Goal: Task Accomplishment & Management: Complete application form

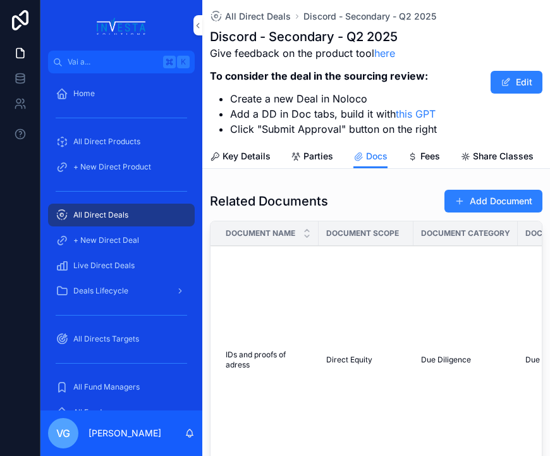
click at [512, 206] on button "Add Document" at bounding box center [494, 201] width 98 height 23
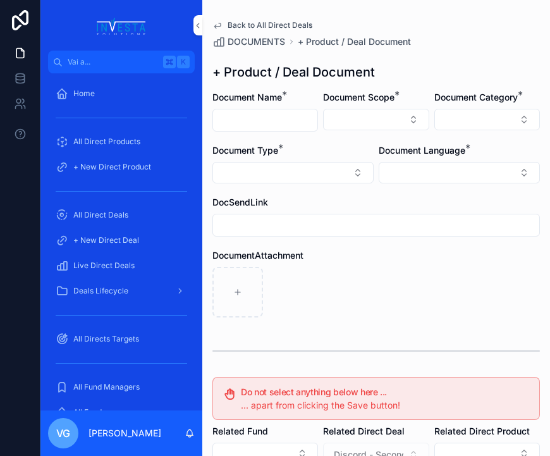
click at [264, 115] on input "contenuto scorrevole" at bounding box center [265, 120] width 104 height 18
paste input "**********"
type input "**********"
click at [322, 275] on div "contenuto scorrevole" at bounding box center [377, 292] width 328 height 51
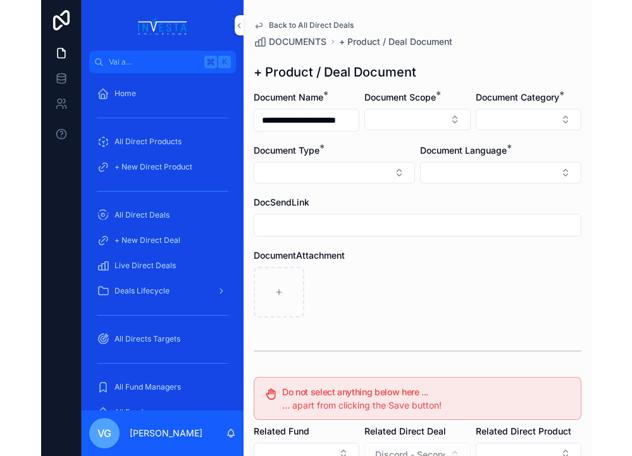
scroll to position [0, 0]
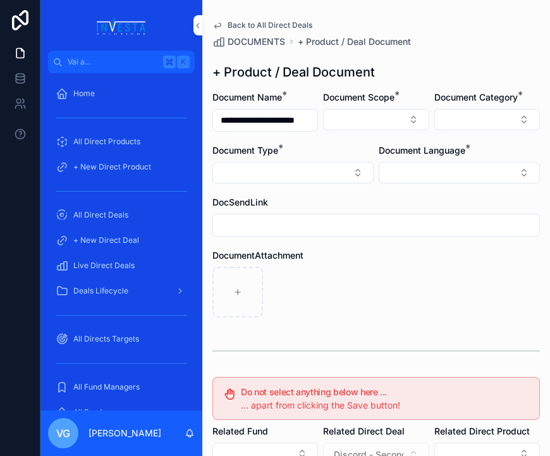
click at [387, 127] on button "Select Button" at bounding box center [376, 120] width 106 height 22
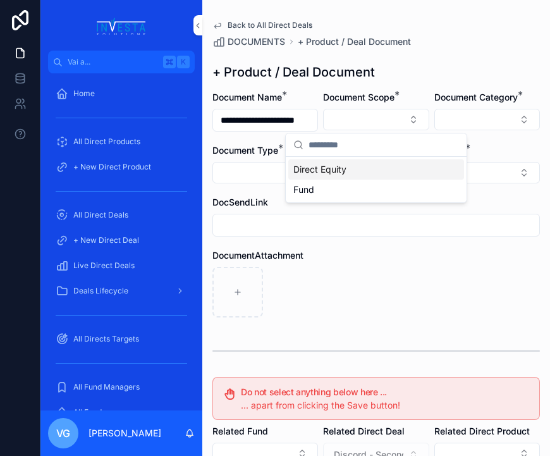
click at [375, 170] on div "Direct Equity" at bounding box center [377, 169] width 176 height 20
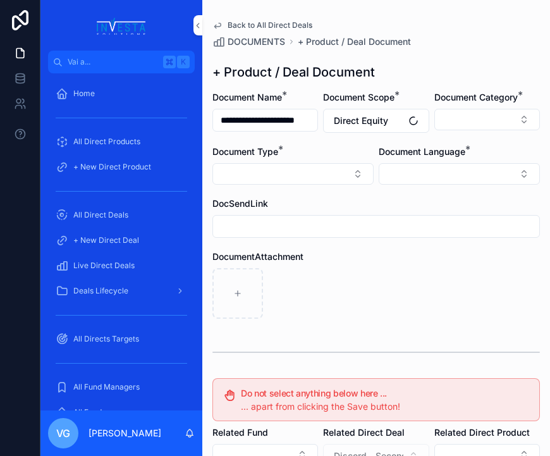
click at [475, 115] on button "Select Button" at bounding box center [488, 120] width 106 height 22
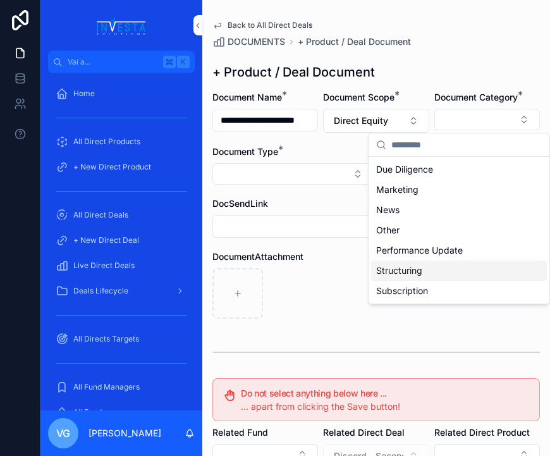
click at [377, 300] on div "Subscription" at bounding box center [459, 291] width 176 height 20
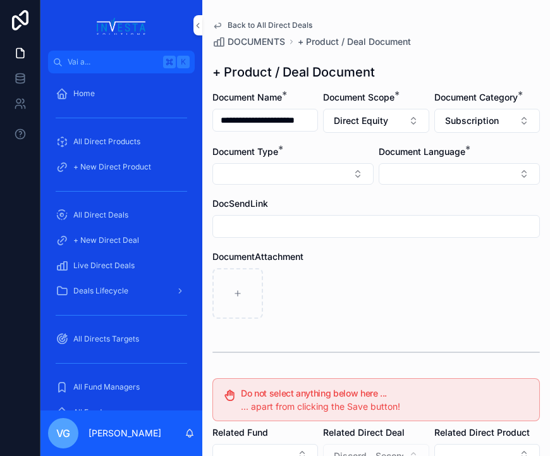
click at [463, 175] on button "Select Button" at bounding box center [459, 174] width 161 height 22
click at [414, 266] on div "English" at bounding box center [459, 264] width 176 height 20
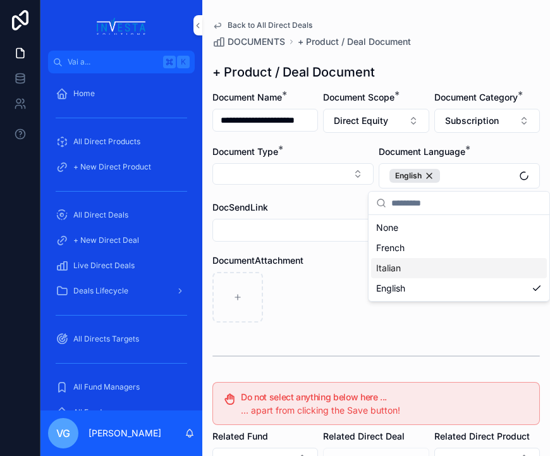
click at [330, 281] on div "contenuto scorrevole" at bounding box center [377, 297] width 328 height 51
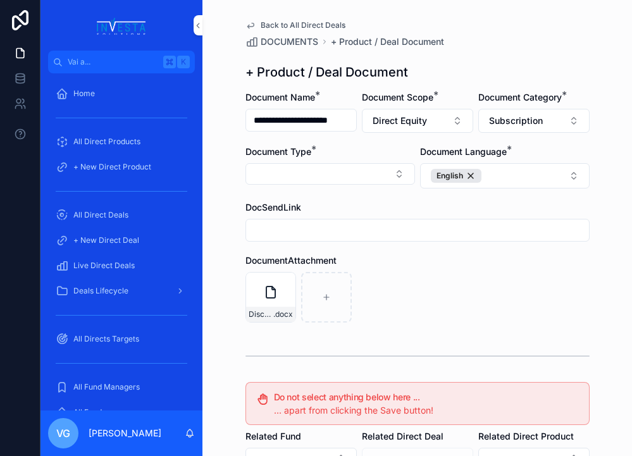
click at [514, 122] on span "Subscription" at bounding box center [516, 121] width 54 height 13
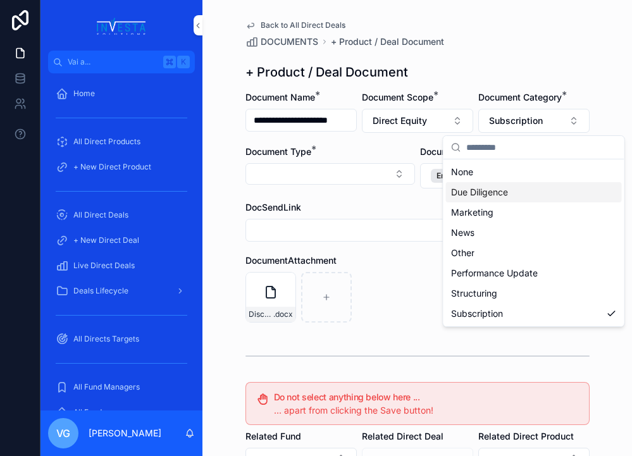
click at [511, 186] on div "Due Diligence" at bounding box center [534, 192] width 176 height 20
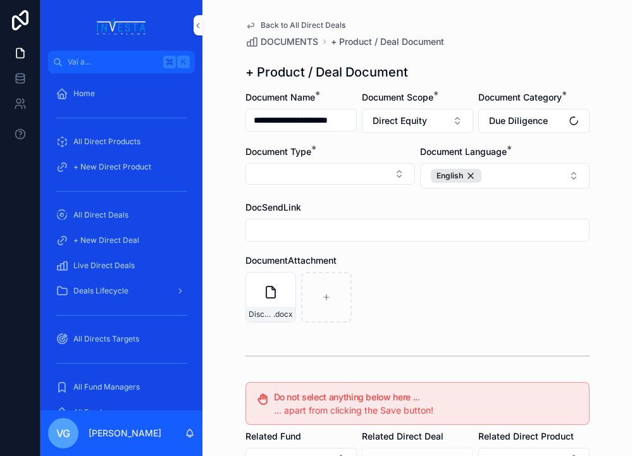
click at [385, 171] on button "Select Button" at bounding box center [330, 174] width 170 height 22
type input "***"
click at [308, 225] on div "Due Diligence" at bounding box center [330, 224] width 176 height 20
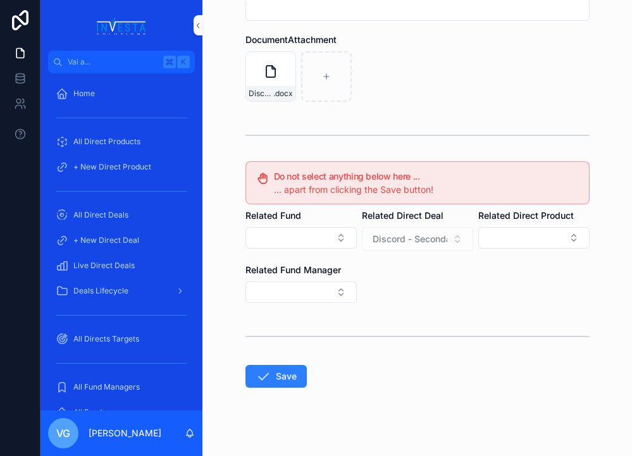
scroll to position [233, 0]
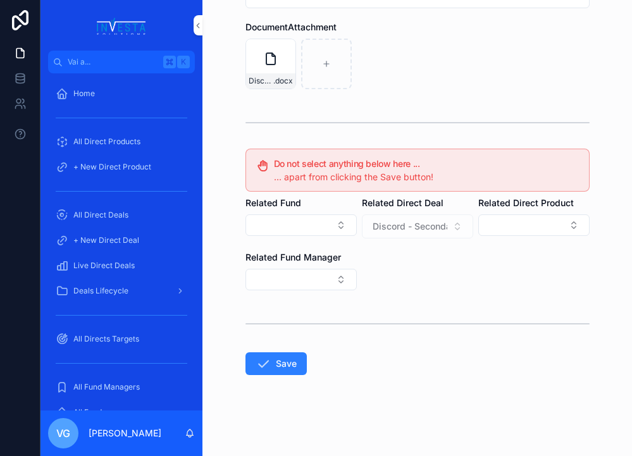
click at [291, 356] on button "Save" at bounding box center [275, 363] width 61 height 23
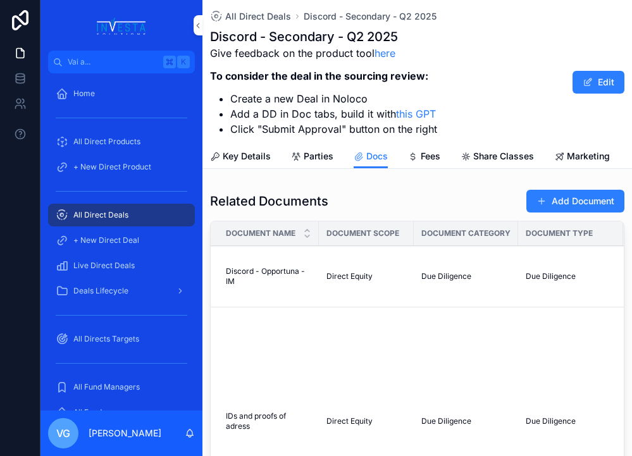
click at [546, 206] on button "Add Document" at bounding box center [575, 201] width 98 height 23
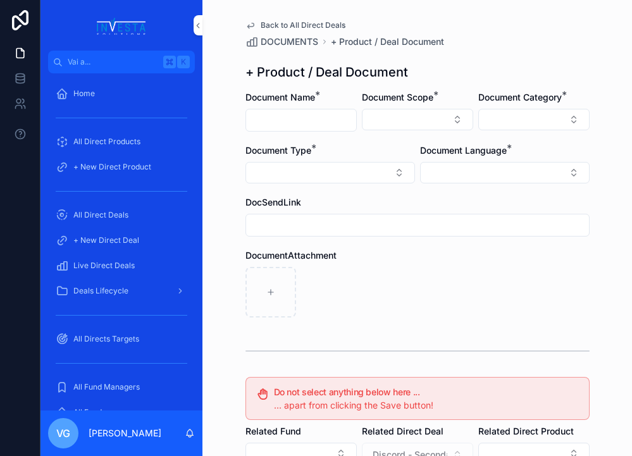
click at [271, 123] on input "contenuto scorrevole" at bounding box center [301, 120] width 110 height 18
paste input "**********"
type input "**********"
click at [413, 128] on button "Select Button" at bounding box center [417, 120] width 111 height 22
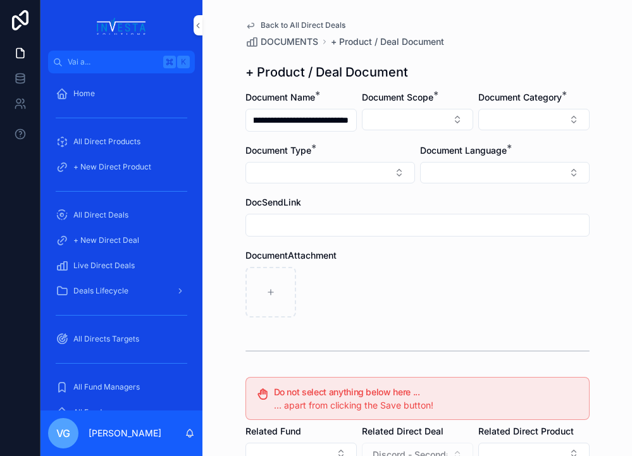
scroll to position [0, 0]
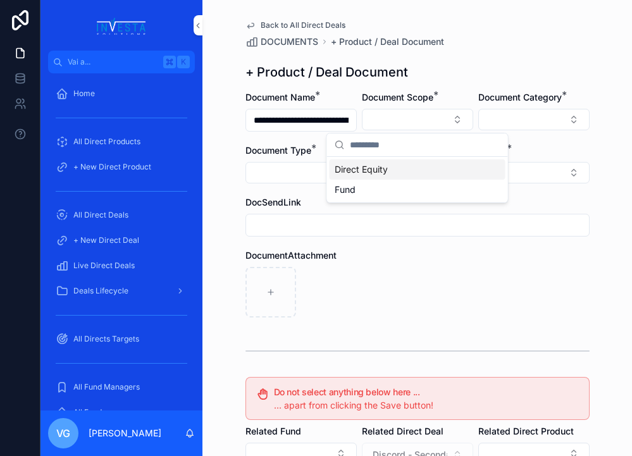
click at [402, 170] on div "Direct Equity" at bounding box center [418, 169] width 176 height 20
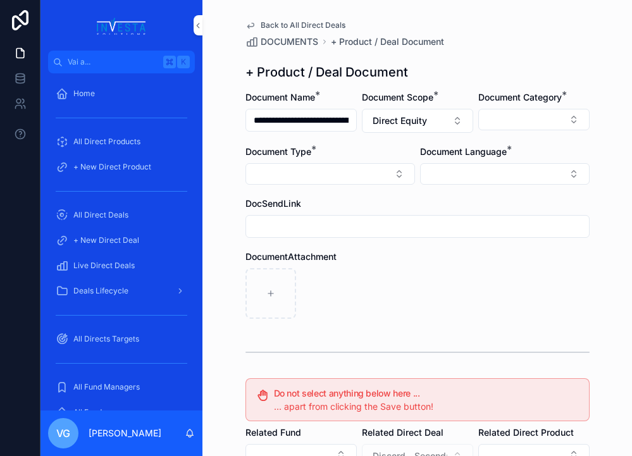
click at [516, 106] on div "Document Category *" at bounding box center [533, 112] width 111 height 42
click at [516, 121] on button "Select Button" at bounding box center [533, 120] width 111 height 22
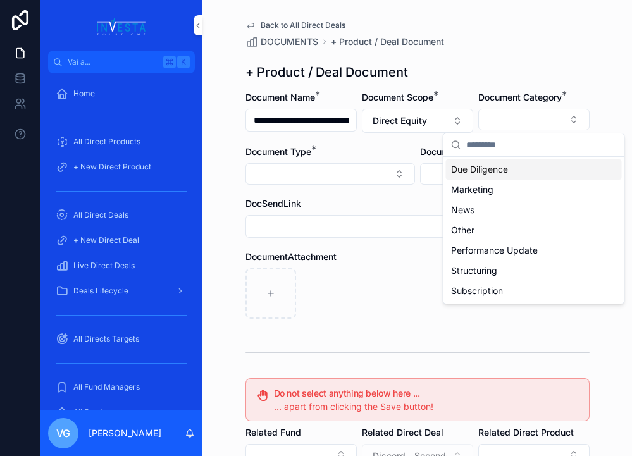
click at [485, 175] on span "Due Diligence" at bounding box center [479, 169] width 57 height 13
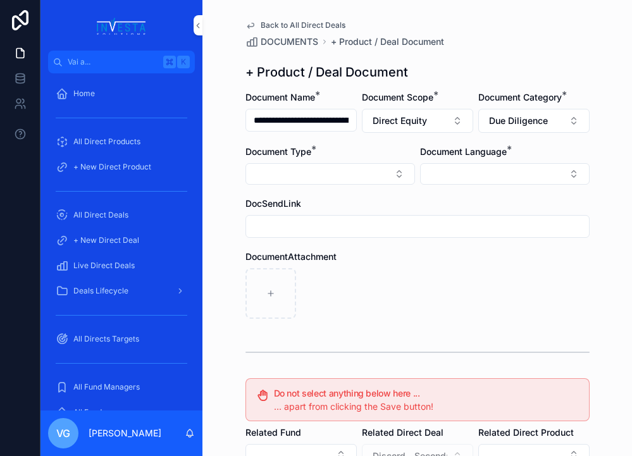
click at [414, 170] on button "Select Button" at bounding box center [330, 174] width 170 height 22
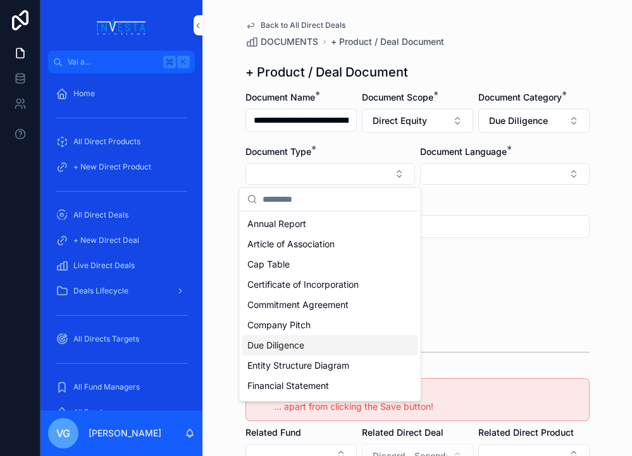
click at [314, 345] on div "Due Diligence" at bounding box center [330, 345] width 176 height 20
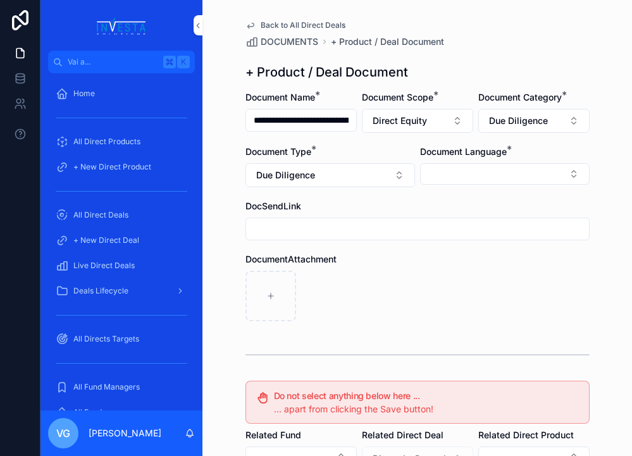
click at [495, 172] on button "Select Button" at bounding box center [505, 174] width 170 height 22
click at [435, 263] on span "English" at bounding box center [436, 264] width 29 height 13
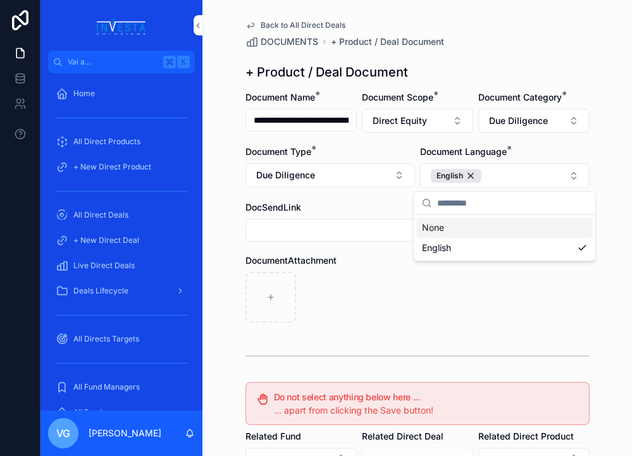
click at [351, 293] on div "contenuto scorrevole" at bounding box center [417, 297] width 344 height 51
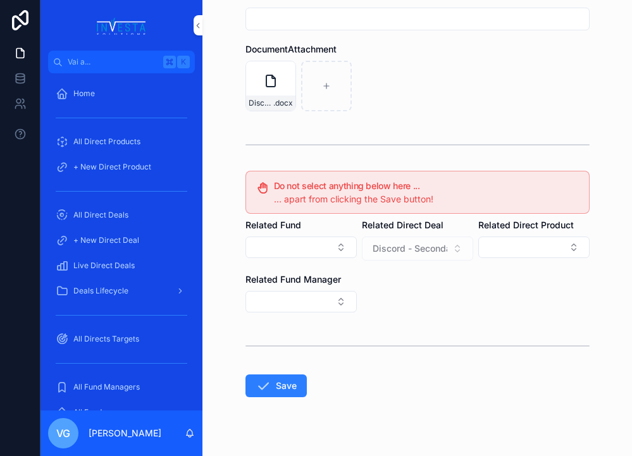
scroll to position [215, 0]
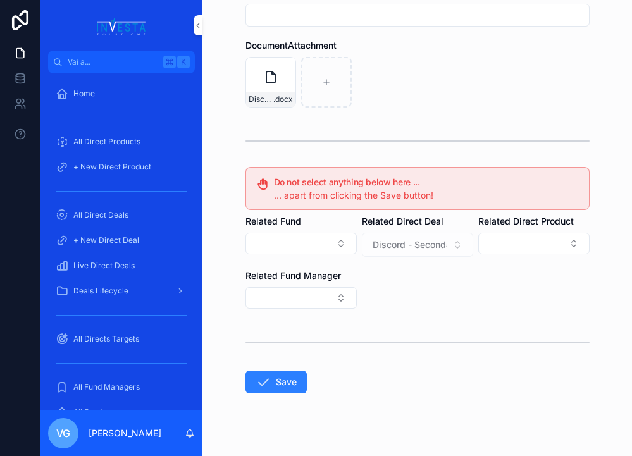
click at [280, 386] on button "Save" at bounding box center [275, 382] width 61 height 23
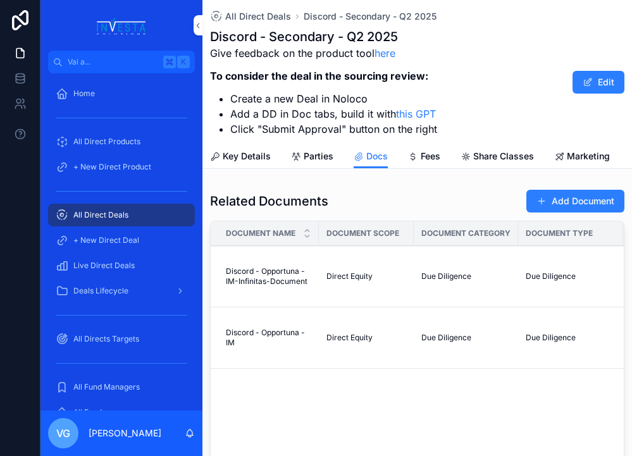
click at [566, 202] on button "Add Document" at bounding box center [575, 201] width 98 height 23
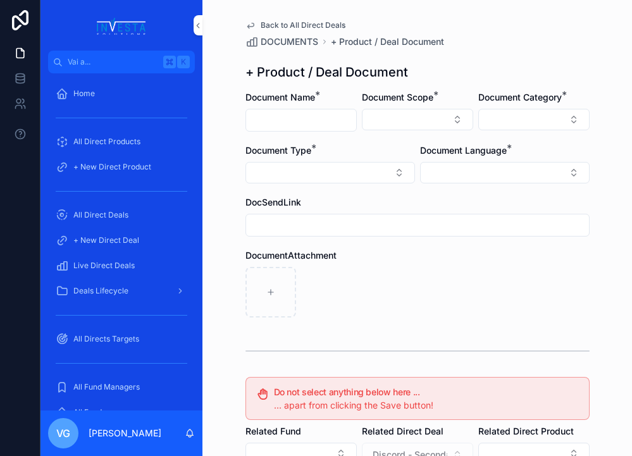
click at [275, 115] on input "contenuto scorrevole" at bounding box center [301, 120] width 110 height 18
type input "**********"
click at [416, 249] on form "**********" at bounding box center [417, 387] width 344 height 593
click at [431, 115] on button "Select Button" at bounding box center [417, 120] width 111 height 22
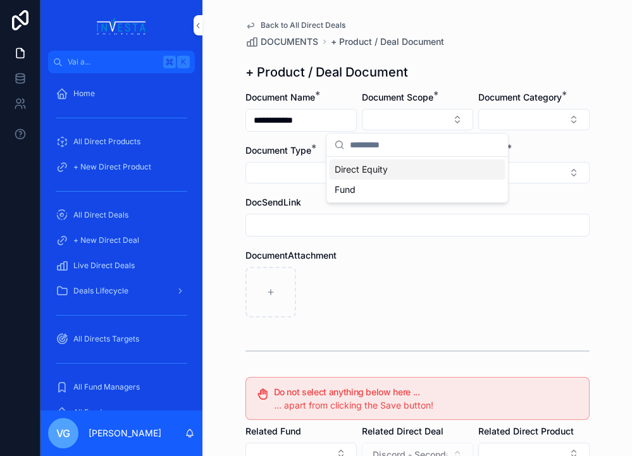
click at [401, 166] on div "Direct Equity" at bounding box center [418, 169] width 176 height 20
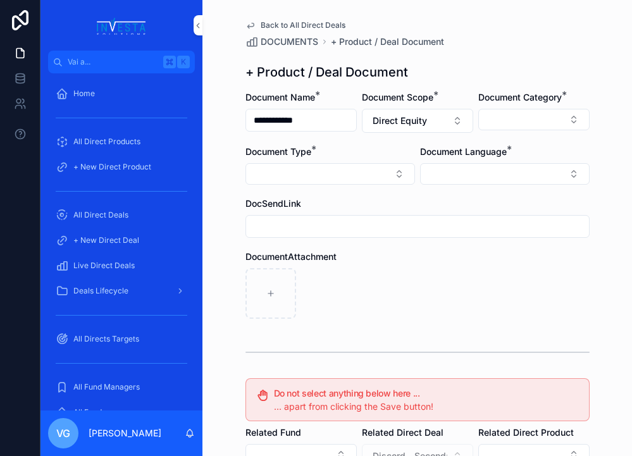
click at [531, 122] on button "Select Button" at bounding box center [533, 120] width 111 height 22
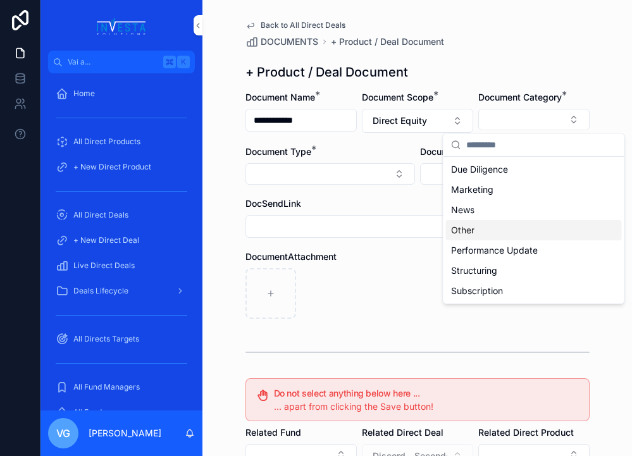
click at [486, 235] on div "Other" at bounding box center [534, 230] width 176 height 20
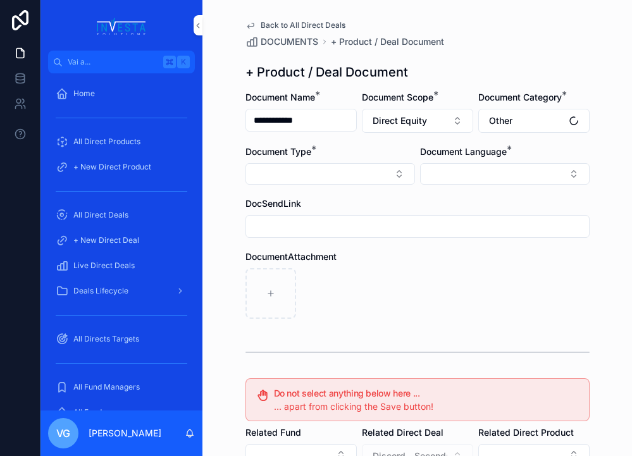
click at [364, 171] on button "Select Button" at bounding box center [330, 174] width 170 height 22
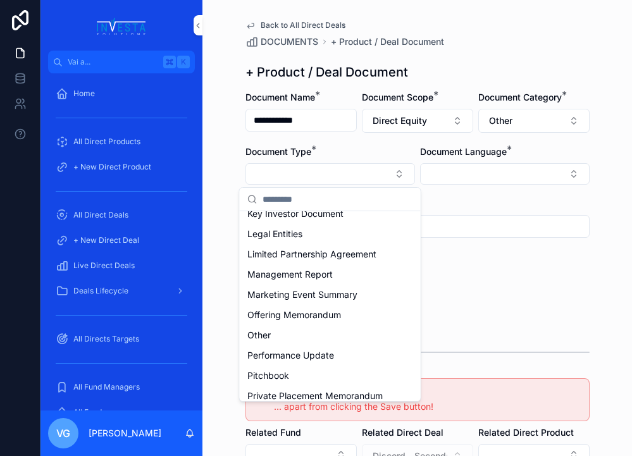
scroll to position [324, 0]
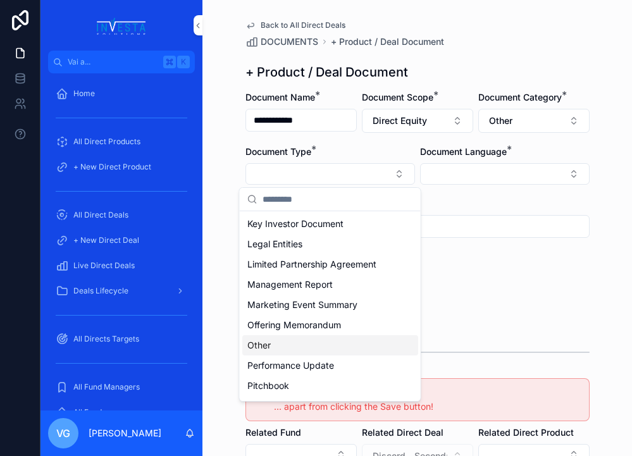
click at [309, 346] on div "Other" at bounding box center [330, 345] width 176 height 20
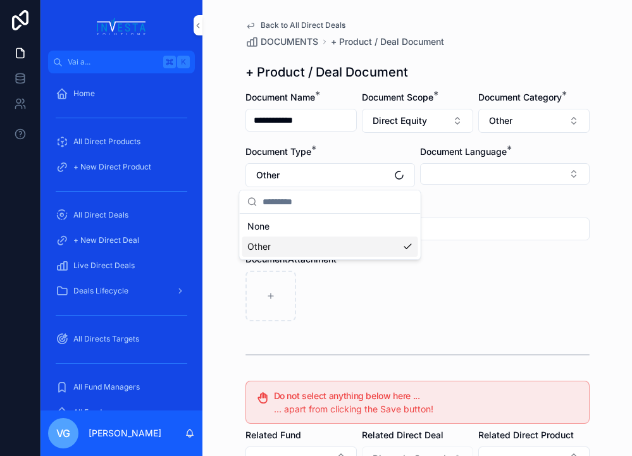
scroll to position [0, 0]
click at [490, 173] on button "Select Button" at bounding box center [505, 174] width 170 height 22
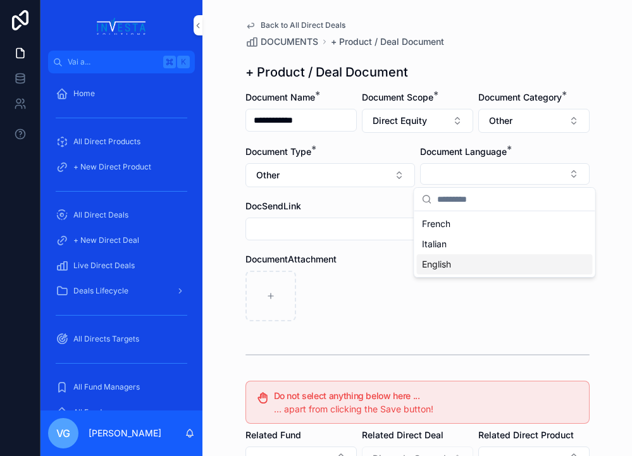
click at [459, 268] on div "English" at bounding box center [505, 264] width 176 height 20
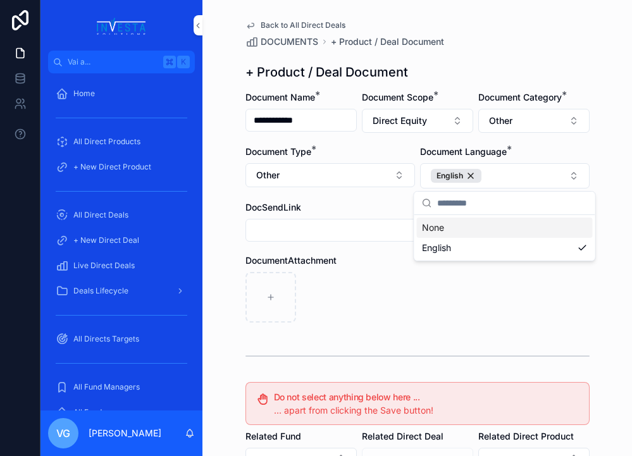
click at [371, 278] on div "contenuto scorrevole" at bounding box center [417, 297] width 344 height 51
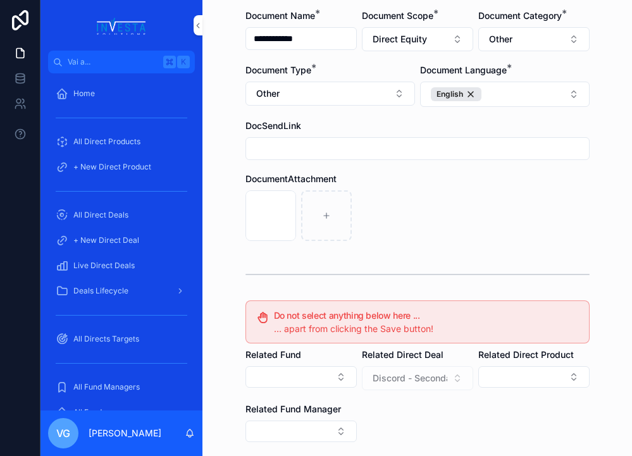
scroll to position [233, 0]
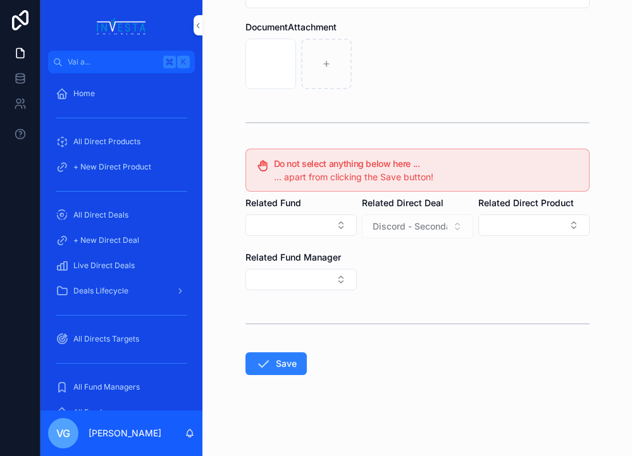
click at [256, 368] on icon "contenuto scorrevole" at bounding box center [263, 363] width 15 height 15
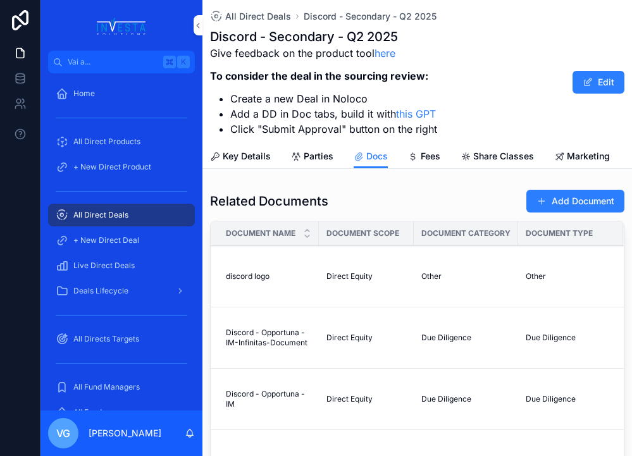
click at [606, 202] on button "Add Document" at bounding box center [575, 201] width 98 height 23
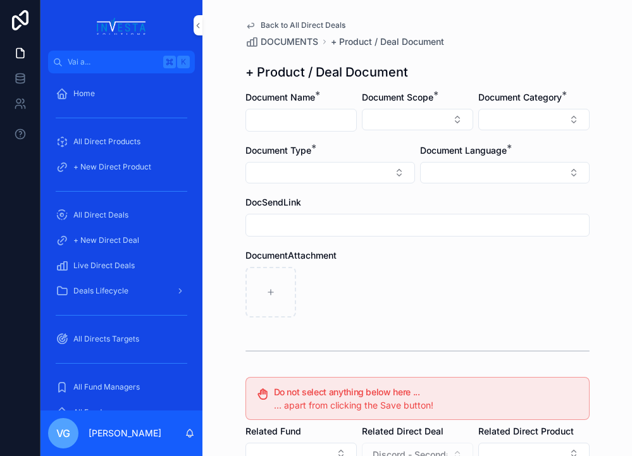
click at [314, 123] on input "contenuto scorrevole" at bounding box center [301, 120] width 110 height 18
paste input "**********"
type input "**********"
click at [396, 119] on button "Select Button" at bounding box center [417, 120] width 111 height 22
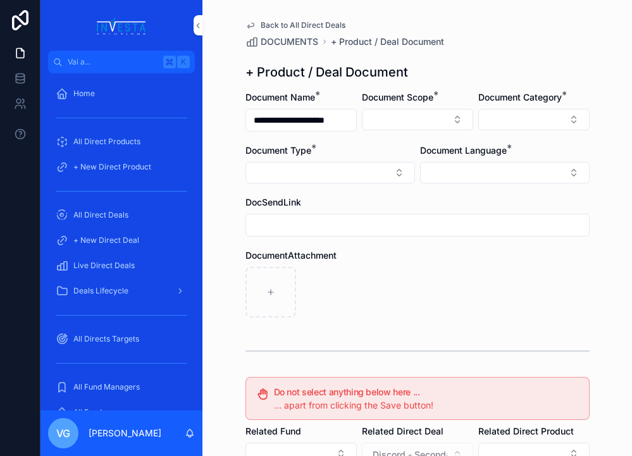
scroll to position [0, 0]
click at [386, 175] on span "Direct Equity" at bounding box center [361, 169] width 53 height 13
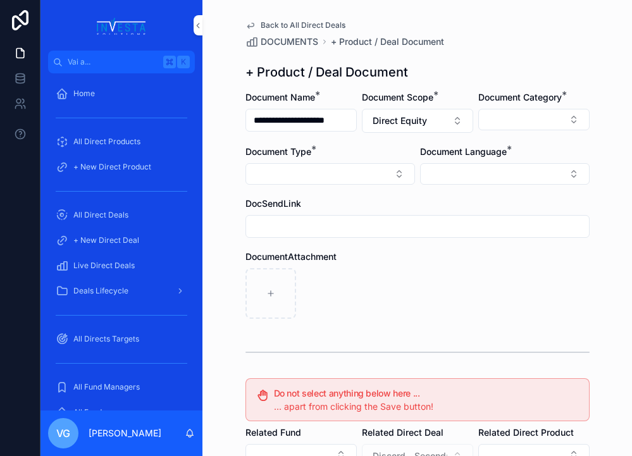
click at [496, 123] on button "Select Button" at bounding box center [533, 120] width 111 height 22
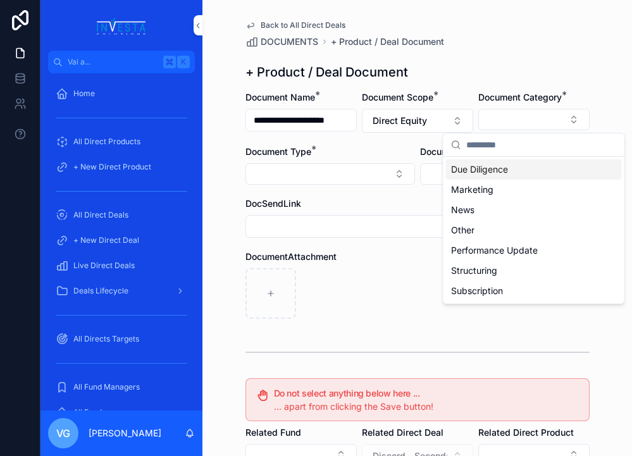
click at [512, 141] on input "contenuto scorrevole" at bounding box center [541, 145] width 151 height 23
click at [539, 40] on div "DOCUMENTS + Product / Deal Document" at bounding box center [417, 41] width 344 height 13
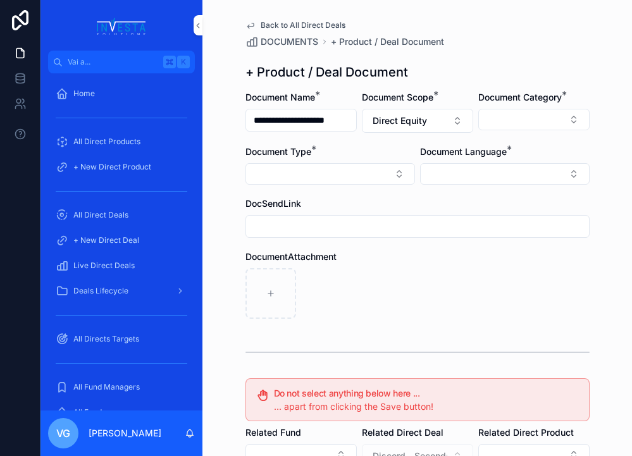
click at [496, 165] on button "Select Button" at bounding box center [505, 174] width 170 height 22
click at [447, 268] on span "English" at bounding box center [436, 264] width 29 height 13
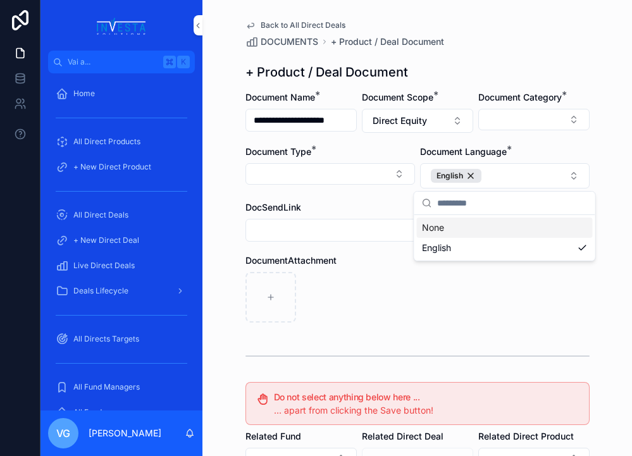
click at [351, 307] on div "contenuto scorrevole" at bounding box center [417, 297] width 344 height 51
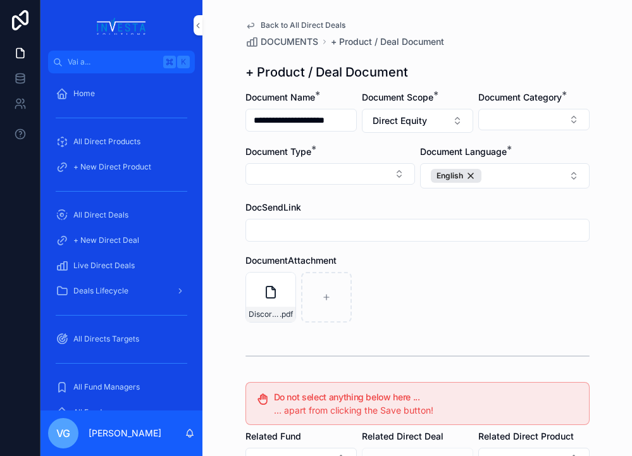
click at [544, 127] on button "Select Button" at bounding box center [533, 120] width 111 height 22
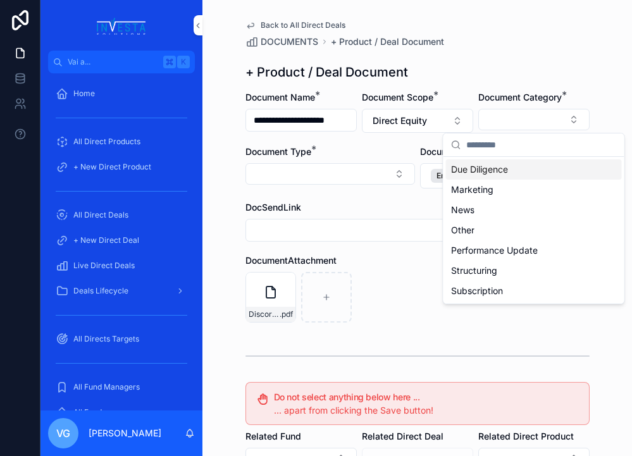
click at [544, 77] on div "+ Product / Deal Document" at bounding box center [417, 72] width 344 height 18
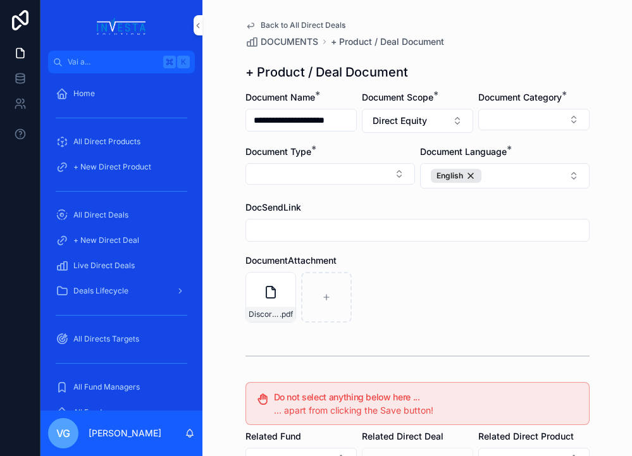
click at [532, 124] on button "Select Button" at bounding box center [533, 120] width 111 height 22
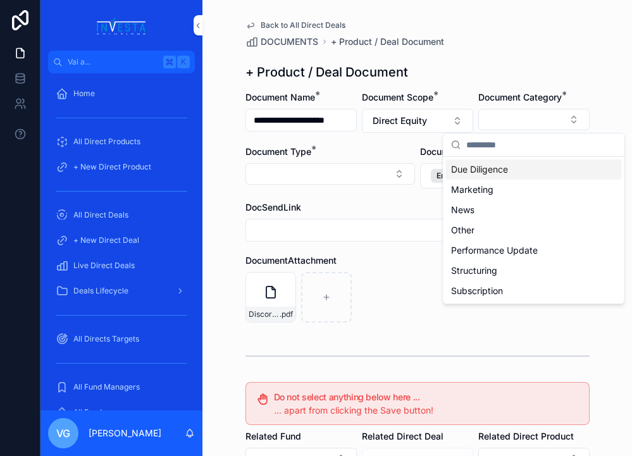
click at [483, 171] on span "Due Diligence" at bounding box center [479, 169] width 57 height 13
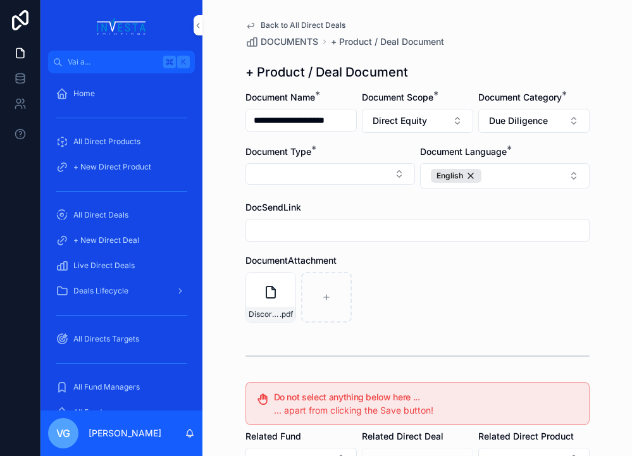
click at [409, 170] on button "Select Button" at bounding box center [330, 174] width 170 height 22
type input "****"
click at [339, 224] on div "Fund Presentation" at bounding box center [330, 224] width 176 height 20
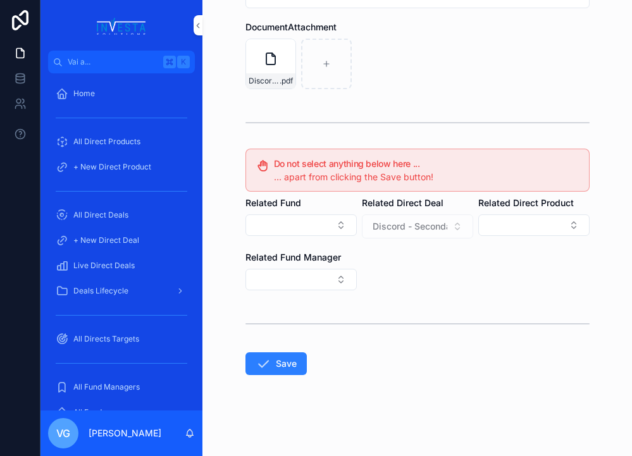
click at [282, 363] on button "Save" at bounding box center [275, 363] width 61 height 23
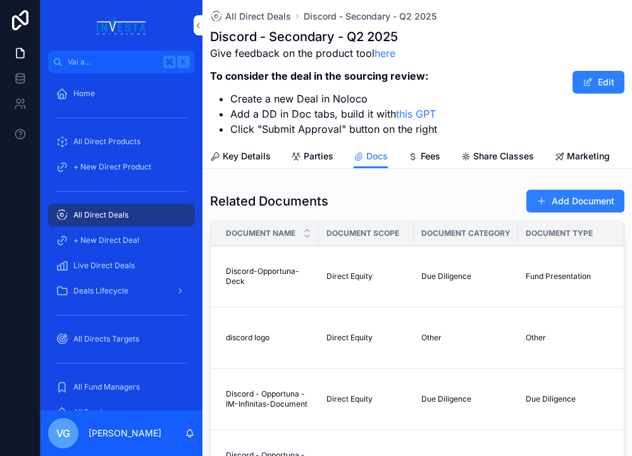
click at [593, 206] on button "Add Document" at bounding box center [575, 201] width 98 height 23
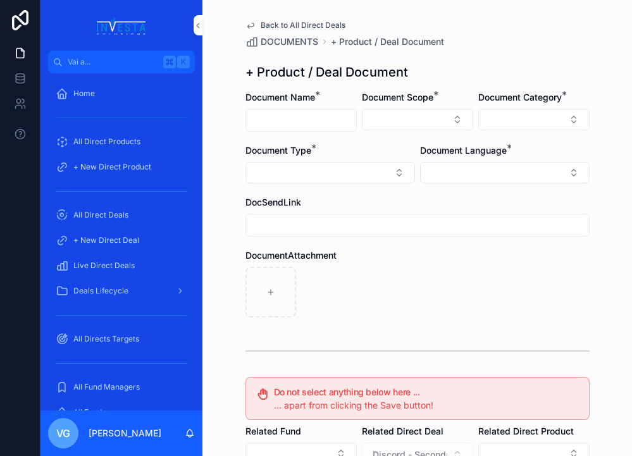
click at [326, 121] on input "contenuto scorrevole" at bounding box center [301, 120] width 110 height 18
paste input "**********"
type input "**********"
click at [387, 138] on form "**********" at bounding box center [417, 387] width 344 height 593
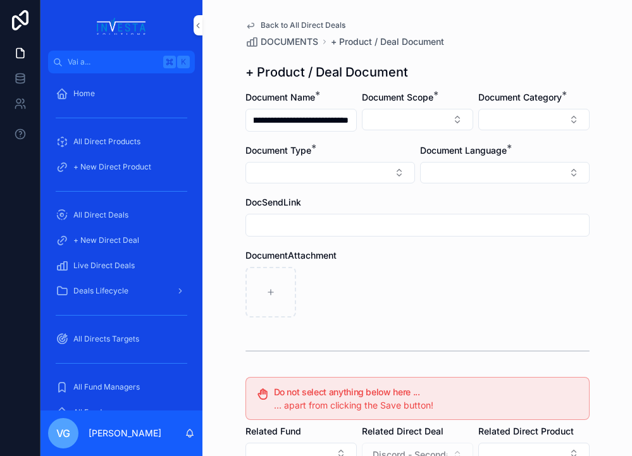
scroll to position [0, 0]
click at [397, 122] on button "Select Button" at bounding box center [417, 120] width 111 height 22
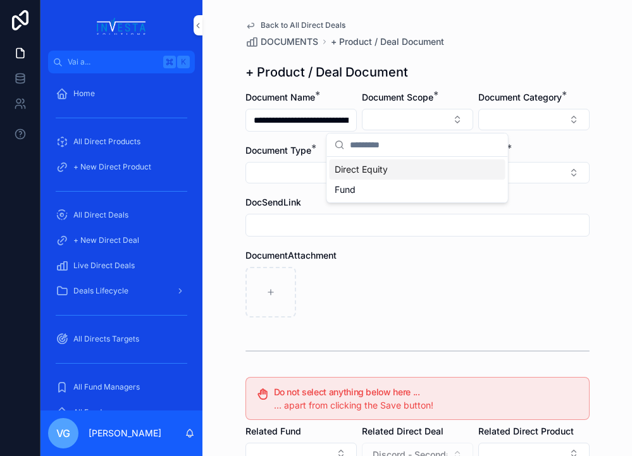
click at [383, 168] on span "Direct Equity" at bounding box center [361, 169] width 53 height 13
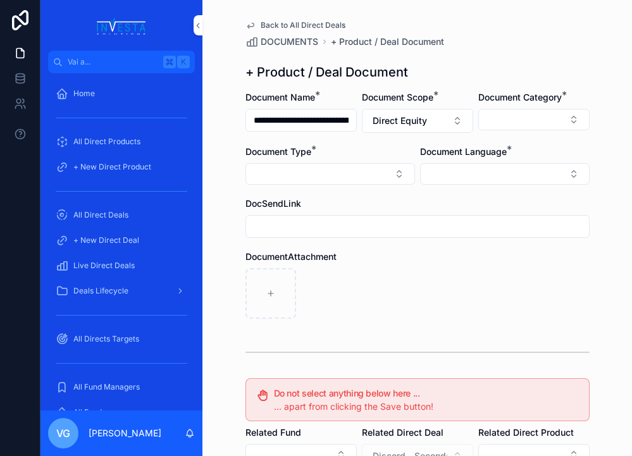
click at [499, 109] on button "Select Button" at bounding box center [533, 120] width 111 height 22
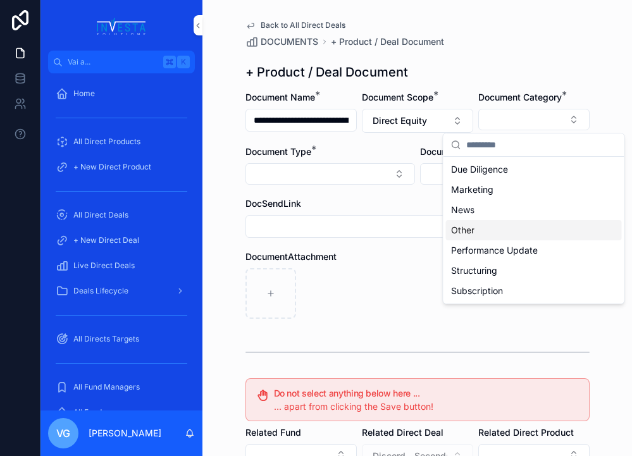
click at [475, 231] on div "Other" at bounding box center [534, 230] width 176 height 20
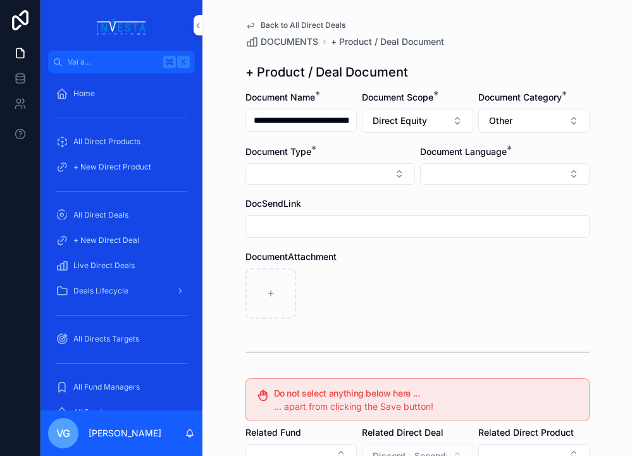
click at [345, 169] on button "Select Button" at bounding box center [330, 174] width 170 height 22
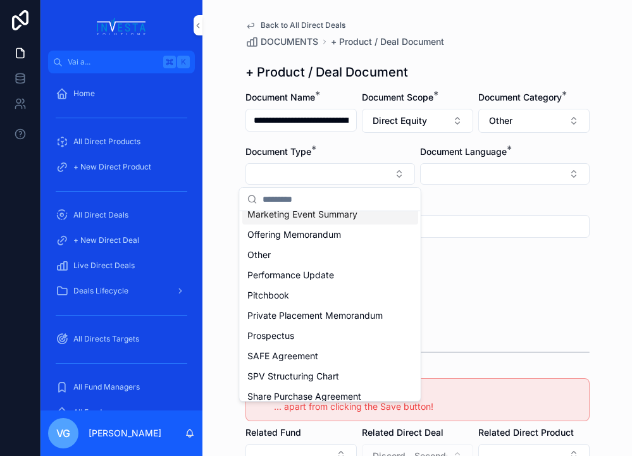
scroll to position [411, 0]
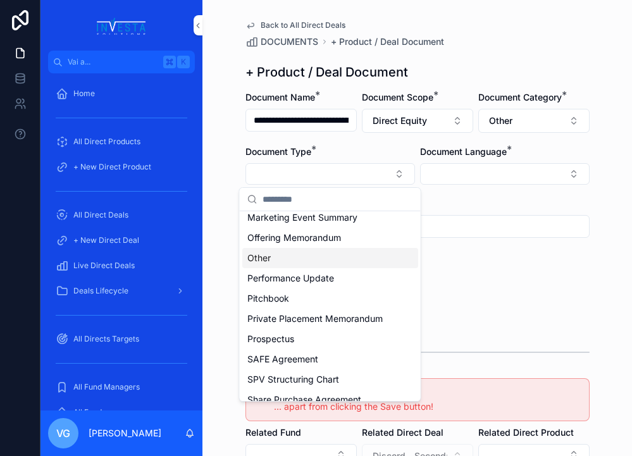
click at [279, 263] on div "Other" at bounding box center [330, 258] width 176 height 20
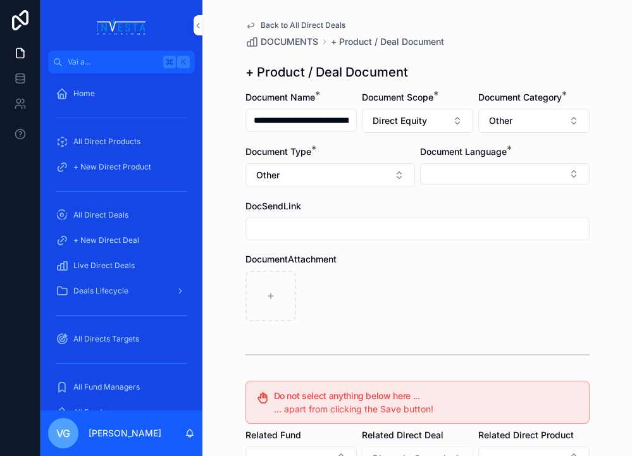
click at [536, 173] on button "Select Button" at bounding box center [505, 174] width 170 height 22
click at [461, 266] on div "English" at bounding box center [505, 264] width 176 height 20
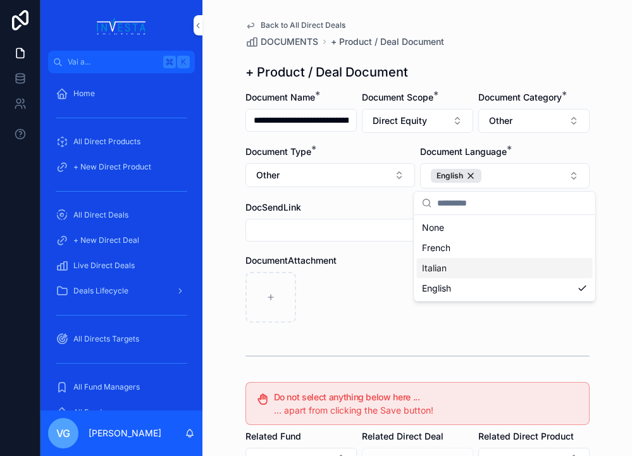
click at [354, 283] on div "contenuto scorrevole" at bounding box center [417, 297] width 344 height 51
click at [500, 333] on form "**********" at bounding box center [417, 390] width 344 height 599
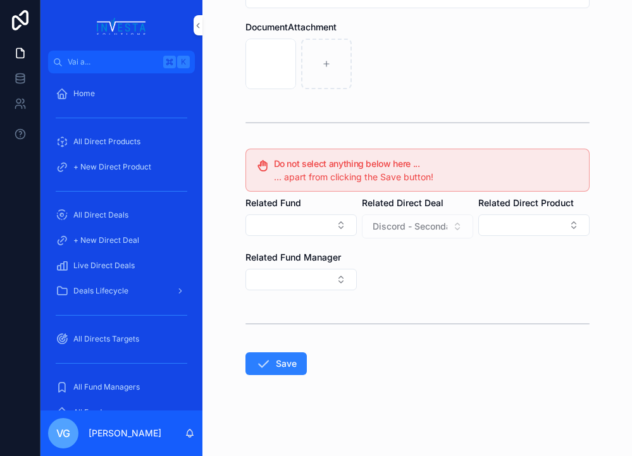
click at [278, 371] on button "Save" at bounding box center [275, 363] width 61 height 23
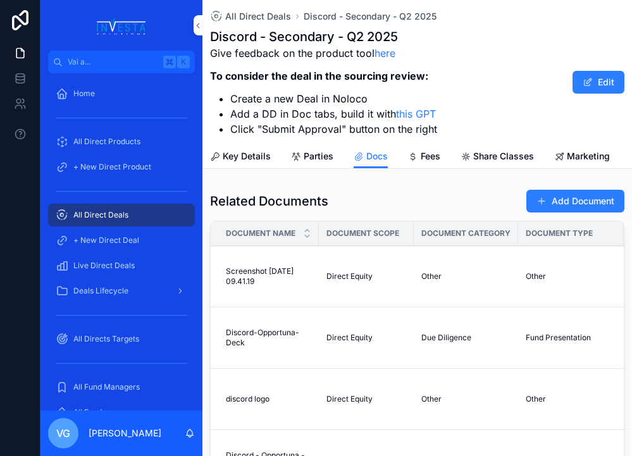
click at [244, 19] on span "All Direct Deals" at bounding box center [258, 16] width 66 height 13
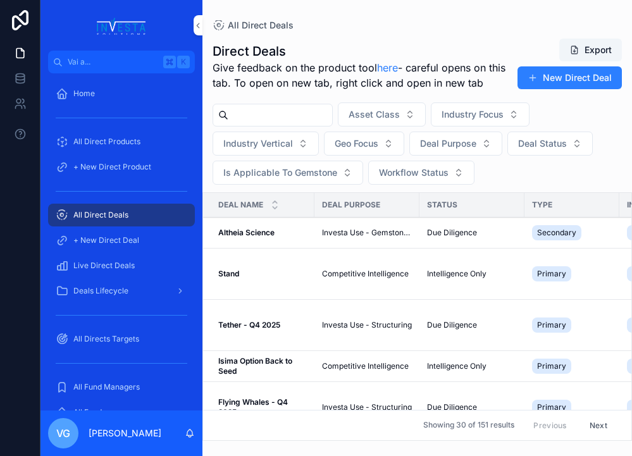
click at [249, 109] on input "contenuto scorrevole" at bounding box center [280, 115] width 104 height 18
type input "********"
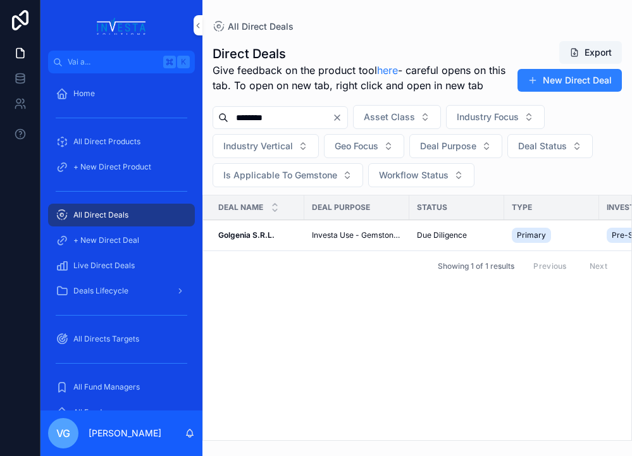
click at [259, 231] on strong "Golgenia S.R.L." at bounding box center [246, 234] width 56 height 9
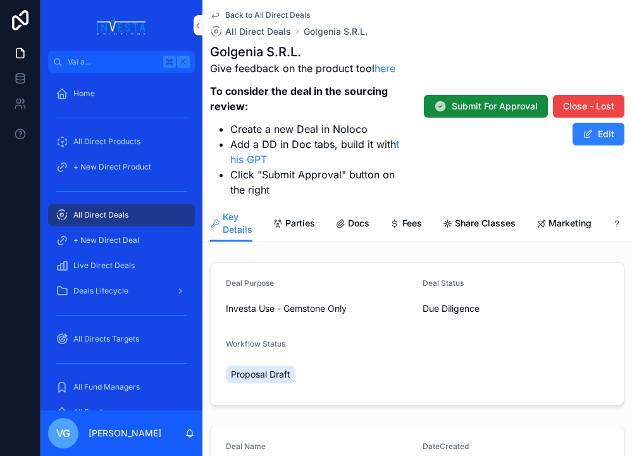
click at [348, 220] on span "Docs" at bounding box center [359, 223] width 22 height 13
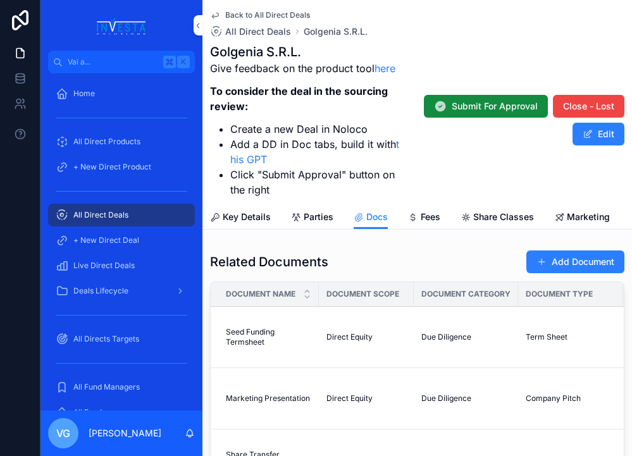
click at [555, 256] on button "Add Document" at bounding box center [575, 262] width 98 height 23
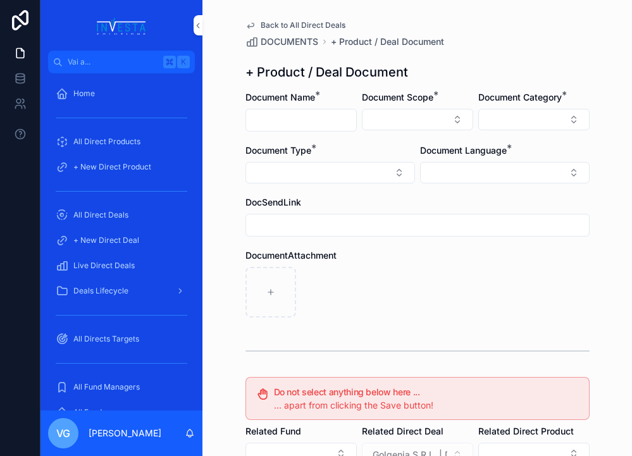
click at [307, 118] on input "contenuto scorrevole" at bounding box center [301, 120] width 110 height 18
paste input "*********"
type input "*********"
click at [380, 287] on div "contenuto scorrevole" at bounding box center [417, 292] width 344 height 51
click at [401, 121] on button "Select Button" at bounding box center [417, 120] width 111 height 22
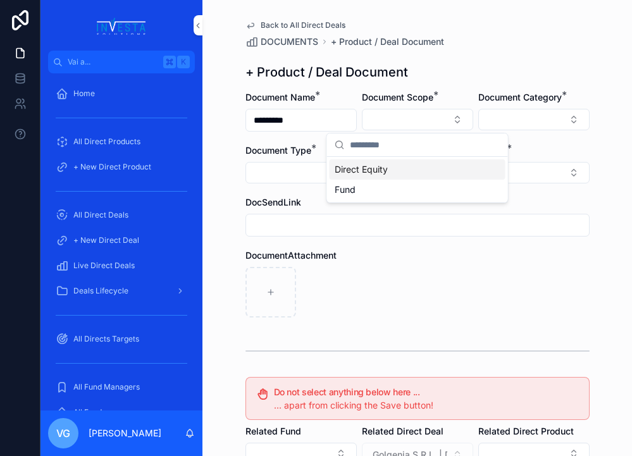
click at [399, 171] on div "Direct Equity" at bounding box center [418, 169] width 176 height 20
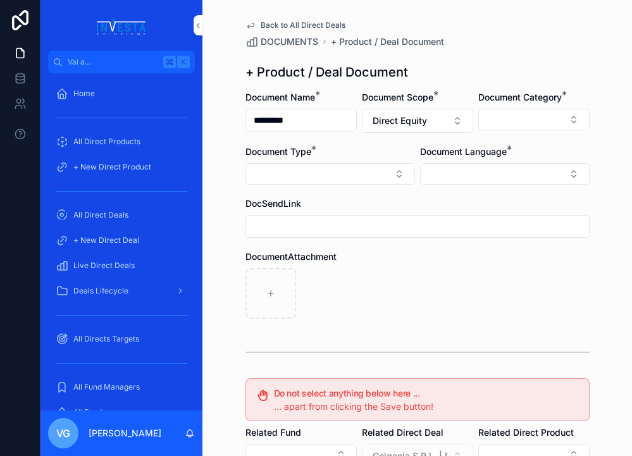
click at [552, 113] on button "Select Button" at bounding box center [533, 120] width 111 height 22
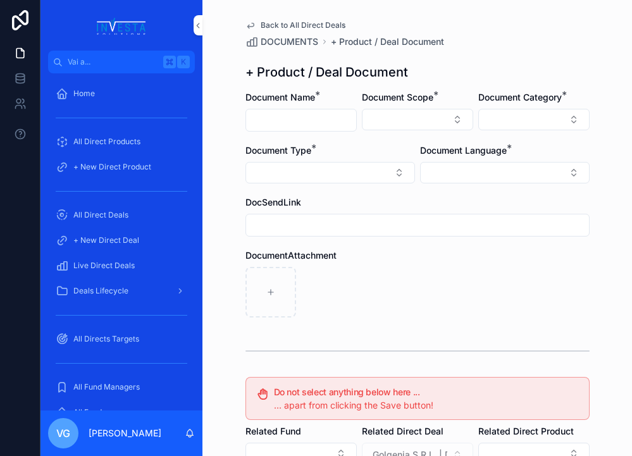
click at [297, 113] on input "contenuto scorrevole" at bounding box center [301, 120] width 110 height 18
paste input "*********"
type input "*********"
click at [447, 125] on button "Select Button" at bounding box center [417, 120] width 111 height 22
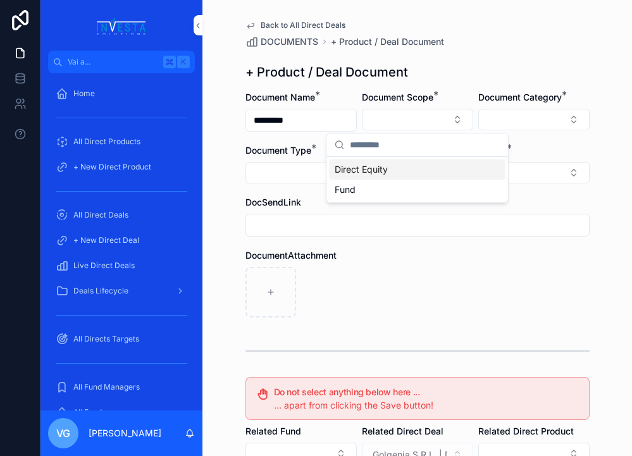
click at [407, 170] on div "Direct Equity" at bounding box center [418, 169] width 176 height 20
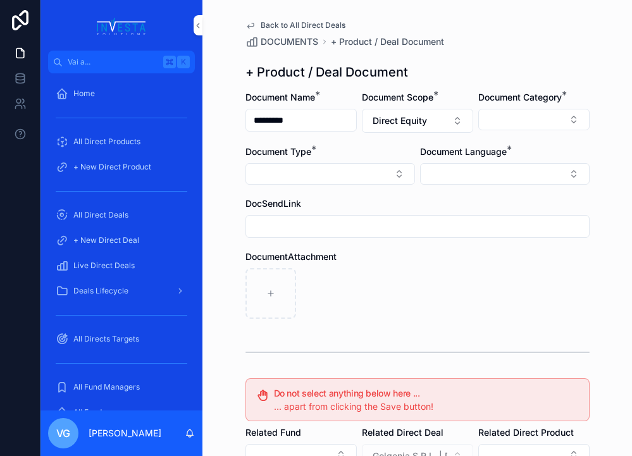
click at [512, 161] on div "Document Language *" at bounding box center [505, 165] width 170 height 39
click at [499, 183] on button "Select Button" at bounding box center [505, 174] width 170 height 22
click at [457, 268] on div "English" at bounding box center [505, 264] width 176 height 20
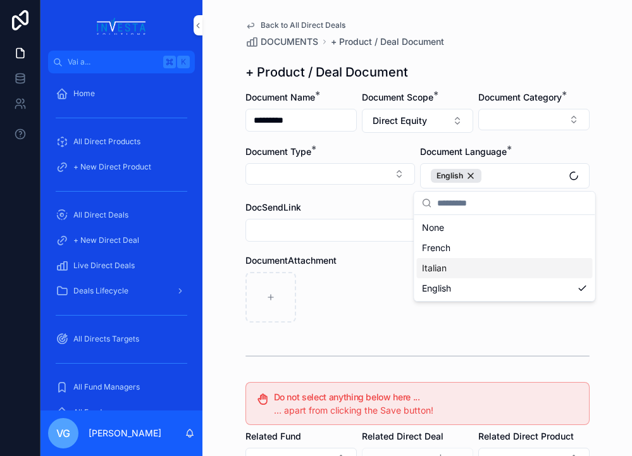
click at [380, 296] on div "contenuto scorrevole" at bounding box center [417, 297] width 344 height 51
click at [499, 130] on button "Select Button" at bounding box center [533, 120] width 111 height 22
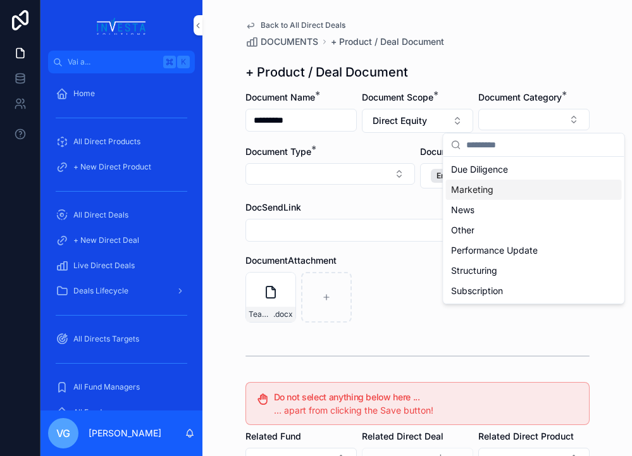
click at [476, 177] on div "Due Diligence" at bounding box center [534, 169] width 176 height 20
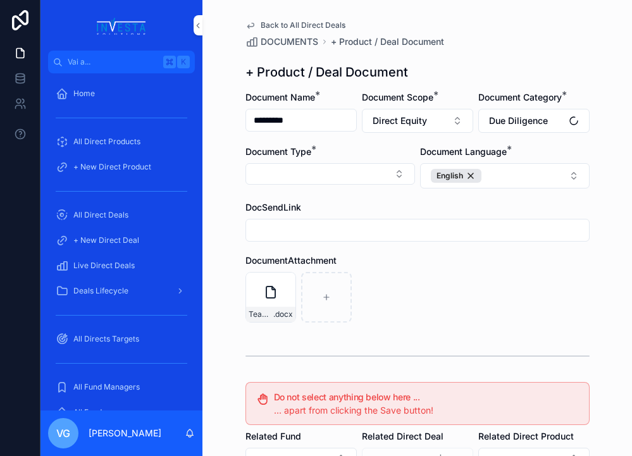
click at [317, 179] on button "Select Button" at bounding box center [330, 174] width 170 height 22
type input "*"
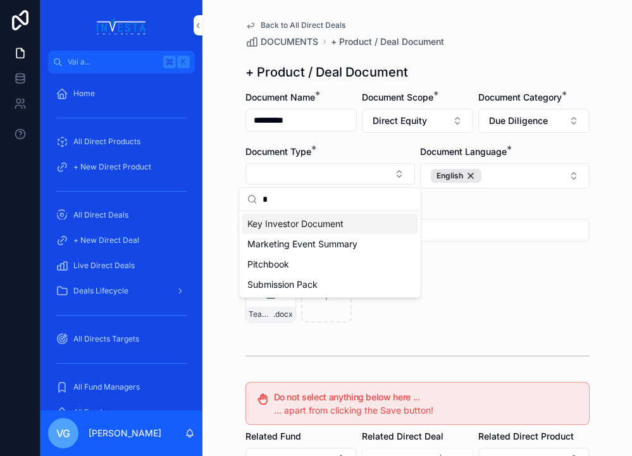
type input "*"
click at [295, 221] on span "Key Investor Document" at bounding box center [295, 224] width 96 height 13
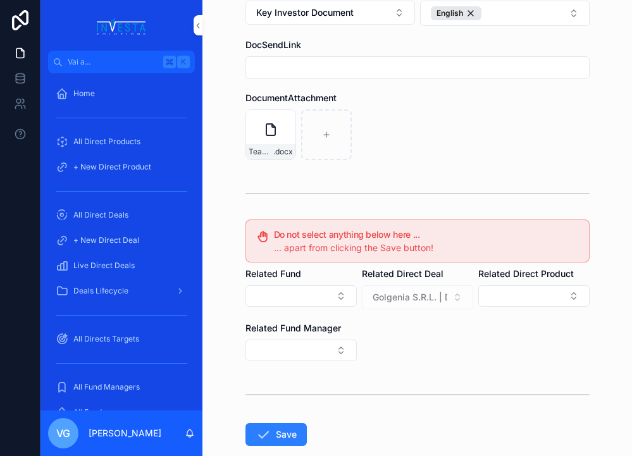
scroll to position [169, 0]
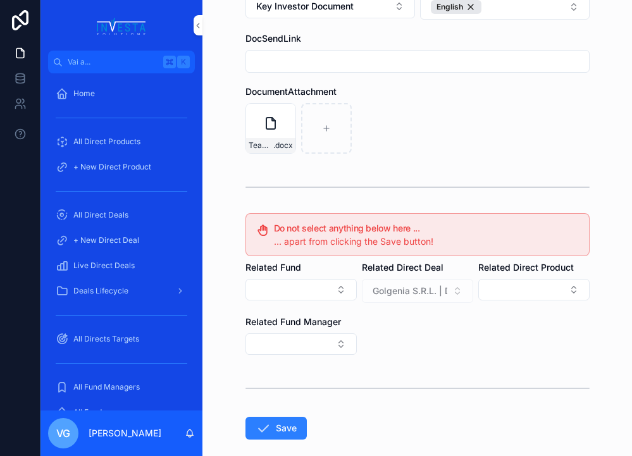
click at [260, 428] on icon "contenuto scorrevole" at bounding box center [263, 428] width 15 height 15
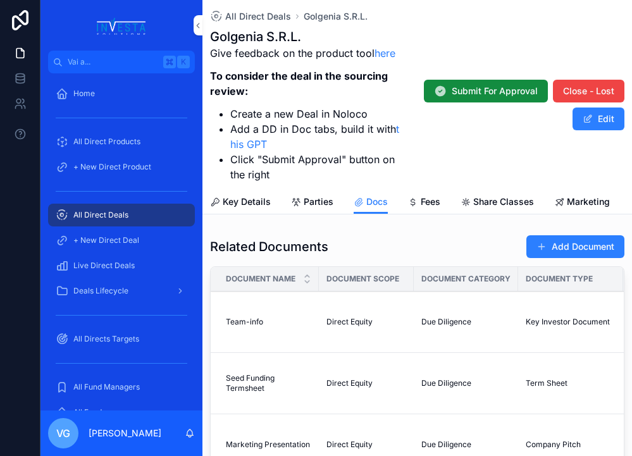
click at [590, 248] on button "Add Document" at bounding box center [575, 246] width 98 height 23
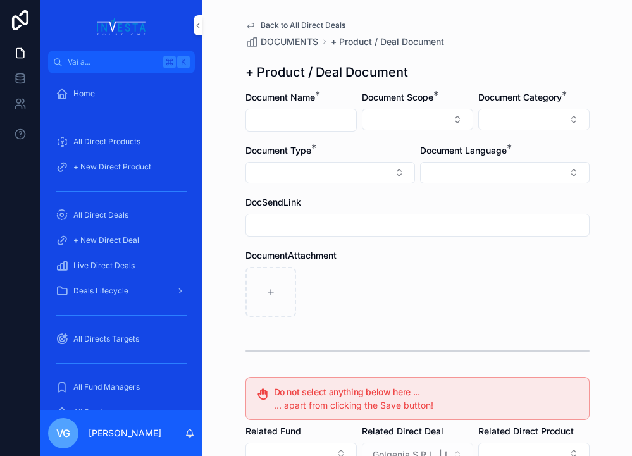
click at [295, 117] on input "contenuto scorrevole" at bounding box center [301, 120] width 110 height 18
paste input "**********"
type input "**********"
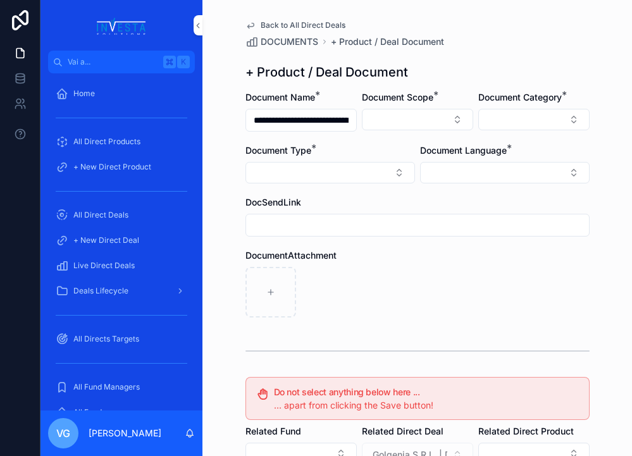
click at [432, 131] on div "Document Scope *" at bounding box center [417, 111] width 111 height 40
click at [431, 128] on button "Select Button" at bounding box center [417, 120] width 111 height 22
click at [411, 166] on div "Direct Equity" at bounding box center [418, 169] width 176 height 20
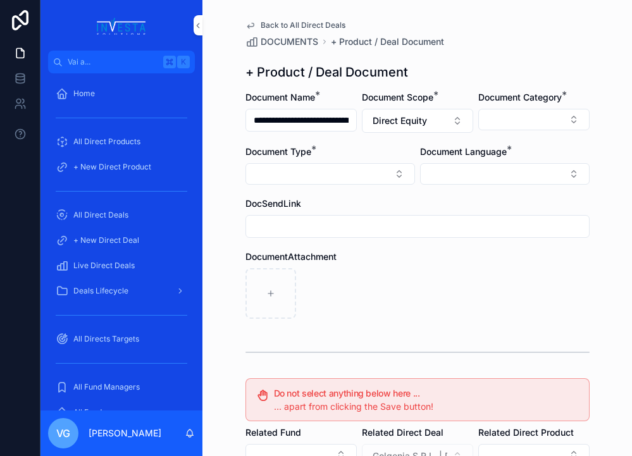
click at [488, 166] on button "Select Button" at bounding box center [505, 174] width 170 height 22
click at [463, 268] on div "English" at bounding box center [505, 264] width 176 height 20
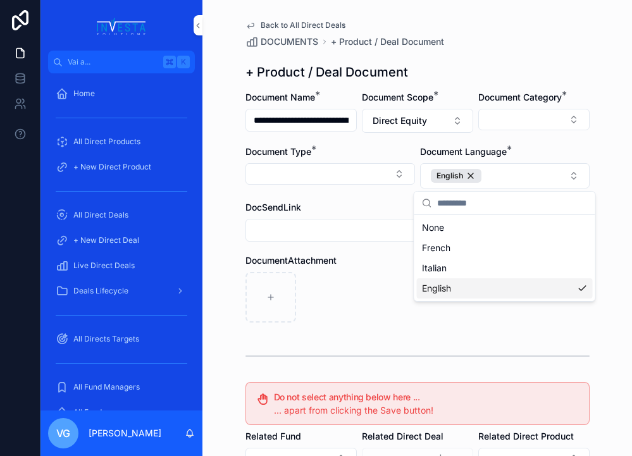
click at [382, 307] on div "contenuto scorrevole" at bounding box center [417, 297] width 344 height 51
click at [533, 124] on button "Select Button" at bounding box center [533, 120] width 111 height 22
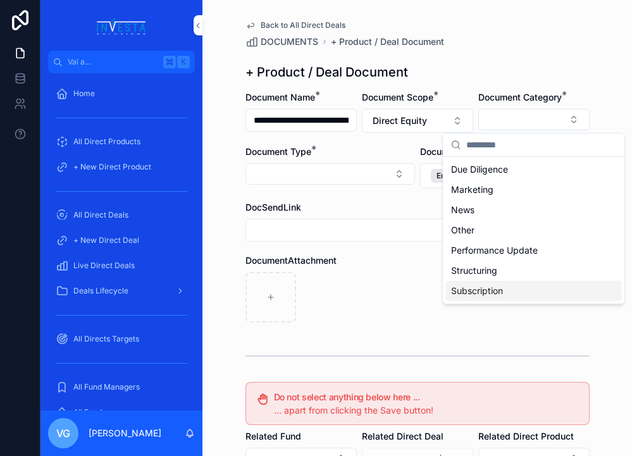
click at [401, 306] on div "contenuto scorrevole" at bounding box center [417, 297] width 344 height 51
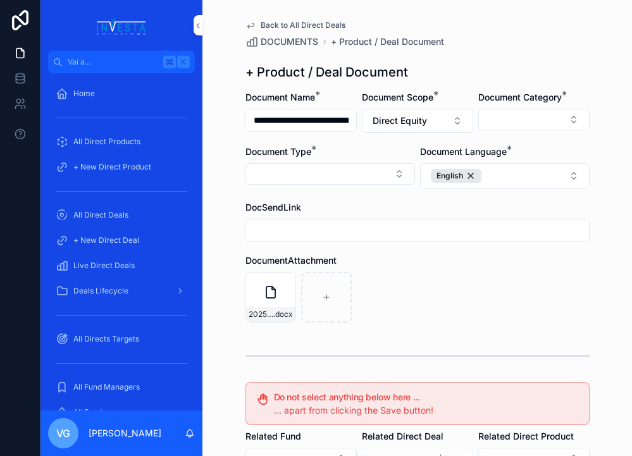
click at [516, 116] on button "Select Button" at bounding box center [533, 120] width 111 height 22
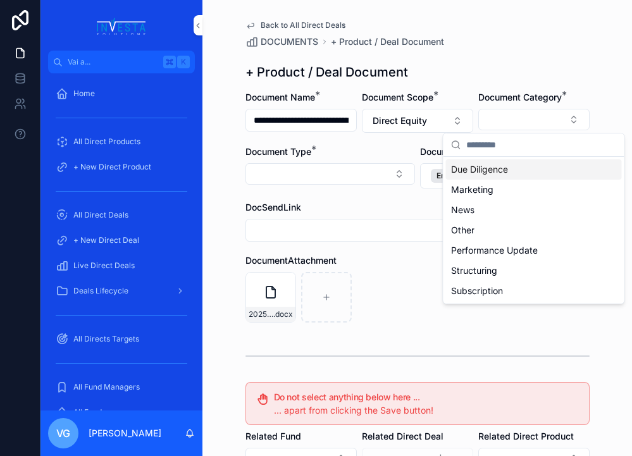
click at [484, 170] on span "Due Diligence" at bounding box center [479, 169] width 57 height 13
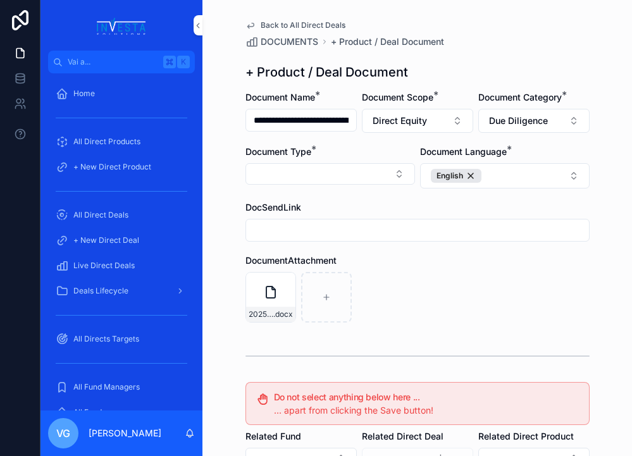
click at [388, 170] on button "Select Button" at bounding box center [330, 174] width 170 height 22
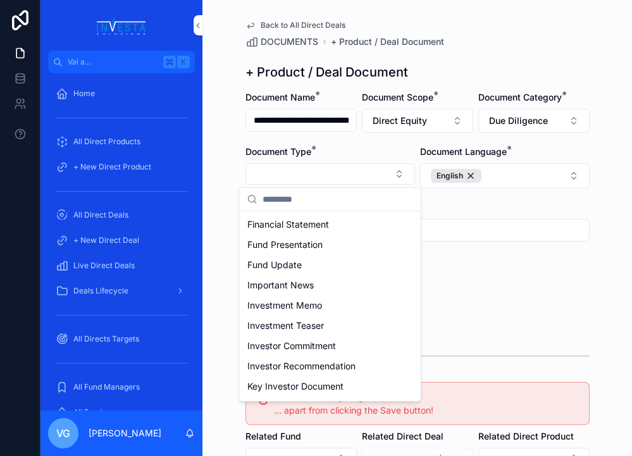
scroll to position [170, 0]
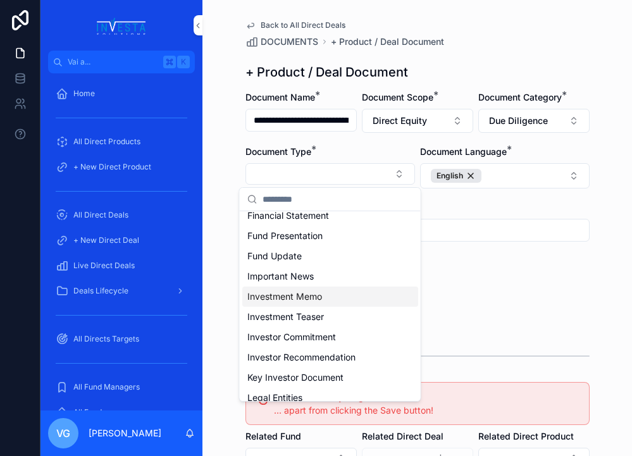
click at [262, 299] on span "Investment Memo" at bounding box center [284, 296] width 75 height 13
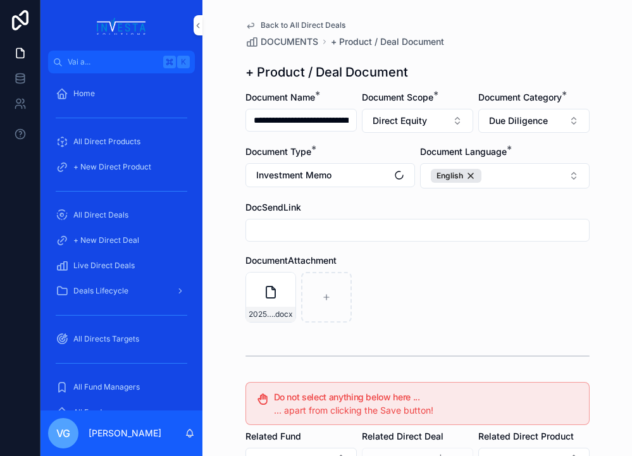
click at [497, 301] on div "20250604-Golgenia-IC-Commentary .docx" at bounding box center [417, 297] width 344 height 51
click at [306, 170] on span "Investment Memo" at bounding box center [293, 175] width 75 height 13
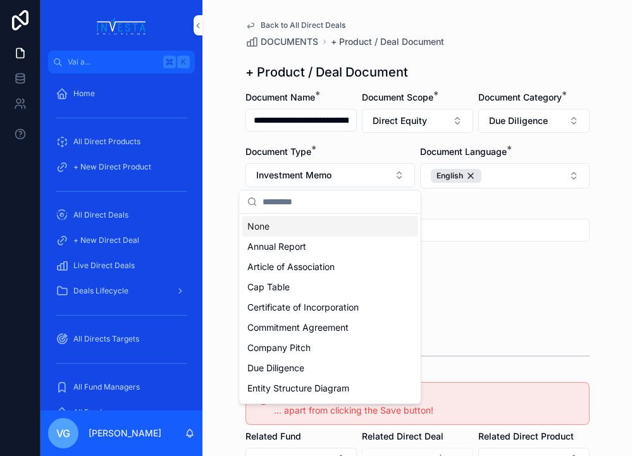
click at [306, 170] on span "Investment Memo" at bounding box center [293, 175] width 75 height 13
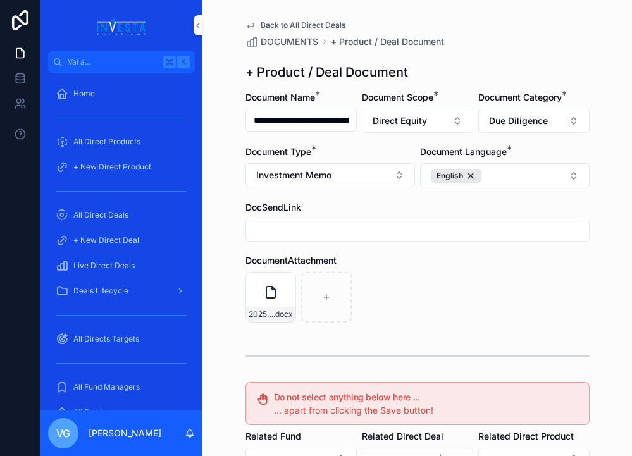
click at [297, 170] on span "Investment Memo" at bounding box center [293, 175] width 75 height 13
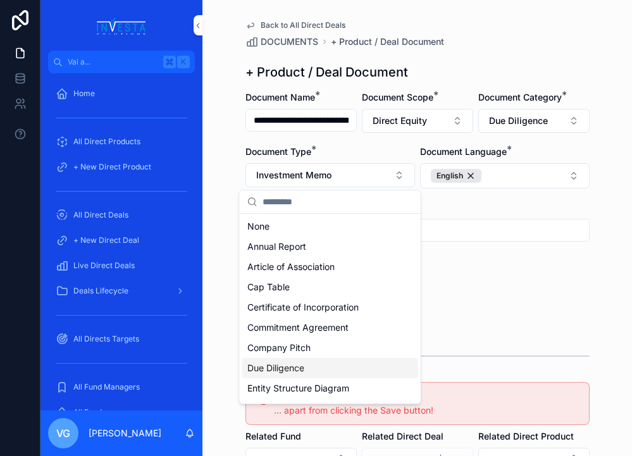
click at [291, 365] on span "Due Diligence" at bounding box center [275, 368] width 57 height 13
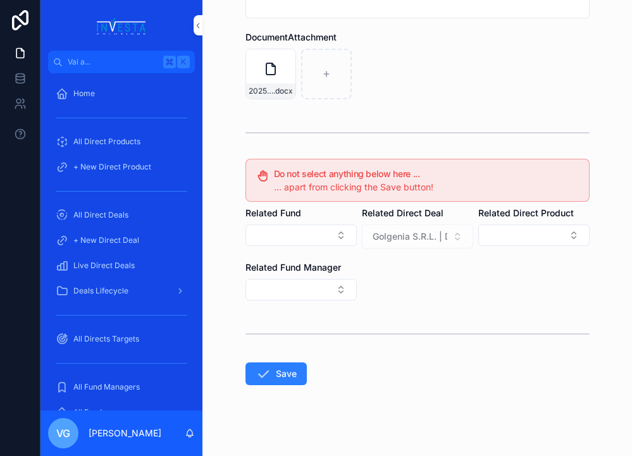
scroll to position [233, 0]
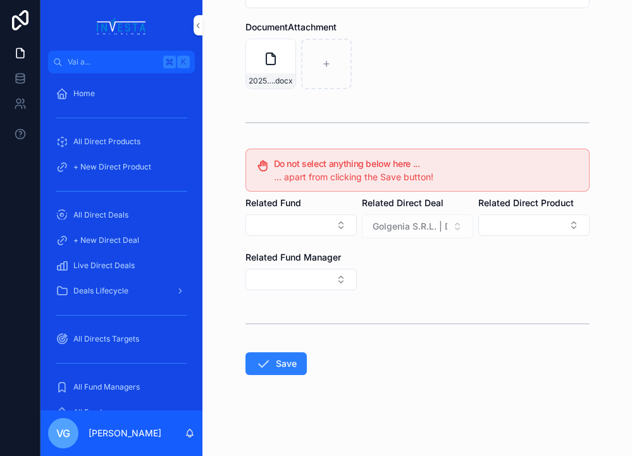
click at [282, 361] on button "Save" at bounding box center [275, 363] width 61 height 23
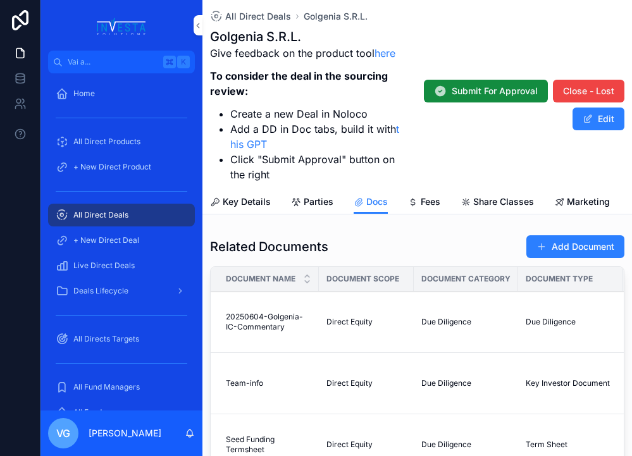
click at [601, 247] on button "Add Document" at bounding box center [575, 246] width 98 height 23
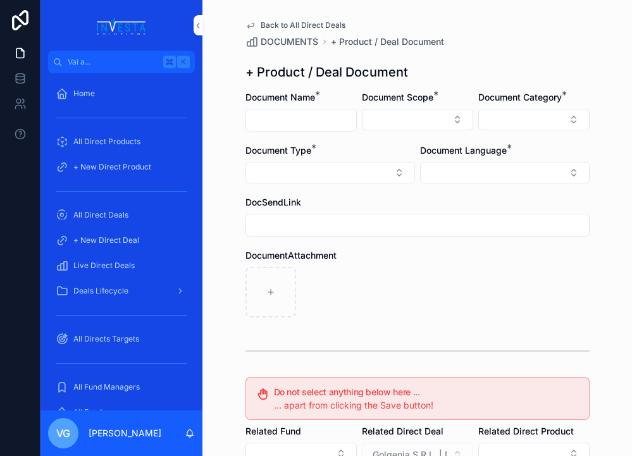
click at [283, 114] on input "contenuto scorrevole" at bounding box center [301, 120] width 110 height 18
paste input "**********"
type input "**********"
click at [420, 143] on form "**********" at bounding box center [417, 387] width 344 height 593
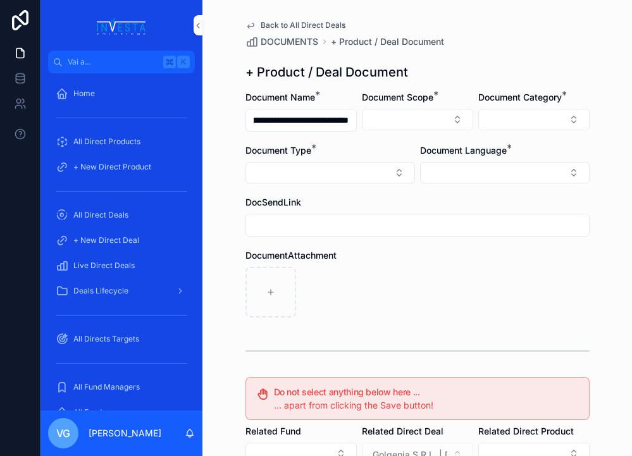
scroll to position [0, 0]
click at [402, 118] on button "Select Button" at bounding box center [417, 120] width 111 height 22
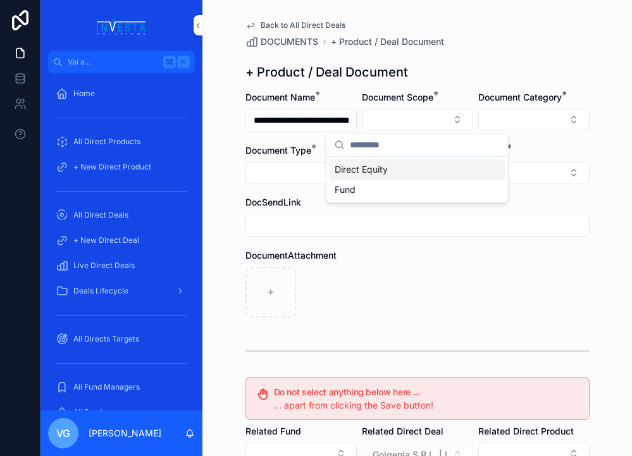
click at [378, 169] on span "Direct Equity" at bounding box center [361, 169] width 53 height 13
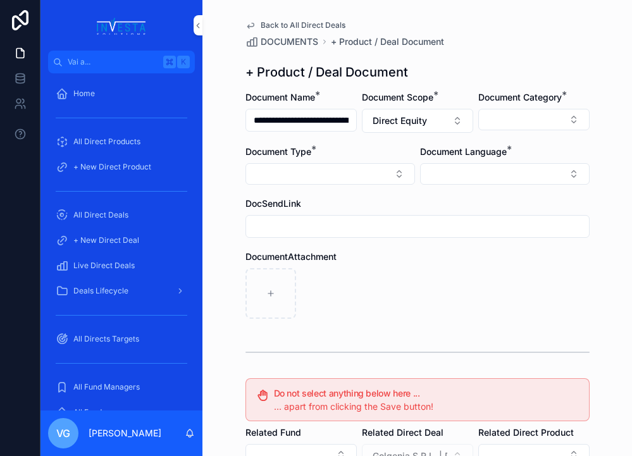
click at [447, 180] on button "Select Button" at bounding box center [505, 174] width 170 height 22
click at [443, 267] on span "English" at bounding box center [436, 264] width 29 height 13
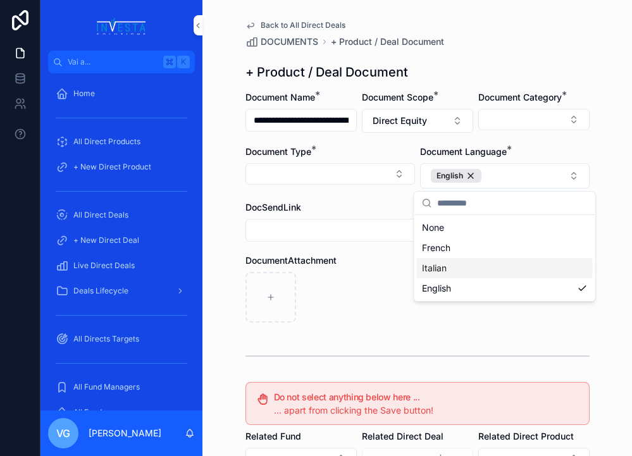
click at [355, 275] on div "contenuto scorrevole" at bounding box center [417, 297] width 344 height 51
click at [531, 120] on button "Select Button" at bounding box center [533, 120] width 111 height 22
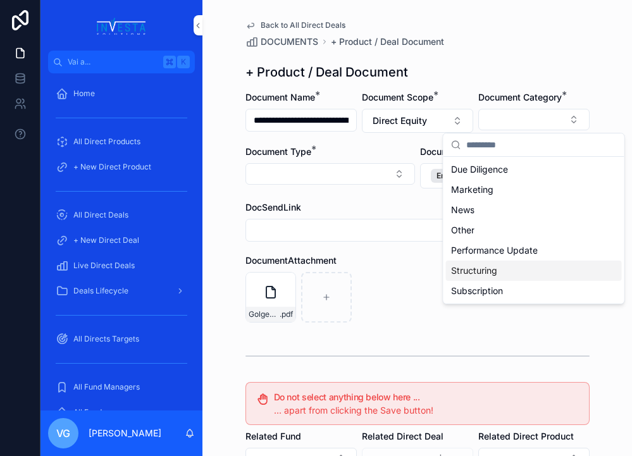
click at [485, 270] on span "Structuring" at bounding box center [474, 270] width 46 height 13
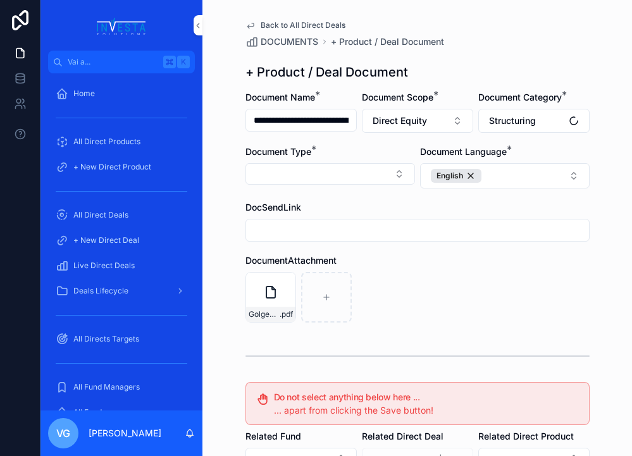
click at [373, 172] on button "Select Button" at bounding box center [330, 174] width 170 height 22
type input "****"
click at [344, 221] on div "Management Report" at bounding box center [330, 224] width 176 height 20
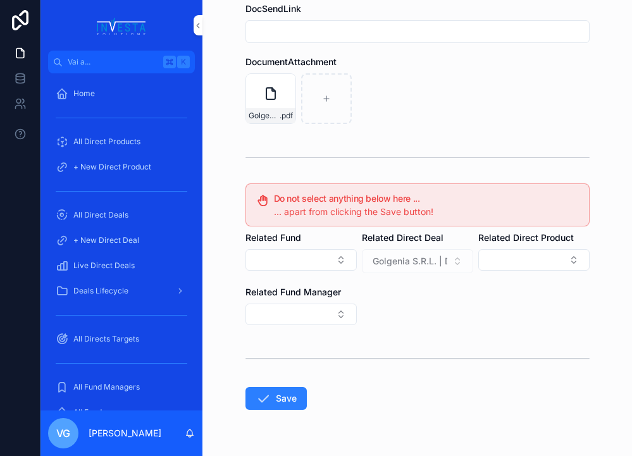
scroll to position [233, 0]
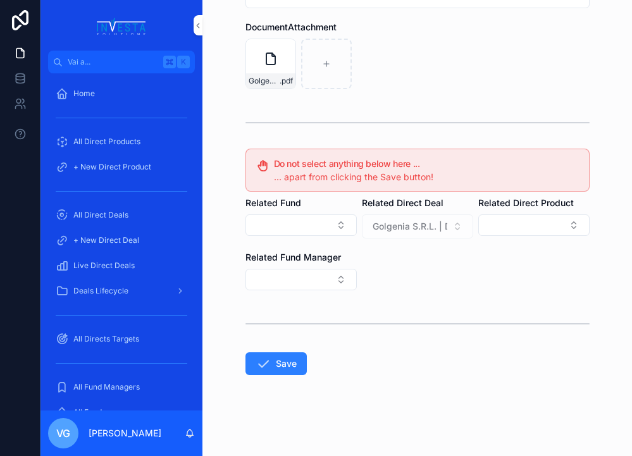
click at [305, 343] on form "**********" at bounding box center [417, 157] width 344 height 599
click at [275, 385] on form "**********" at bounding box center [417, 157] width 344 height 599
click at [282, 376] on form "**********" at bounding box center [417, 157] width 344 height 599
click at [285, 373] on button "Save" at bounding box center [275, 363] width 61 height 23
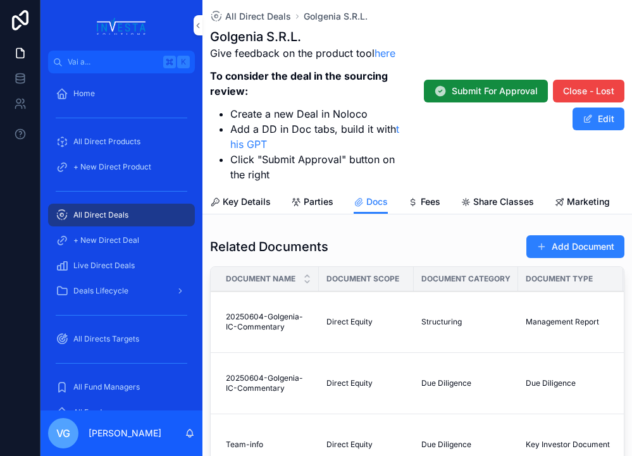
click at [596, 240] on button "Add Document" at bounding box center [575, 246] width 98 height 23
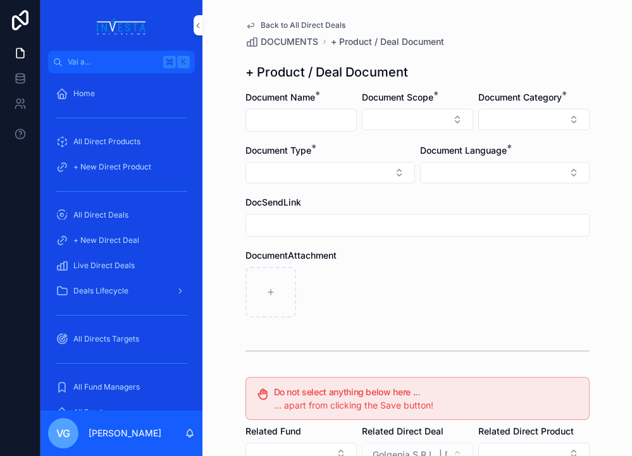
click at [295, 130] on div "contenuto scorrevole" at bounding box center [300, 120] width 111 height 23
click at [292, 117] on input "contenuto scorrevole" at bounding box center [301, 120] width 110 height 18
paste input "**********"
type input "**********"
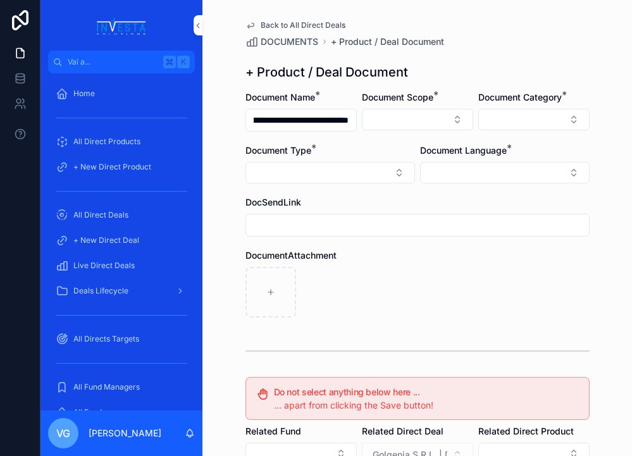
click at [413, 138] on form "**********" at bounding box center [417, 387] width 344 height 593
click at [417, 123] on button "Select Button" at bounding box center [417, 120] width 111 height 22
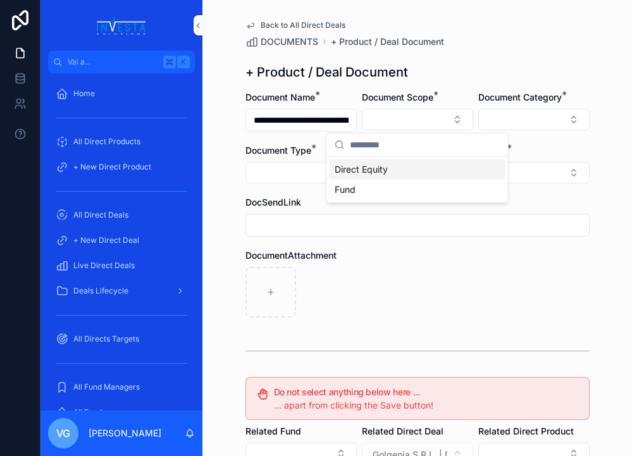
click at [406, 166] on div "Direct Equity" at bounding box center [418, 169] width 176 height 20
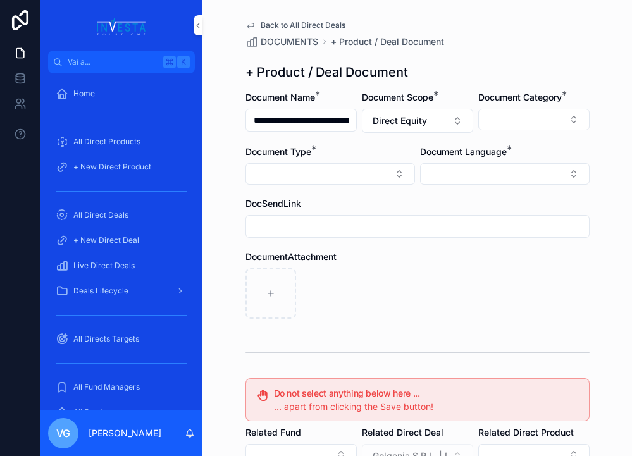
click at [515, 115] on button "Select Button" at bounding box center [533, 120] width 111 height 22
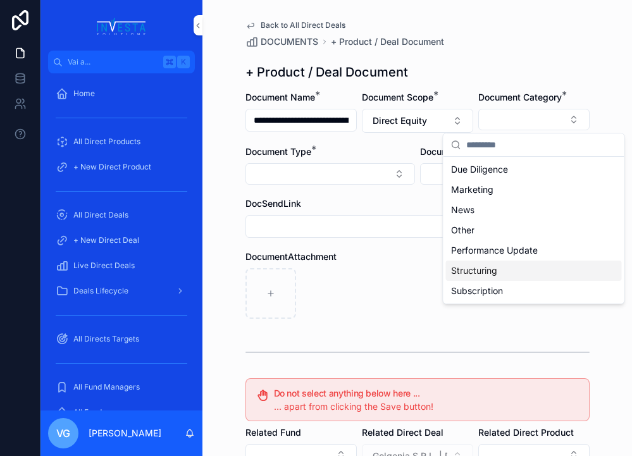
click at [504, 275] on div "Structuring" at bounding box center [534, 271] width 176 height 20
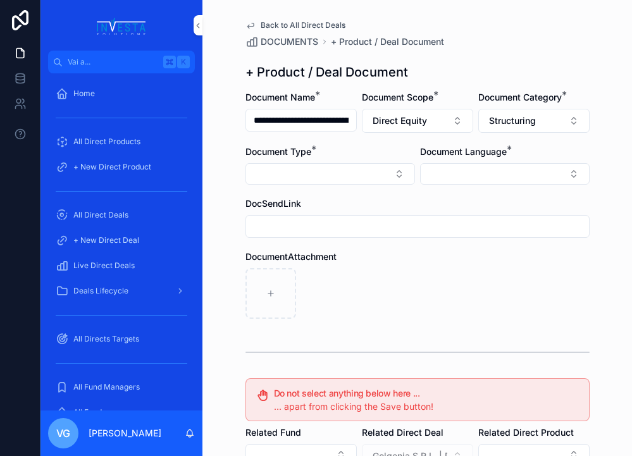
click at [370, 172] on button "Select Button" at bounding box center [330, 174] width 170 height 22
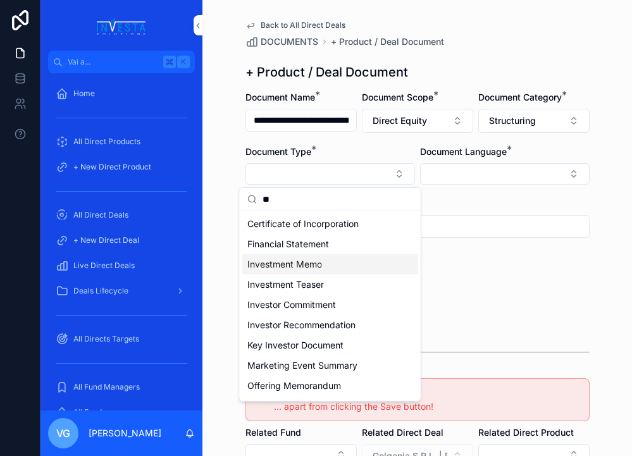
type input "**"
click at [297, 266] on span "Investment Memo" at bounding box center [284, 264] width 75 height 13
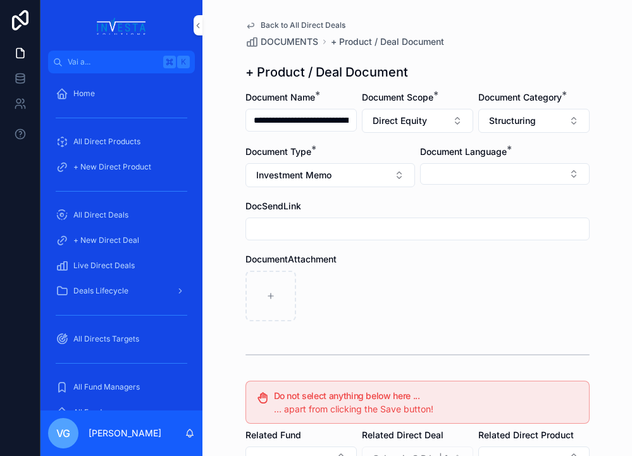
click at [492, 181] on button "Select Button" at bounding box center [505, 174] width 170 height 22
click at [455, 263] on div "English" at bounding box center [505, 264] width 176 height 20
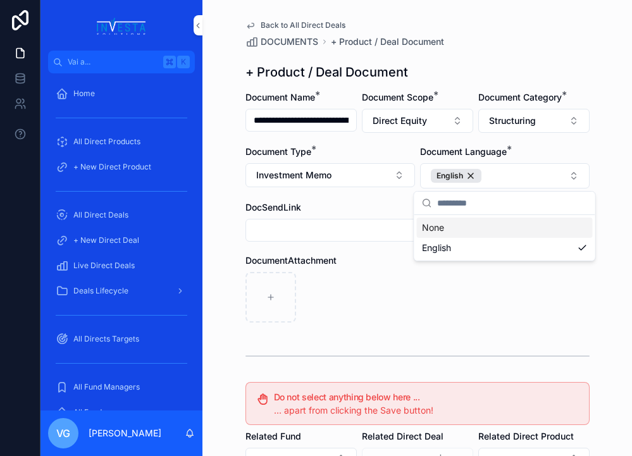
click at [372, 290] on div "contenuto scorrevole" at bounding box center [417, 297] width 344 height 51
click at [519, 118] on span "Structuring" at bounding box center [512, 121] width 47 height 13
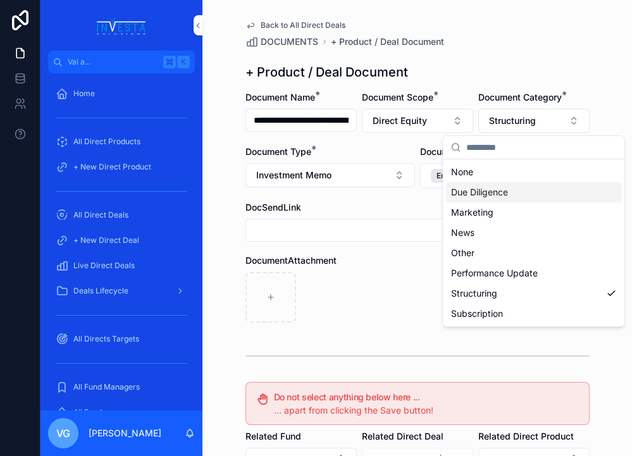
click at [476, 201] on div "Due Diligence" at bounding box center [534, 192] width 176 height 20
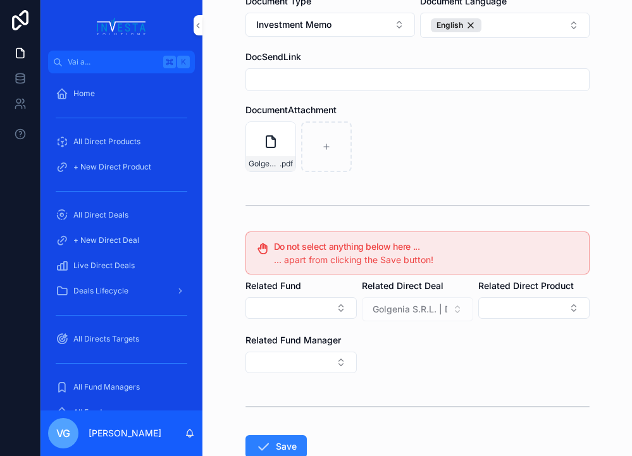
scroll to position [233, 0]
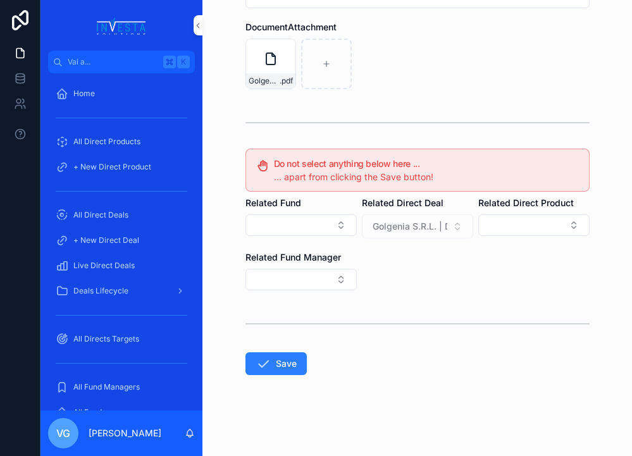
click at [290, 368] on button "Save" at bounding box center [275, 363] width 61 height 23
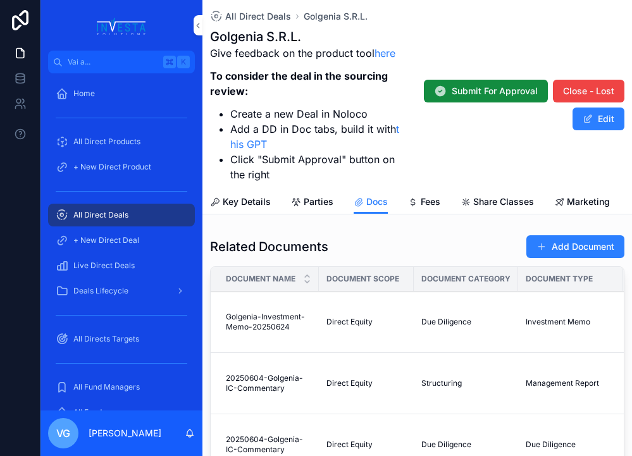
click at [561, 247] on button "Add Document" at bounding box center [575, 246] width 98 height 23
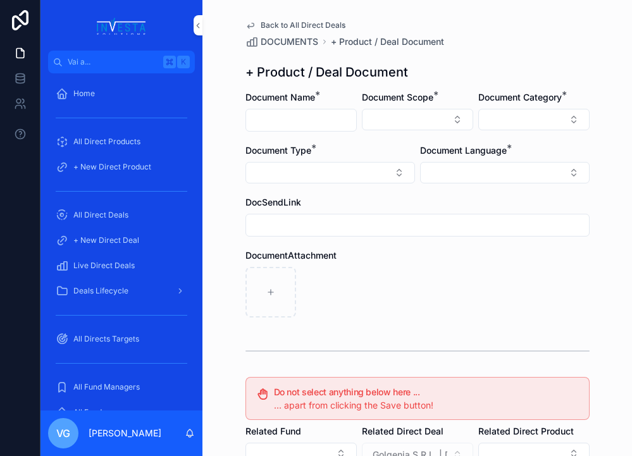
click at [304, 124] on input "contenuto scorrevole" at bounding box center [301, 120] width 110 height 18
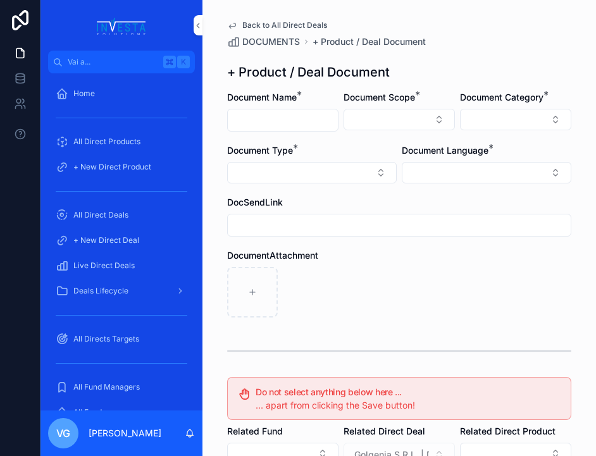
paste input "**********"
type input "**********"
click at [392, 126] on button "Select Button" at bounding box center [399, 120] width 111 height 22
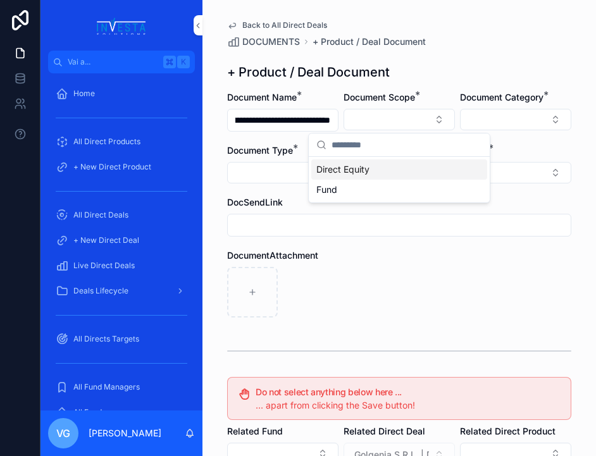
scroll to position [0, 0]
click at [385, 170] on div "Direct Equity" at bounding box center [399, 169] width 176 height 20
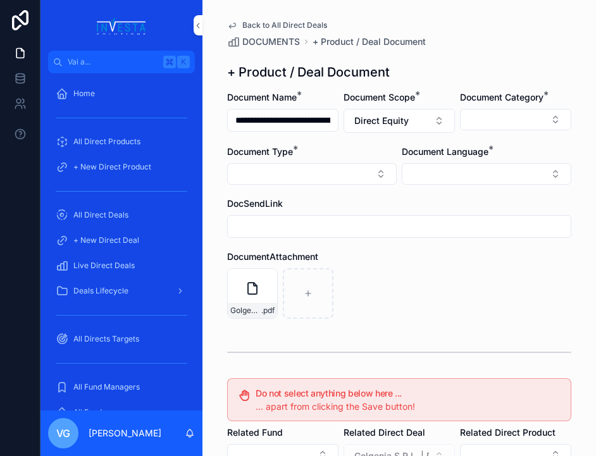
click at [519, 125] on button "Select Button" at bounding box center [515, 120] width 111 height 22
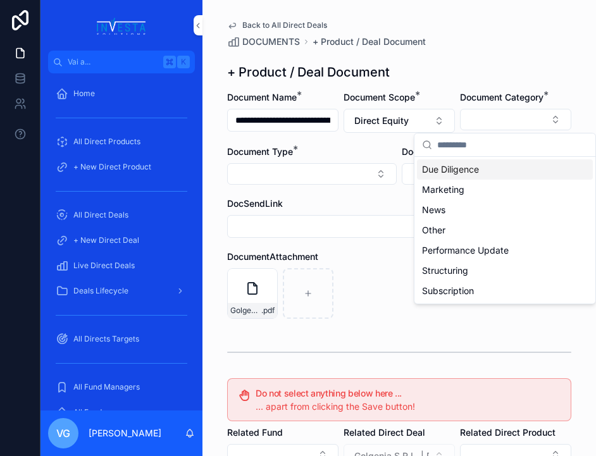
click at [448, 170] on span "Due Diligence" at bounding box center [450, 169] width 57 height 13
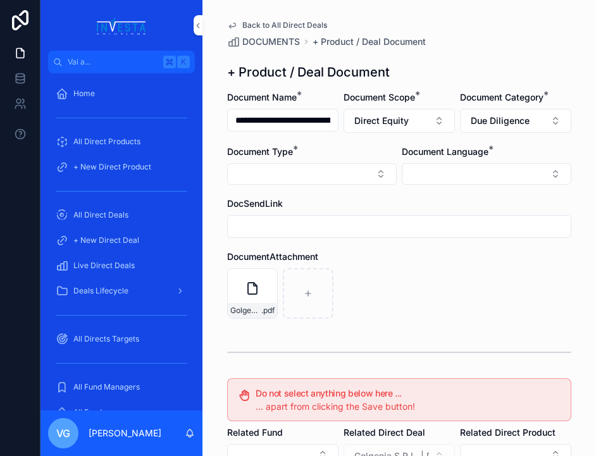
click at [326, 177] on button "Select Button" at bounding box center [312, 174] width 170 height 22
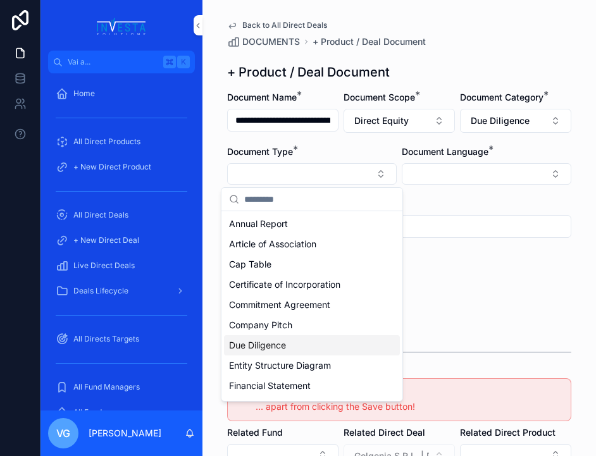
click at [276, 349] on span "Due Diligence" at bounding box center [257, 345] width 57 height 13
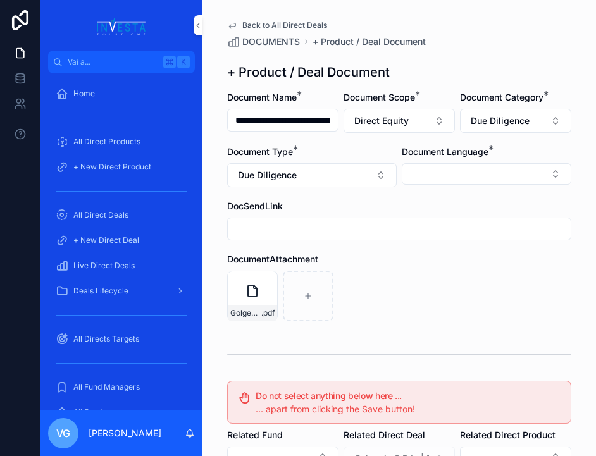
click at [465, 168] on button "Select Button" at bounding box center [487, 174] width 170 height 22
click at [440, 258] on div "English" at bounding box center [487, 264] width 176 height 20
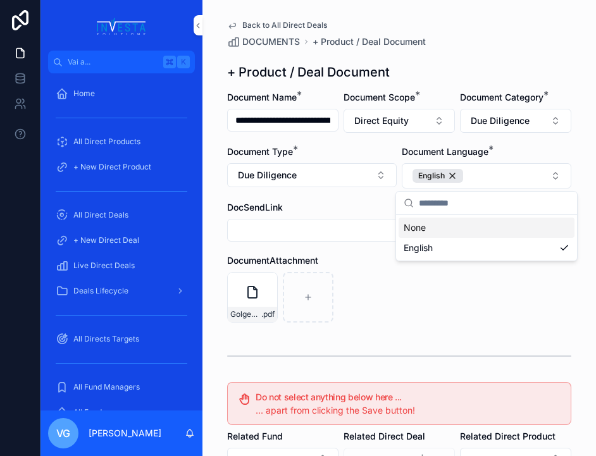
click at [363, 299] on div "Golgenia-Investment-Recommendation-20250722 .pdf" at bounding box center [399, 297] width 344 height 51
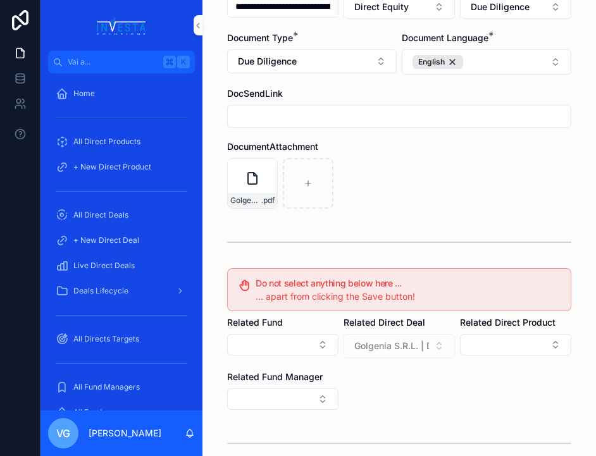
scroll to position [233, 0]
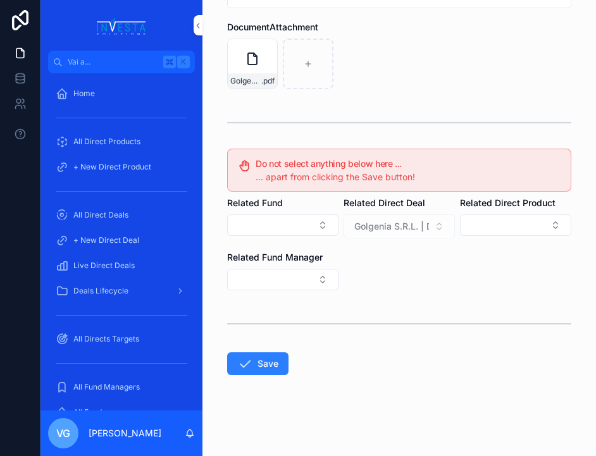
click at [252, 366] on button "Save" at bounding box center [257, 363] width 61 height 23
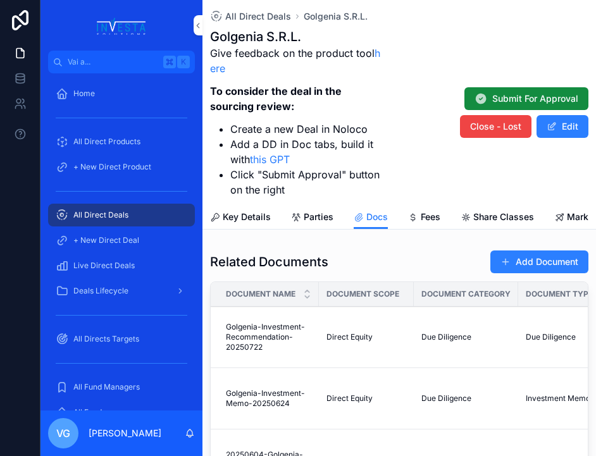
click at [514, 266] on button "Add Document" at bounding box center [539, 262] width 98 height 23
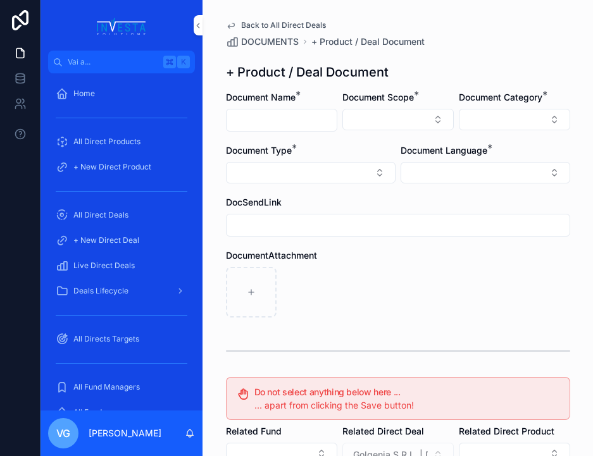
click at [266, 116] on input "contenuto scorrevole" at bounding box center [282, 120] width 110 height 18
paste input "**********"
type input "**********"
click at [390, 293] on div "contenuto scorrevole" at bounding box center [398, 292] width 344 height 51
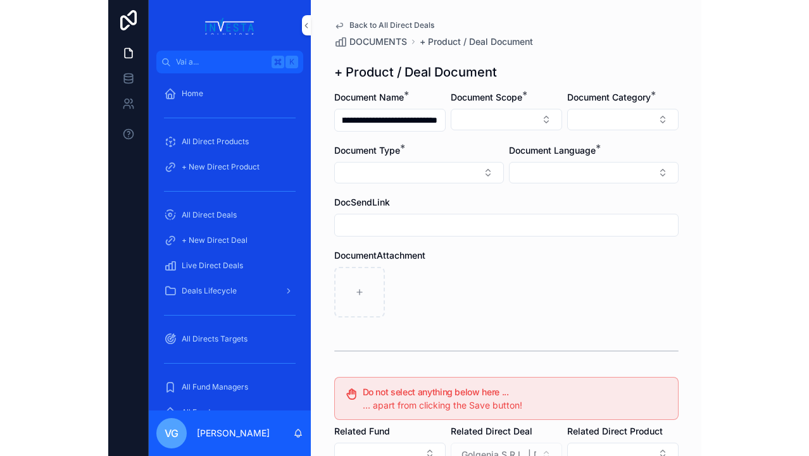
scroll to position [0, 0]
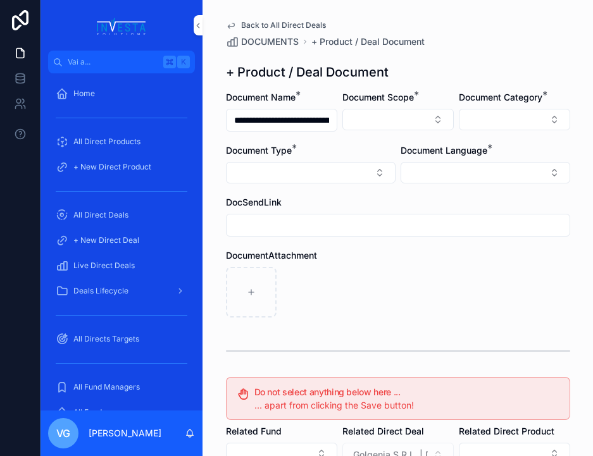
click at [411, 128] on button "Select Button" at bounding box center [397, 120] width 111 height 22
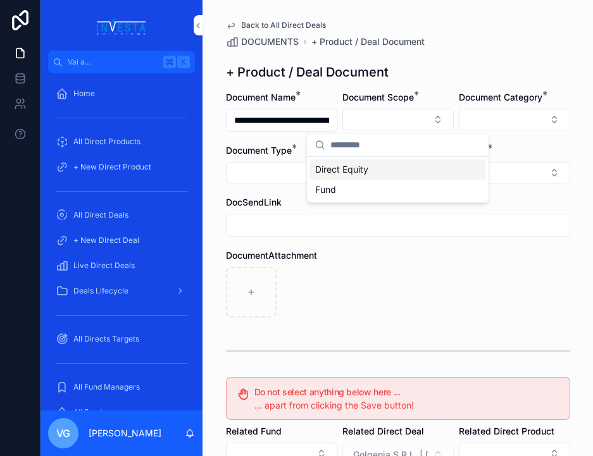
click at [382, 175] on div "Direct Equity" at bounding box center [398, 169] width 176 height 20
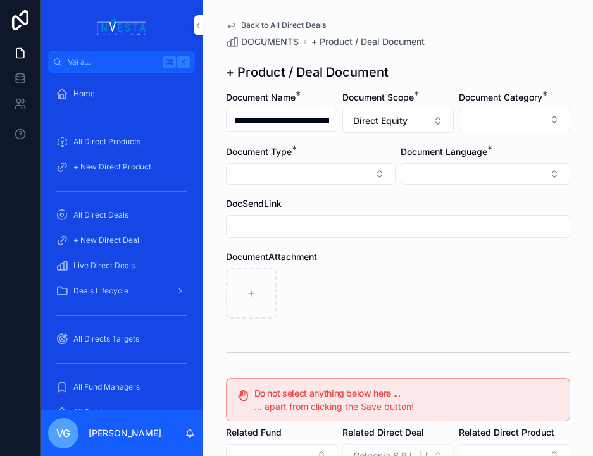
click at [480, 120] on button "Select Button" at bounding box center [514, 120] width 111 height 22
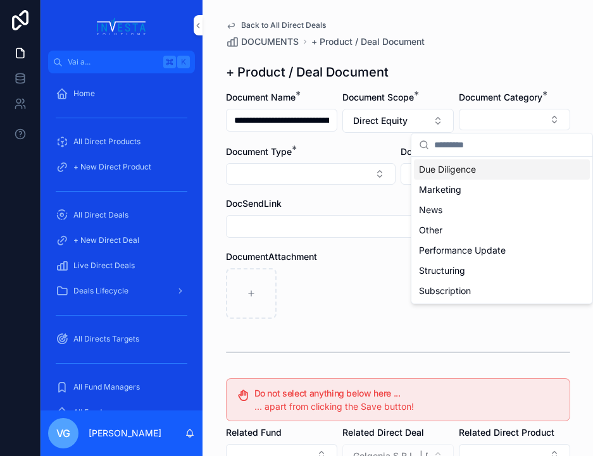
click at [472, 172] on span "Due Diligence" at bounding box center [447, 169] width 57 height 13
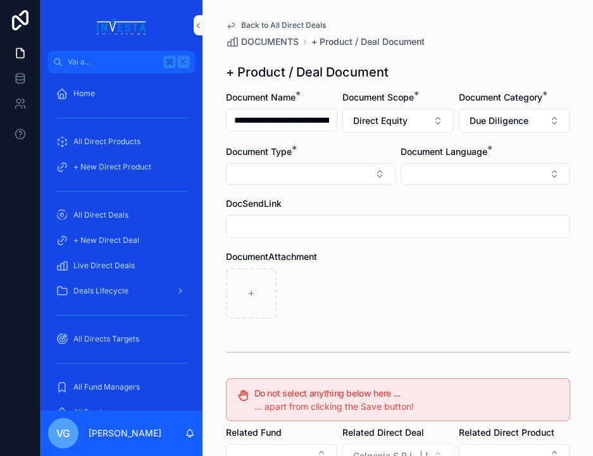
click at [373, 166] on button "Select Button" at bounding box center [311, 174] width 170 height 22
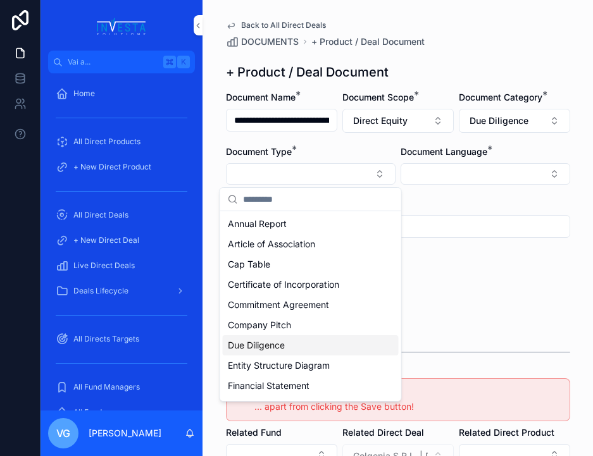
click at [288, 340] on div "Due Diligence" at bounding box center [311, 345] width 176 height 20
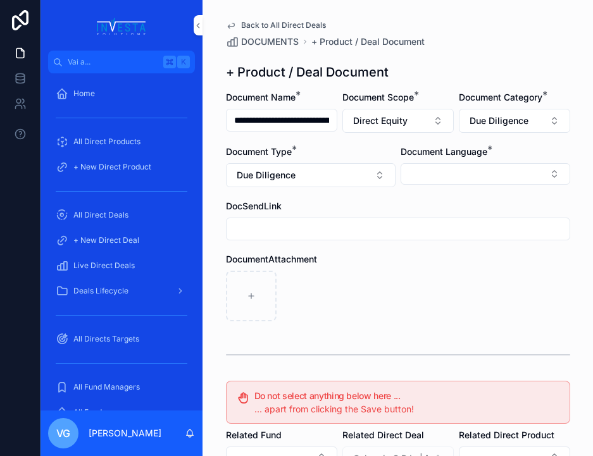
click at [460, 175] on button "Select Button" at bounding box center [486, 174] width 170 height 22
click at [425, 265] on span "English" at bounding box center [416, 264] width 29 height 13
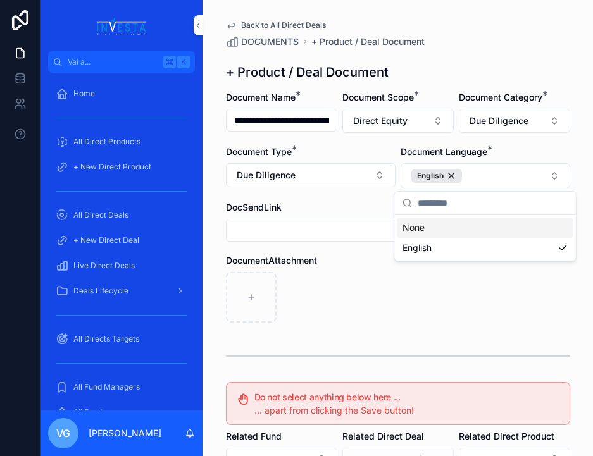
click at [356, 268] on div "DocumentAttachment" at bounding box center [398, 288] width 344 height 68
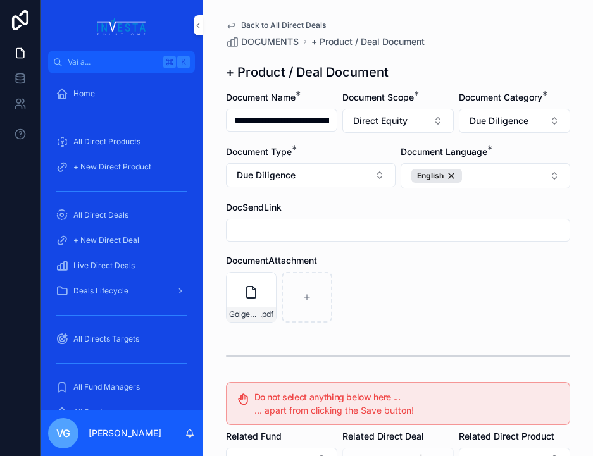
click at [0, 0] on icon "contenuto scorrevole" at bounding box center [0, 0] width 0 height 0
click at [279, 259] on icon "contenuto scorrevole" at bounding box center [280, 260] width 10 height 10
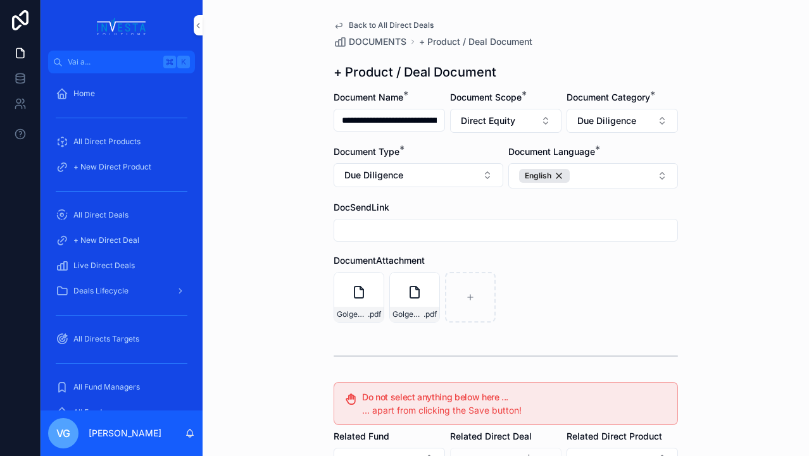
scroll to position [233, 0]
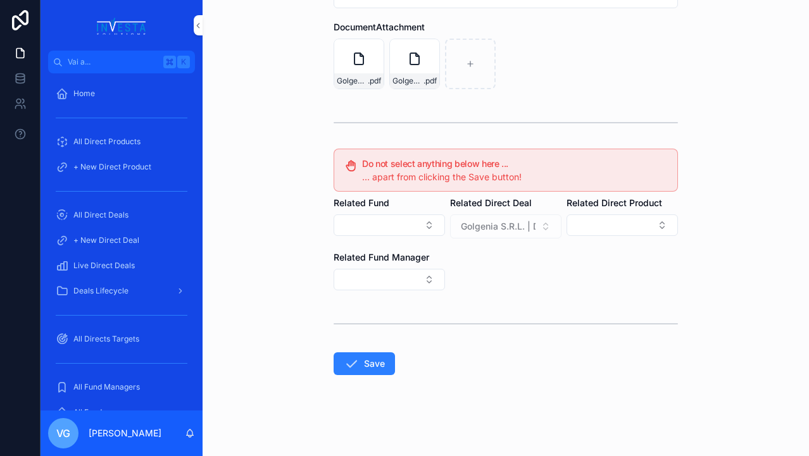
click at [360, 361] on button "Save" at bounding box center [363, 363] width 61 height 23
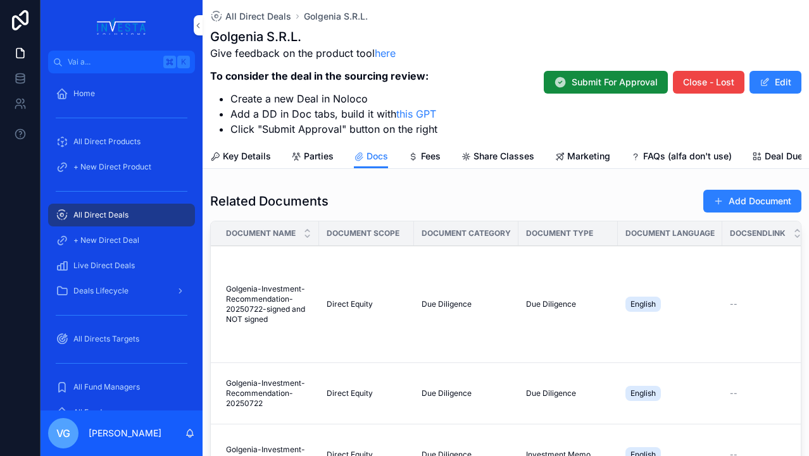
click at [631, 194] on button "Add Document" at bounding box center [752, 201] width 98 height 23
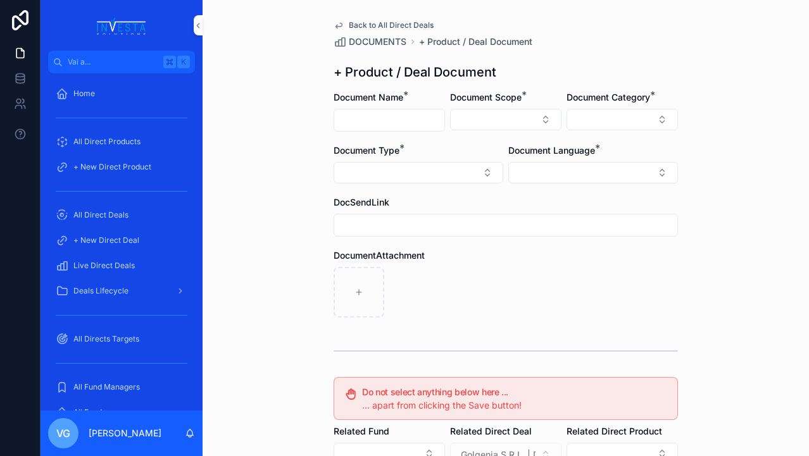
click at [403, 127] on input "contenuto scorrevole" at bounding box center [389, 120] width 110 height 18
paste input "**********"
type input "**********"
click at [512, 123] on button "Select Button" at bounding box center [505, 120] width 111 height 22
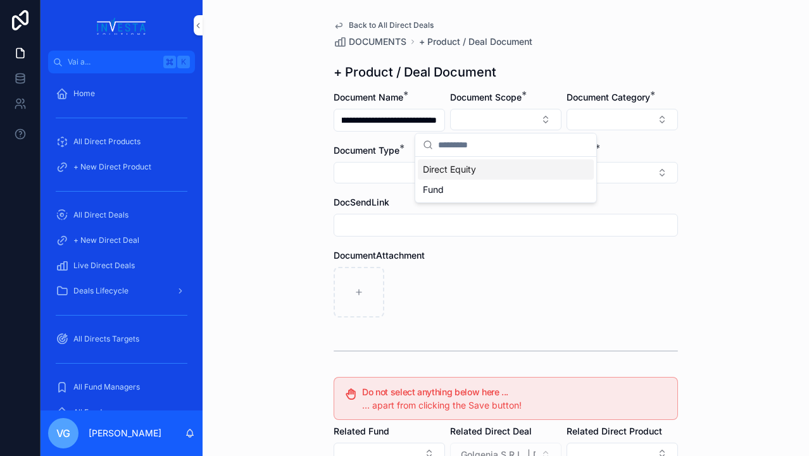
scroll to position [0, 0]
click at [485, 170] on div "Direct Equity" at bounding box center [506, 169] width 176 height 20
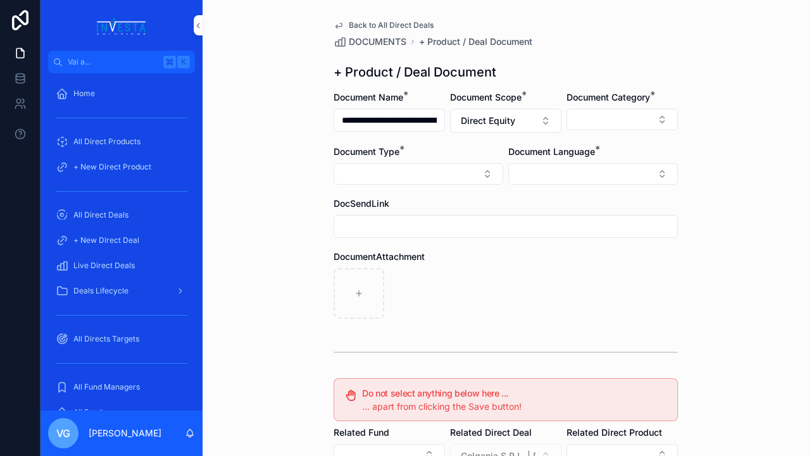
click at [552, 169] on button "Select Button" at bounding box center [593, 174] width 170 height 22
click at [538, 260] on span "English" at bounding box center [524, 264] width 29 height 13
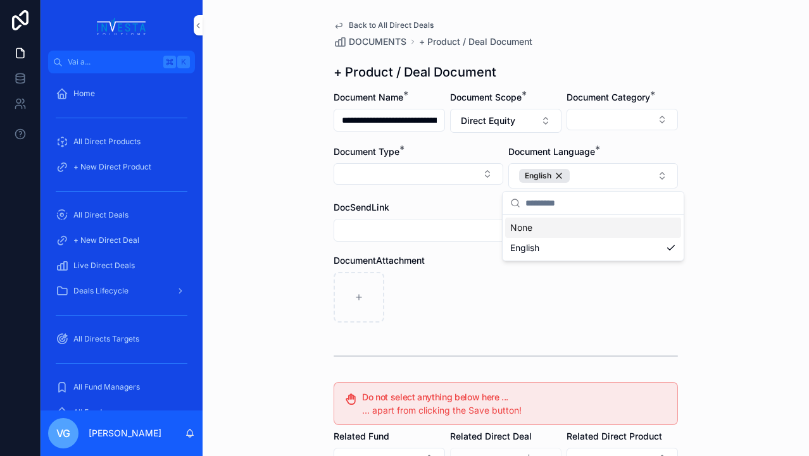
click at [452, 307] on div "contenuto scorrevole" at bounding box center [505, 297] width 344 height 51
click at [610, 134] on form "**********" at bounding box center [505, 390] width 344 height 599
click at [607, 123] on button "Select Button" at bounding box center [621, 120] width 111 height 22
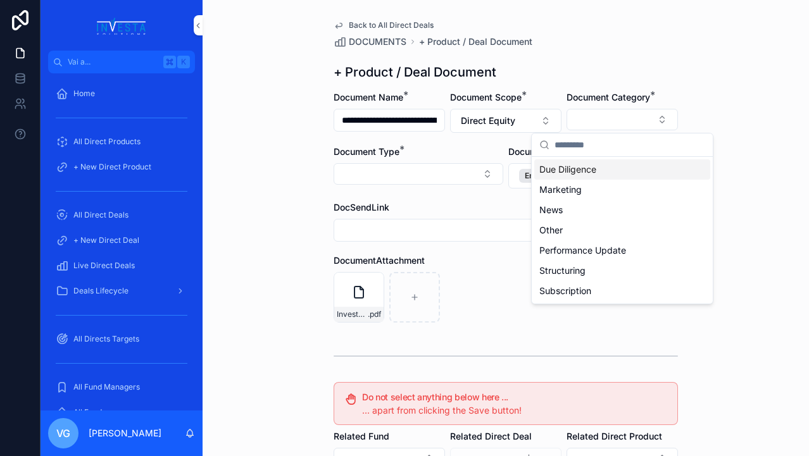
click at [578, 166] on span "Due Diligence" at bounding box center [567, 169] width 57 height 13
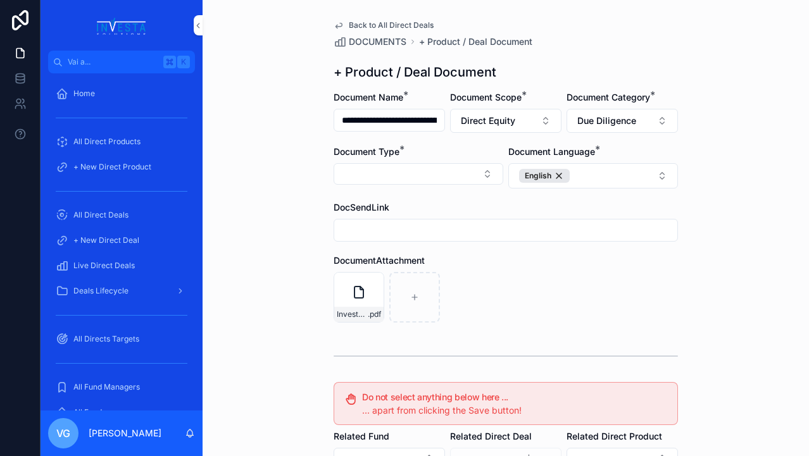
click at [463, 177] on button "Select Button" at bounding box center [418, 174] width 170 height 22
type input "****"
click at [412, 223] on div "Fund Presentation" at bounding box center [418, 224] width 176 height 20
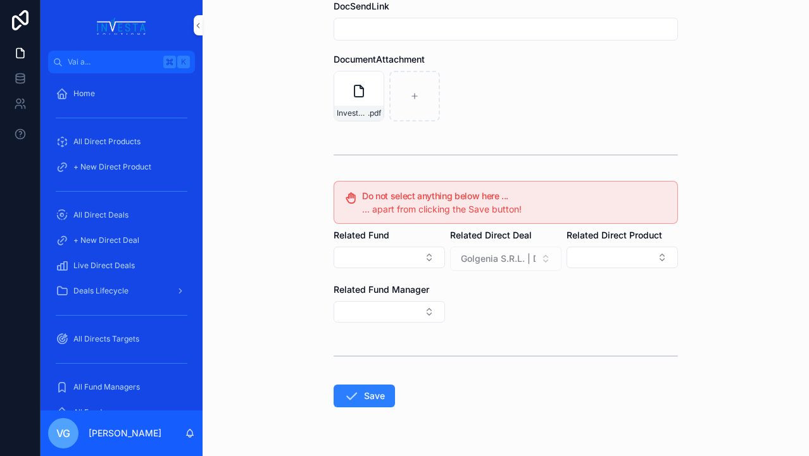
scroll to position [233, 0]
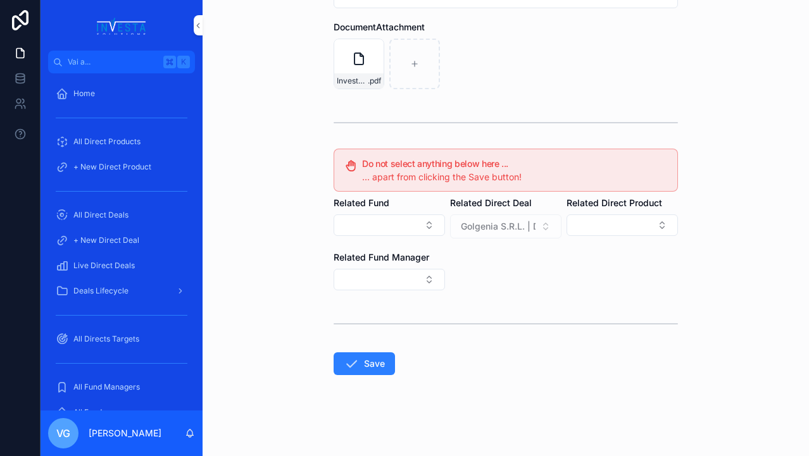
click at [351, 369] on icon "contenuto scorrevole" at bounding box center [351, 363] width 15 height 15
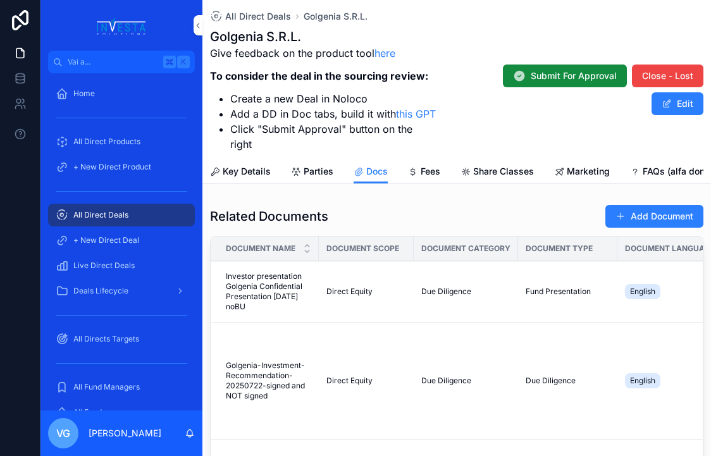
click at [631, 205] on button "Add Document" at bounding box center [655, 216] width 98 height 23
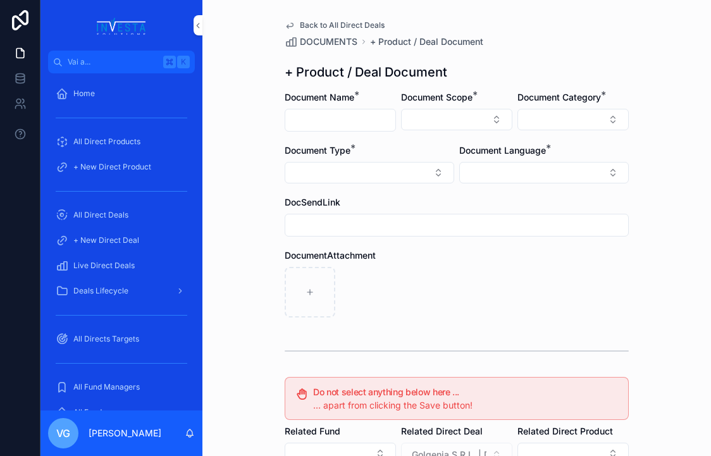
click at [356, 117] on input "contenuto scorrevole" at bounding box center [340, 120] width 110 height 18
paste input "**********"
type input "**********"
click at [407, 144] on div "Document Type *" at bounding box center [370, 150] width 170 height 13
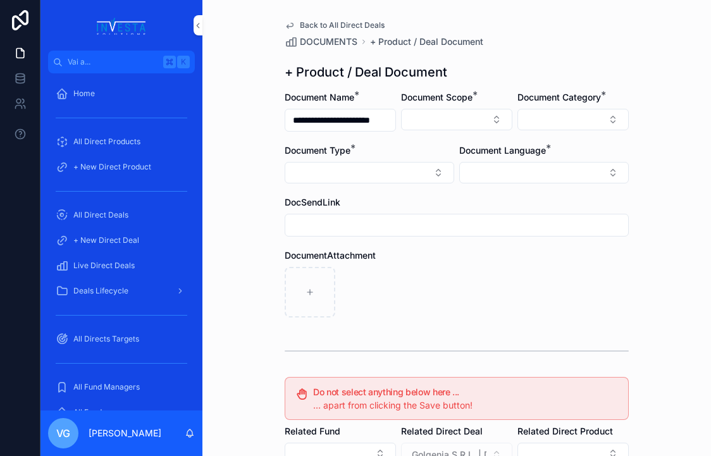
scroll to position [0, 0]
click at [426, 124] on button "Select Button" at bounding box center [456, 120] width 111 height 22
click at [419, 163] on span "Direct Equity" at bounding box center [400, 169] width 53 height 13
click at [550, 159] on div "Document Language *" at bounding box center [544, 165] width 170 height 39
click at [545, 180] on button "Select Button" at bounding box center [544, 174] width 170 height 22
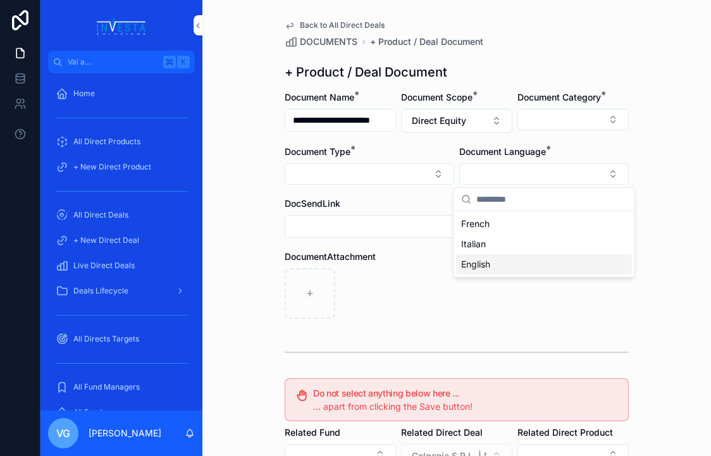
click at [520, 261] on div "English" at bounding box center [544, 264] width 176 height 20
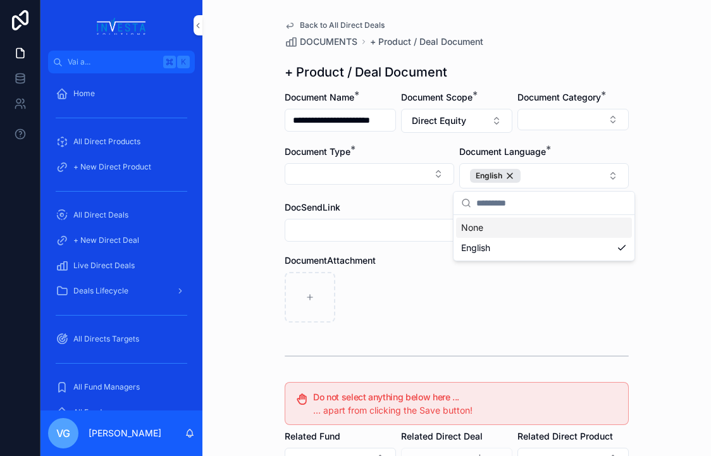
click at [441, 278] on div "contenuto scorrevole" at bounding box center [457, 297] width 344 height 51
click at [599, 121] on button "Select Button" at bounding box center [573, 120] width 111 height 22
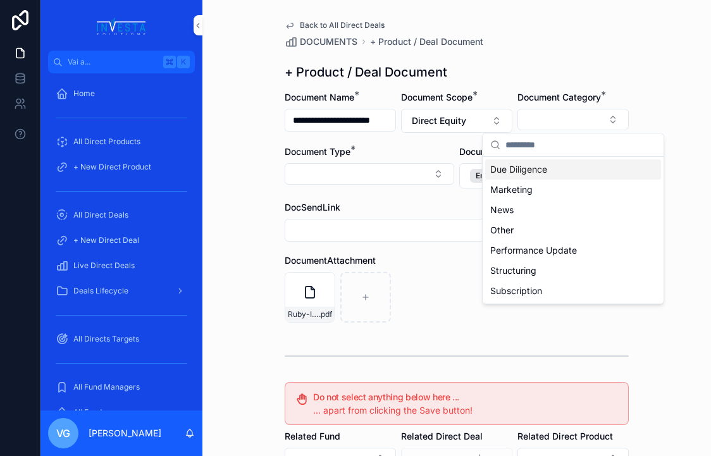
click at [542, 171] on span "Due Diligence" at bounding box center [518, 169] width 57 height 13
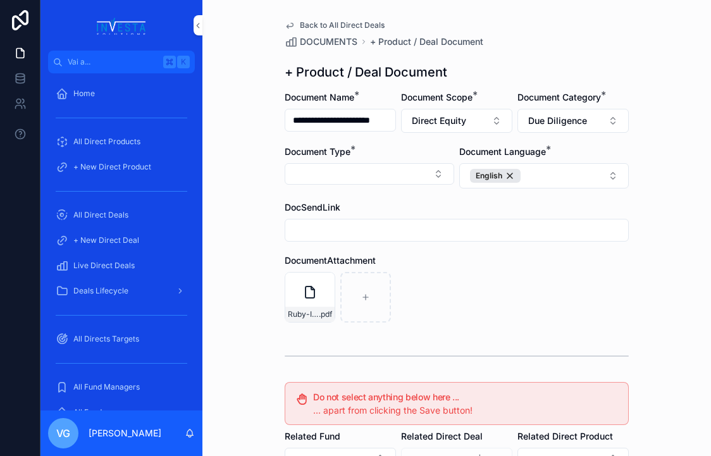
click at [396, 182] on button "Select Button" at bounding box center [370, 174] width 170 height 22
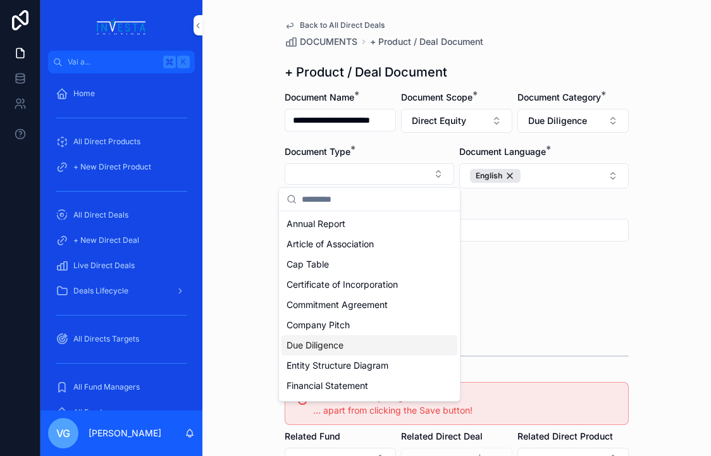
click at [322, 350] on span "Due Diligence" at bounding box center [315, 345] width 57 height 13
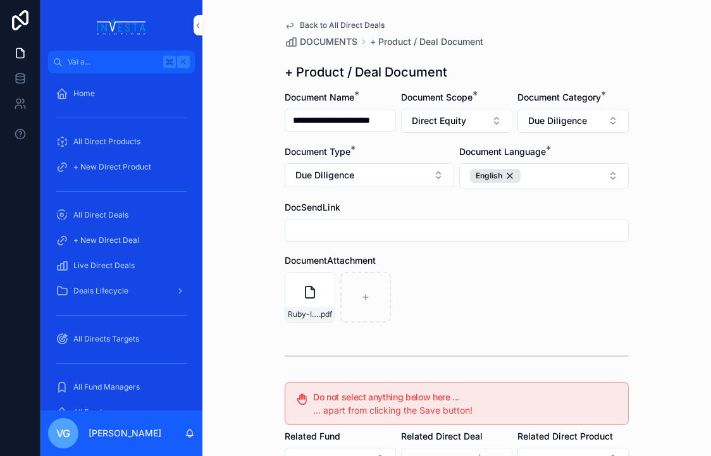
scroll to position [233, 0]
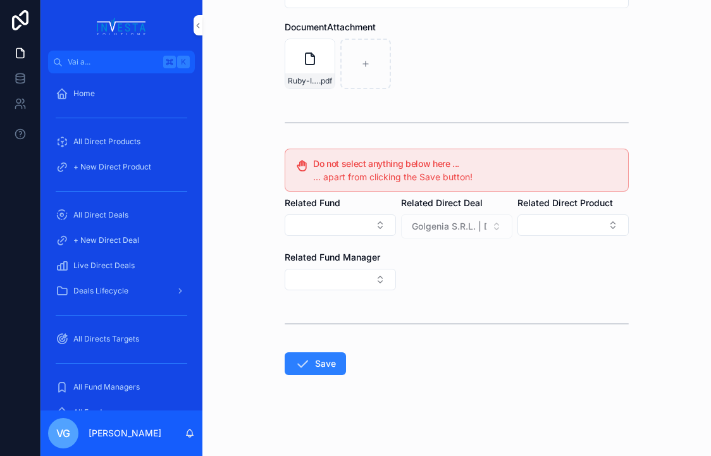
click at [297, 372] on button "Save" at bounding box center [315, 363] width 61 height 23
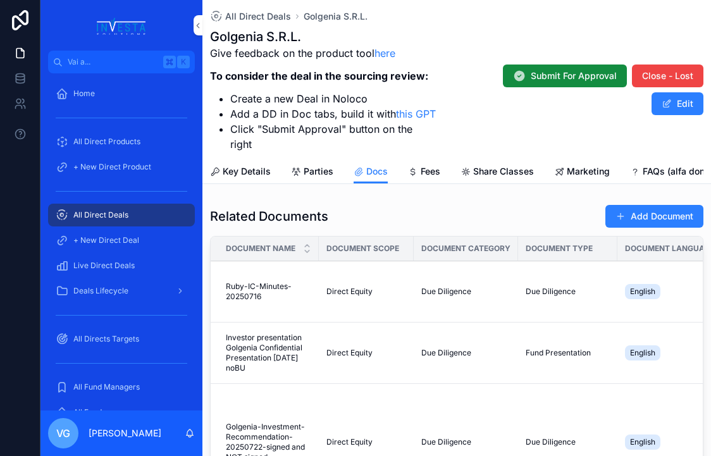
click at [631, 205] on button "Add Document" at bounding box center [655, 216] width 98 height 23
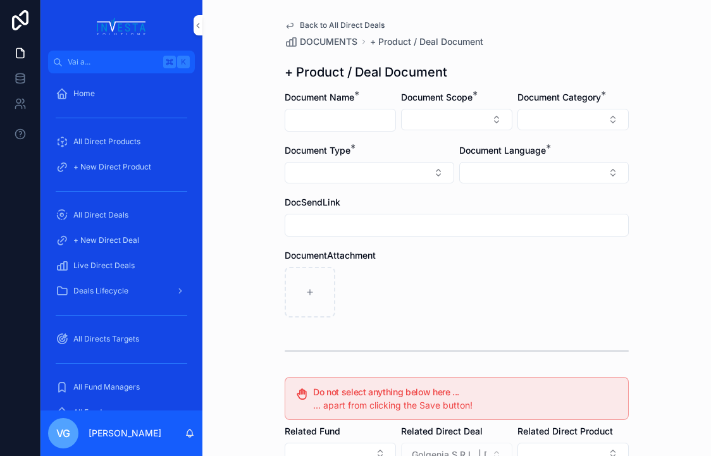
click at [343, 117] on input "contenuto scorrevole" at bounding box center [340, 120] width 110 height 18
paste input "**********"
type input "**********"
drag, startPoint x: 389, startPoint y: 118, endPoint x: 270, endPoint y: 118, distance: 119.0
click at [270, 118] on div "**********" at bounding box center [456, 228] width 509 height 456
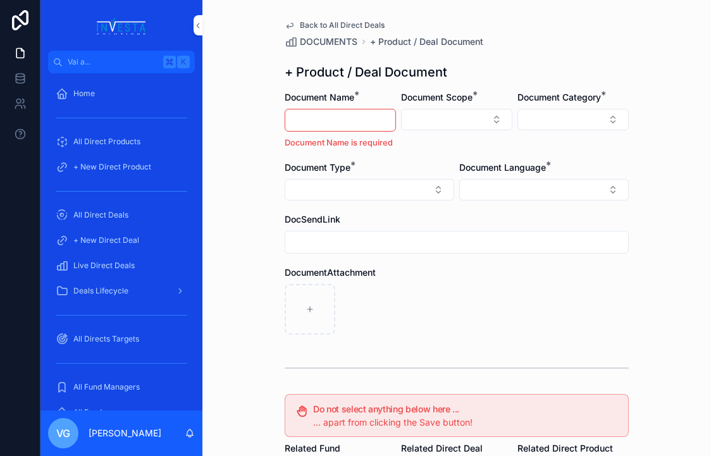
paste input "**********"
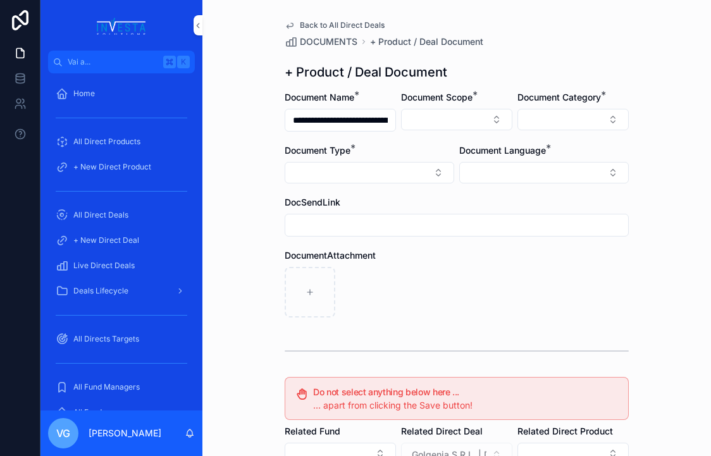
scroll to position [0, 139]
type input "**********"
click at [463, 123] on button "Select Button" at bounding box center [456, 120] width 111 height 22
click at [442, 171] on div "Direct Equity" at bounding box center [457, 169] width 176 height 20
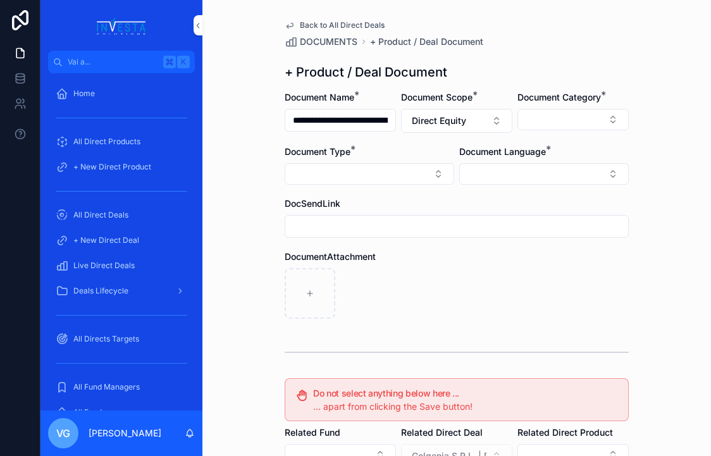
click at [568, 125] on button "Select Button" at bounding box center [573, 120] width 111 height 22
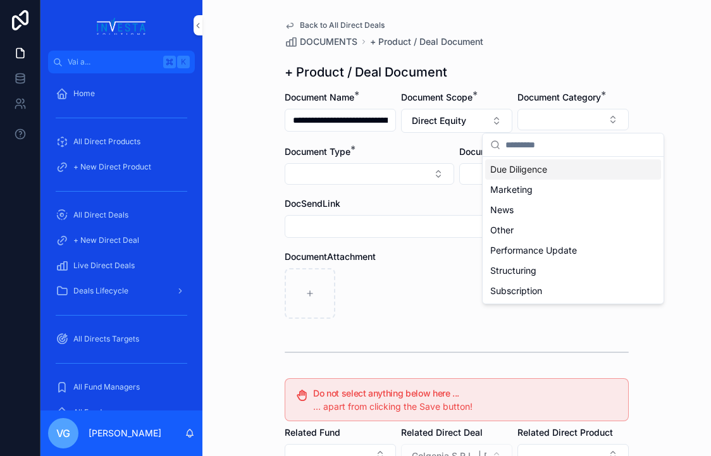
click at [584, 86] on div "**********" at bounding box center [457, 343] width 364 height 686
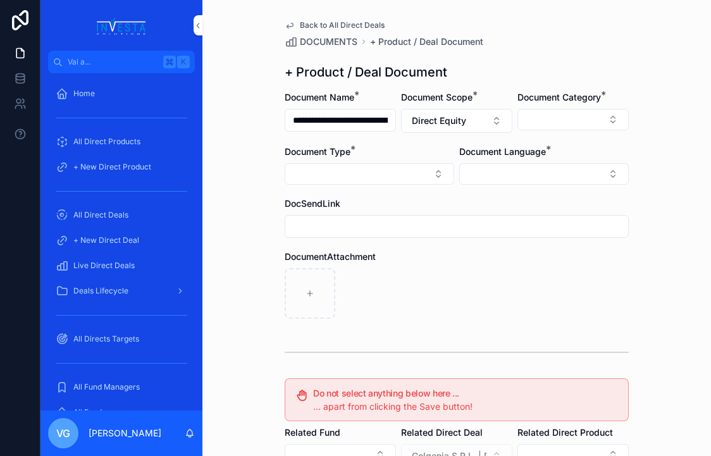
click at [580, 115] on button "Select Button" at bounding box center [573, 120] width 111 height 22
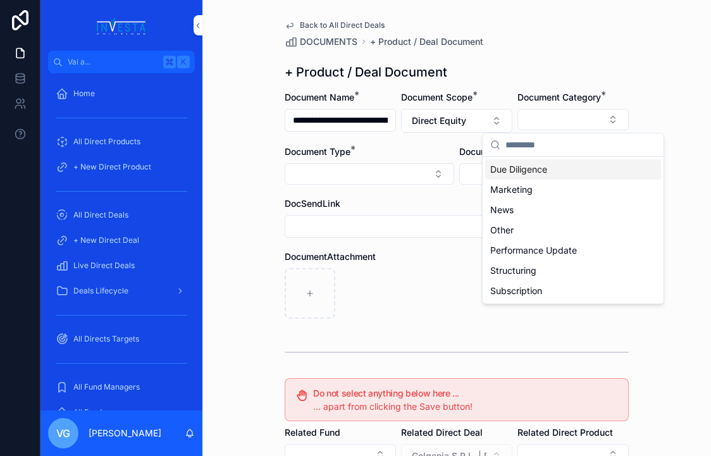
click at [605, 58] on div "**********" at bounding box center [457, 343] width 364 height 686
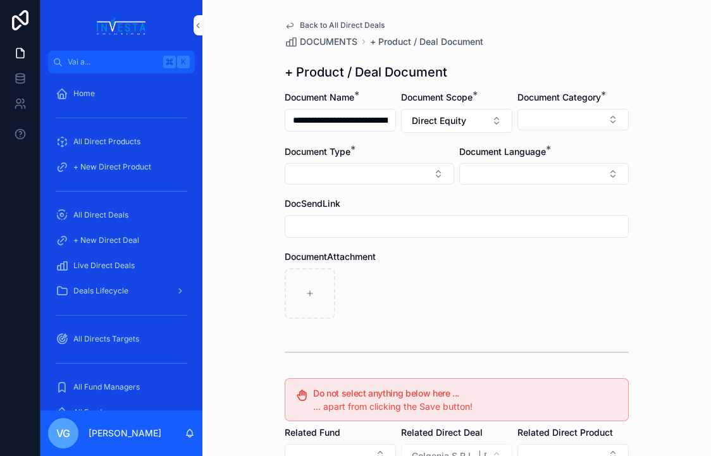
click at [504, 171] on button "Select Button" at bounding box center [544, 174] width 170 height 22
click at [497, 270] on div "English" at bounding box center [544, 264] width 176 height 20
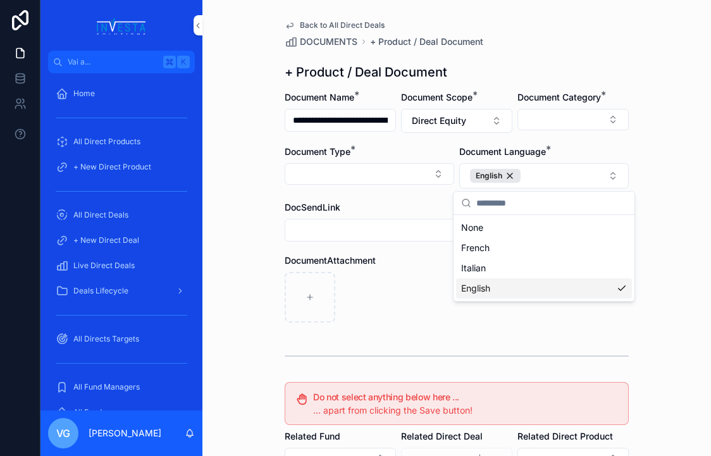
click at [441, 282] on div "contenuto scorrevole" at bounding box center [457, 297] width 344 height 51
click at [580, 297] on div "SPA-CreaddVentures Term Sheet Golgenia June13 2025 .pdf" at bounding box center [457, 297] width 344 height 51
click at [569, 111] on button "Select Button" at bounding box center [573, 120] width 111 height 22
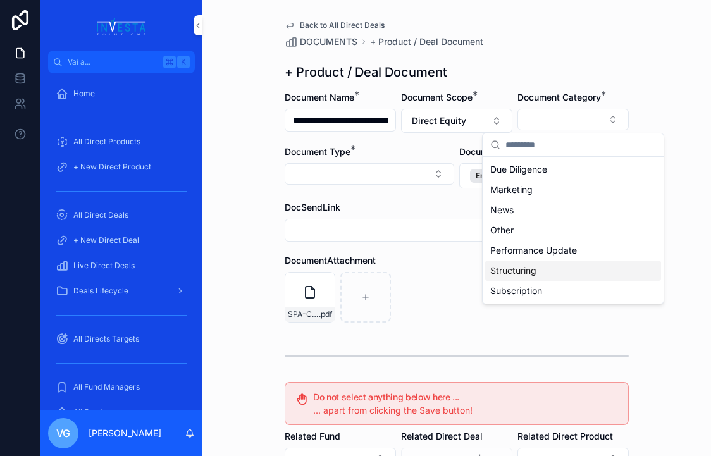
click at [507, 277] on div "Structuring" at bounding box center [573, 271] width 176 height 20
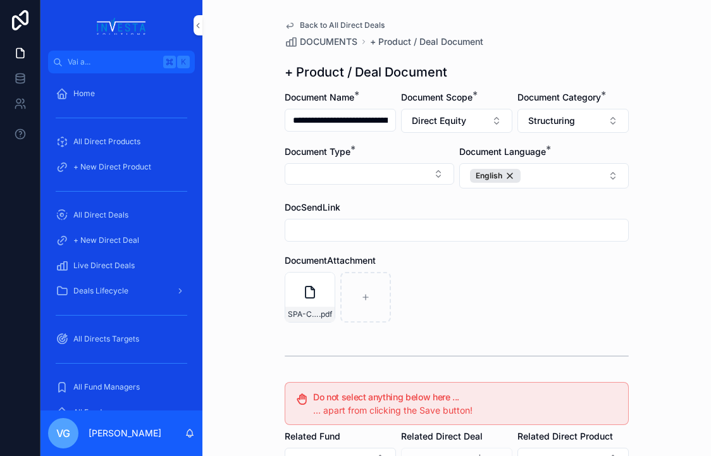
click at [370, 167] on button "Select Button" at bounding box center [370, 174] width 170 height 22
type input "****"
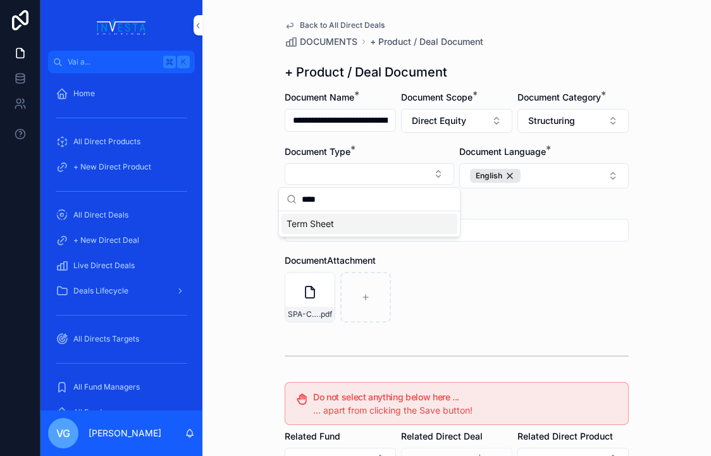
click at [342, 220] on div "Term Sheet" at bounding box center [370, 224] width 176 height 20
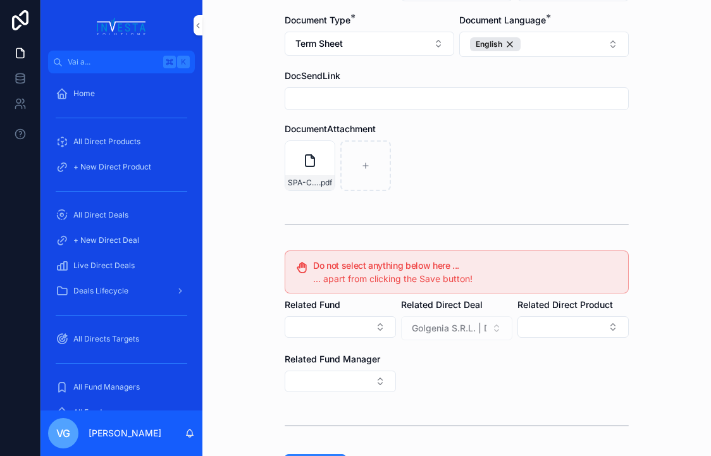
scroll to position [233, 0]
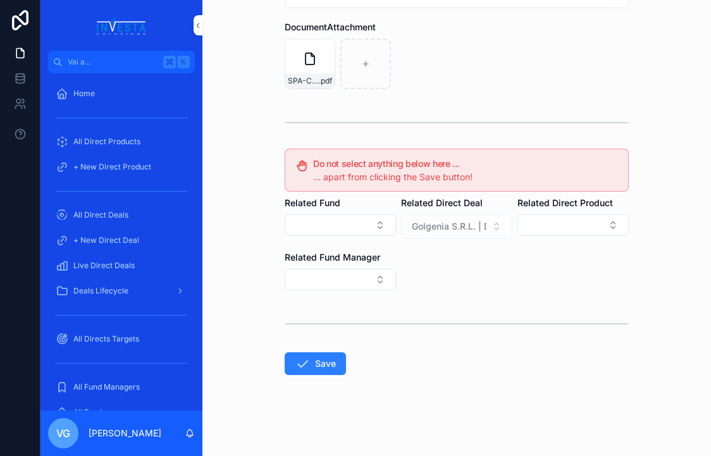
click at [295, 374] on button "Save" at bounding box center [315, 363] width 61 height 23
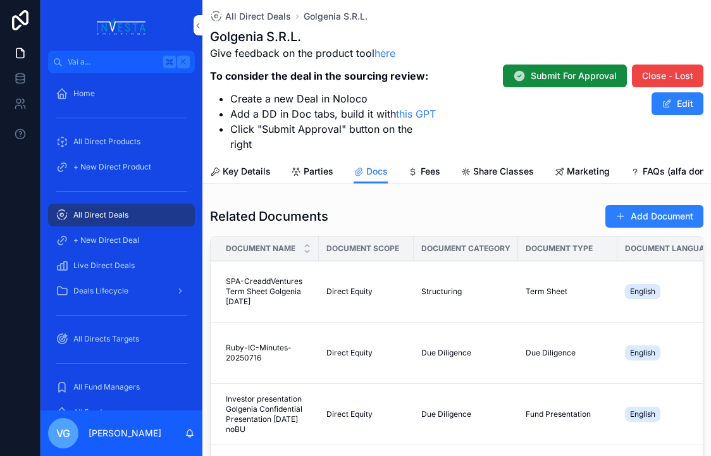
click at [623, 211] on span "contenuto scorrevole" at bounding box center [621, 216] width 10 height 10
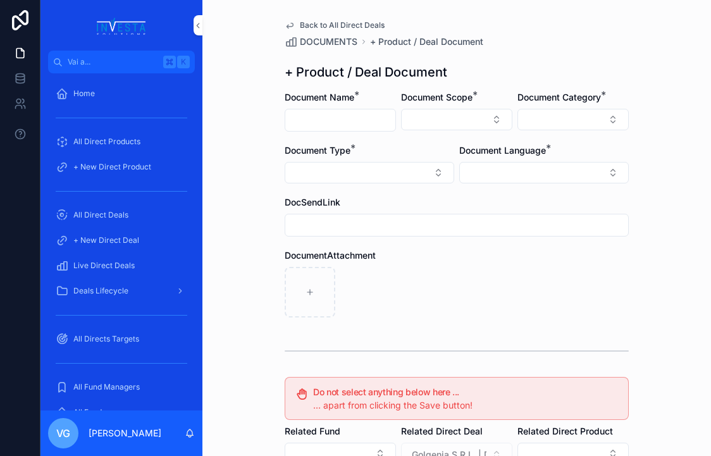
click at [318, 123] on input "contenuto scorrevole" at bounding box center [340, 120] width 110 height 18
paste input "**********"
type input "**********"
click at [450, 115] on button "Select Button" at bounding box center [456, 120] width 111 height 22
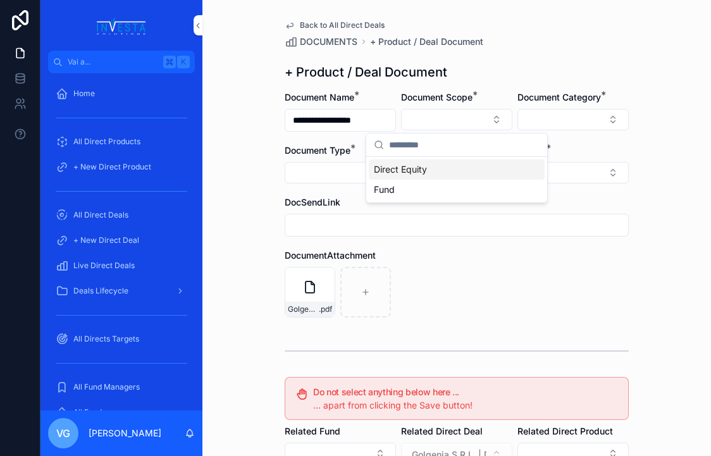
click at [428, 166] on div "Direct Equity" at bounding box center [457, 169] width 176 height 20
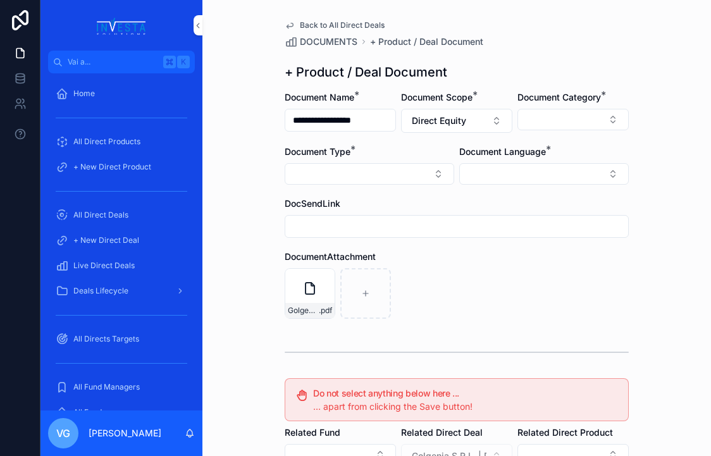
click at [597, 115] on button "Select Button" at bounding box center [573, 120] width 111 height 22
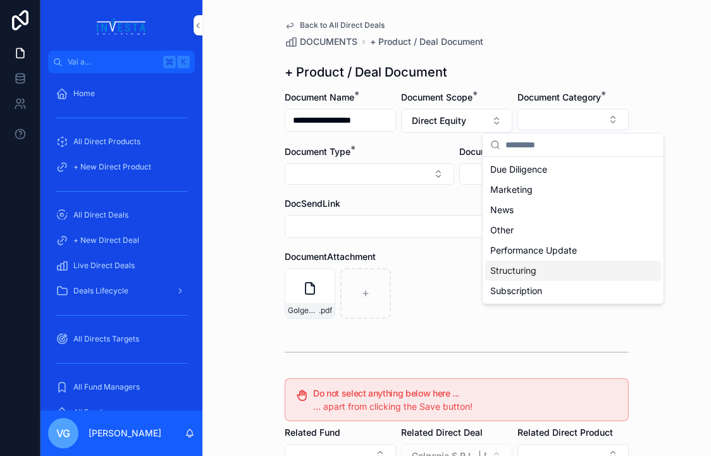
click at [558, 276] on div "Structuring" at bounding box center [573, 271] width 176 height 20
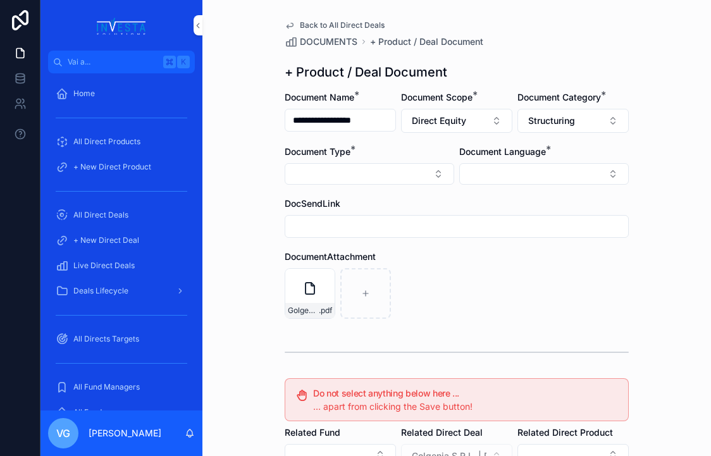
click at [351, 166] on button "Select Button" at bounding box center [370, 174] width 170 height 22
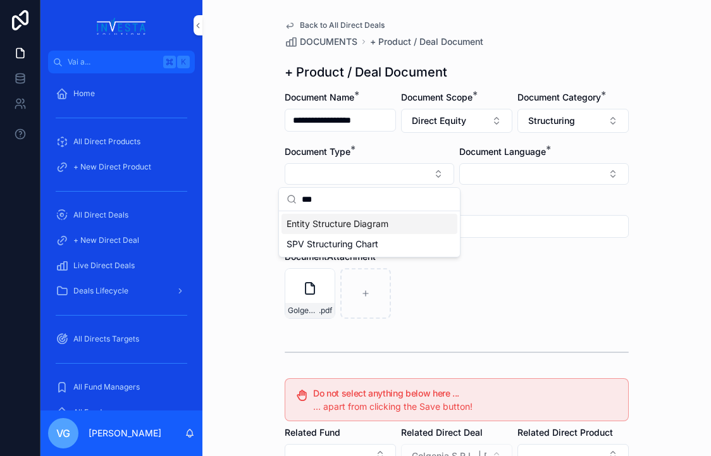
type input "***"
click at [327, 216] on div "Entity Structure Diagram" at bounding box center [370, 224] width 176 height 20
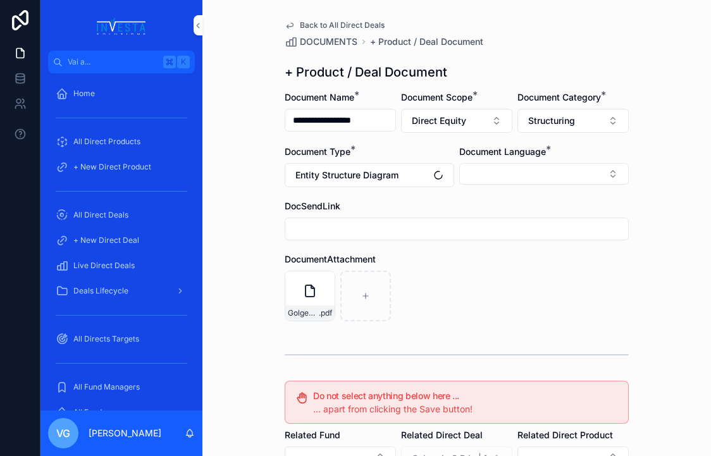
click at [564, 176] on button "Select Button" at bounding box center [544, 174] width 170 height 22
click at [514, 258] on div "English" at bounding box center [544, 264] width 176 height 20
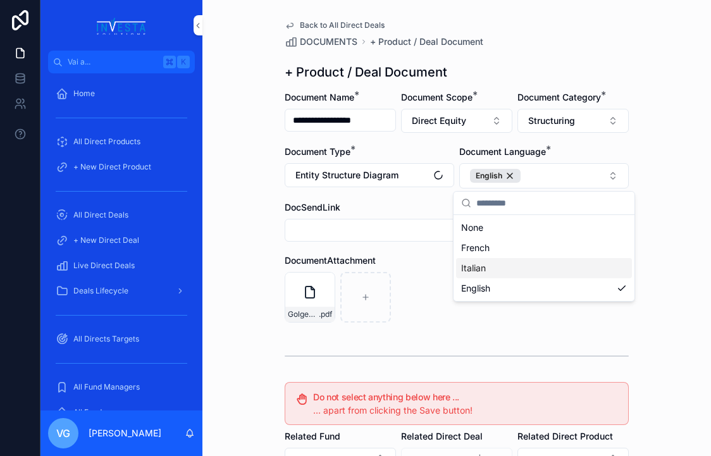
click at [414, 305] on div "Golgenia-Structure .pdf" at bounding box center [457, 297] width 344 height 51
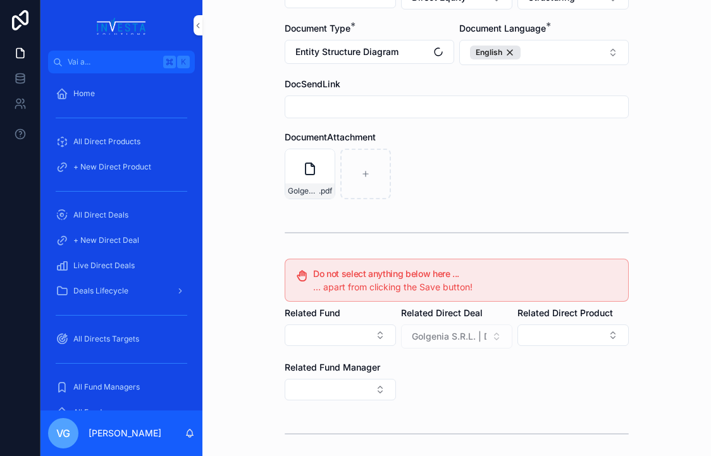
scroll to position [233, 0]
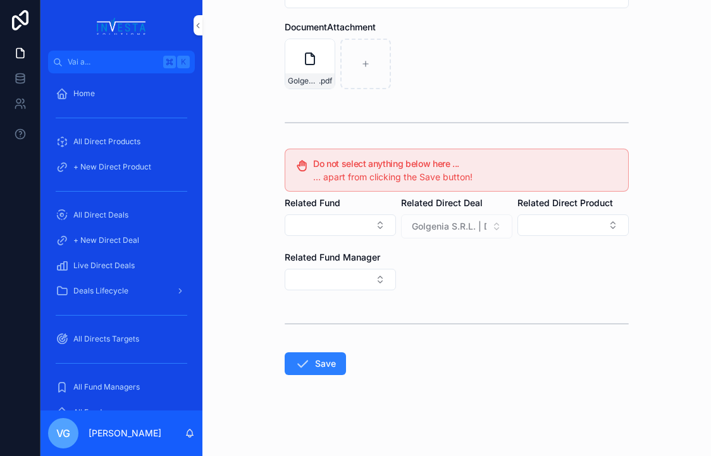
click at [332, 347] on form "**********" at bounding box center [457, 157] width 344 height 599
click at [323, 364] on button "Save" at bounding box center [315, 363] width 61 height 23
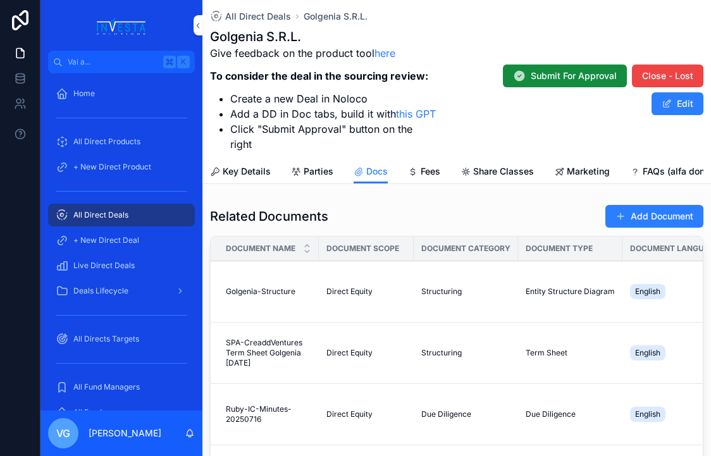
click at [631, 205] on button "Add Document" at bounding box center [655, 216] width 98 height 23
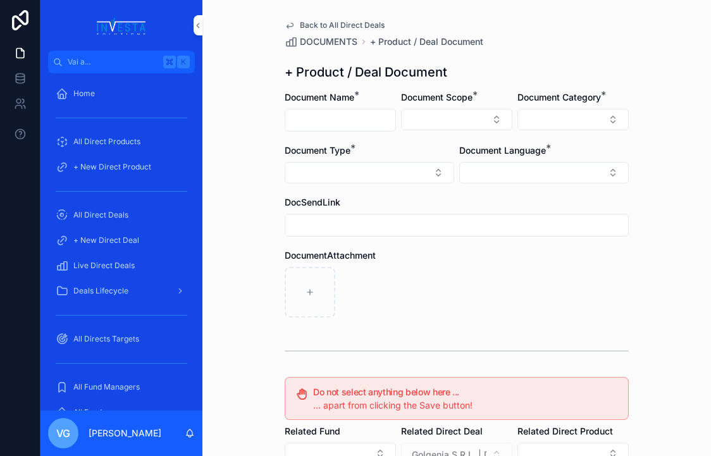
click at [351, 113] on input "contenuto scorrevole" at bounding box center [340, 120] width 110 height 18
click at [478, 306] on div "contenuto scorrevole" at bounding box center [457, 292] width 344 height 51
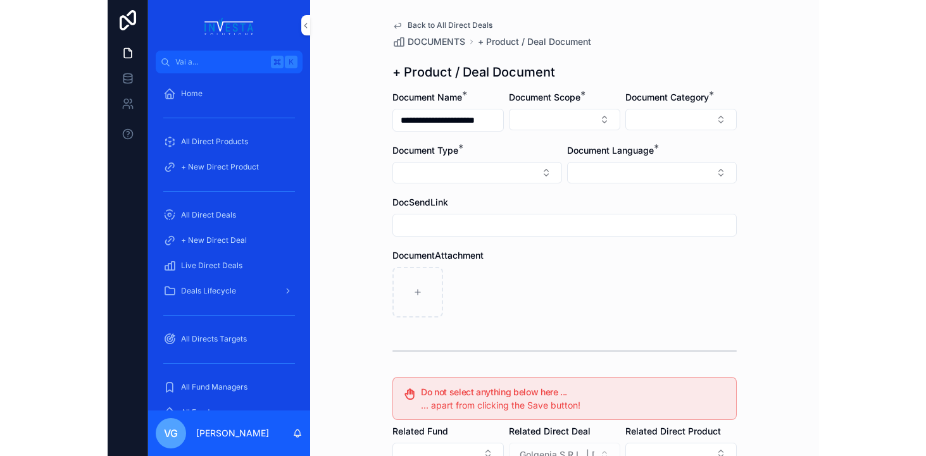
scroll to position [0, 0]
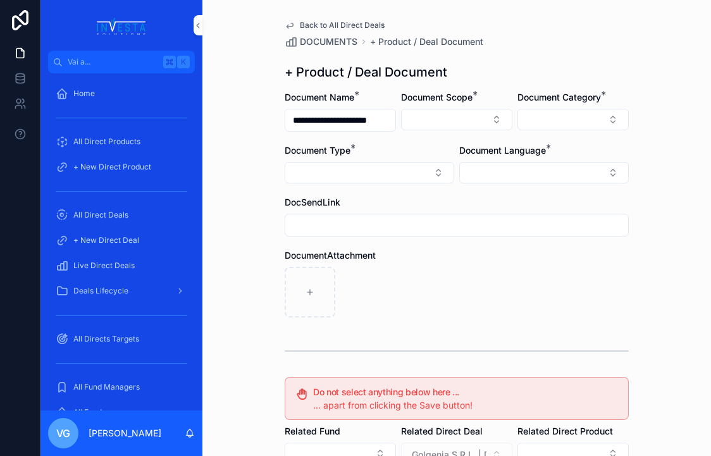
click at [346, 120] on input "**********" at bounding box center [340, 120] width 110 height 18
type input "**********"
click at [416, 261] on div "DocumentAttachment" at bounding box center [457, 255] width 344 height 13
click at [457, 120] on button "Select Button" at bounding box center [456, 120] width 111 height 22
click at [414, 176] on div "Direct Equity" at bounding box center [457, 169] width 176 height 20
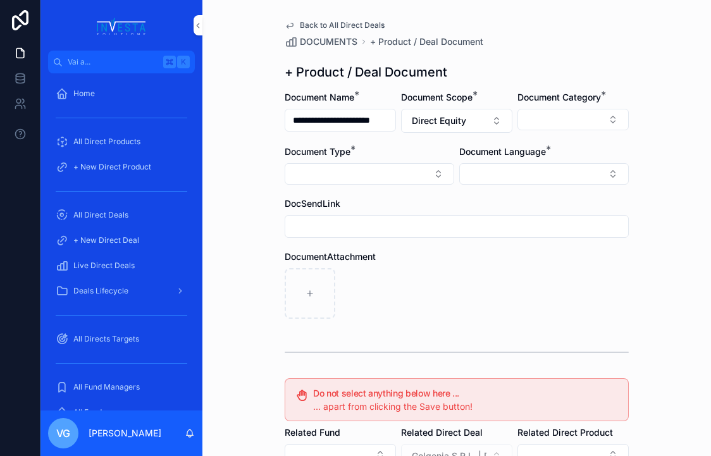
click at [524, 118] on button "Select Button" at bounding box center [573, 120] width 111 height 22
click at [539, 63] on div "+ Product / Deal Document" at bounding box center [457, 72] width 344 height 18
click at [547, 156] on span "*" at bounding box center [548, 149] width 5 height 15
click at [544, 171] on button "Select Button" at bounding box center [544, 174] width 170 height 22
click at [507, 266] on div "English" at bounding box center [544, 264] width 176 height 20
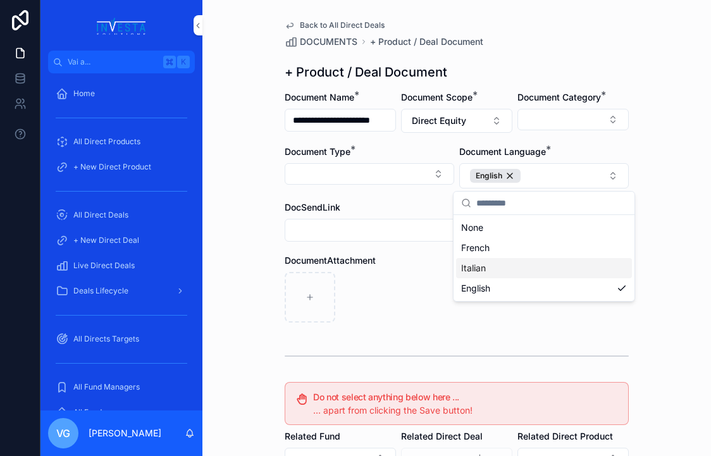
click at [384, 292] on div "contenuto scorrevole" at bounding box center [457, 297] width 344 height 51
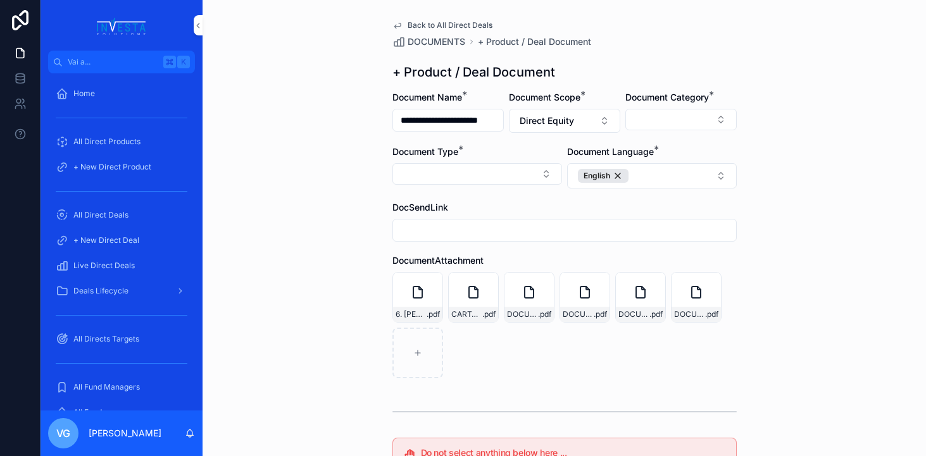
click at [631, 177] on div "**********" at bounding box center [563, 228] width 723 height 456
click at [531, 297] on icon "contenuto scorrevole" at bounding box center [528, 292] width 15 height 15
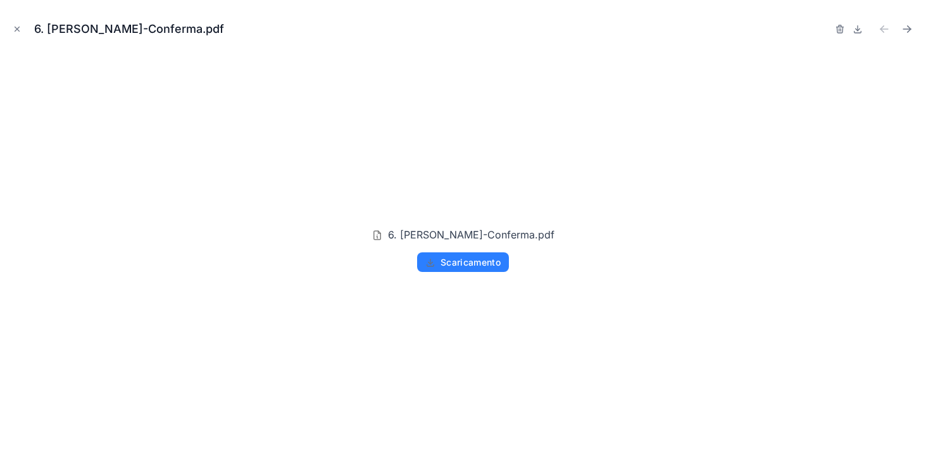
click at [631, 29] on icon "button" at bounding box center [840, 29] width 10 height 10
click at [13, 32] on icon "Chiudi modale" at bounding box center [17, 29] width 9 height 9
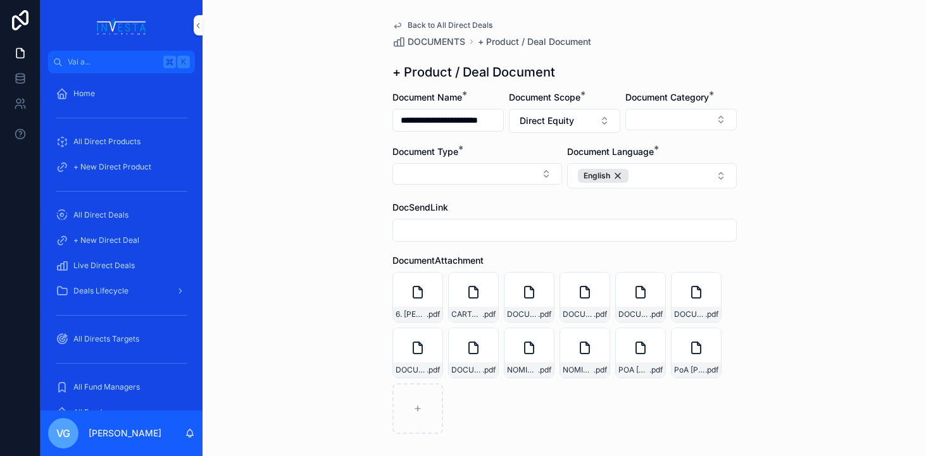
click at [533, 300] on div "DOCUMENTO GARUFI .pdf" at bounding box center [529, 297] width 51 height 51
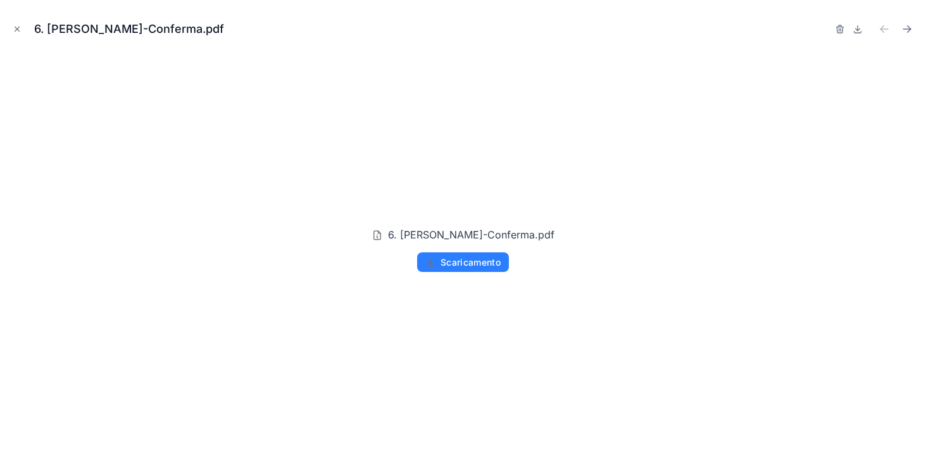
click at [468, 270] on button "Scaricamento" at bounding box center [463, 262] width 92 height 20
click at [19, 29] on icon "Chiudi modale" at bounding box center [17, 29] width 9 height 9
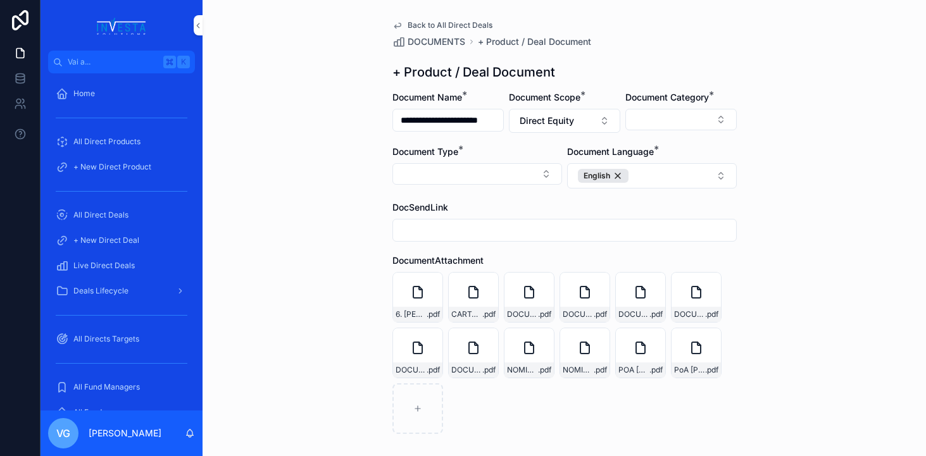
click at [631, 110] on button "Select Button" at bounding box center [680, 120] width 111 height 22
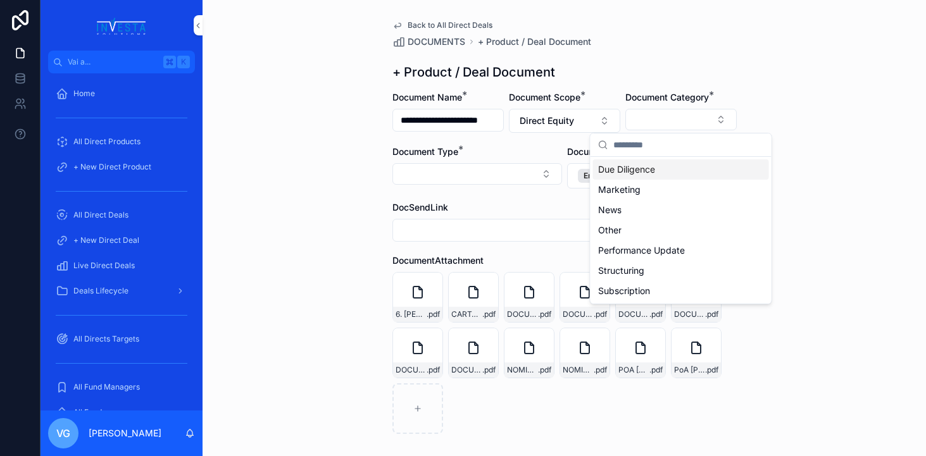
click at [631, 168] on span "Due Diligence" at bounding box center [626, 169] width 57 height 13
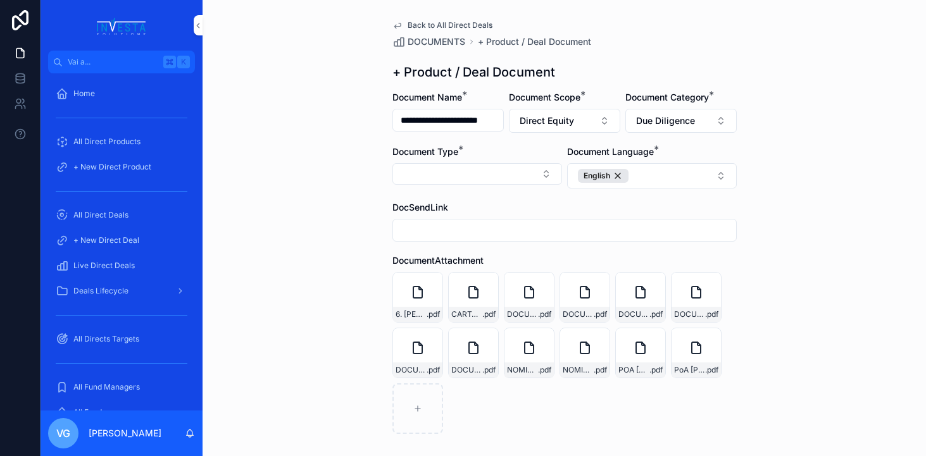
click at [631, 128] on button "Due Diligence" at bounding box center [680, 121] width 111 height 24
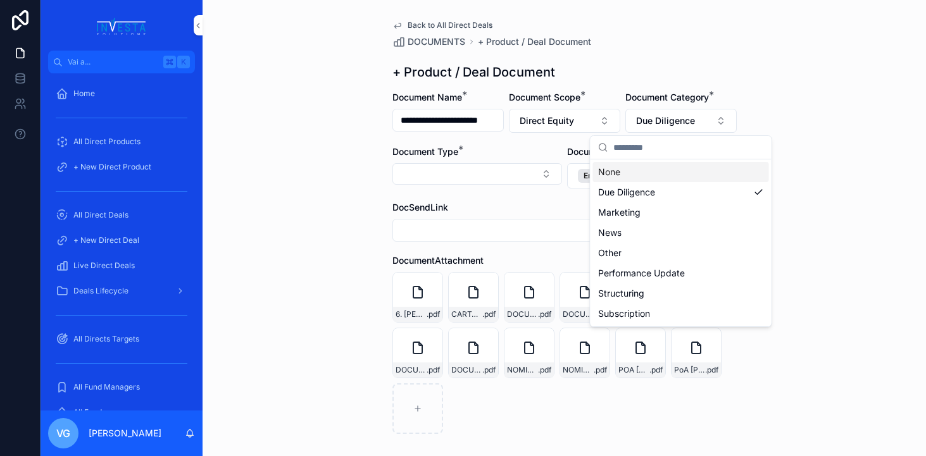
click at [530, 168] on button "Select Button" at bounding box center [477, 174] width 170 height 22
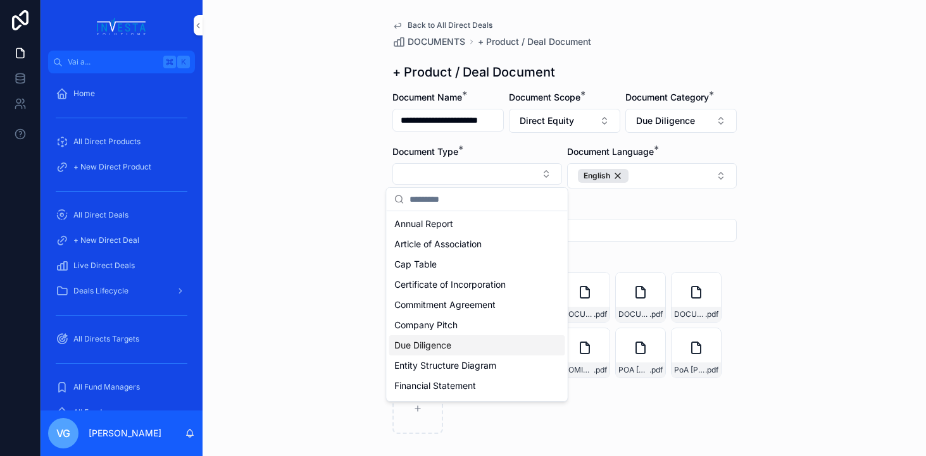
click at [445, 346] on span "Due Diligence" at bounding box center [422, 345] width 57 height 13
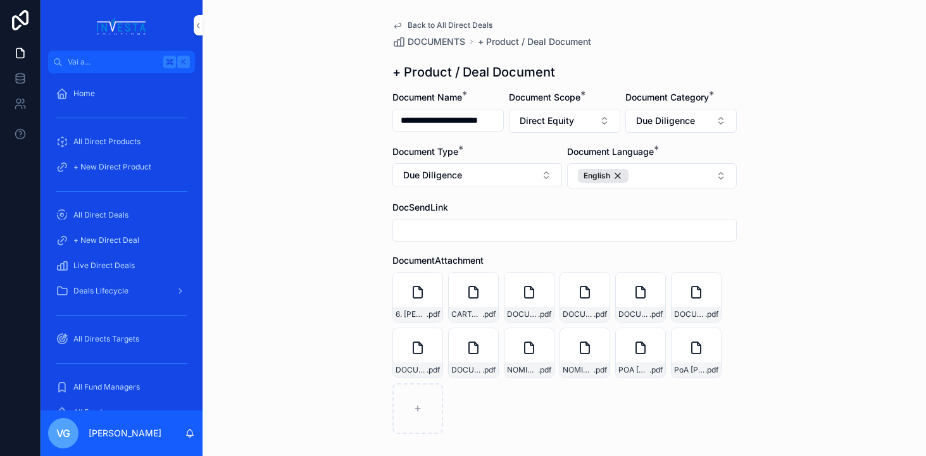
scroll to position [345, 0]
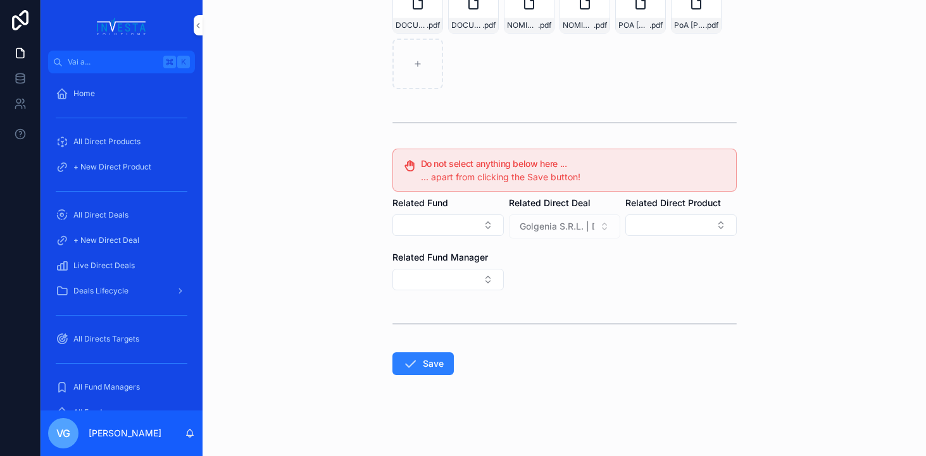
click at [442, 376] on form "**********" at bounding box center [564, 101] width 344 height 710
click at [442, 365] on button "Save" at bounding box center [422, 363] width 61 height 23
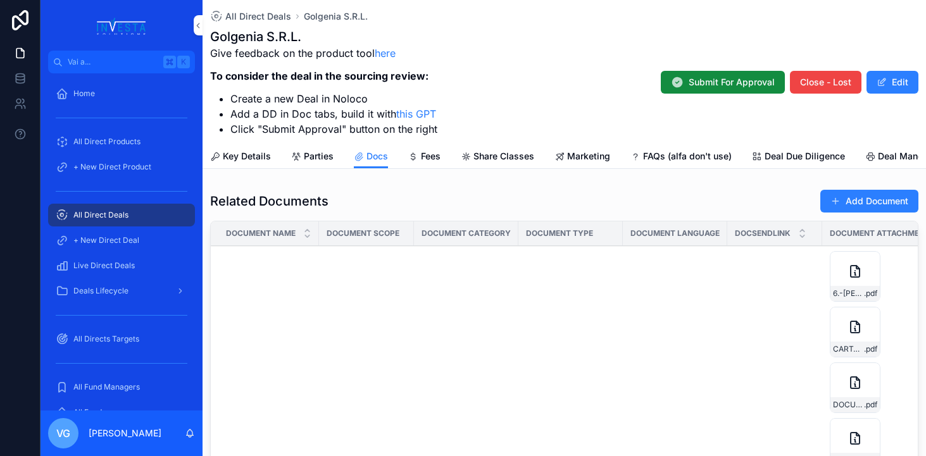
click at [277, 16] on span "All Direct Deals" at bounding box center [258, 16] width 66 height 13
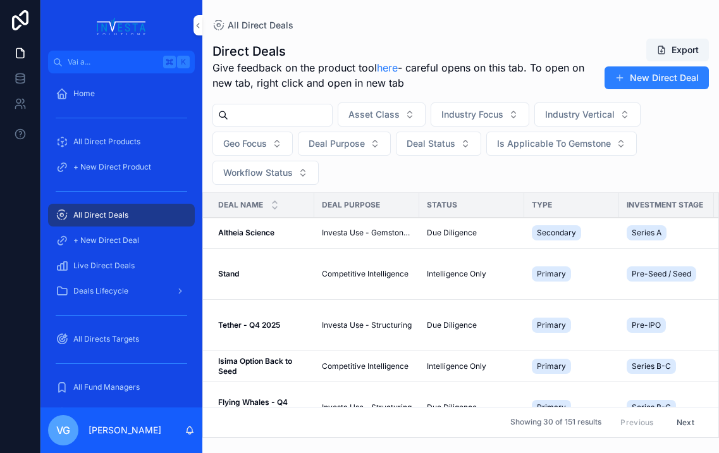
click at [294, 110] on input "contenuto scorrevole" at bounding box center [280, 115] width 104 height 18
type input "******"
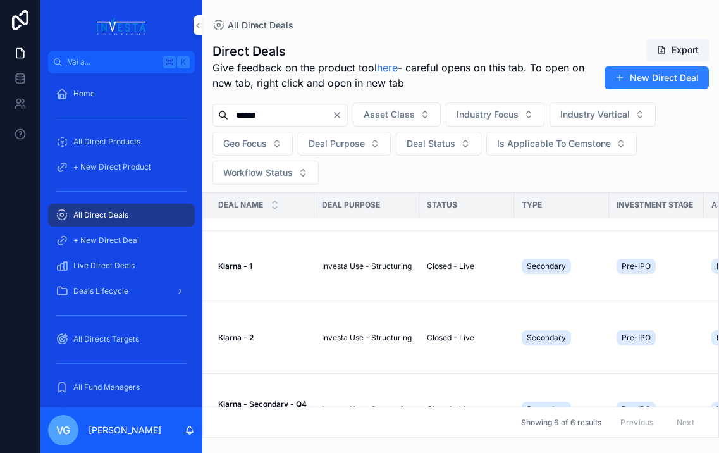
scroll to position [160, 0]
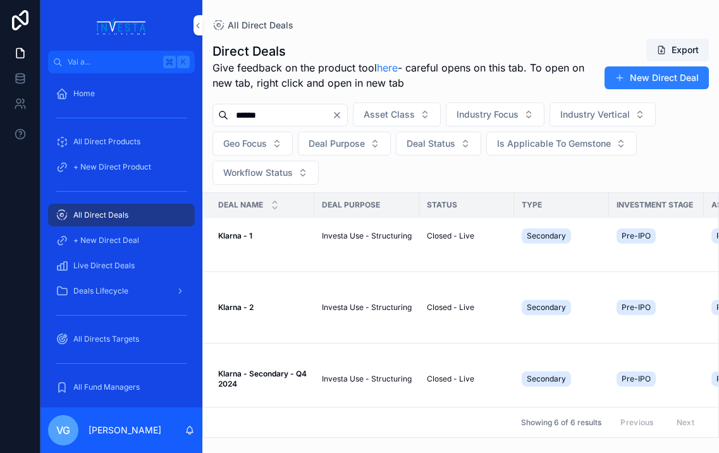
click at [244, 308] on strong "Klarna - 2" at bounding box center [235, 306] width 35 height 9
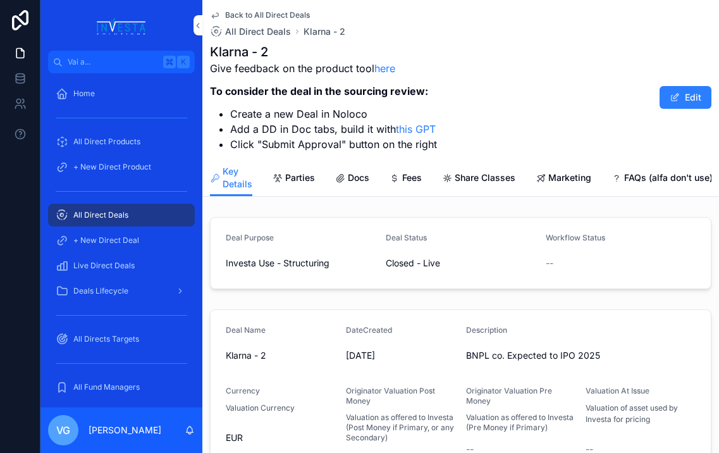
click at [344, 175] on div "Docs" at bounding box center [352, 177] width 34 height 13
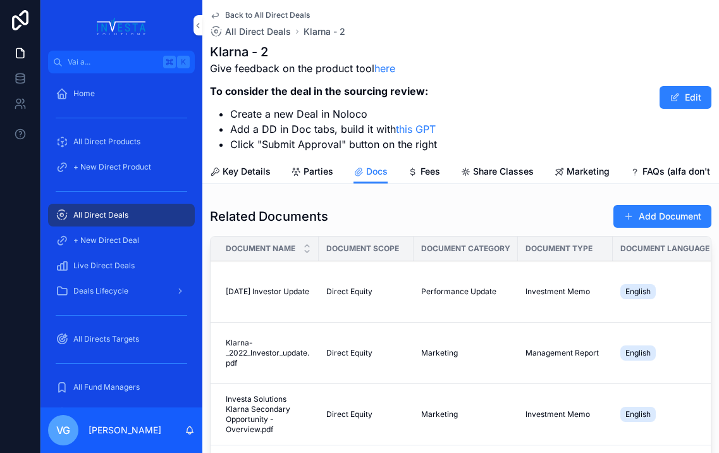
click at [631, 216] on button "Add Document" at bounding box center [663, 216] width 98 height 23
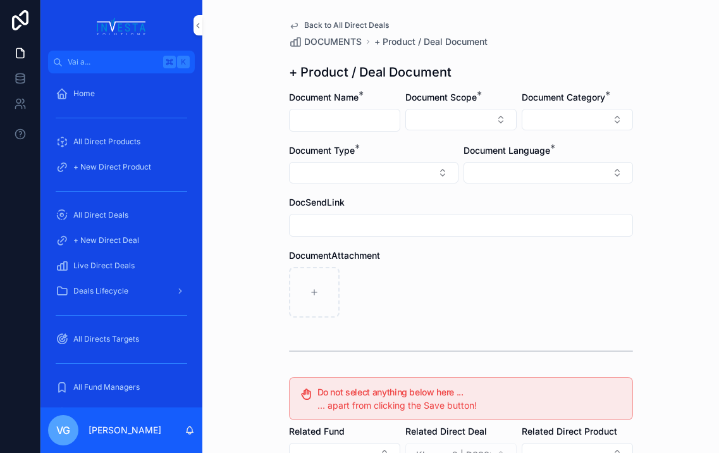
click at [326, 121] on input "contenuto scorrevole" at bounding box center [345, 120] width 110 height 18
paste input "**********"
type input "**********"
click at [464, 119] on button "Select Button" at bounding box center [461, 120] width 111 height 22
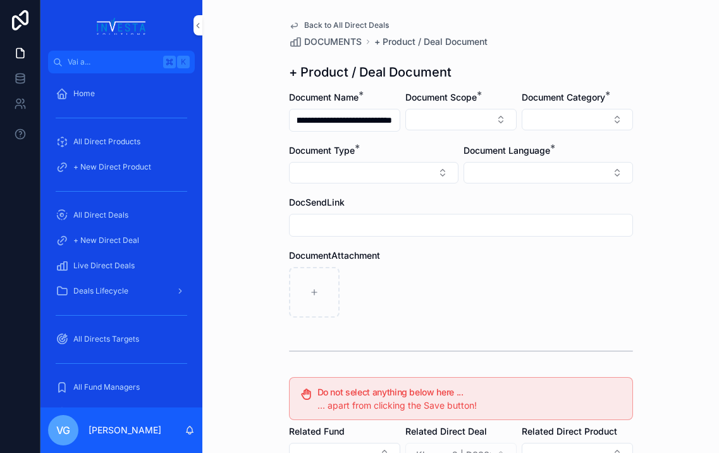
scroll to position [0, 0]
click at [449, 171] on div "Direct Equity" at bounding box center [461, 169] width 176 height 20
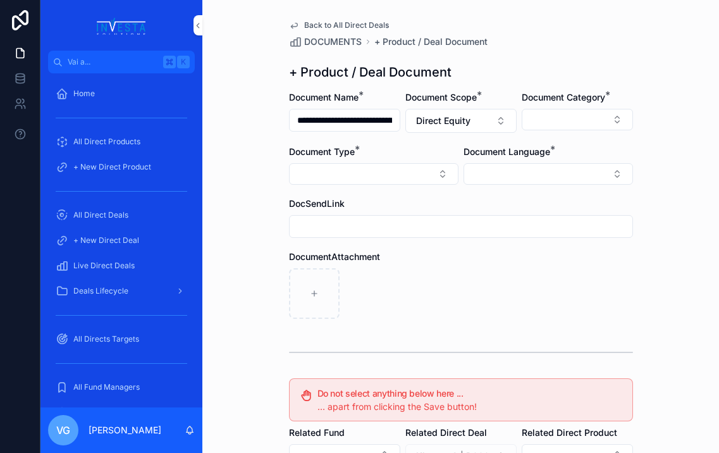
click at [567, 109] on button "Select Button" at bounding box center [577, 120] width 111 height 22
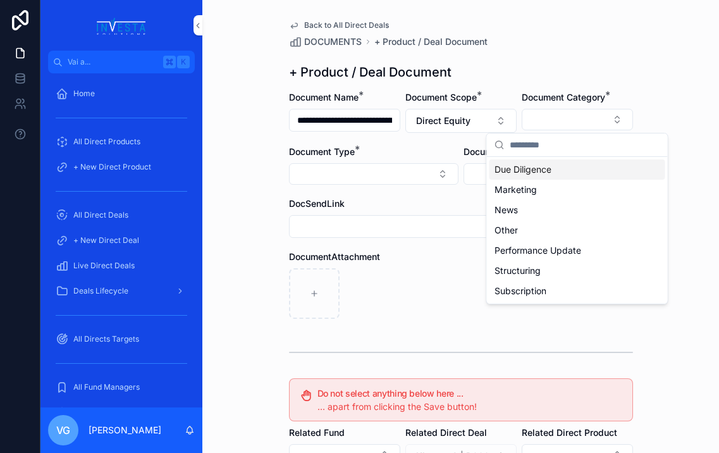
click at [533, 170] on span "Due Diligence" at bounding box center [523, 169] width 57 height 13
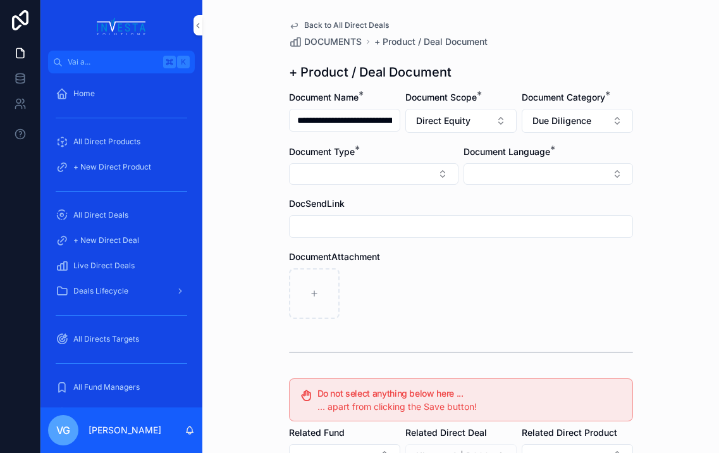
click at [424, 166] on button "Select Button" at bounding box center [374, 174] width 170 height 22
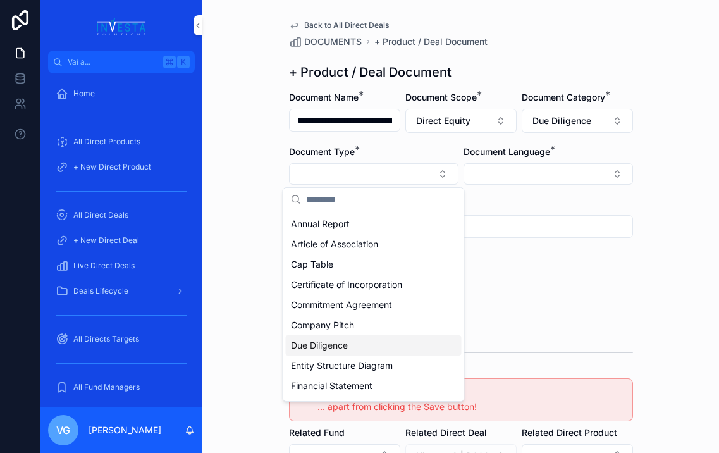
click at [332, 343] on span "Due Diligence" at bounding box center [319, 345] width 57 height 13
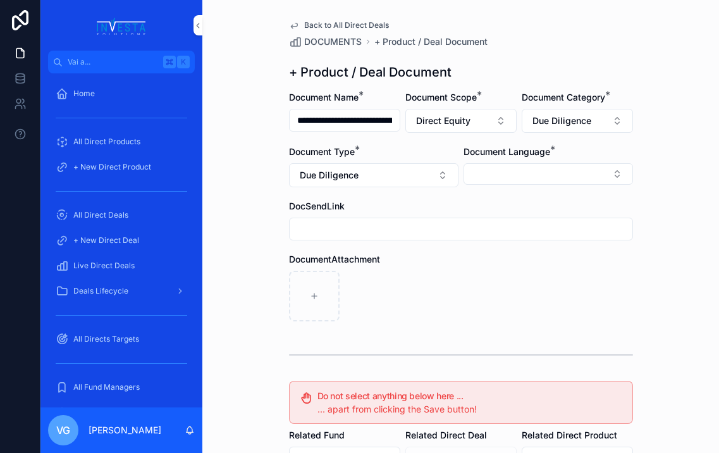
click at [549, 175] on button "Select Button" at bounding box center [549, 174] width 170 height 22
click at [520, 264] on div "English" at bounding box center [549, 264] width 176 height 20
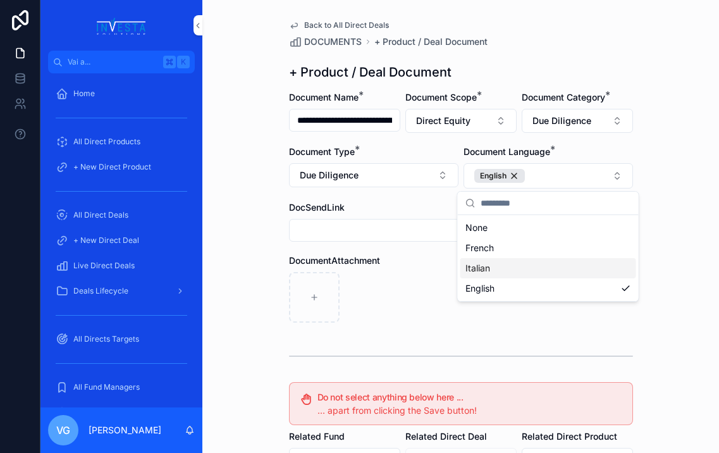
click at [404, 281] on div "contenuto scorrevole" at bounding box center [461, 297] width 344 height 51
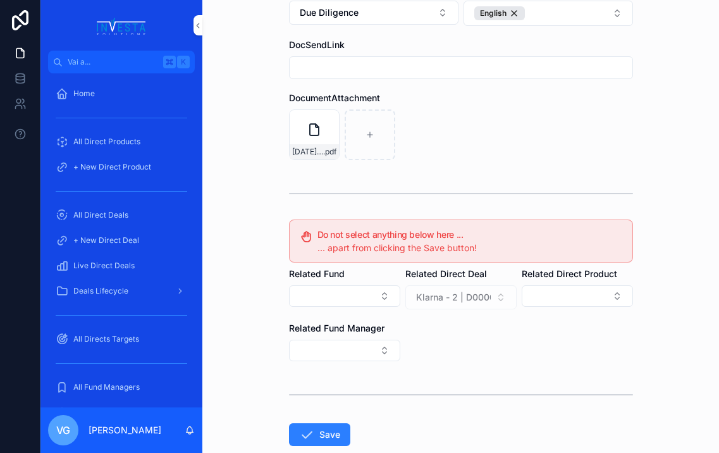
scroll to position [206, 0]
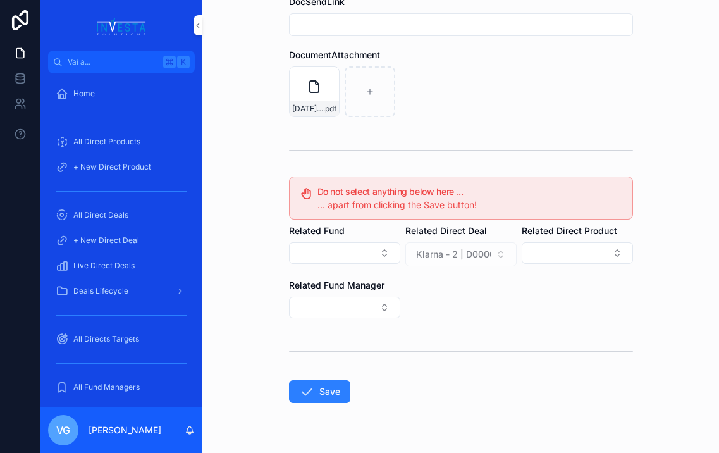
click at [333, 407] on form "**********" at bounding box center [461, 184] width 344 height 599
click at [333, 402] on button "Save" at bounding box center [319, 391] width 61 height 23
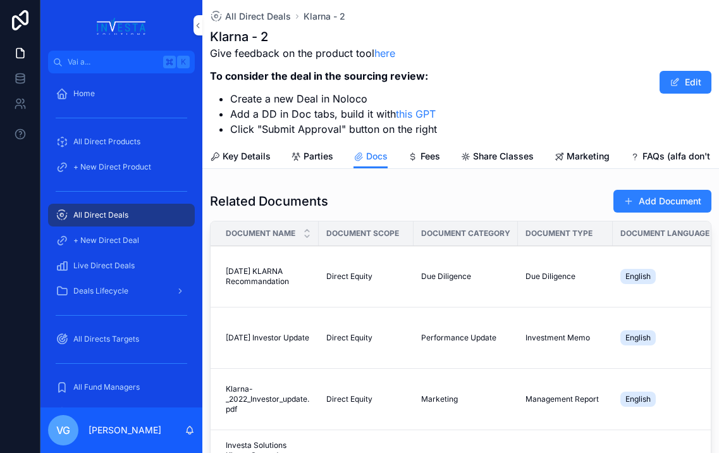
click at [631, 196] on button "Add Document" at bounding box center [663, 201] width 98 height 23
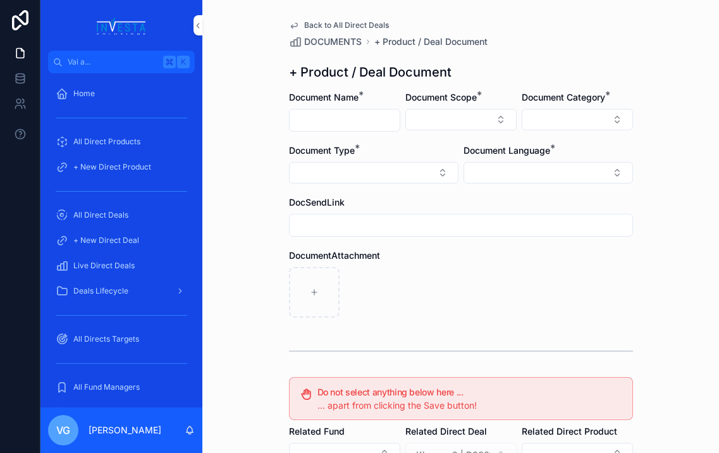
click at [357, 118] on input "contenuto scorrevole" at bounding box center [345, 120] width 110 height 18
paste input "**********"
type input "**********"
click at [442, 119] on button "Select Button" at bounding box center [461, 120] width 111 height 22
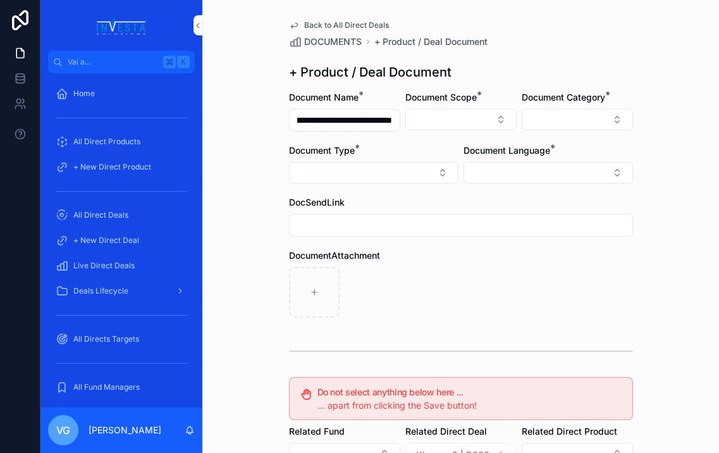
scroll to position [0, 0]
click at [442, 187] on div "Fund" at bounding box center [461, 190] width 176 height 20
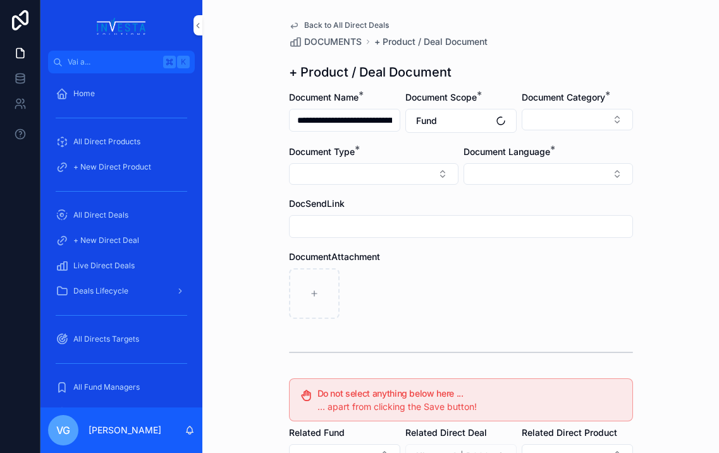
click at [453, 121] on button "Fund" at bounding box center [461, 121] width 111 height 24
click at [446, 197] on div "Direct Equity" at bounding box center [461, 192] width 176 height 20
click at [599, 112] on button "Select Button" at bounding box center [577, 120] width 111 height 22
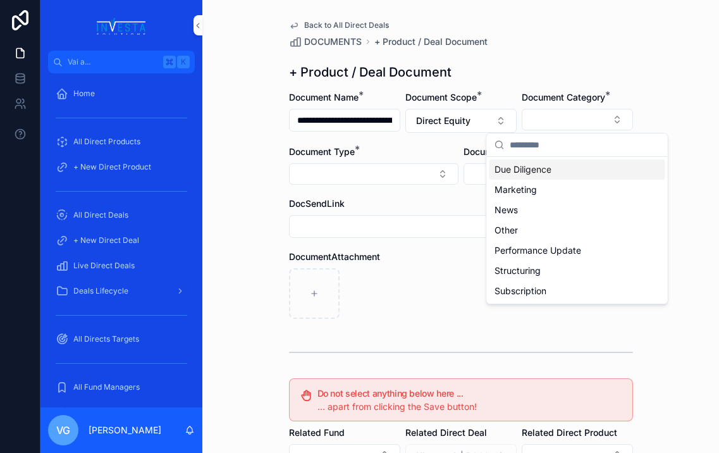
click at [551, 172] on span "Due Diligence" at bounding box center [523, 169] width 57 height 13
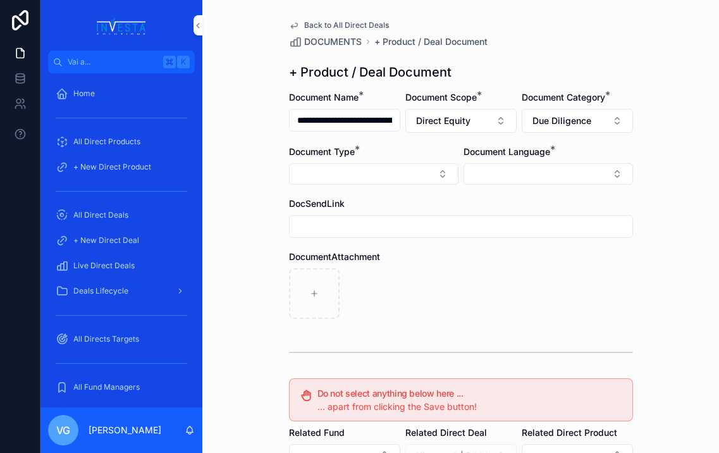
click at [429, 166] on button "Select Button" at bounding box center [374, 174] width 170 height 22
type input "*"
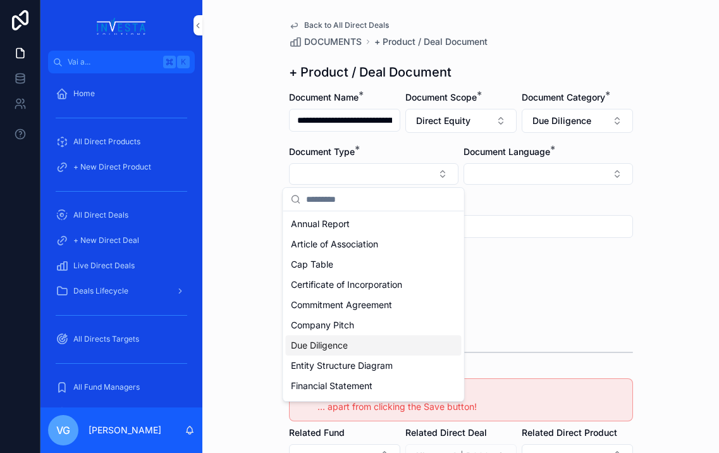
click at [331, 340] on span "Due Diligence" at bounding box center [319, 345] width 57 height 13
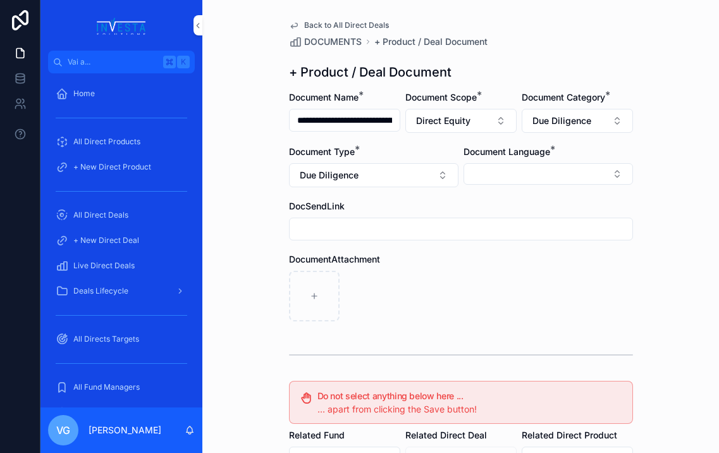
click at [537, 172] on button "Select Button" at bounding box center [549, 174] width 170 height 22
click at [501, 267] on div "English" at bounding box center [549, 264] width 176 height 20
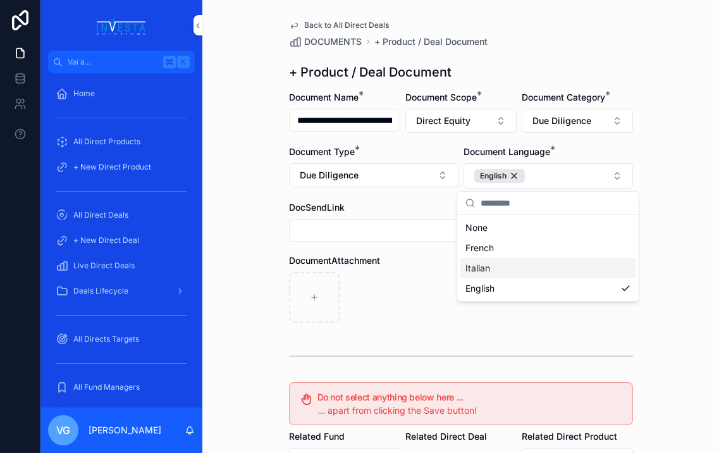
click at [404, 270] on div "DocumentAttachment" at bounding box center [461, 288] width 344 height 68
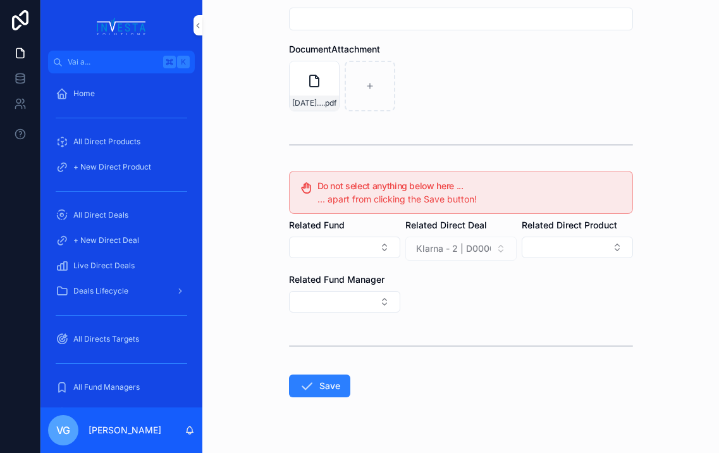
scroll to position [237, 0]
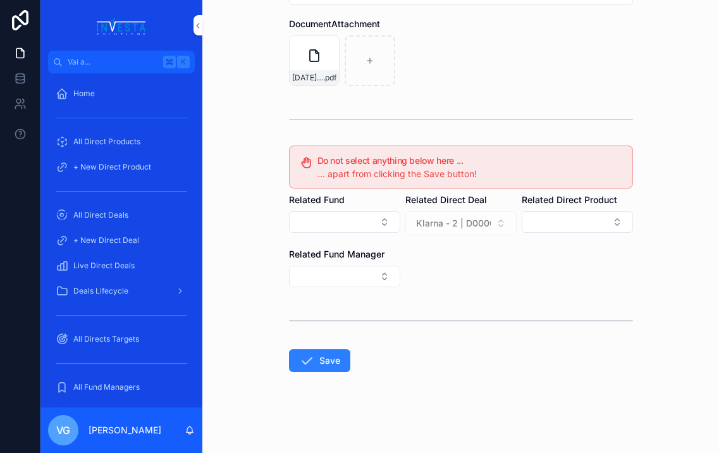
click at [306, 364] on icon "contenuto scorrevole" at bounding box center [306, 360] width 15 height 15
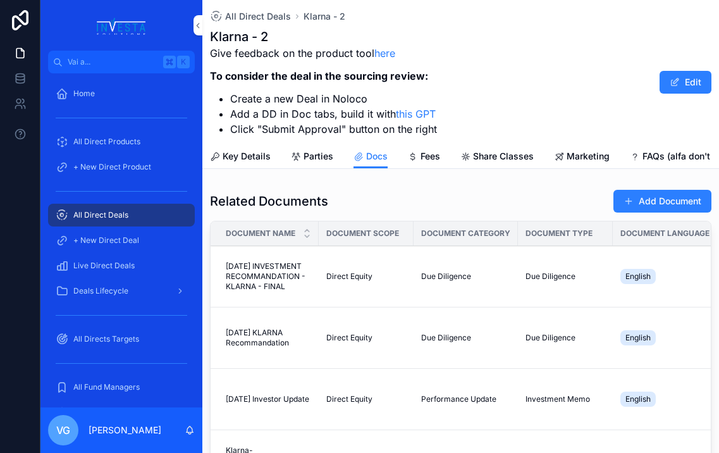
click at [619, 202] on button "Add Document" at bounding box center [663, 201] width 98 height 23
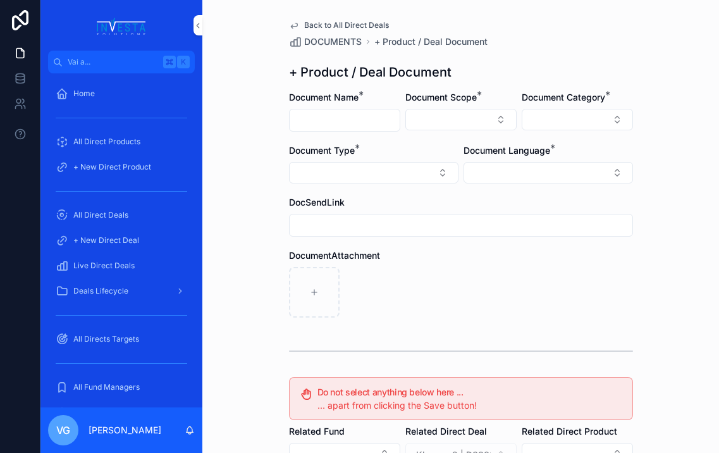
click at [341, 125] on input "contenuto scorrevole" at bounding box center [345, 120] width 110 height 18
paste input "**********"
type input "**********"
click at [446, 112] on button "Select Button" at bounding box center [461, 120] width 111 height 22
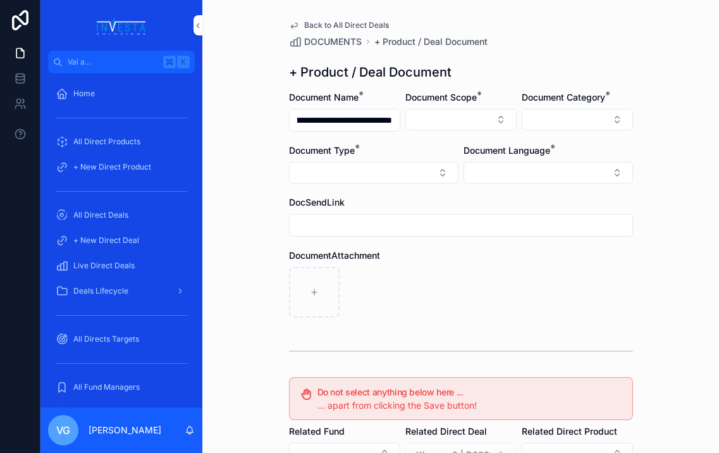
scroll to position [0, 0]
click at [434, 171] on div "Direct Equity" at bounding box center [461, 169] width 176 height 20
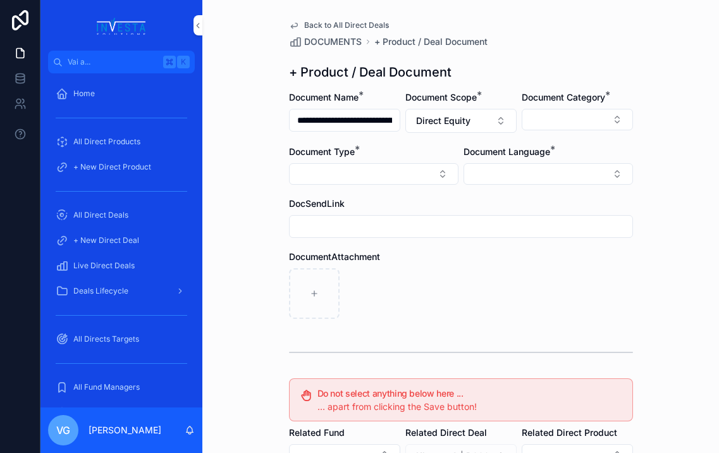
click at [541, 132] on div "Document Category *" at bounding box center [577, 112] width 111 height 42
click at [547, 123] on button "Select Button" at bounding box center [577, 120] width 111 height 22
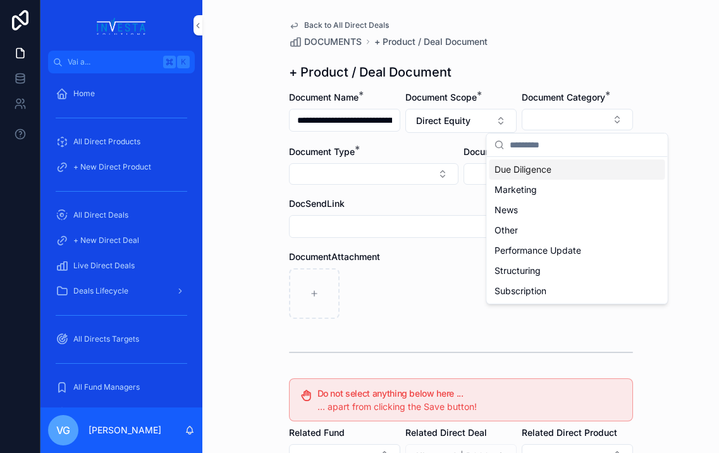
click at [533, 169] on span "Due Diligence" at bounding box center [523, 169] width 57 height 13
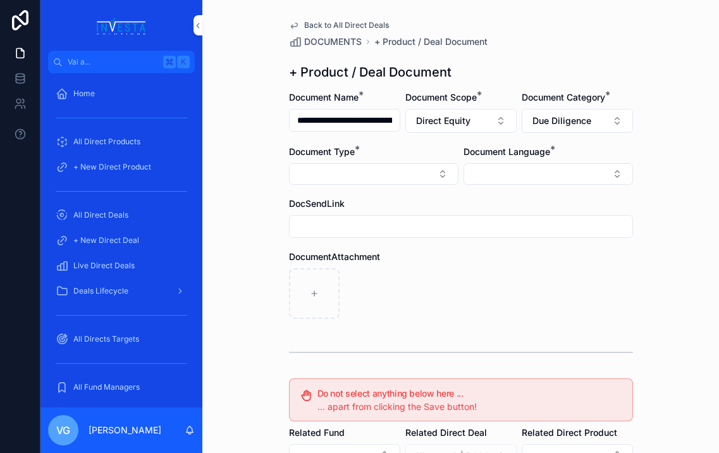
click at [371, 160] on div "Document Type *" at bounding box center [374, 165] width 170 height 39
click at [371, 173] on button "Select Button" at bounding box center [374, 174] width 170 height 22
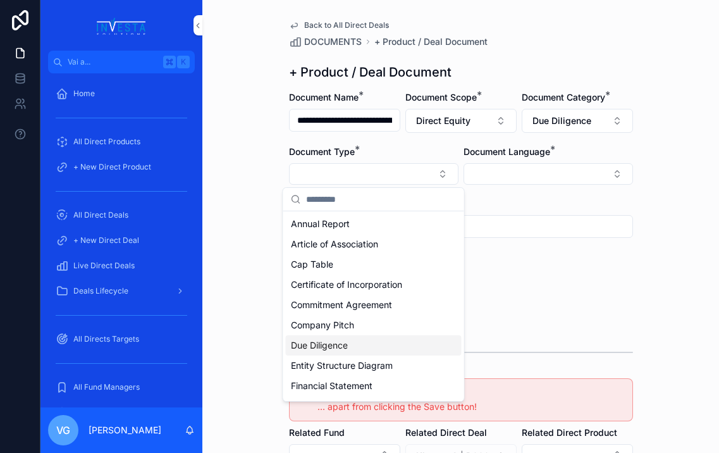
click at [341, 344] on span "Due Diligence" at bounding box center [319, 345] width 57 height 13
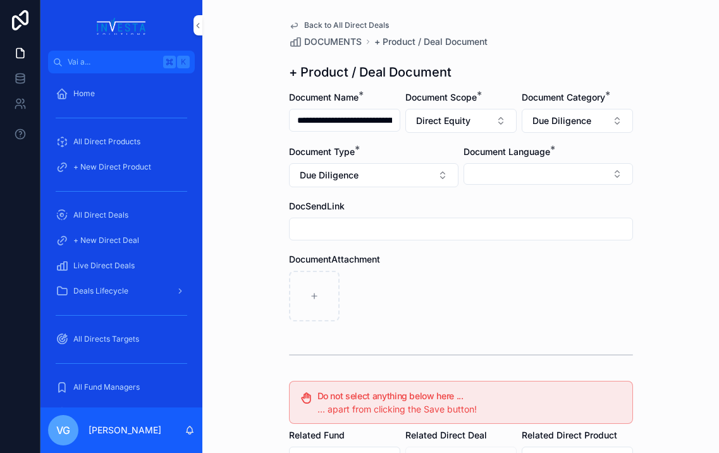
click at [554, 174] on button "Select Button" at bounding box center [549, 174] width 170 height 22
click at [511, 261] on div "English" at bounding box center [549, 264] width 176 height 20
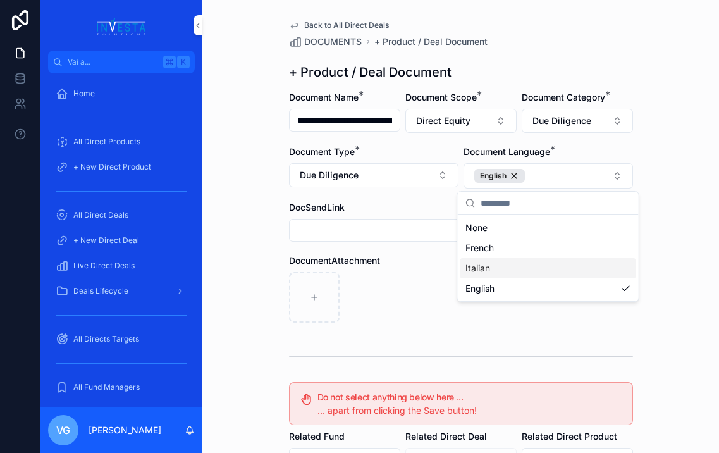
click at [393, 270] on div "DocumentAttachment" at bounding box center [461, 288] width 344 height 68
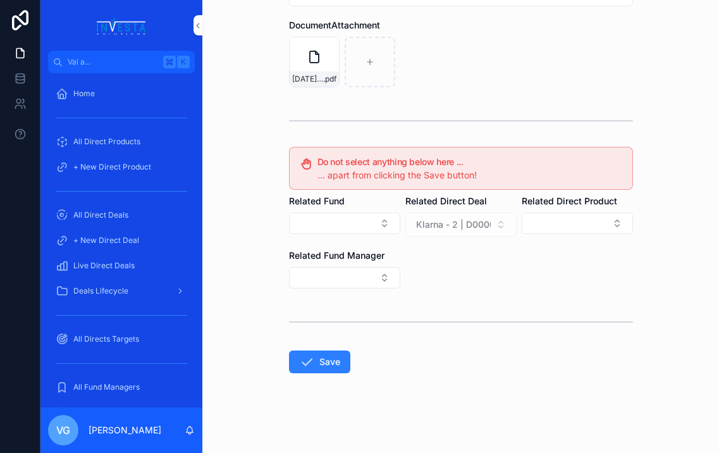
scroll to position [237, 0]
click at [304, 384] on form "**********" at bounding box center [461, 153] width 344 height 599
click at [321, 366] on button "Save" at bounding box center [319, 360] width 61 height 23
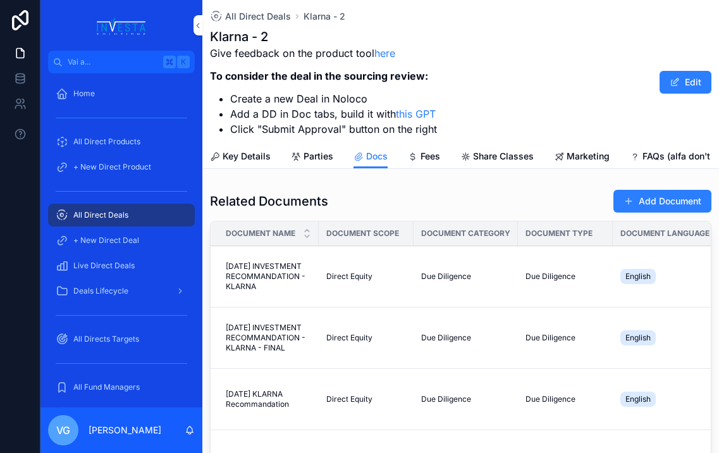
click at [631, 199] on button "Add Document" at bounding box center [663, 201] width 98 height 23
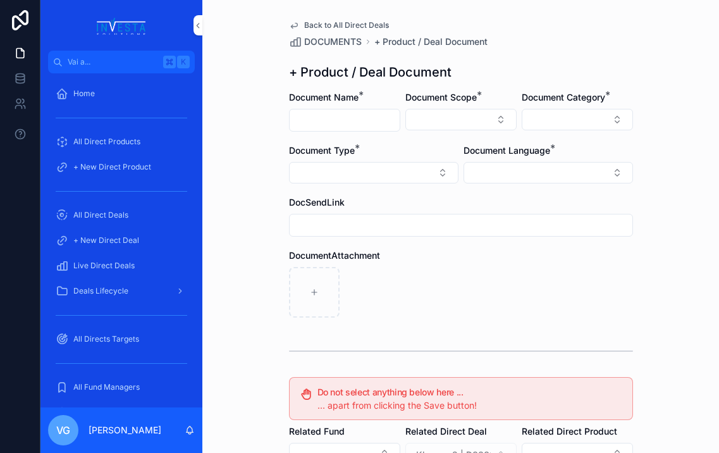
click at [355, 120] on input "contenuto scorrevole" at bounding box center [345, 120] width 110 height 18
paste input "**********"
type input "**********"
click at [454, 115] on button "Select Button" at bounding box center [461, 120] width 111 height 22
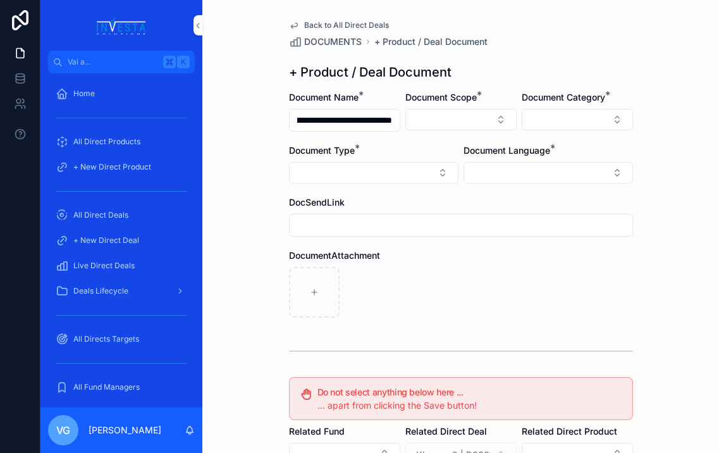
scroll to position [0, 0]
click at [452, 171] on div "Direct Equity" at bounding box center [461, 169] width 176 height 20
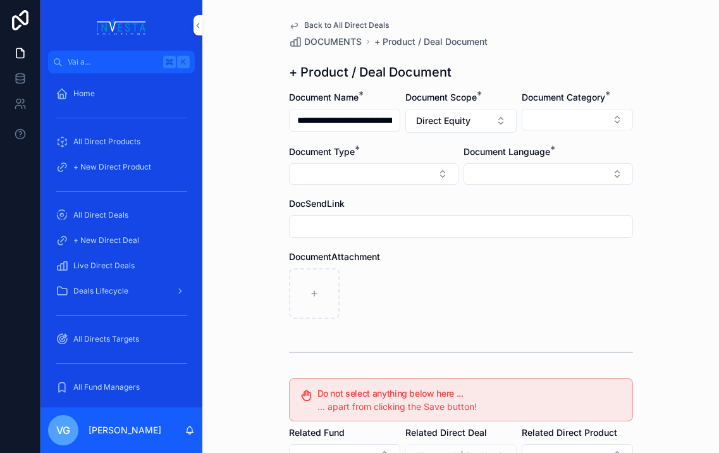
click at [524, 138] on form "**********" at bounding box center [461, 388] width 344 height 595
click at [556, 123] on button "Select Button" at bounding box center [577, 120] width 111 height 22
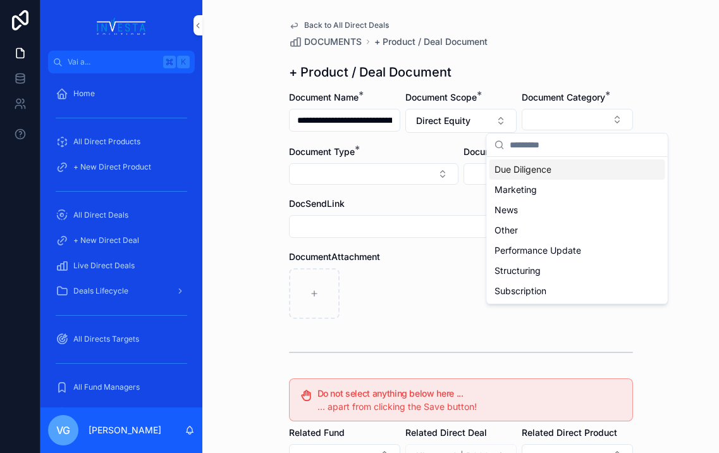
click at [542, 168] on span "Due Diligence" at bounding box center [523, 169] width 57 height 13
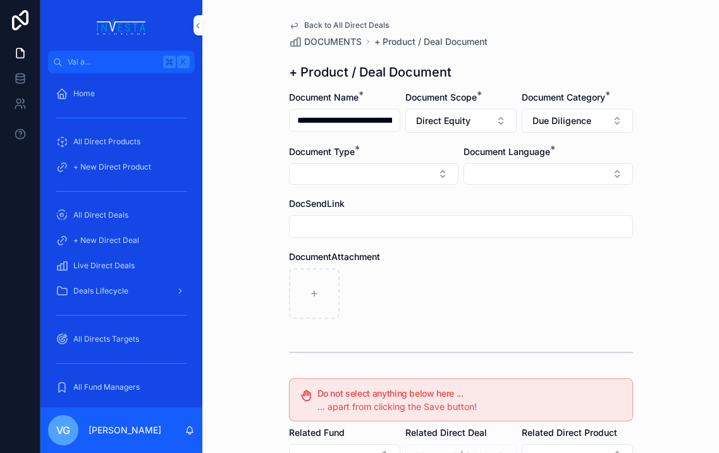
click at [512, 161] on div "Document Language *" at bounding box center [549, 165] width 170 height 39
click at [510, 173] on button "Select Button" at bounding box center [549, 174] width 170 height 22
click at [501, 276] on div "French Italian English" at bounding box center [548, 244] width 181 height 66
click at [506, 261] on div "English" at bounding box center [549, 264] width 176 height 20
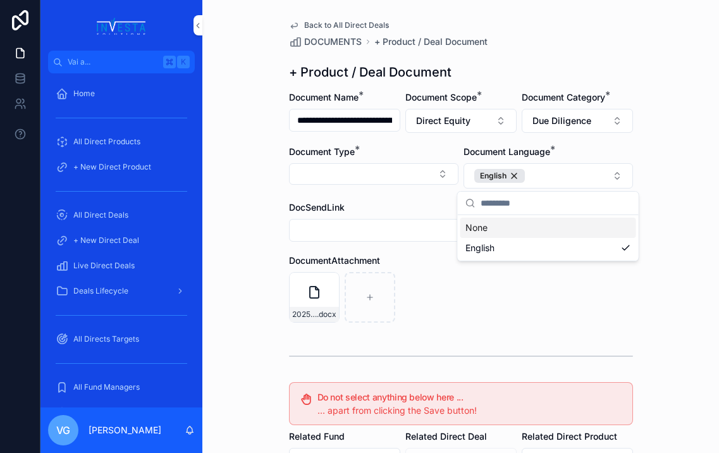
click at [416, 304] on div "20250825-Klarna-Corporate-Action-RECOMMANDATION .docx" at bounding box center [461, 297] width 344 height 51
click at [352, 182] on button "Select Button" at bounding box center [374, 174] width 170 height 22
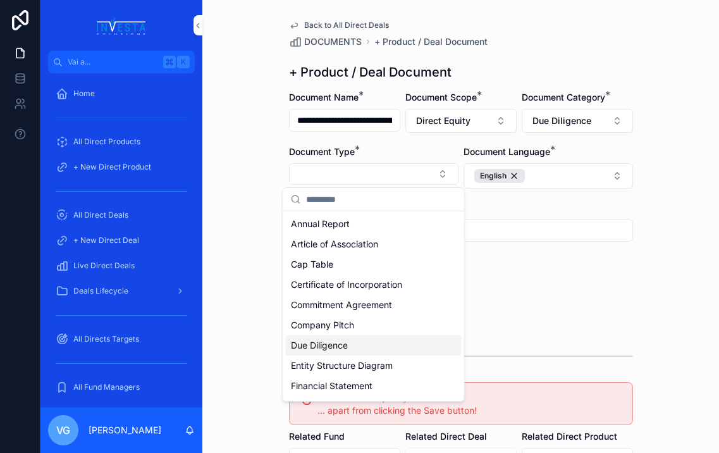
click at [355, 342] on div "Due Diligence" at bounding box center [374, 345] width 176 height 20
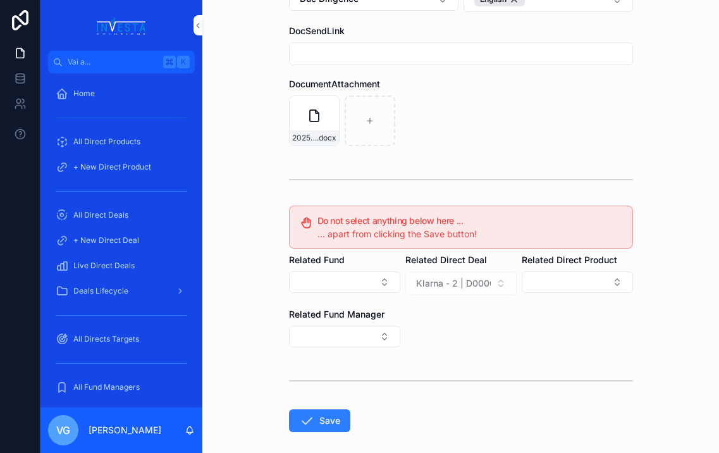
scroll to position [237, 0]
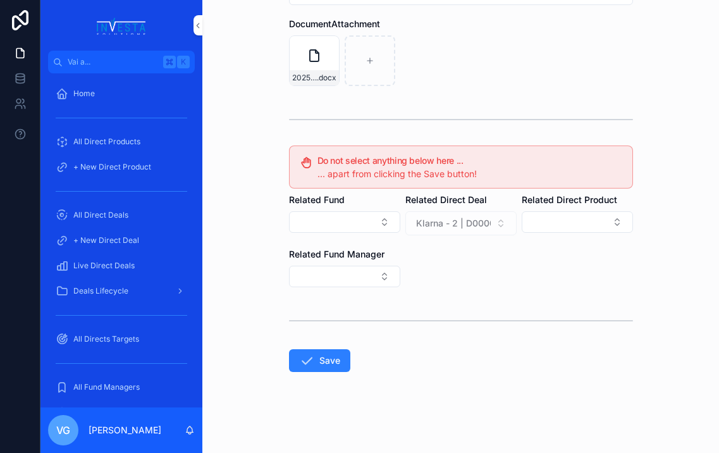
click at [347, 361] on button "Save" at bounding box center [319, 360] width 61 height 23
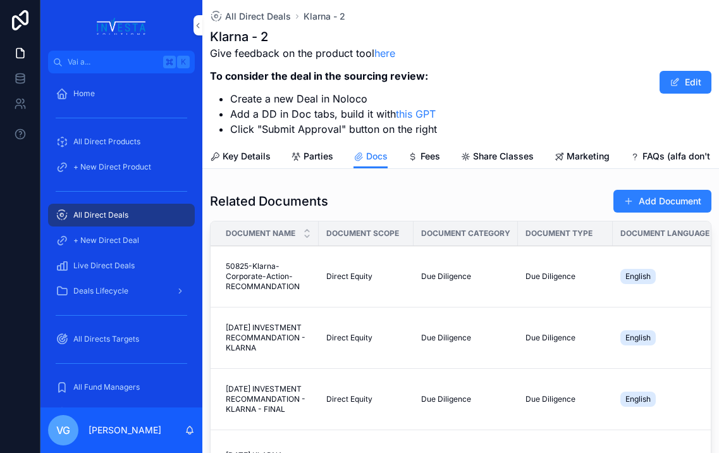
click at [257, 162] on span "Key Details" at bounding box center [247, 156] width 48 height 13
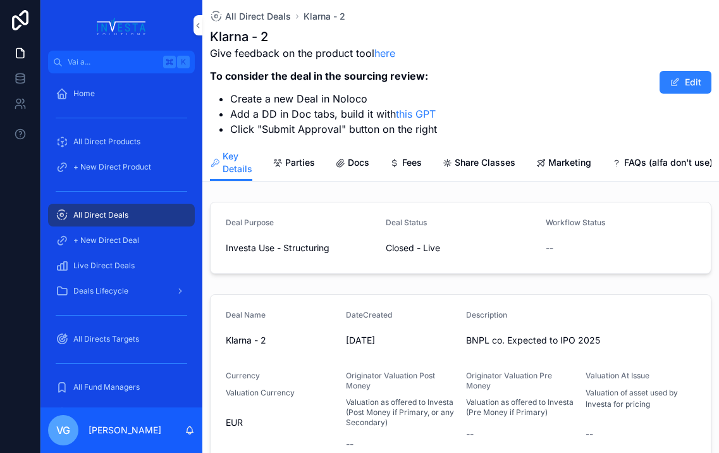
click at [294, 249] on span "Investa Use - Structuring" at bounding box center [278, 248] width 104 height 13
click at [631, 84] on button "Edit" at bounding box center [686, 82] width 52 height 23
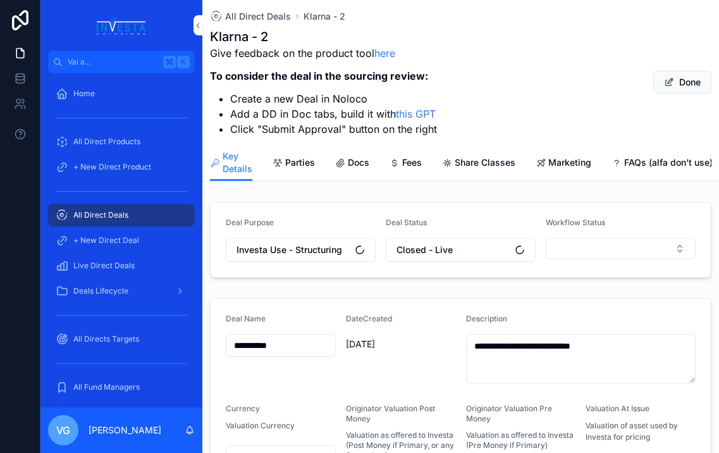
click at [324, 245] on span "Investa Use - Structuring" at bounding box center [290, 250] width 106 height 13
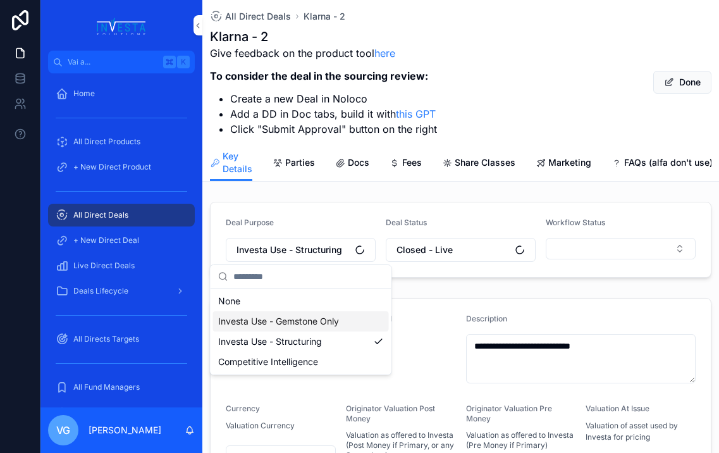
click at [320, 325] on span "Investa Use - Gemstone Only" at bounding box center [278, 321] width 121 height 13
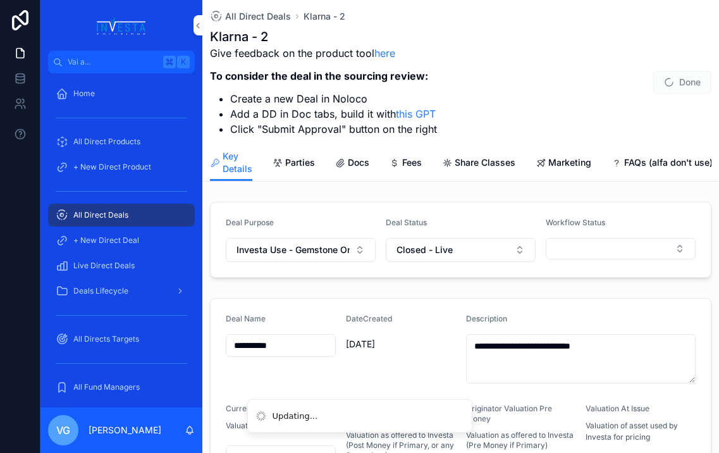
type input "**********"
click at [631, 86] on button "Done" at bounding box center [683, 82] width 58 height 23
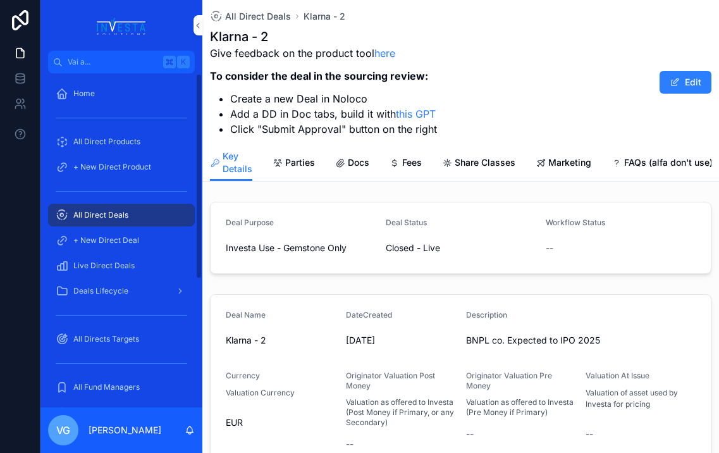
click at [116, 212] on span "All Direct Deals" at bounding box center [100, 215] width 55 height 10
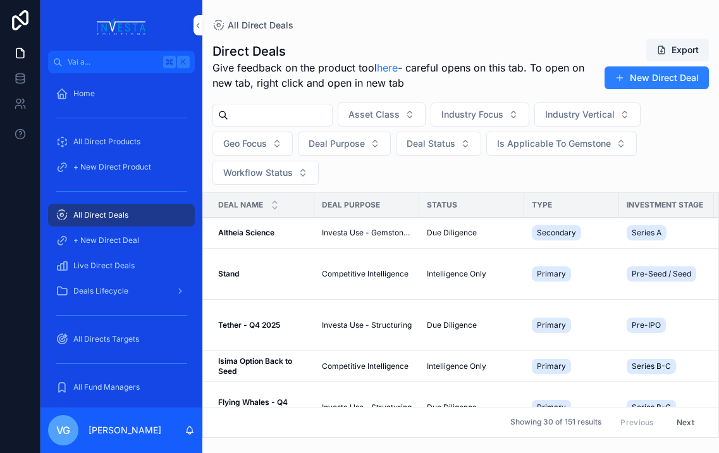
click at [277, 112] on input "contenuto scorrevole" at bounding box center [280, 115] width 104 height 18
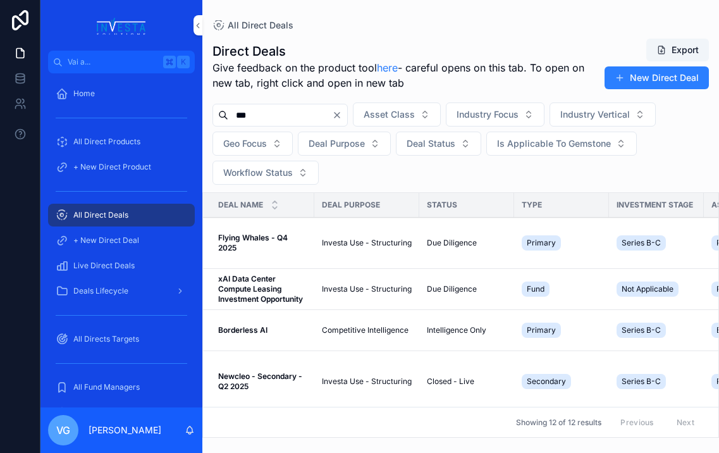
type input "***"
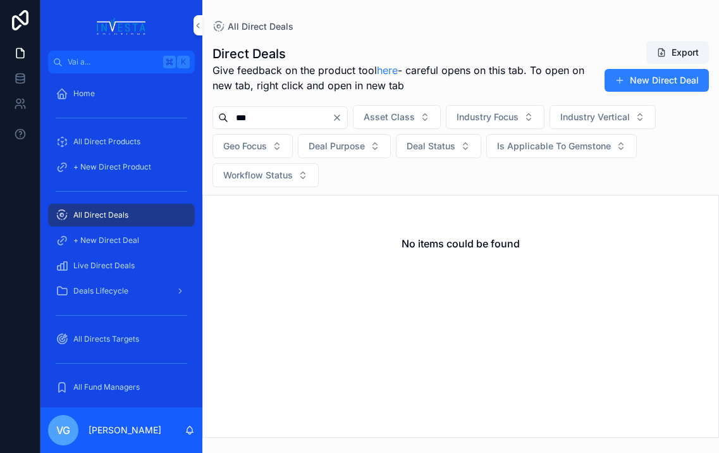
click at [342, 114] on icon "Clear" at bounding box center [337, 118] width 10 height 10
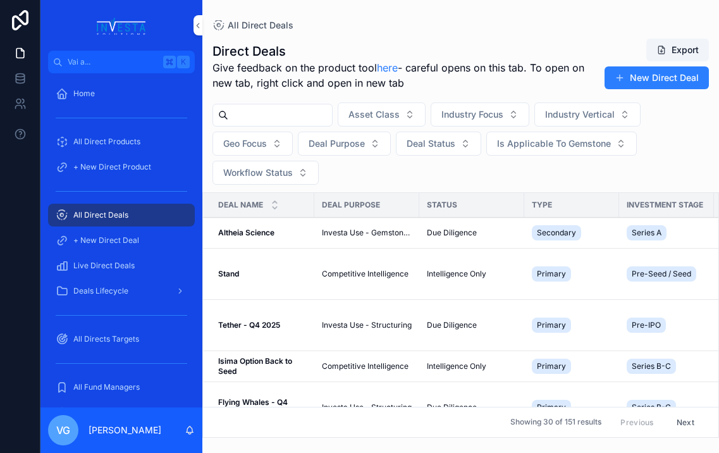
click at [292, 120] on input "contenuto scorrevole" at bounding box center [280, 115] width 104 height 18
type input "****"
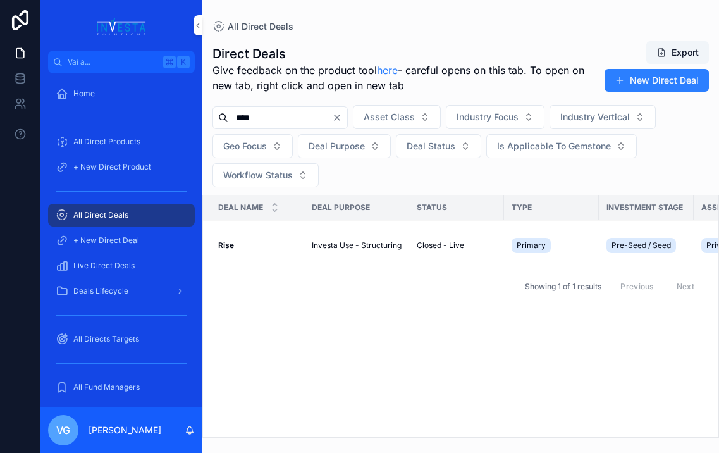
click at [229, 245] on strong "Rise" at bounding box center [226, 244] width 16 height 9
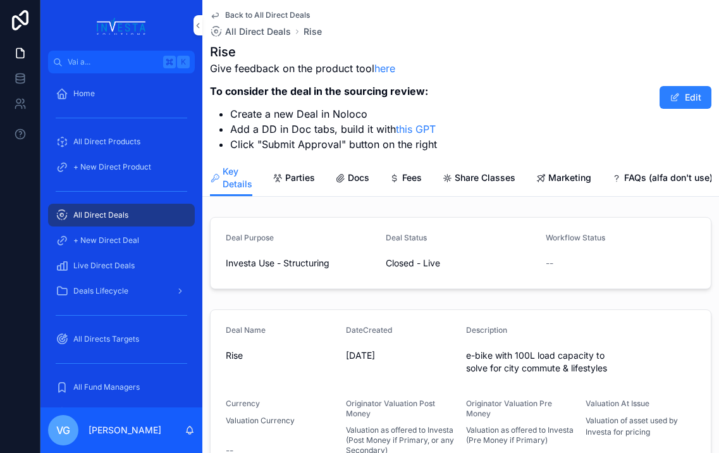
click at [370, 204] on div "Back to All Direct Deals All Direct Deals Rise Rise Give feedback on the produc…" at bounding box center [460, 460] width 517 height 921
click at [356, 179] on span "Docs" at bounding box center [359, 177] width 22 height 13
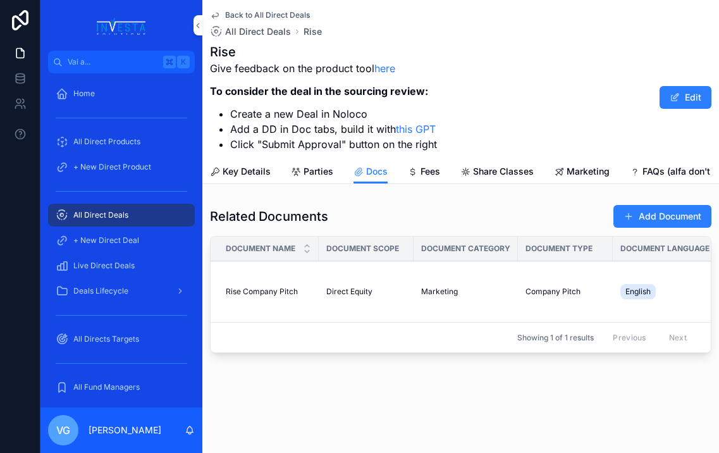
click at [631, 204] on div "Add Document" at bounding box center [658, 216] width 108 height 24
click at [631, 215] on button "Add Document" at bounding box center [663, 216] width 98 height 23
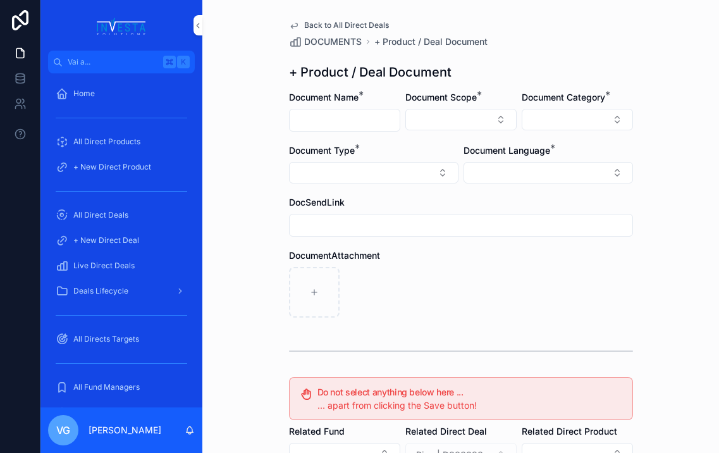
click at [355, 113] on input "contenuto scorrevole" at bounding box center [345, 120] width 110 height 18
paste input "**********"
type input "**********"
click at [444, 116] on button "Select Button" at bounding box center [461, 120] width 111 height 22
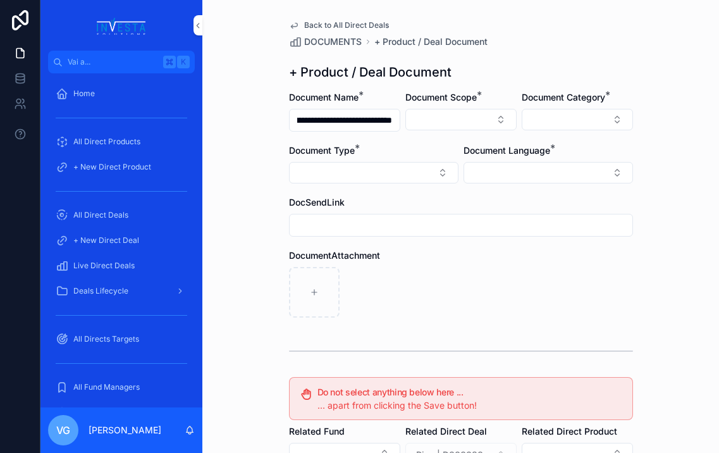
scroll to position [0, 0]
click at [447, 172] on div "Direct Equity" at bounding box center [461, 169] width 176 height 20
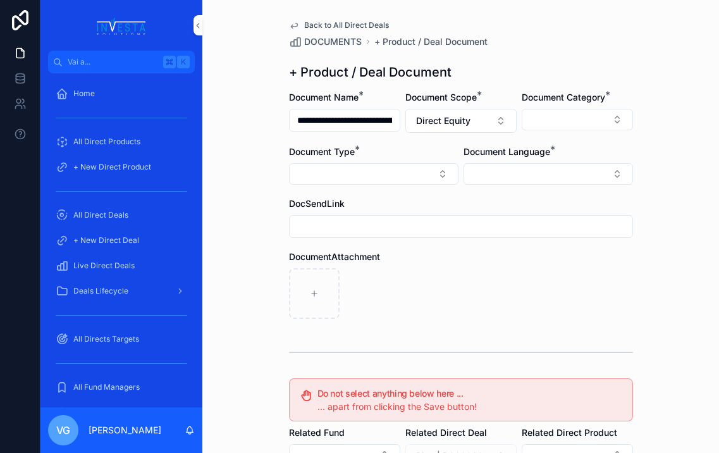
click at [549, 123] on button "Select Button" at bounding box center [577, 120] width 111 height 22
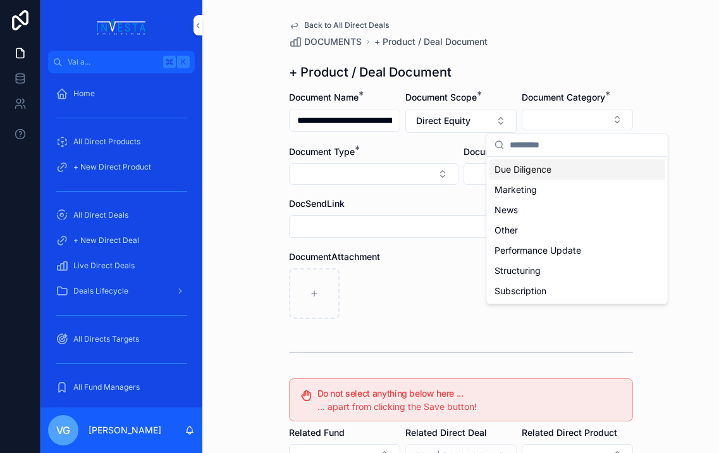
click at [542, 168] on span "Due Diligence" at bounding box center [523, 169] width 57 height 13
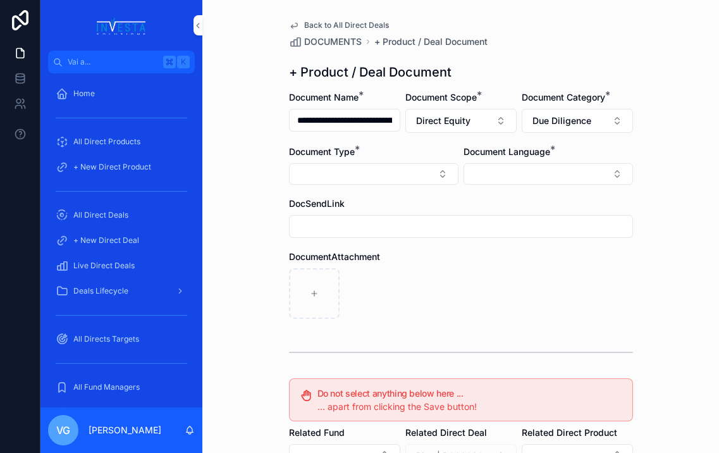
click at [385, 166] on button "Select Button" at bounding box center [374, 174] width 170 height 22
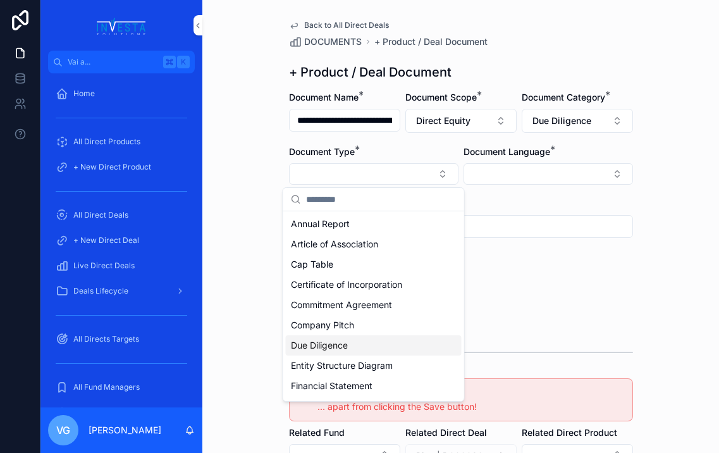
click at [344, 350] on span "Due Diligence" at bounding box center [319, 345] width 57 height 13
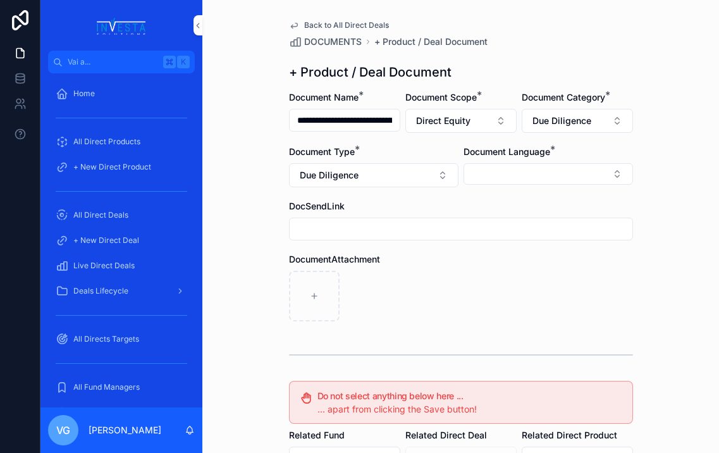
click at [540, 158] on div "Document Language *" at bounding box center [549, 167] width 170 height 42
click at [540, 177] on button "Select Button" at bounding box center [549, 174] width 170 height 22
click at [500, 259] on div "English" at bounding box center [549, 264] width 176 height 20
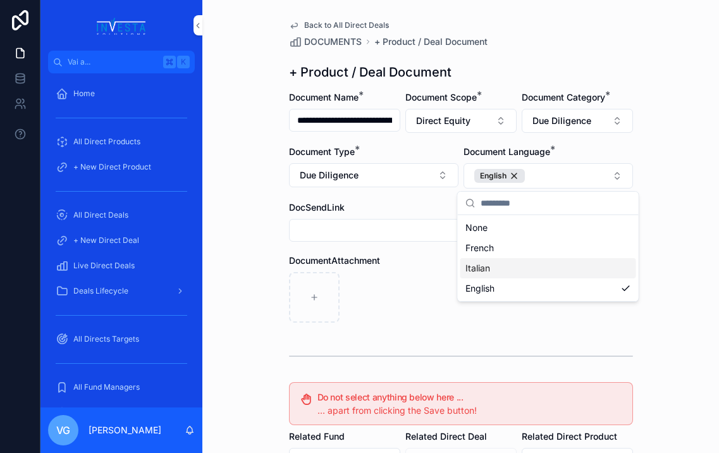
click at [417, 283] on div "contenuto scorrevole" at bounding box center [461, 297] width 344 height 51
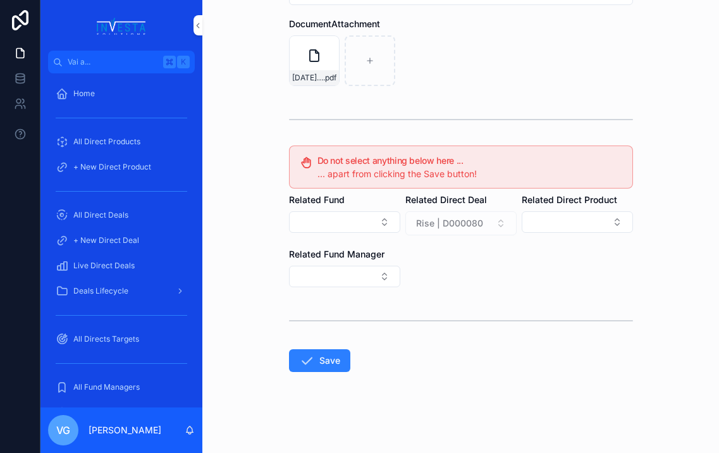
click at [318, 367] on button "Save" at bounding box center [319, 360] width 61 height 23
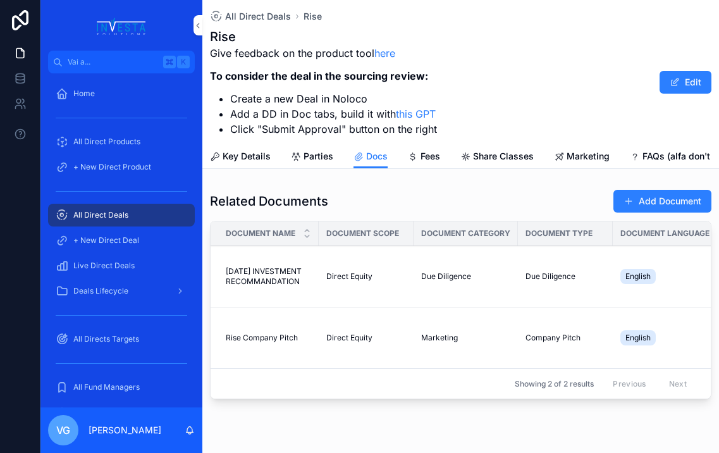
click at [631, 202] on button "Add Document" at bounding box center [663, 201] width 98 height 23
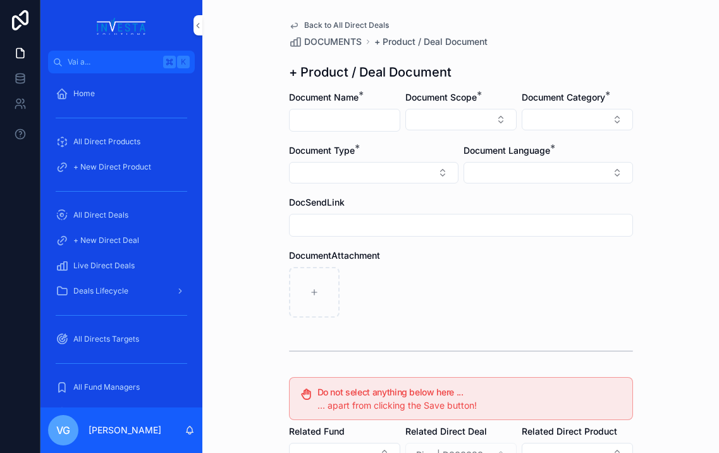
click at [344, 125] on input "contenuto scorrevole" at bounding box center [345, 120] width 110 height 18
paste input "**********"
type input "**********"
click at [432, 120] on button "Select Button" at bounding box center [461, 120] width 111 height 22
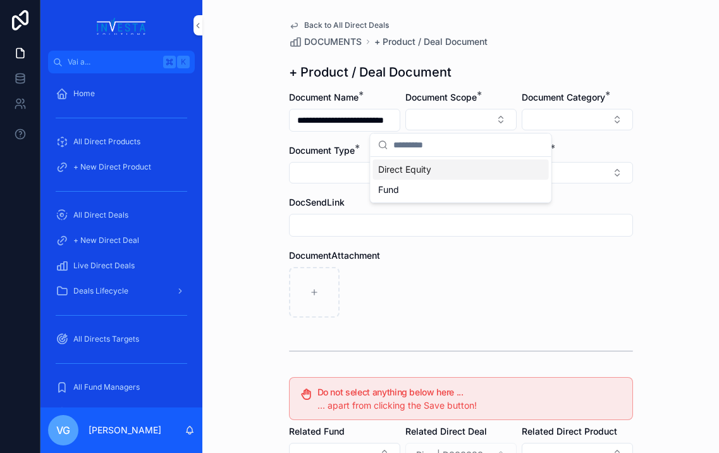
scroll to position [0, 0]
click at [432, 166] on div "Direct Equity" at bounding box center [461, 169] width 176 height 20
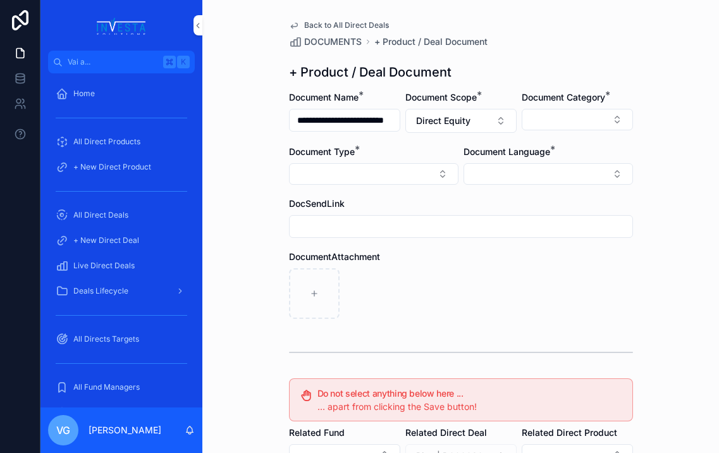
click at [520, 168] on button "Select Button" at bounding box center [549, 174] width 170 height 22
click at [487, 263] on span "English" at bounding box center [480, 264] width 29 height 13
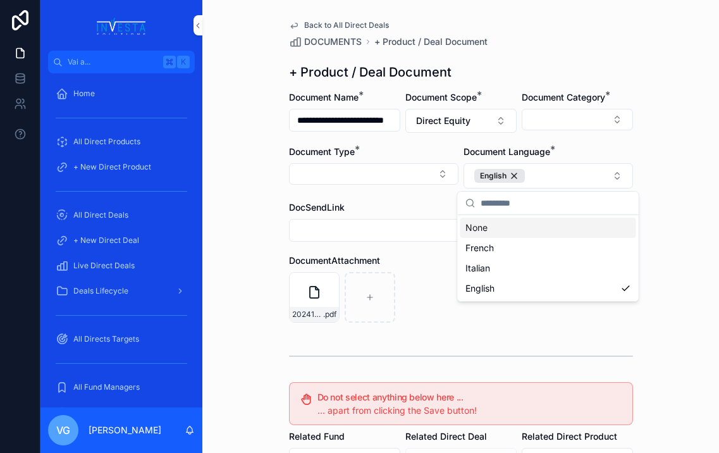
click at [260, 183] on div "**********" at bounding box center [460, 226] width 517 height 453
click at [556, 127] on button "Select Button" at bounding box center [577, 120] width 111 height 22
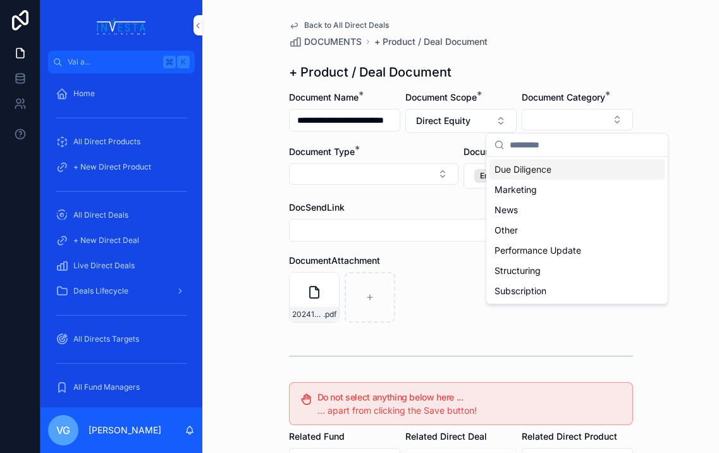
click at [526, 167] on span "Due Diligence" at bounding box center [523, 169] width 57 height 13
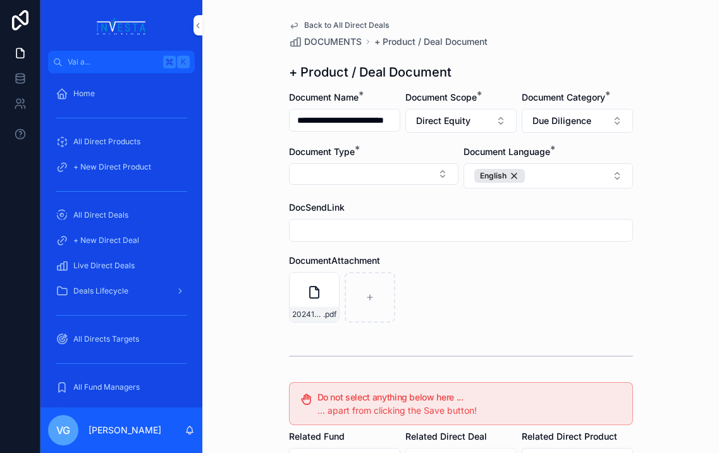
click at [405, 171] on button "Select Button" at bounding box center [374, 174] width 170 height 22
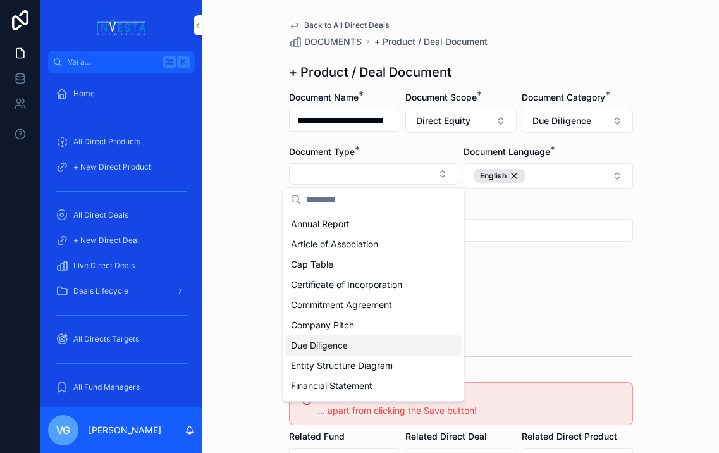
click at [351, 349] on div "Due Diligence" at bounding box center [374, 345] width 176 height 20
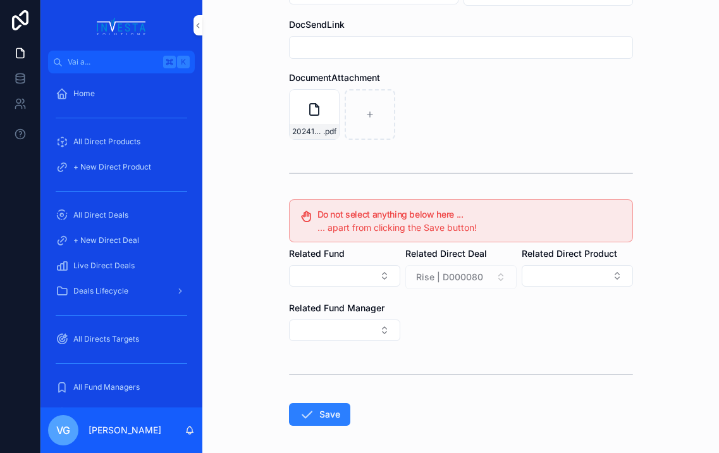
scroll to position [237, 0]
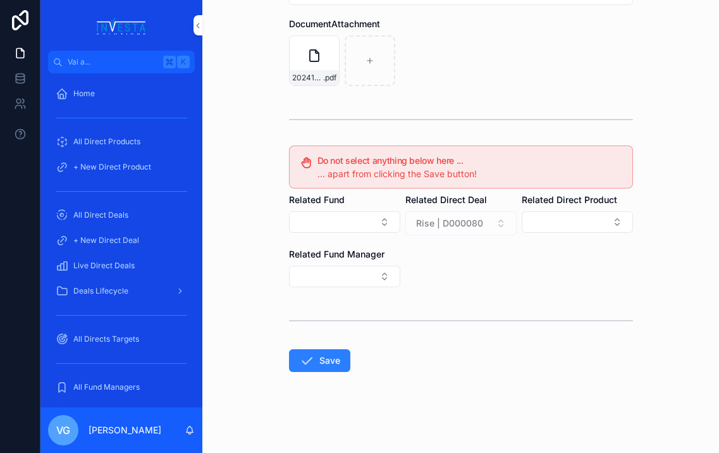
click at [328, 370] on button "Save" at bounding box center [319, 360] width 61 height 23
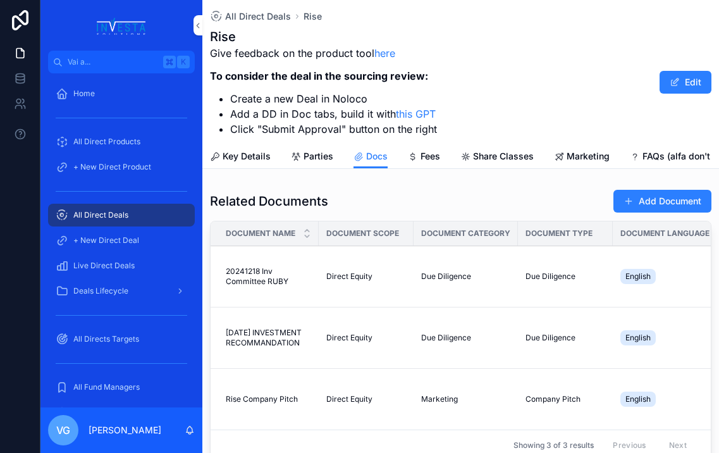
click at [631, 201] on button "Add Document" at bounding box center [663, 201] width 98 height 23
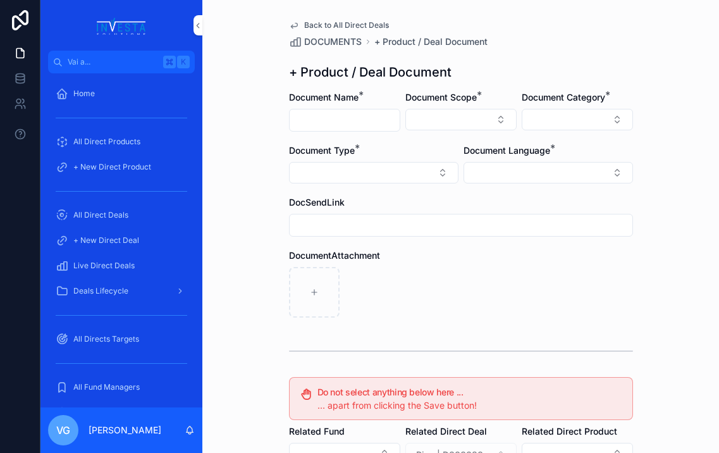
click at [347, 115] on input "contenuto scorrevole" at bounding box center [345, 120] width 110 height 18
type input "**********"
click at [435, 118] on button "Select Button" at bounding box center [461, 120] width 111 height 22
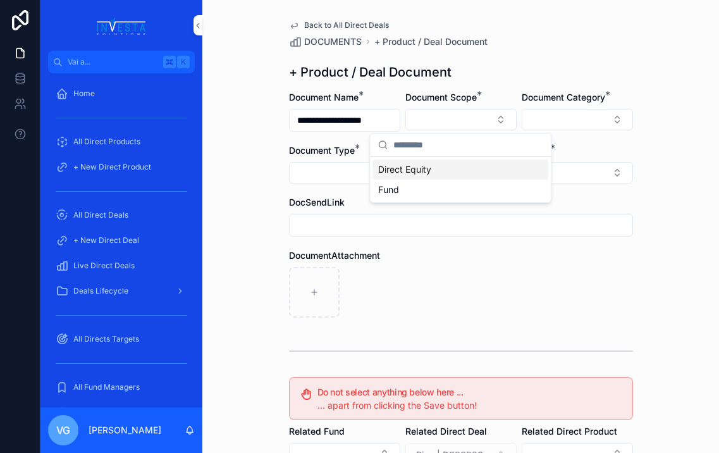
click at [416, 166] on span "Direct Equity" at bounding box center [404, 169] width 53 height 13
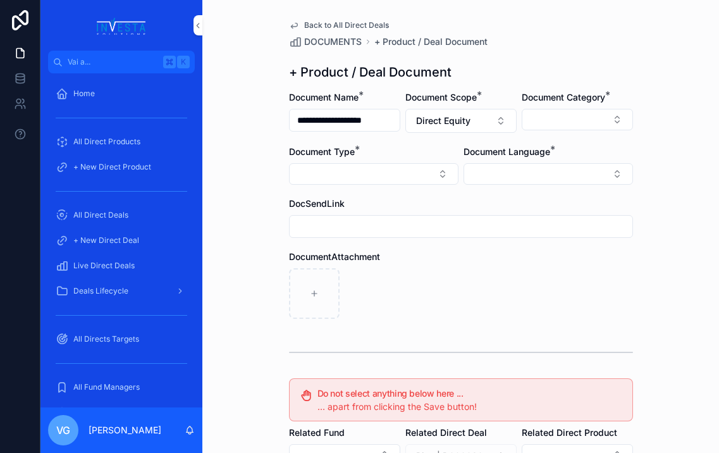
click at [561, 128] on button "Select Button" at bounding box center [577, 120] width 111 height 22
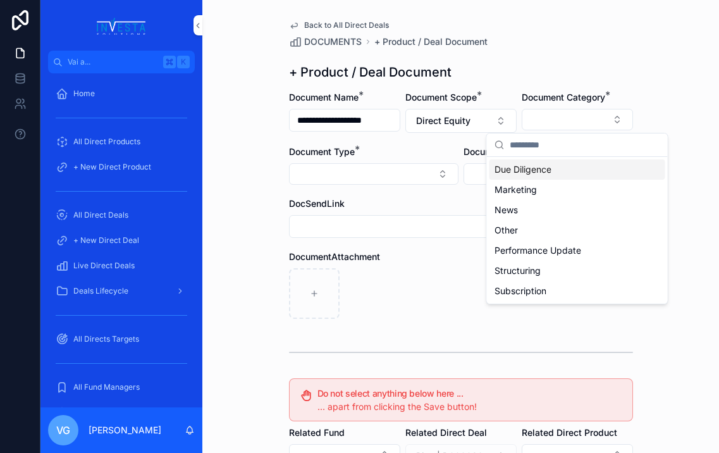
click at [545, 173] on span "Due Diligence" at bounding box center [523, 169] width 57 height 13
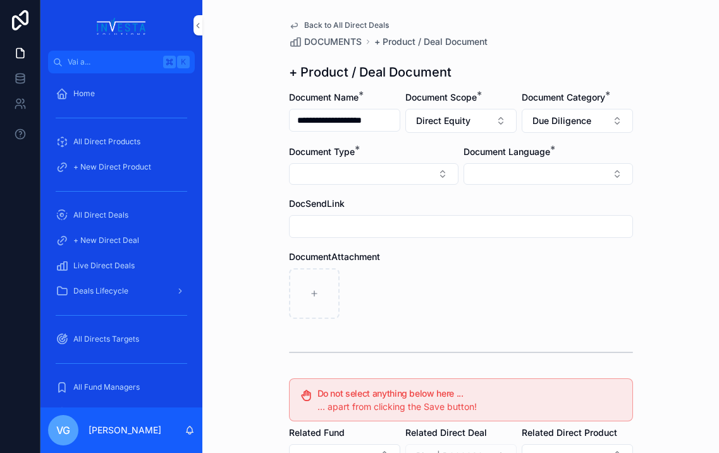
click at [372, 178] on button "Select Button" at bounding box center [374, 174] width 170 height 22
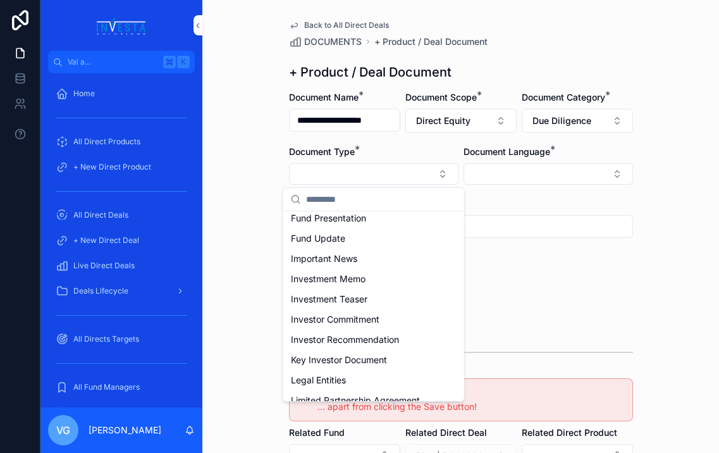
scroll to position [187, 0]
click at [358, 283] on span "Investment Memo" at bounding box center [328, 279] width 75 height 13
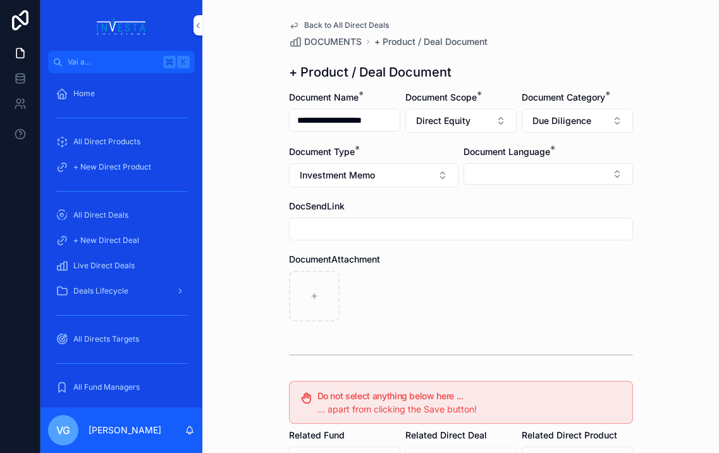
click at [588, 163] on button "Select Button" at bounding box center [549, 174] width 170 height 22
click at [528, 271] on div "English" at bounding box center [549, 264] width 176 height 20
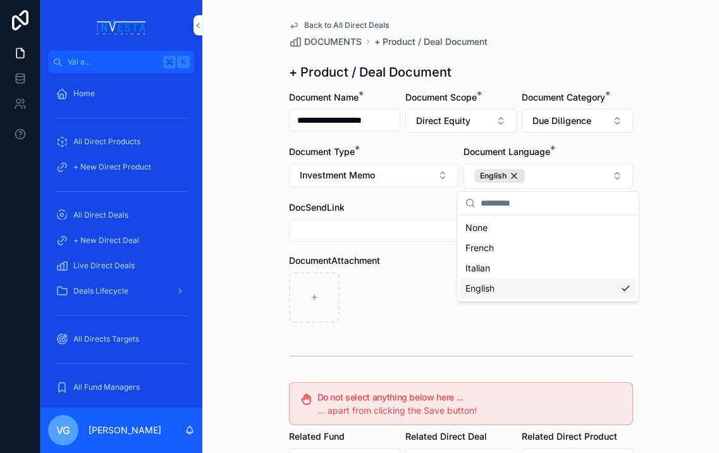
click at [386, 297] on div "contenuto scorrevole" at bounding box center [461, 297] width 344 height 51
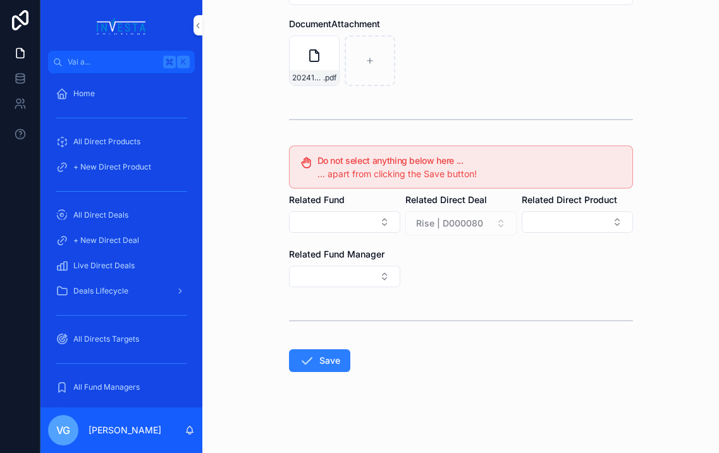
click at [328, 366] on button "Save" at bounding box center [319, 360] width 61 height 23
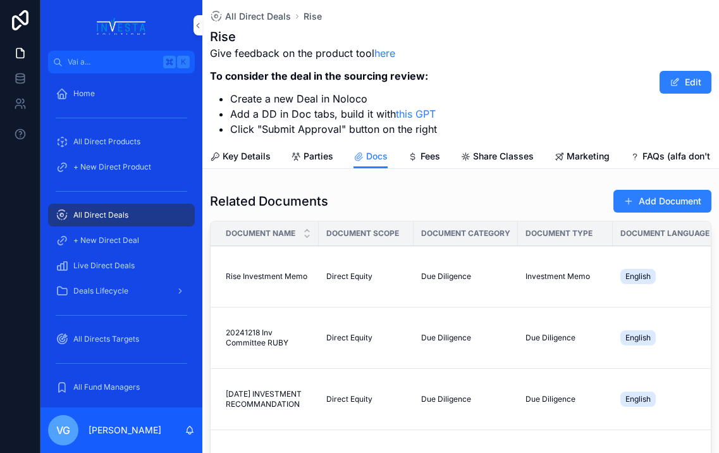
click at [253, 16] on span "All Direct Deals" at bounding box center [258, 16] width 66 height 13
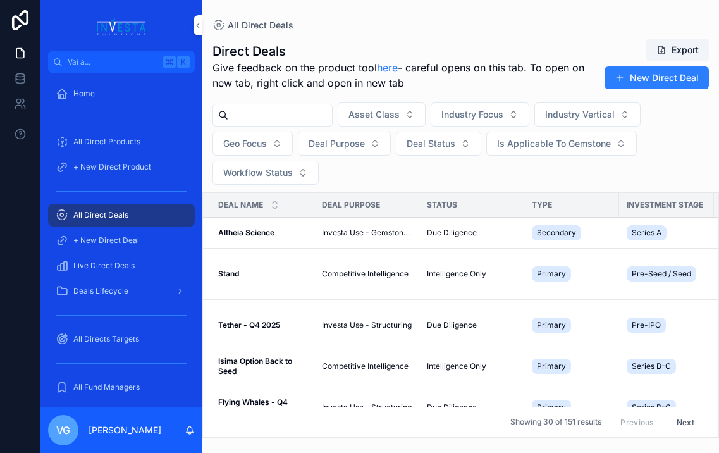
click at [631, 85] on button "New Direct Deal" at bounding box center [657, 77] width 104 height 23
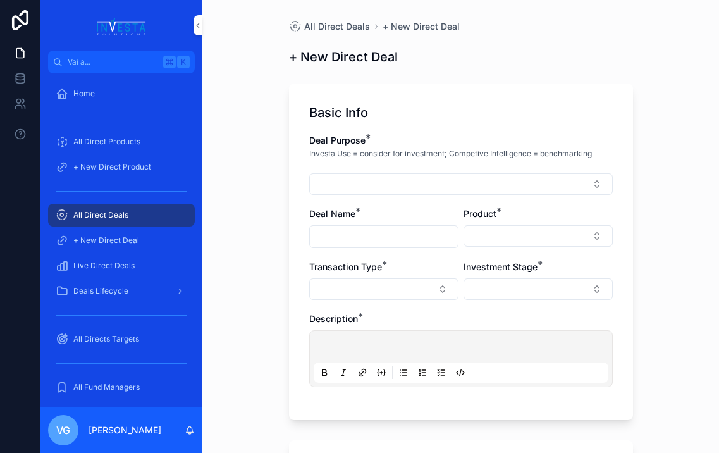
click at [401, 184] on button "Select Button" at bounding box center [461, 184] width 304 height 22
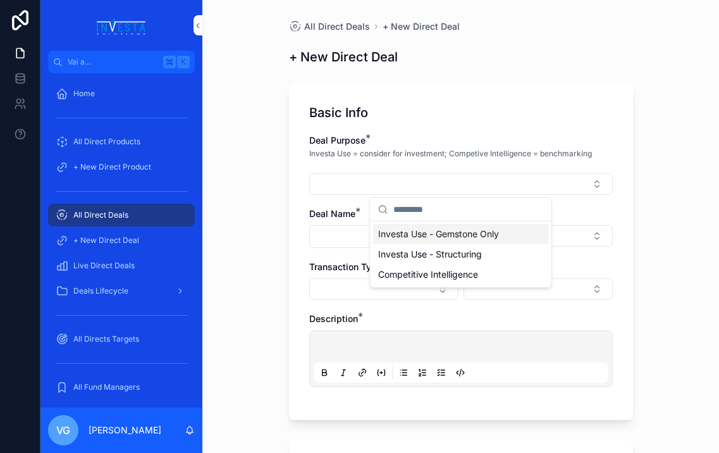
click at [421, 231] on span "Investa Use - Gemstone Only" at bounding box center [438, 234] width 121 height 13
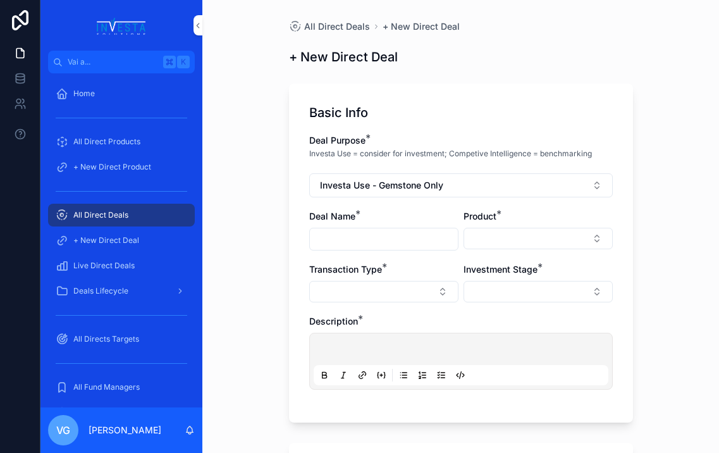
click at [384, 236] on input "contenuto scorrevole" at bounding box center [384, 239] width 148 height 18
paste input "**********"
type input "**********"
drag, startPoint x: 450, startPoint y: 237, endPoint x: 218, endPoint y: 238, distance: 232.8
click at [217, 238] on div "**********" at bounding box center [460, 226] width 517 height 453
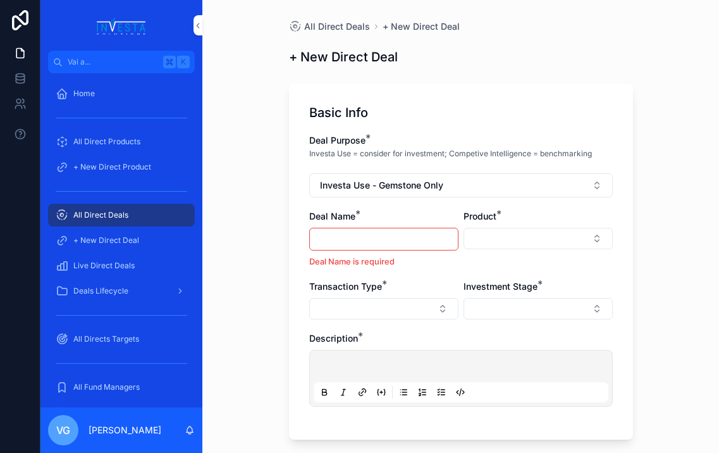
click at [402, 186] on span "Investa Use - Gemstone Only" at bounding box center [381, 185] width 123 height 13
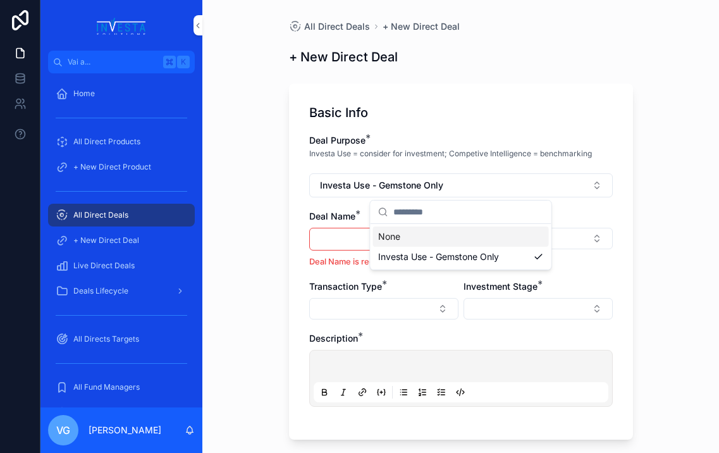
click at [412, 99] on div "Basic Info Deal Purpose * Investa Use = consider for investment; Competive Inte…" at bounding box center [461, 262] width 344 height 356
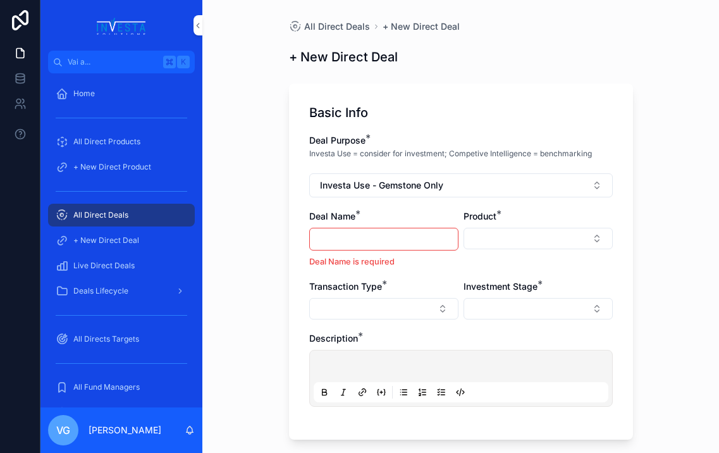
click at [380, 239] on input "contenuto scorrevole" at bounding box center [384, 239] width 148 height 18
paste input "**********"
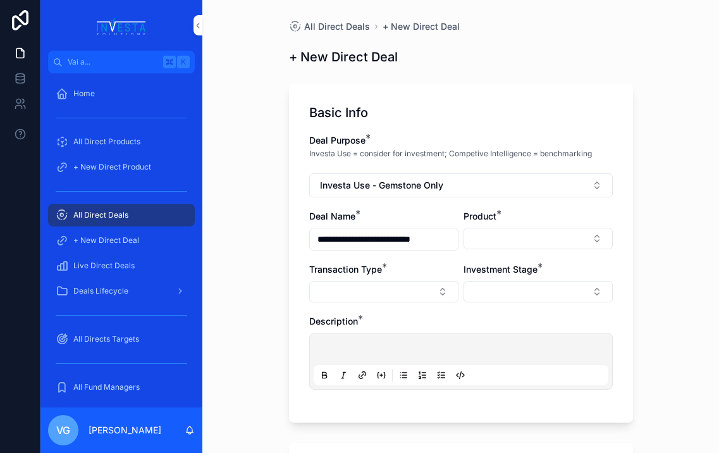
type input "**********"
click at [490, 216] on span "Product" at bounding box center [480, 216] width 33 height 11
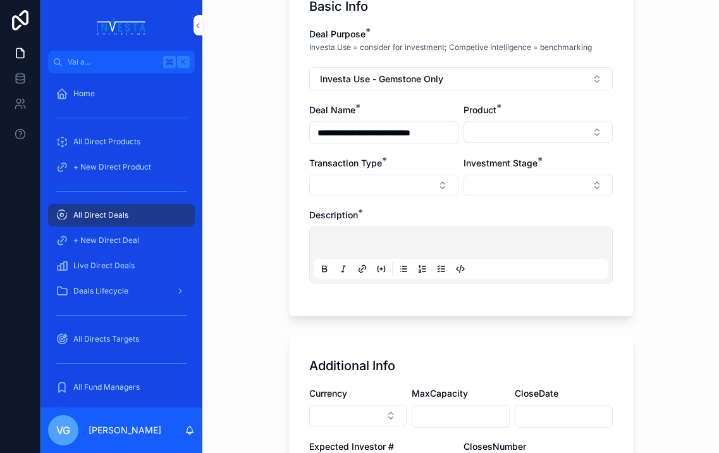
scroll to position [113, 0]
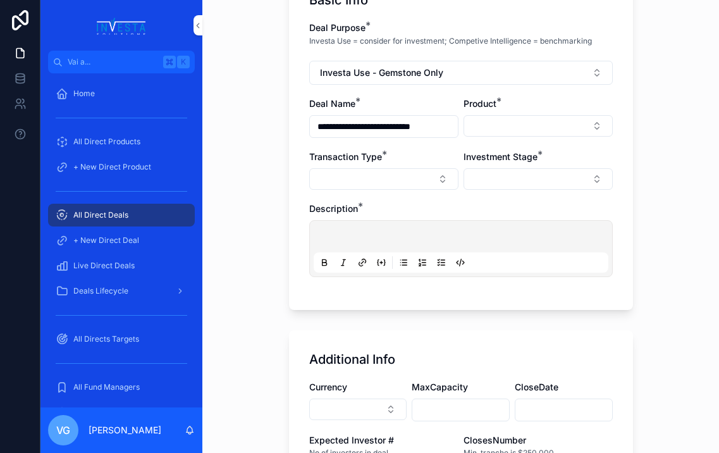
click at [251, 177] on div "**********" at bounding box center [460, 113] width 517 height 453
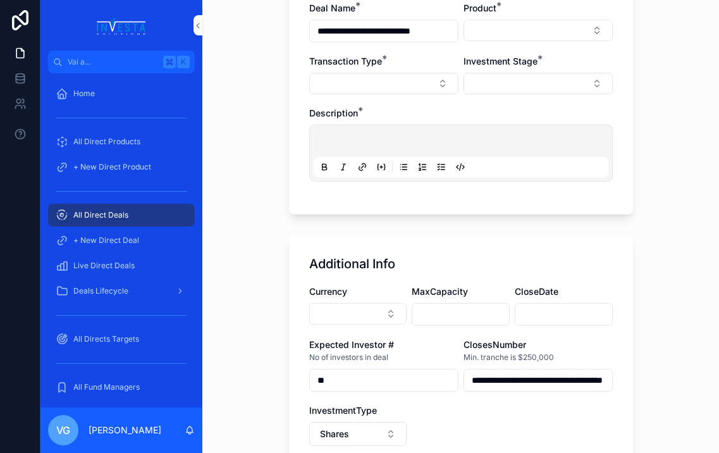
scroll to position [205, 0]
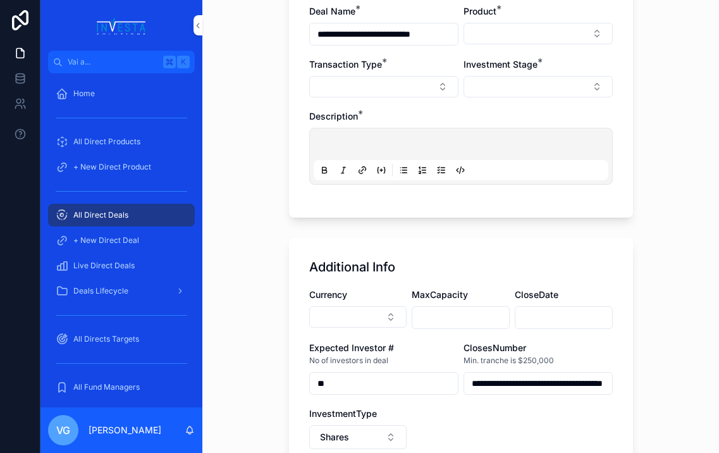
click at [574, 35] on button "Select Button" at bounding box center [538, 34] width 149 height 22
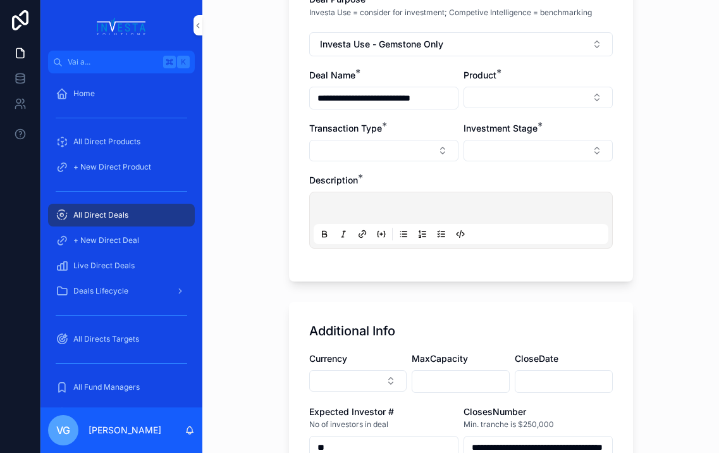
scroll to position [134, 0]
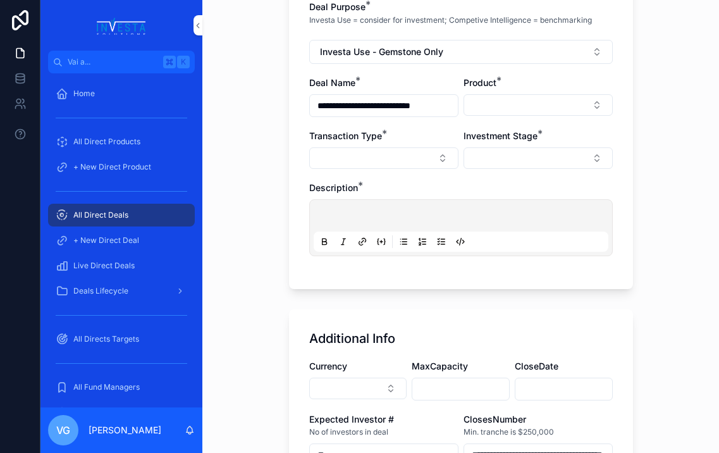
click at [506, 159] on button "Select Button" at bounding box center [538, 158] width 149 height 22
click at [366, 390] on button "Select Button" at bounding box center [358, 389] width 98 height 22
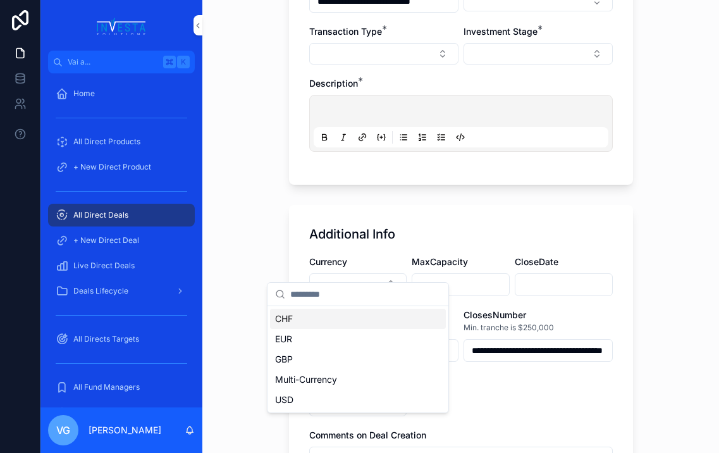
scroll to position [259, 0]
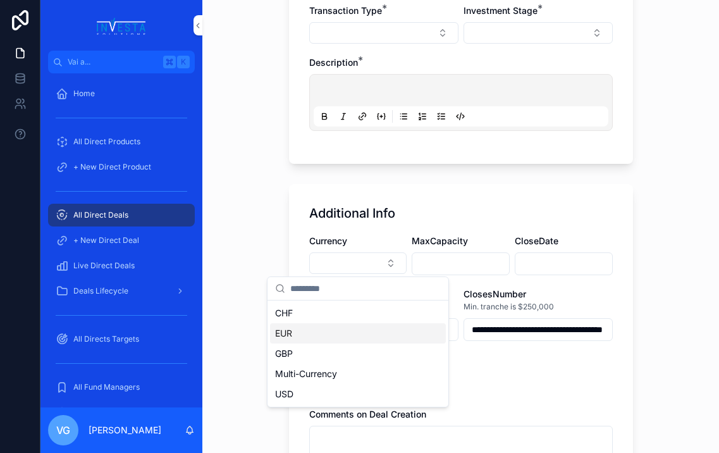
click at [321, 335] on div "EUR" at bounding box center [358, 333] width 176 height 20
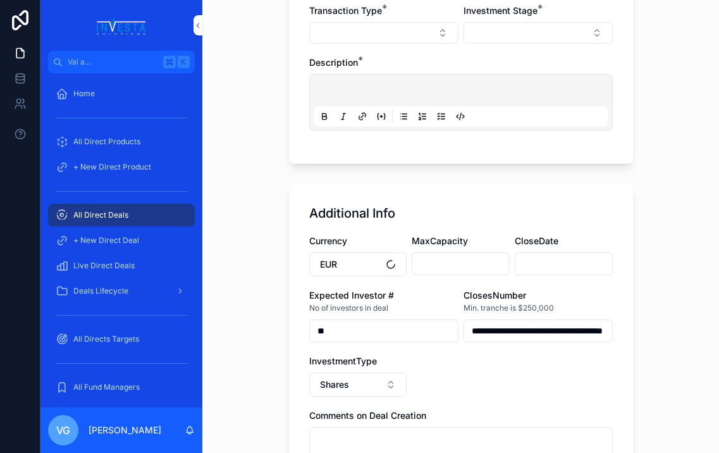
click at [445, 263] on input "contenuto scorrevole" at bounding box center [461, 264] width 97 height 18
type input "*********"
click at [507, 227] on div "**********" at bounding box center [461, 375] width 344 height 382
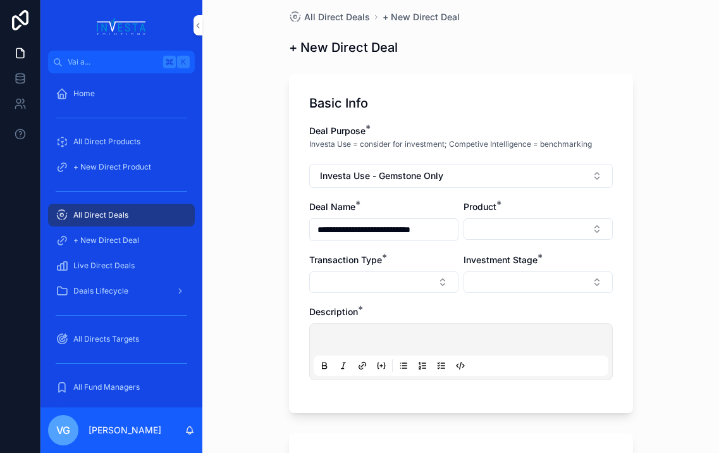
scroll to position [0, 0]
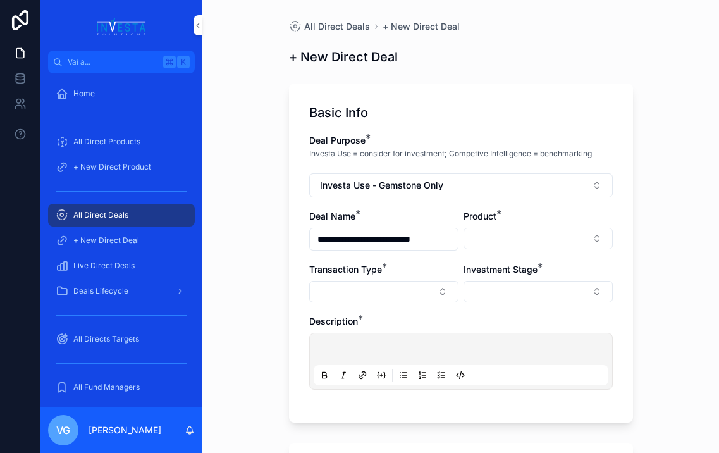
click at [555, 283] on button "Select Button" at bounding box center [538, 292] width 149 height 22
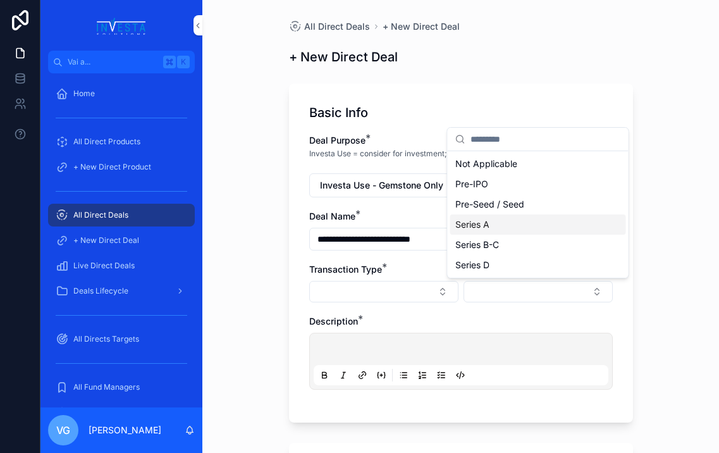
click at [531, 224] on div "Series A" at bounding box center [538, 224] width 176 height 20
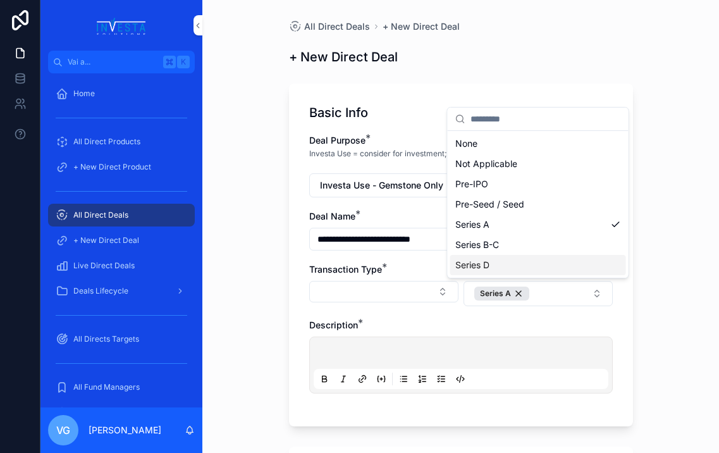
click at [402, 319] on div "Description *" at bounding box center [461, 325] width 304 height 13
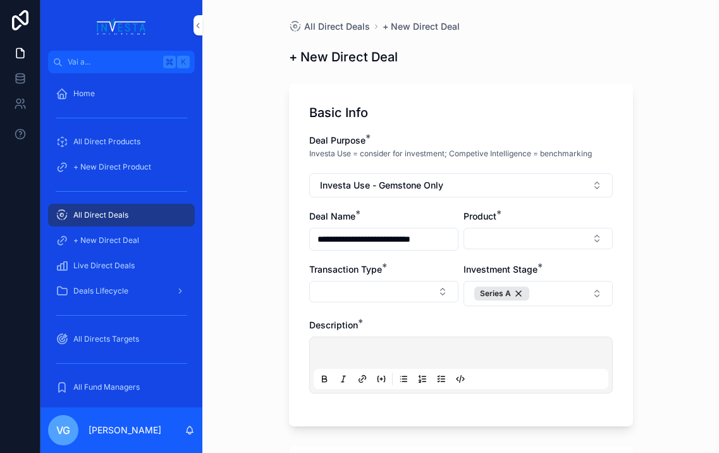
click at [417, 293] on button "Select Button" at bounding box center [383, 292] width 149 height 22
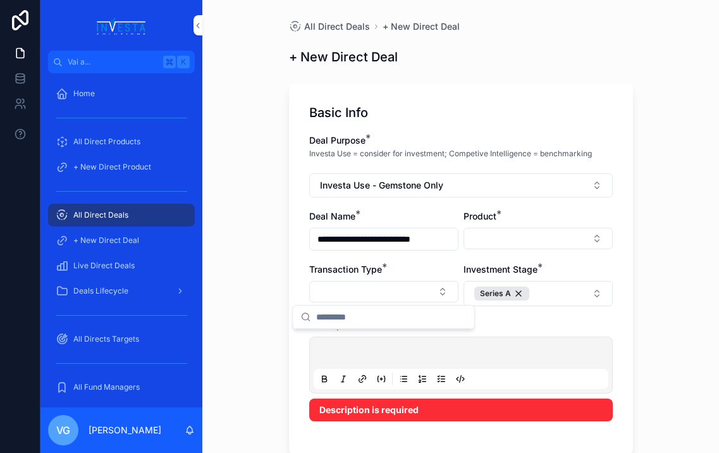
click at [533, 349] on p "contenuto scorrevole" at bounding box center [463, 355] width 295 height 13
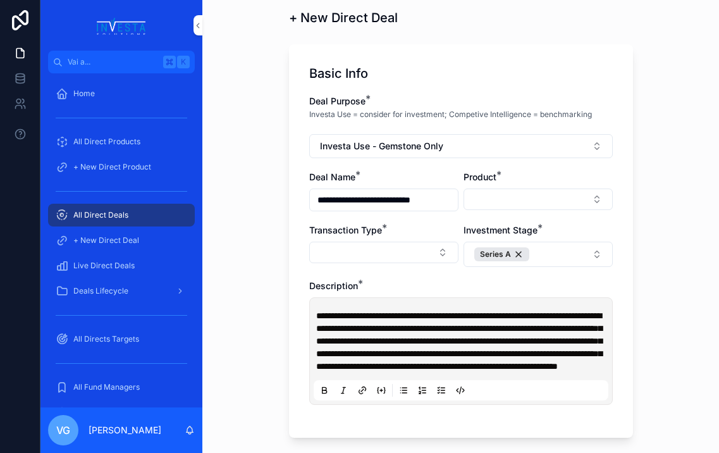
scroll to position [36, 0]
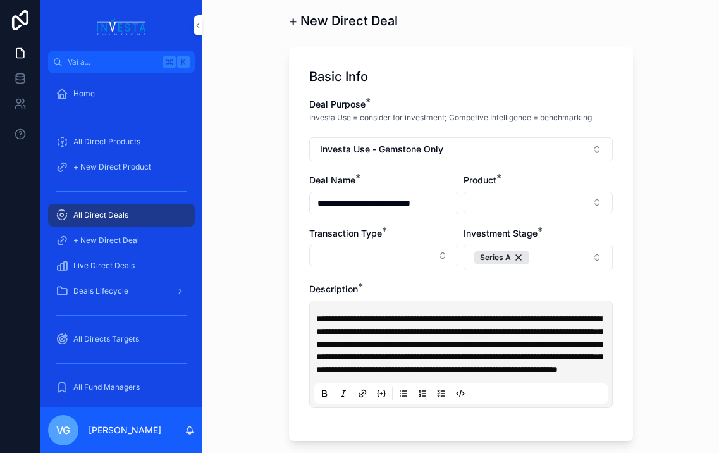
click at [560, 213] on button "Select Button" at bounding box center [538, 203] width 149 height 22
click at [388, 256] on button "Select Button" at bounding box center [383, 256] width 149 height 22
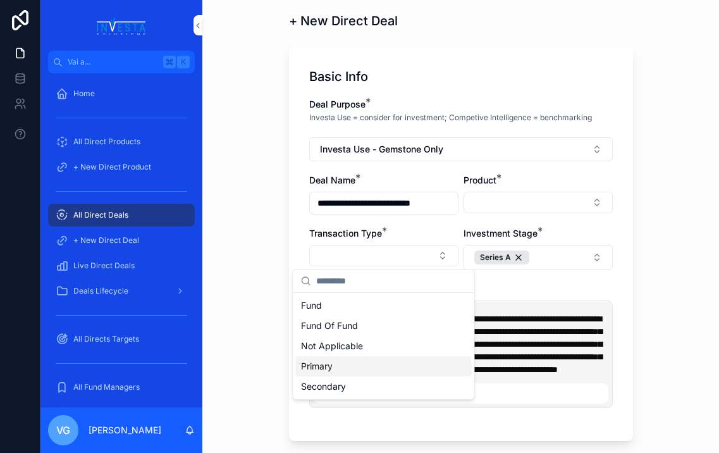
click at [360, 372] on div "Primary" at bounding box center [384, 366] width 176 height 20
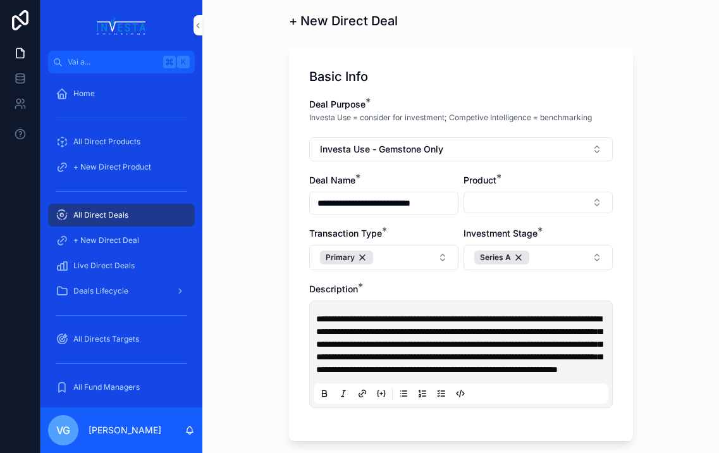
click at [608, 208] on button "Select Button" at bounding box center [538, 203] width 149 height 22
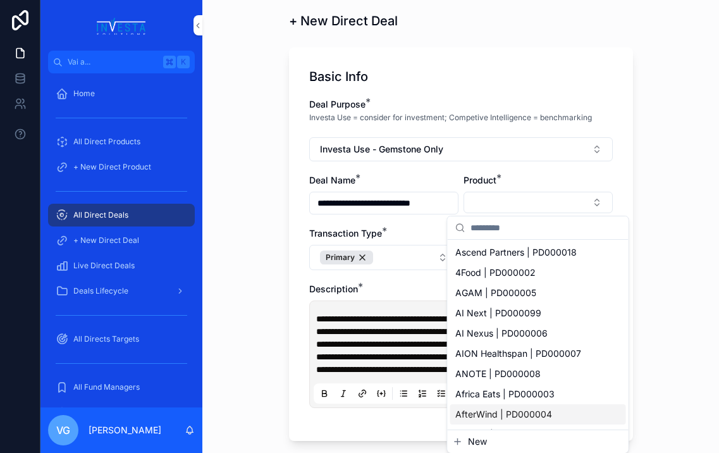
click at [515, 440] on button "New" at bounding box center [538, 441] width 171 height 13
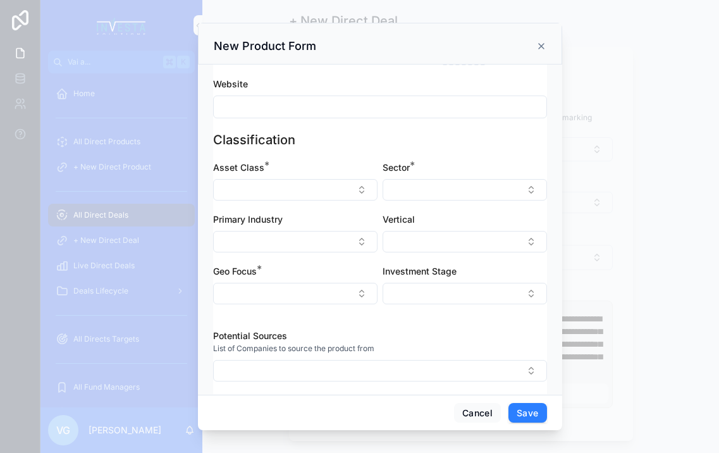
scroll to position [166, 0]
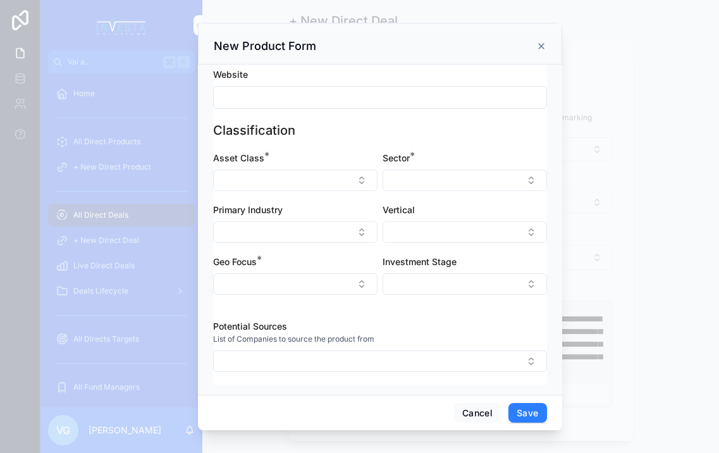
click at [321, 286] on button "Select Button" at bounding box center [295, 284] width 165 height 22
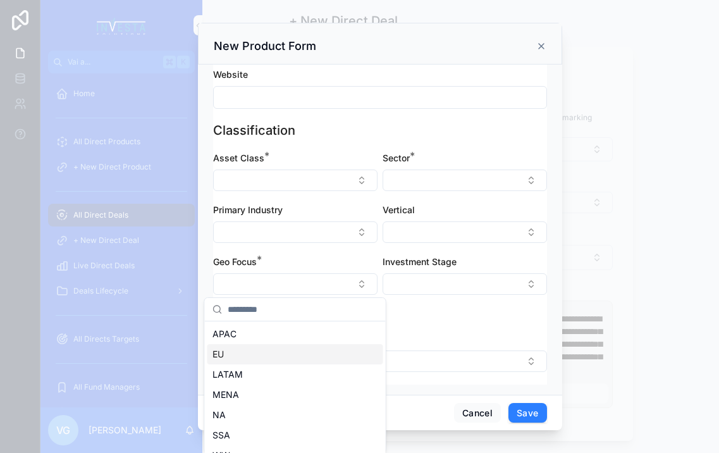
click at [271, 348] on div "EU" at bounding box center [296, 354] width 176 height 20
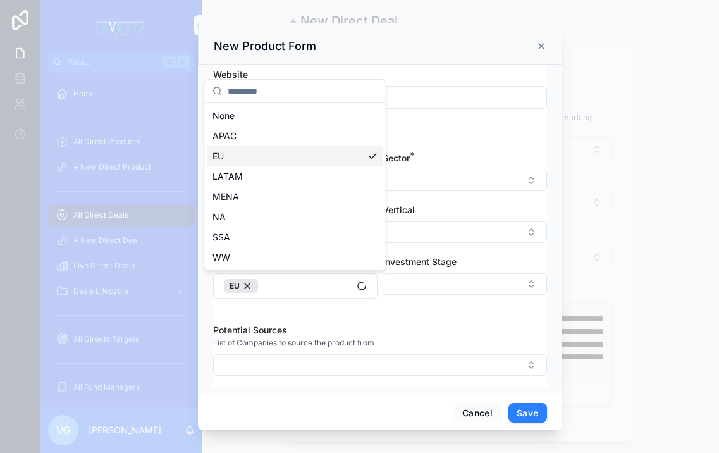
click at [422, 306] on div "Asset Class * Sector * Primary Industry Vertical Geo Focus * EU Investment Stage" at bounding box center [380, 231] width 334 height 159
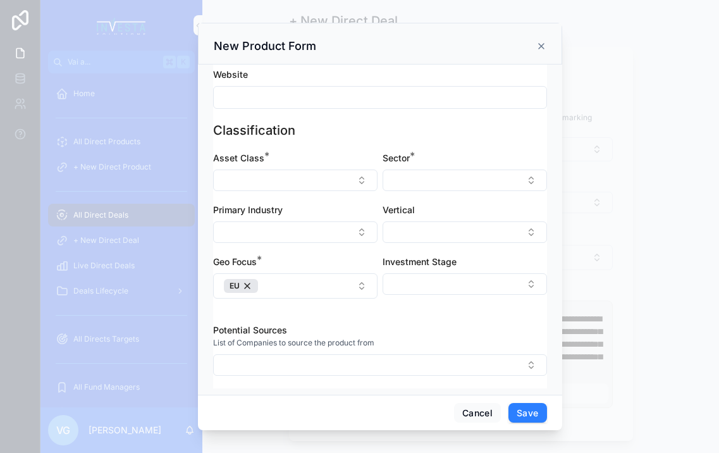
scroll to position [0, 0]
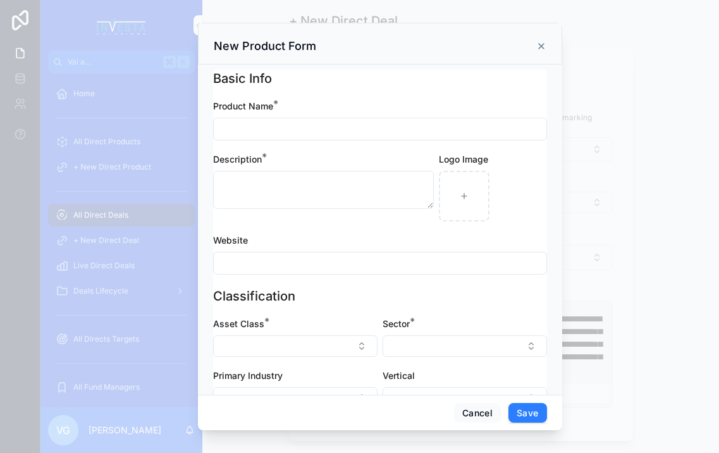
click at [258, 130] on input "contenuto scorrevole" at bounding box center [380, 129] width 333 height 18
paste input "**********"
type input "**********"
click at [282, 240] on div "Website" at bounding box center [380, 240] width 334 height 13
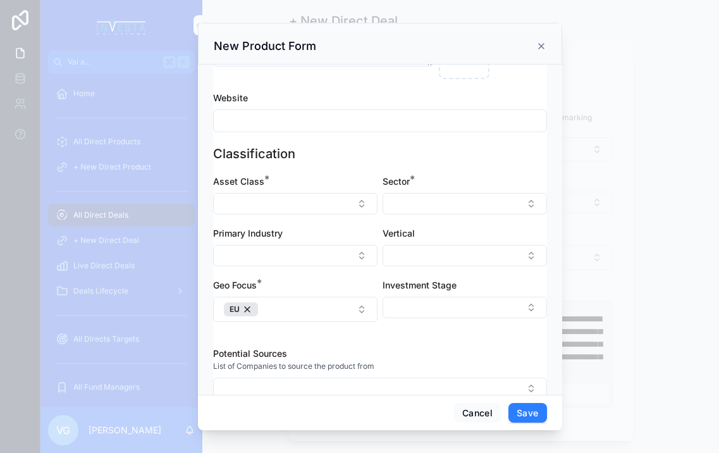
scroll to position [146, 0]
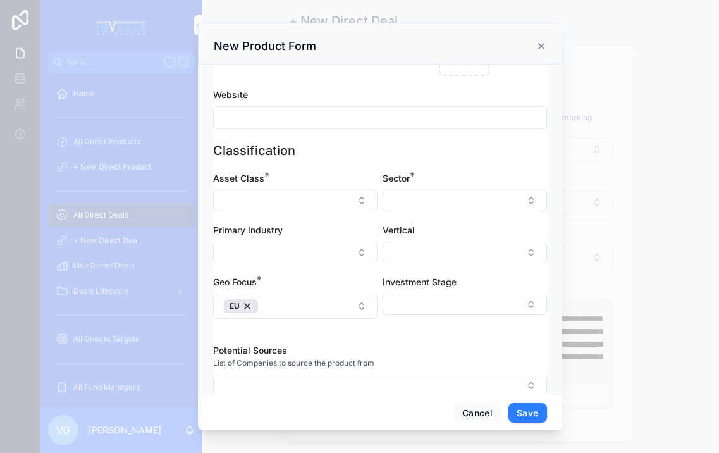
click at [293, 199] on button "Select Button" at bounding box center [295, 201] width 165 height 22
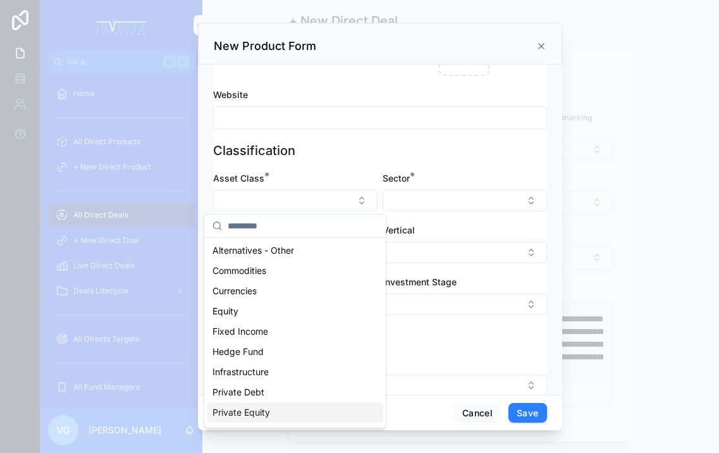
click at [266, 414] on span "Private Equity" at bounding box center [242, 412] width 58 height 13
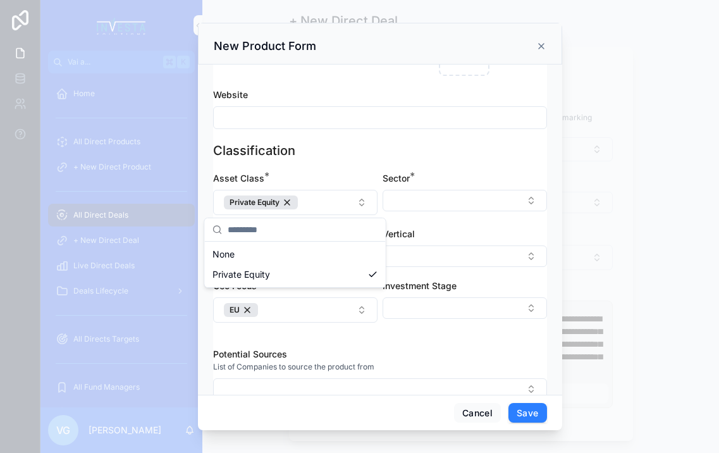
click at [383, 147] on div "Classification" at bounding box center [380, 151] width 334 height 18
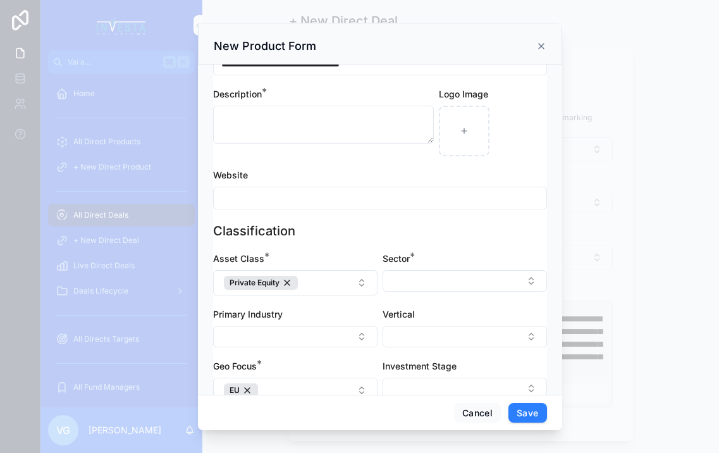
scroll to position [64, 0]
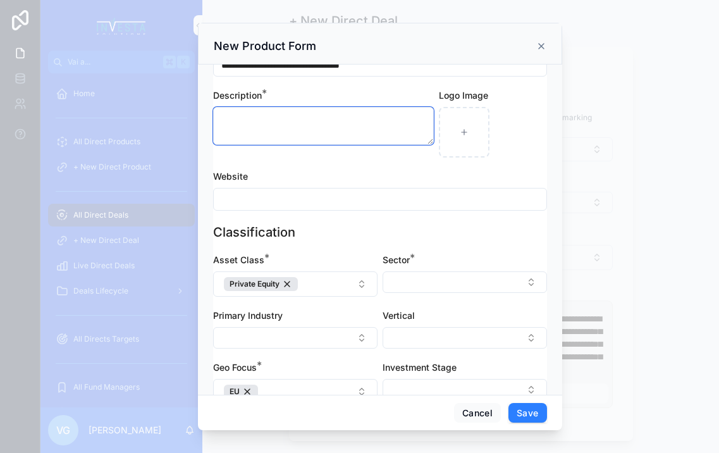
click at [306, 120] on textarea "contenuto scorrevole" at bounding box center [323, 126] width 221 height 38
paste textarea "**********"
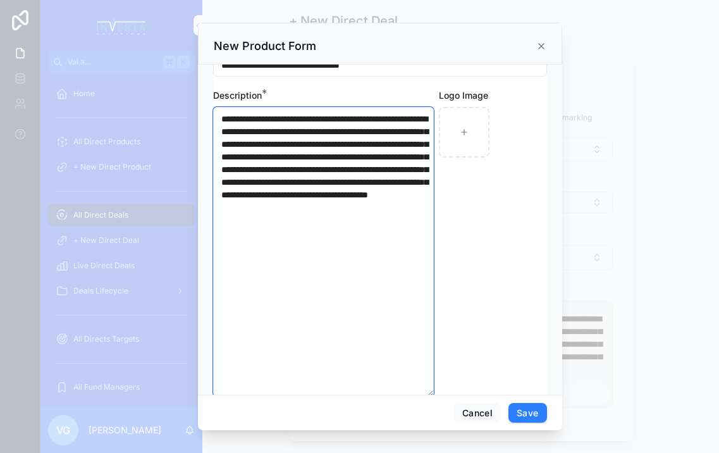
type textarea "**********"
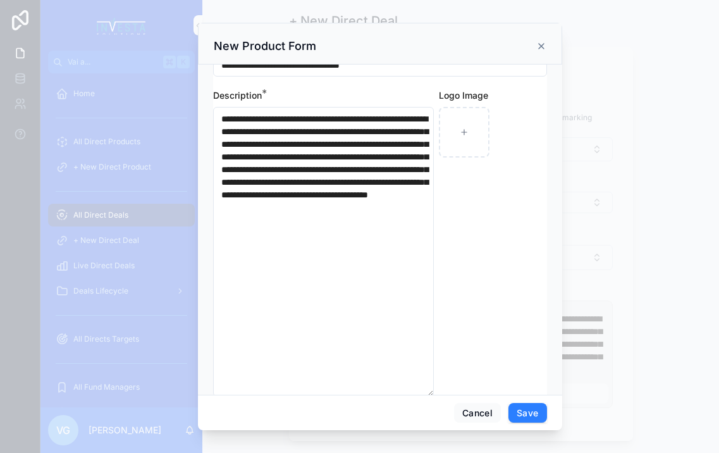
click at [526, 255] on div "Logo Image" at bounding box center [493, 242] width 108 height 307
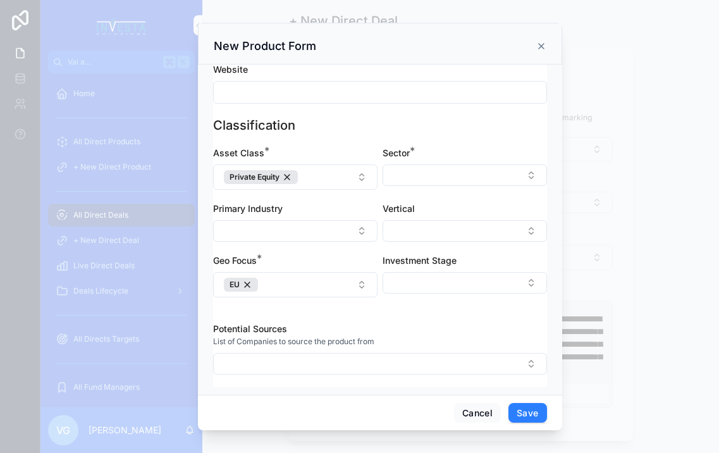
scroll to position [413, 0]
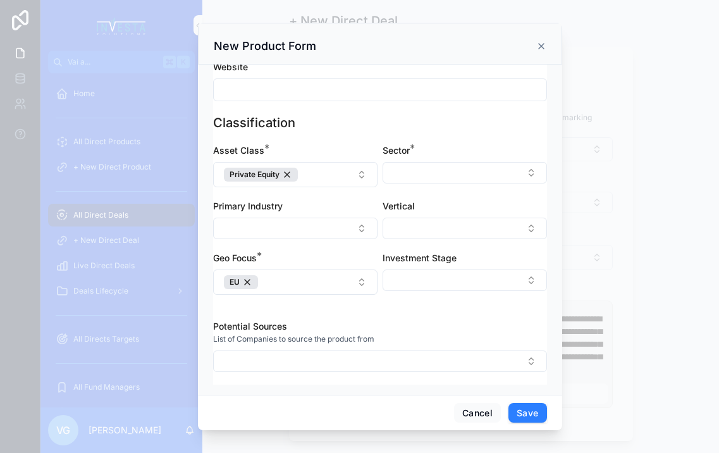
click at [433, 165] on button "Select Button" at bounding box center [465, 173] width 165 height 22
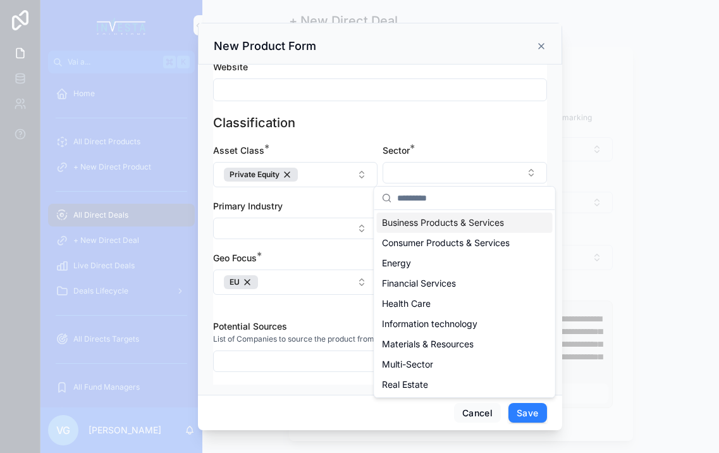
click at [342, 123] on div "Classification" at bounding box center [380, 123] width 334 height 18
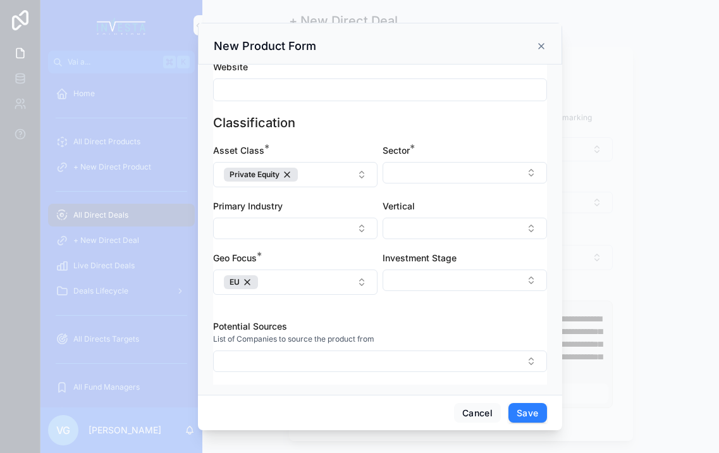
click at [473, 177] on button "Select Button" at bounding box center [465, 173] width 165 height 22
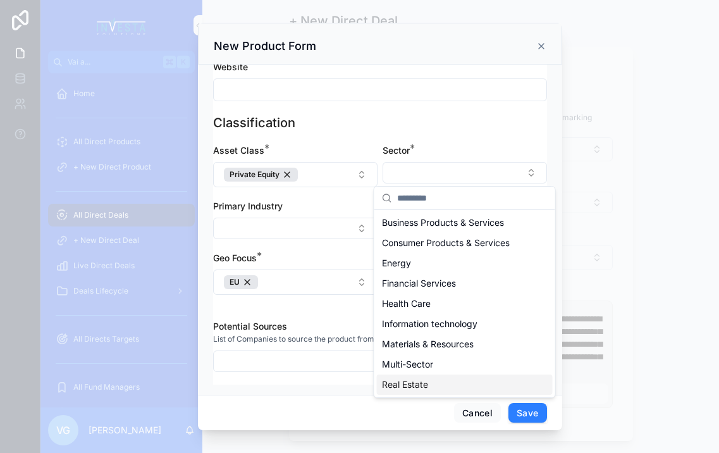
click at [436, 384] on div "Real Estate" at bounding box center [465, 385] width 176 height 20
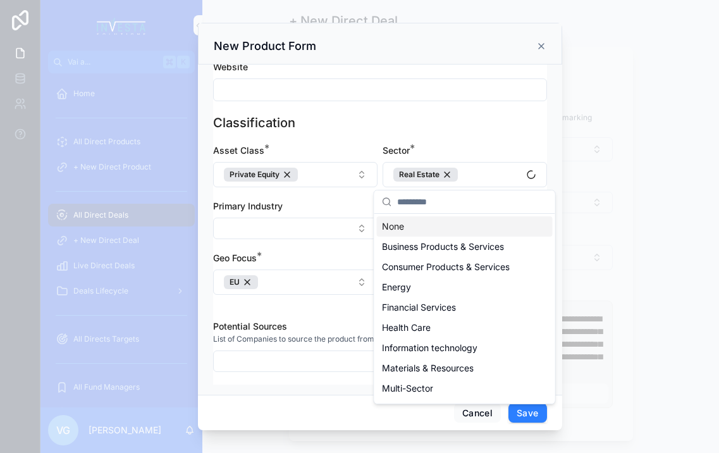
click at [450, 138] on div "Classification Asset Class * Private Equity Sector * Real Estate Primary Indust…" at bounding box center [380, 211] width 334 height 194
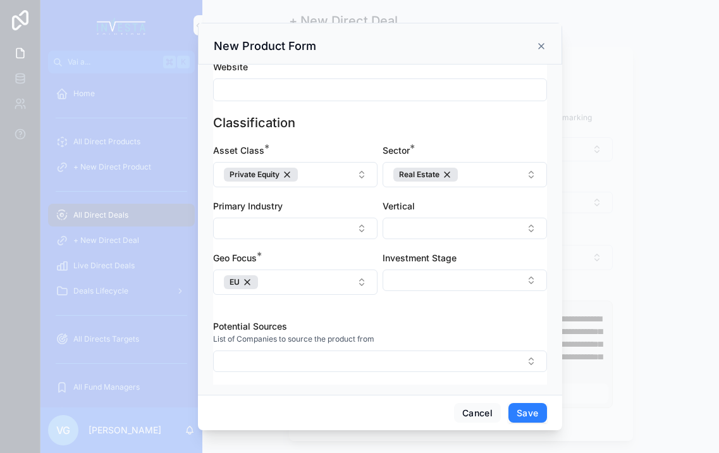
click at [535, 420] on button "Save" at bounding box center [528, 413] width 38 height 20
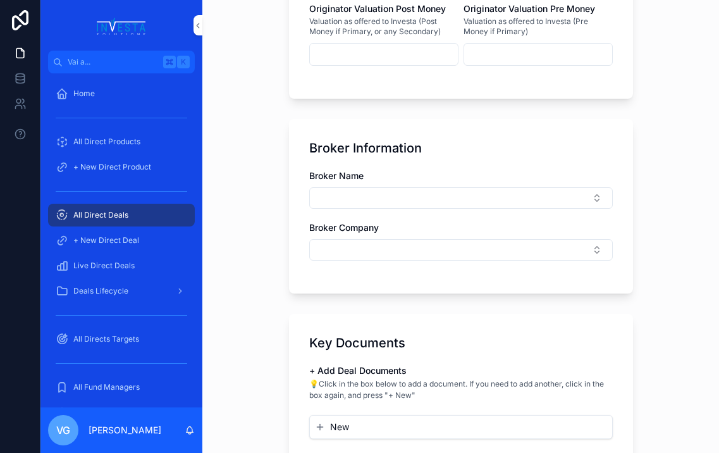
scroll to position [1215, 0]
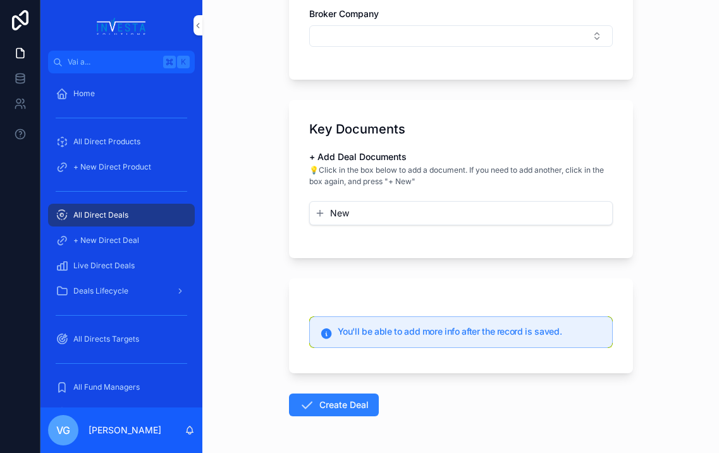
click at [353, 416] on button "Create Deal" at bounding box center [334, 405] width 90 height 23
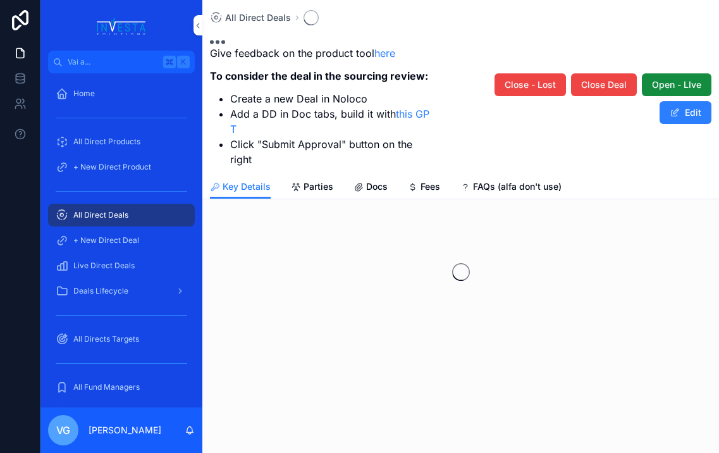
scroll to position [551, 0]
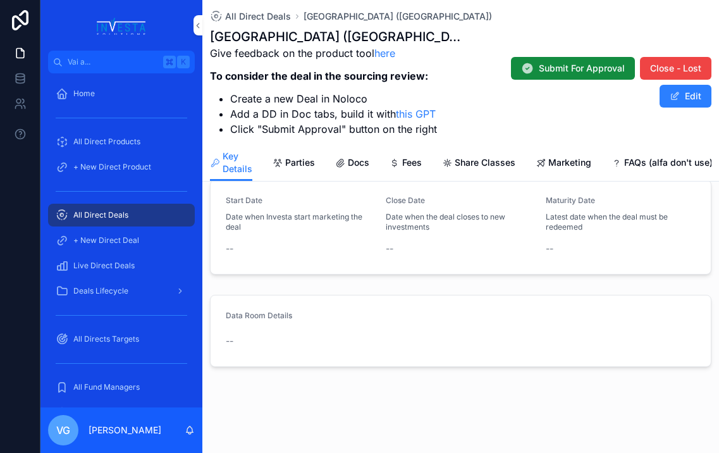
click at [354, 161] on span "Docs" at bounding box center [359, 162] width 22 height 13
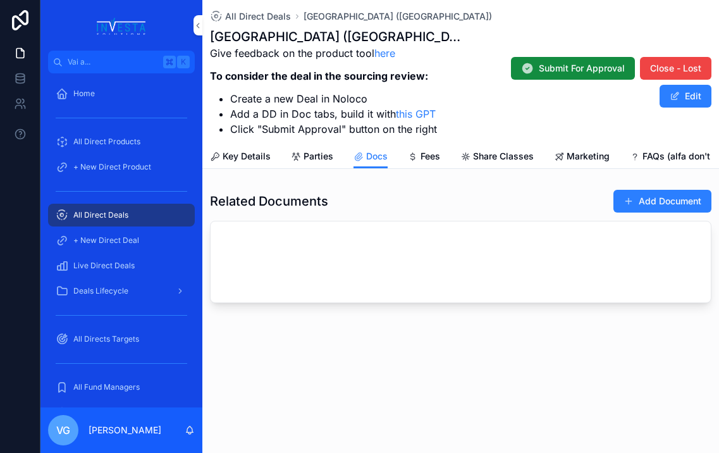
click at [631, 195] on button "Add Document" at bounding box center [663, 201] width 98 height 23
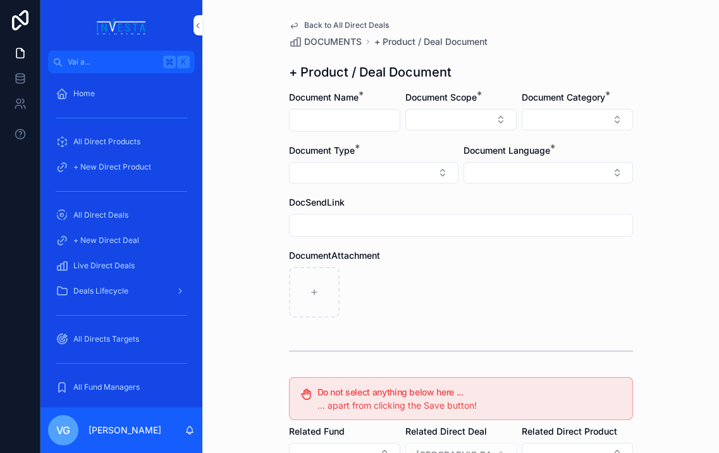
click at [335, 115] on input "contenuto scorrevole" at bounding box center [345, 120] width 110 height 18
type input "**********"
click at [457, 117] on button "Select Button" at bounding box center [461, 120] width 111 height 22
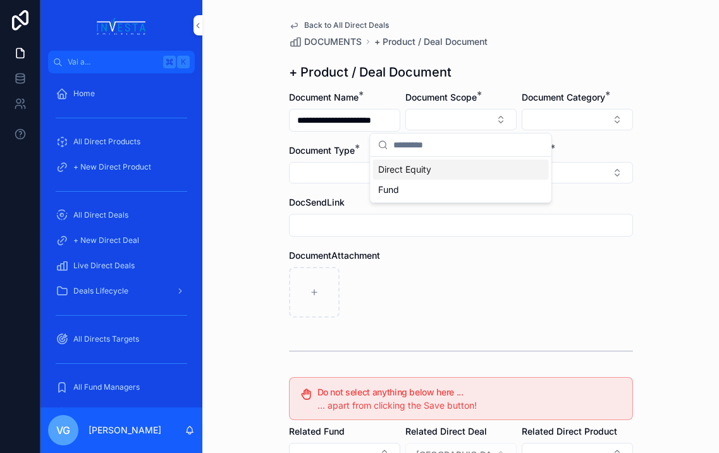
click at [448, 177] on div "Direct Equity" at bounding box center [461, 169] width 176 height 20
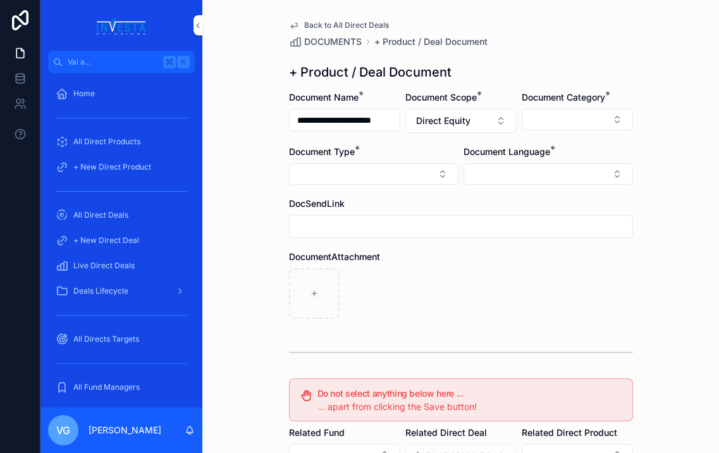
click at [555, 113] on button "Select Button" at bounding box center [577, 120] width 111 height 22
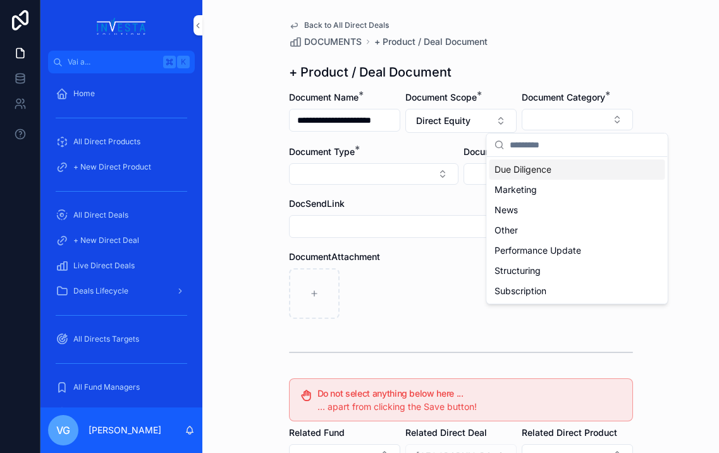
click at [530, 170] on span "Due Diligence" at bounding box center [523, 169] width 57 height 13
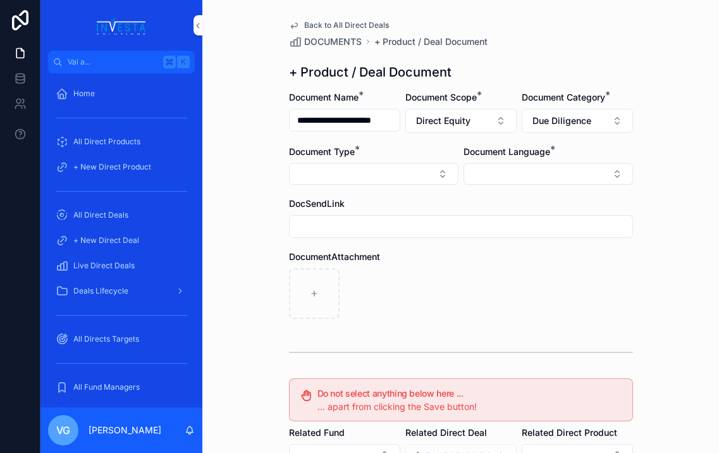
click at [421, 175] on button "Select Button" at bounding box center [374, 174] width 170 height 22
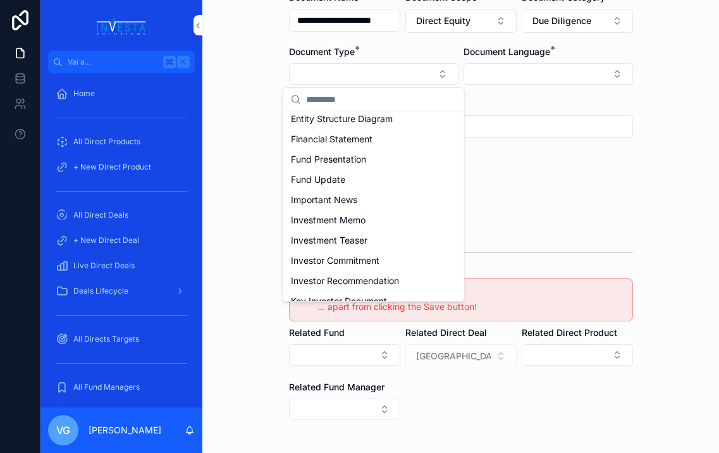
scroll to position [165, 0]
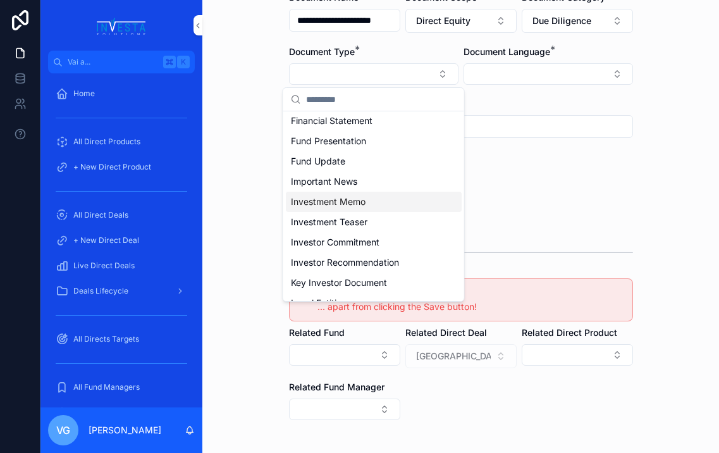
click at [353, 200] on span "Investment Memo" at bounding box center [328, 202] width 75 height 13
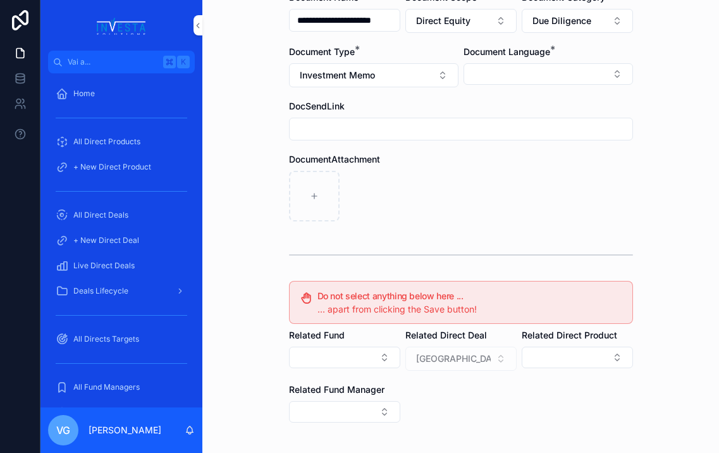
click at [547, 68] on button "Select Button" at bounding box center [549, 74] width 170 height 22
click at [499, 163] on div "English" at bounding box center [549, 164] width 176 height 20
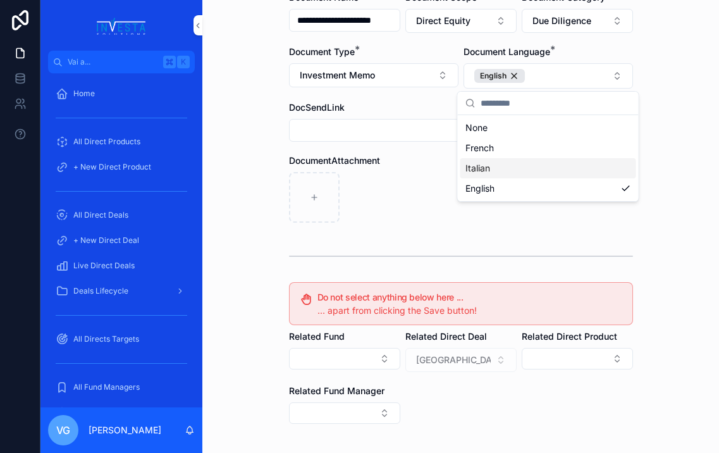
click at [415, 184] on div "contenuto scorrevole" at bounding box center [461, 197] width 344 height 51
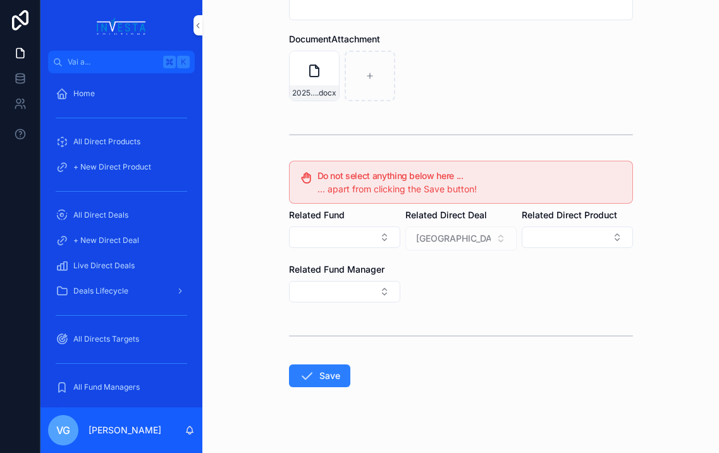
scroll to position [237, 0]
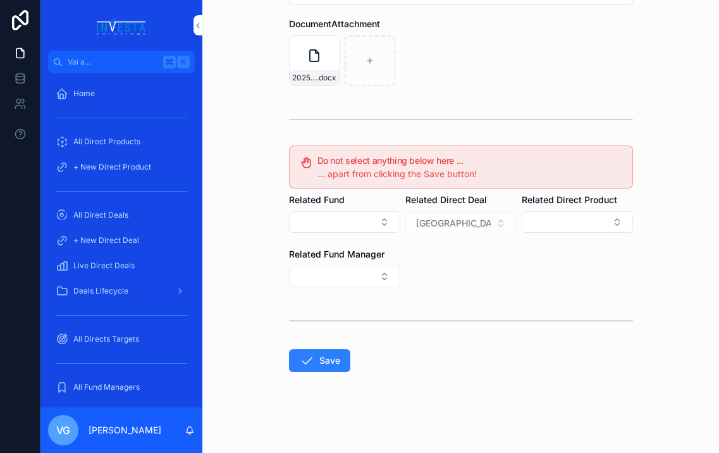
click at [326, 364] on button "Save" at bounding box center [319, 360] width 61 height 23
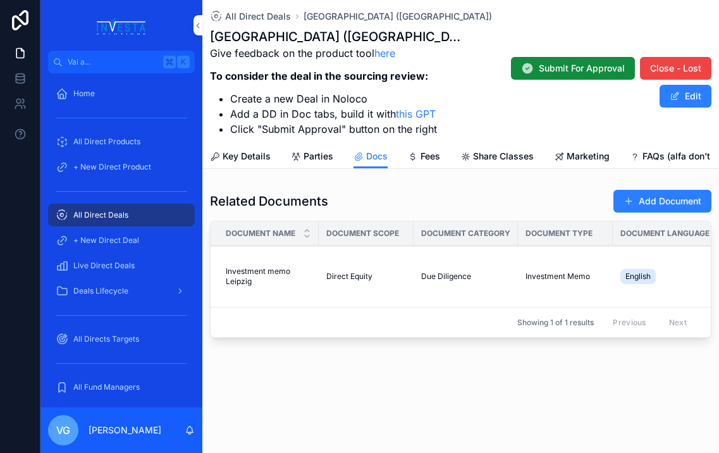
click at [631, 199] on span "contenuto scorrevole" at bounding box center [629, 201] width 10 height 10
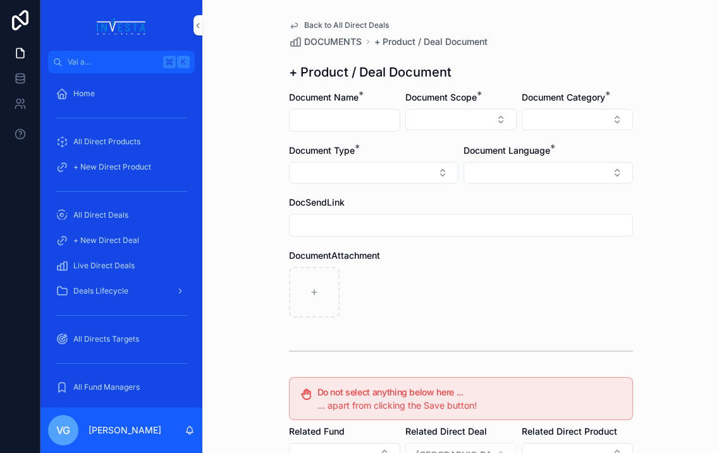
click at [323, 121] on input "contenuto scorrevole" at bounding box center [345, 120] width 110 height 18
paste input "**********"
type input "**********"
click at [430, 116] on button "Select Button" at bounding box center [461, 120] width 111 height 22
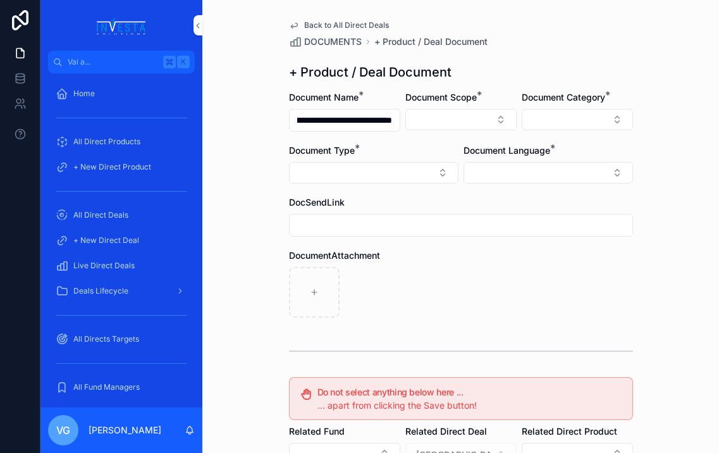
scroll to position [0, 0]
click at [451, 168] on div "Direct Equity" at bounding box center [461, 169] width 176 height 20
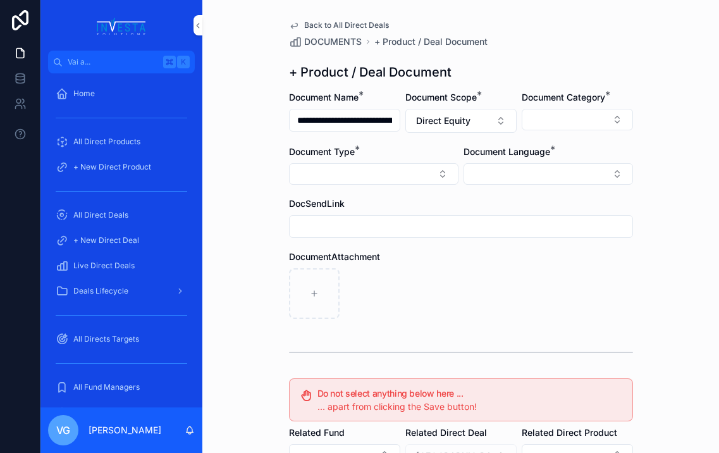
click at [568, 122] on button "Select Button" at bounding box center [577, 120] width 111 height 22
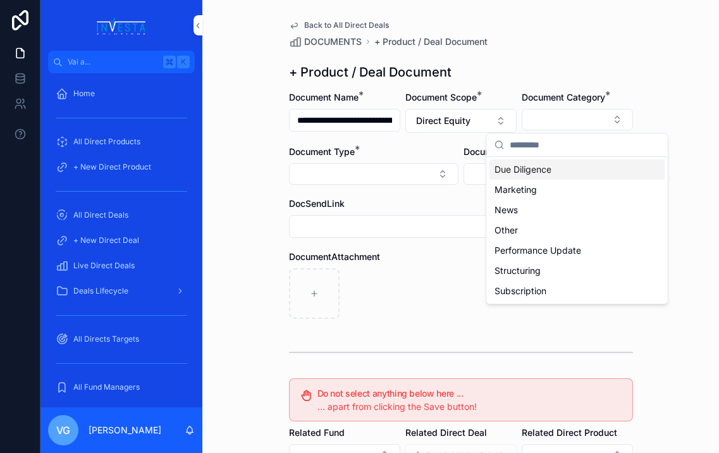
click at [544, 170] on span "Due Diligence" at bounding box center [523, 169] width 57 height 13
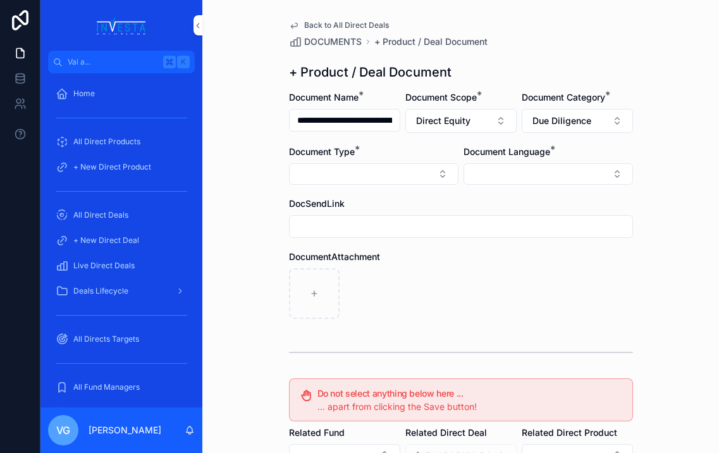
click at [381, 170] on button "Select Button" at bounding box center [374, 174] width 170 height 22
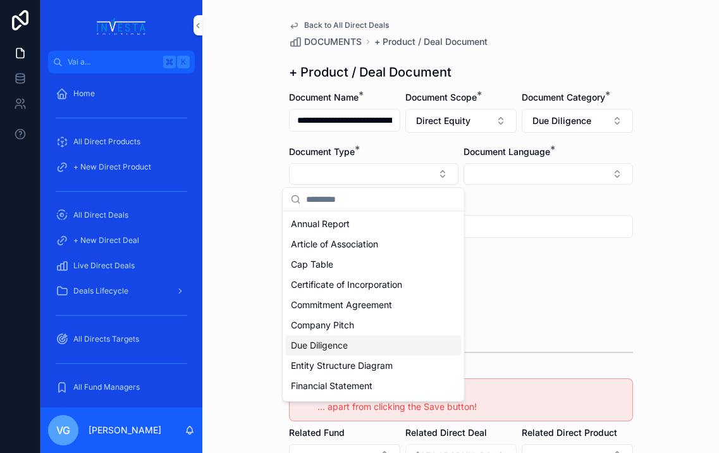
click at [354, 342] on div "Due Diligence" at bounding box center [374, 345] width 176 height 20
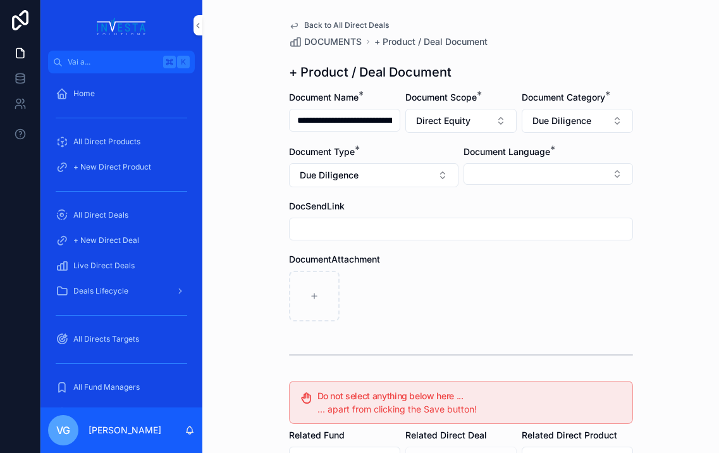
click at [576, 174] on button "Select Button" at bounding box center [549, 174] width 170 height 22
click at [513, 261] on div "English" at bounding box center [549, 264] width 176 height 20
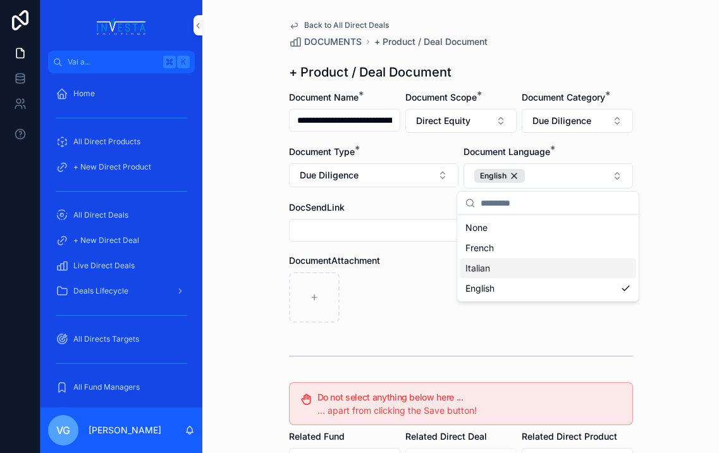
click at [406, 273] on div "contenuto scorrevole" at bounding box center [461, 297] width 344 height 51
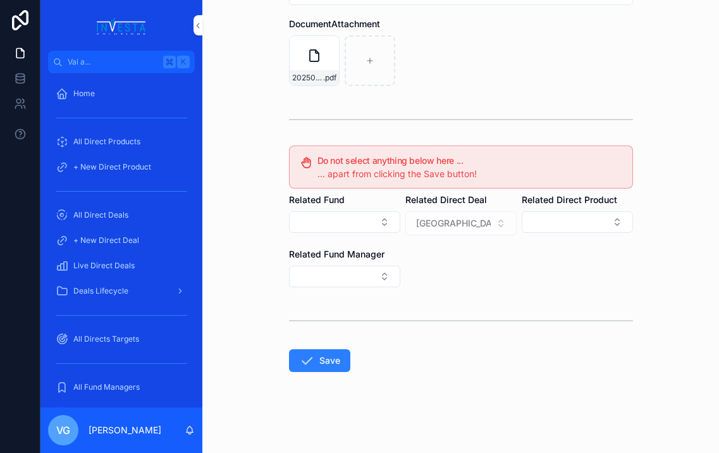
click at [320, 353] on button "Save" at bounding box center [319, 360] width 61 height 23
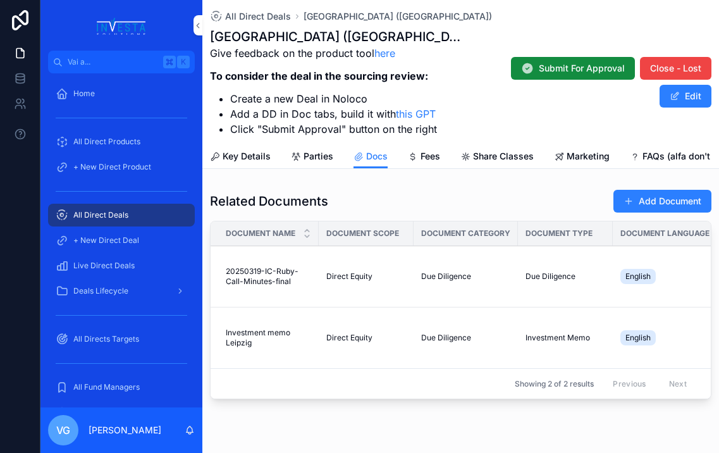
click at [631, 205] on button "Add Document" at bounding box center [663, 201] width 98 height 23
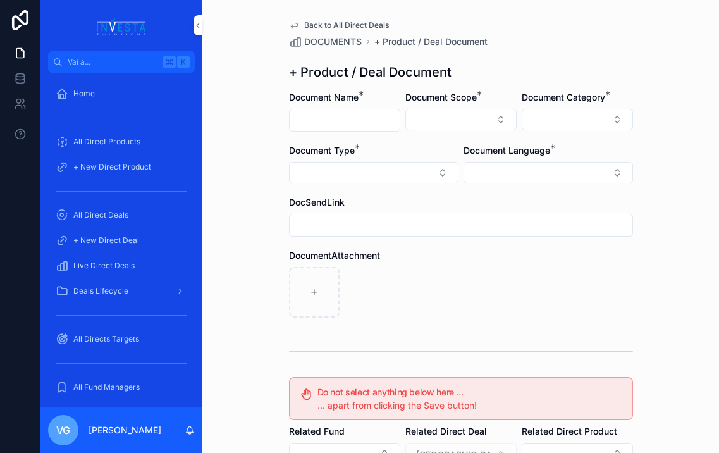
click at [359, 110] on div "contenuto scorrevole" at bounding box center [344, 120] width 111 height 23
click at [357, 120] on input "contenuto scorrevole" at bounding box center [345, 120] width 110 height 18
paste input "**********"
type input "**********"
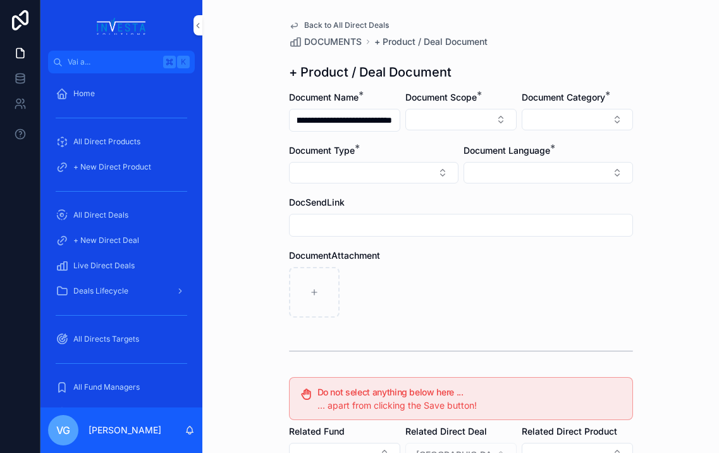
click at [438, 120] on button "Select Button" at bounding box center [461, 120] width 111 height 22
click at [433, 170] on div "Direct Equity" at bounding box center [461, 169] width 176 height 20
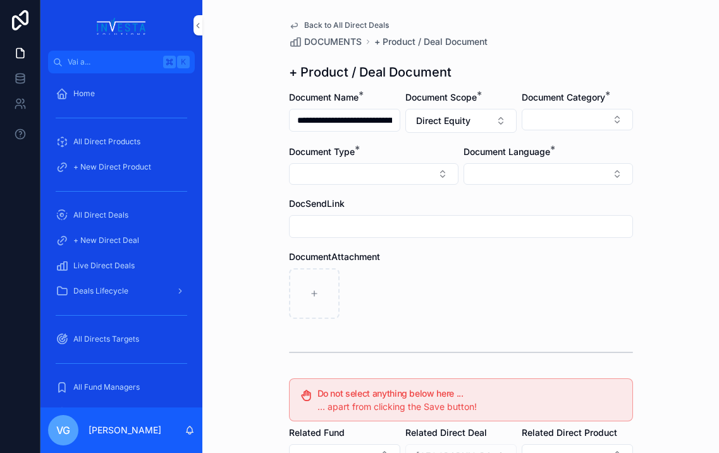
click at [592, 119] on button "Select Button" at bounding box center [577, 120] width 111 height 22
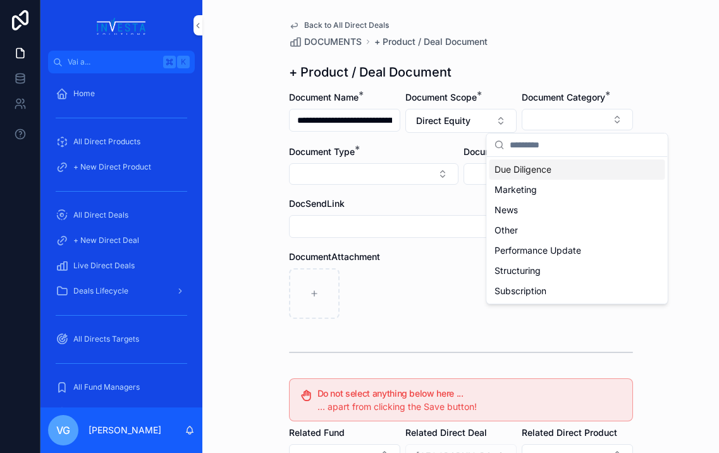
click at [554, 168] on div "Due Diligence" at bounding box center [578, 169] width 176 height 20
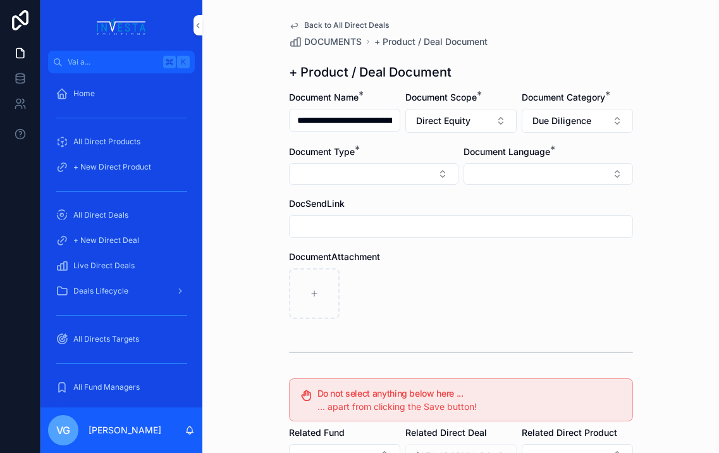
click at [420, 173] on button "Select Button" at bounding box center [374, 174] width 170 height 22
type input "***"
click at [395, 228] on span "Investor Recommendation" at bounding box center [345, 224] width 108 height 13
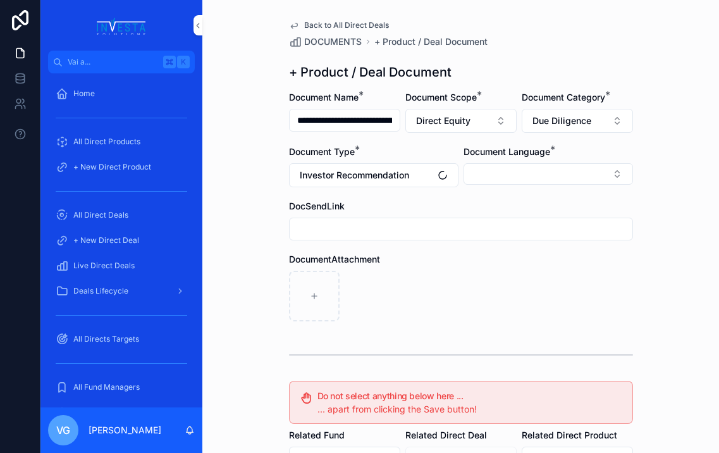
click at [500, 174] on button "Select Button" at bounding box center [549, 174] width 170 height 22
click at [485, 258] on span "English" at bounding box center [480, 264] width 29 height 13
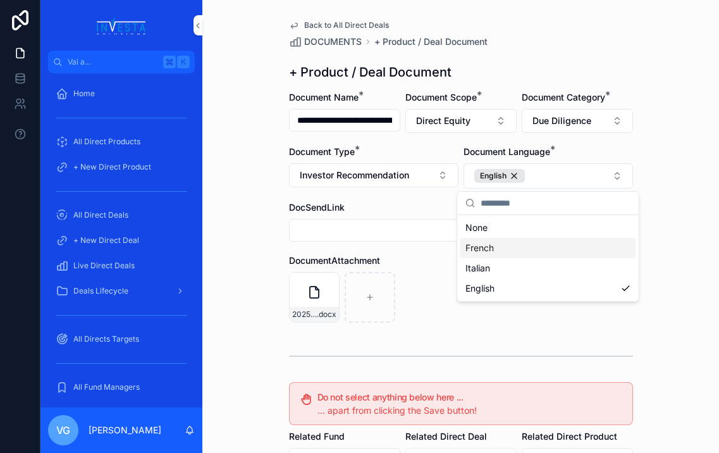
click at [413, 294] on div "20250528-Leipzig-Stadium-INVESTMENT RECOMMANDATION .docx" at bounding box center [461, 297] width 344 height 51
click at [415, 168] on button "Investor Recommendation" at bounding box center [374, 175] width 170 height 24
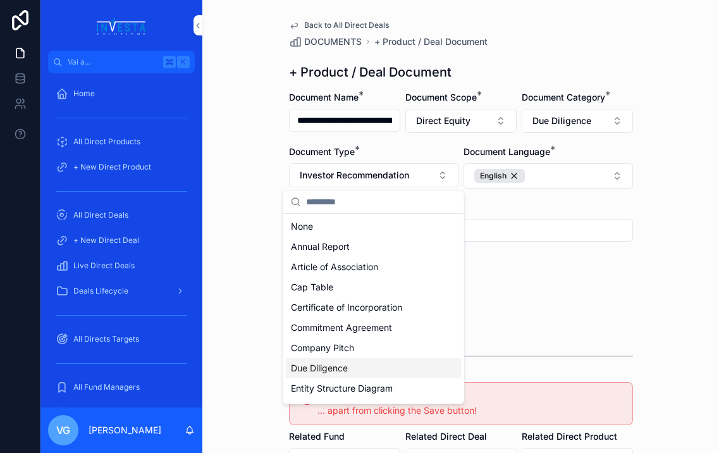
click at [349, 378] on div "Due Diligence" at bounding box center [374, 368] width 176 height 20
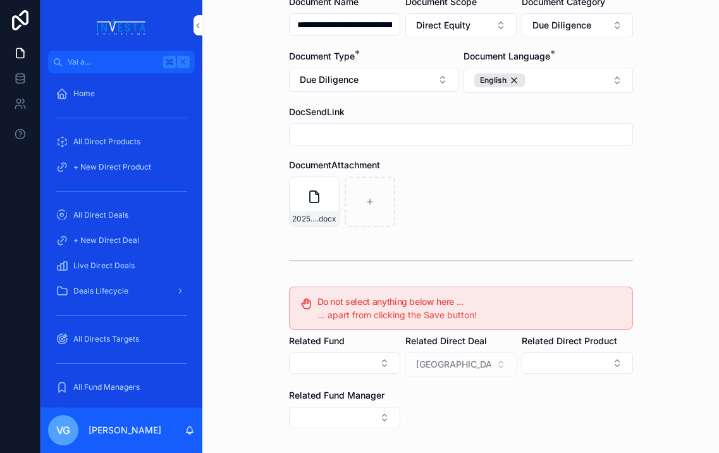
scroll to position [237, 0]
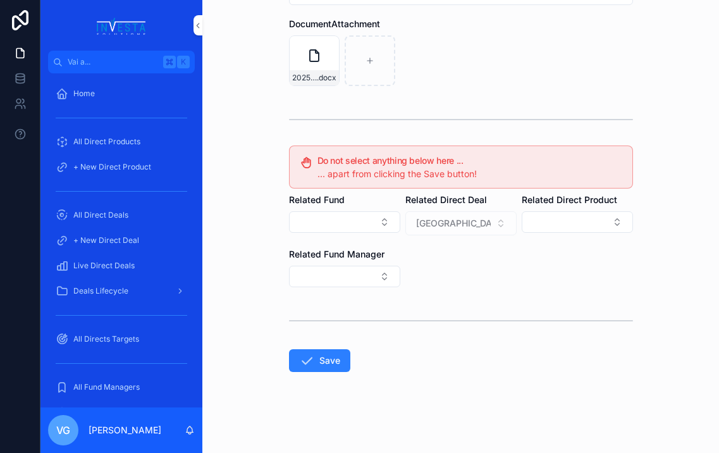
click at [342, 355] on button "Save" at bounding box center [319, 360] width 61 height 23
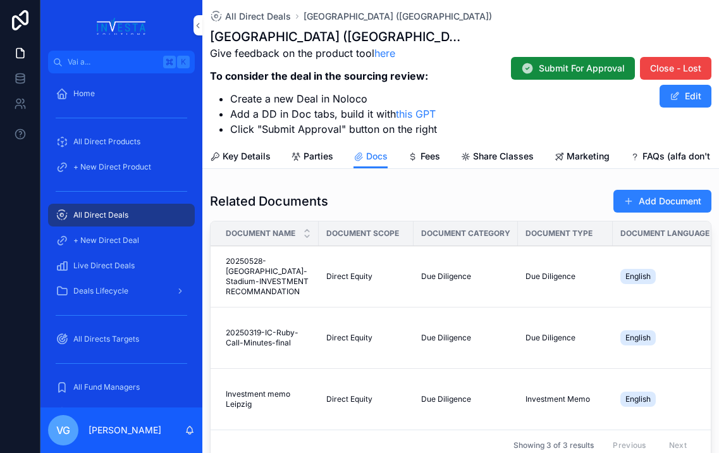
click at [631, 204] on button "Add Document" at bounding box center [663, 201] width 98 height 23
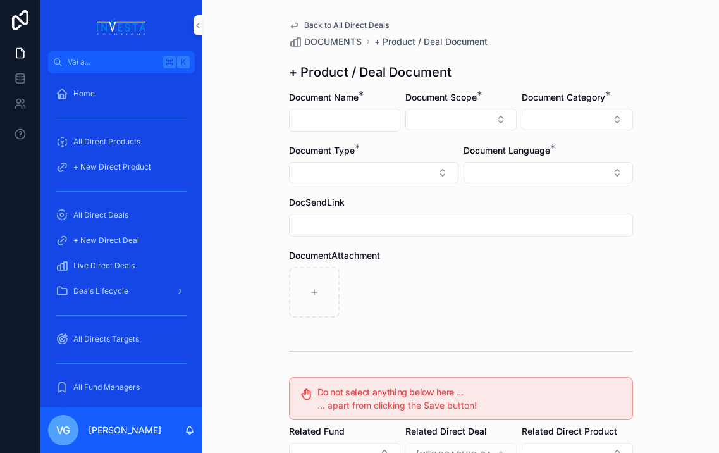
click at [345, 114] on input "contenuto scorrevole" at bounding box center [345, 120] width 110 height 18
paste input "**********"
type input "**********"
click at [376, 141] on form "**********" at bounding box center [461, 387] width 344 height 593
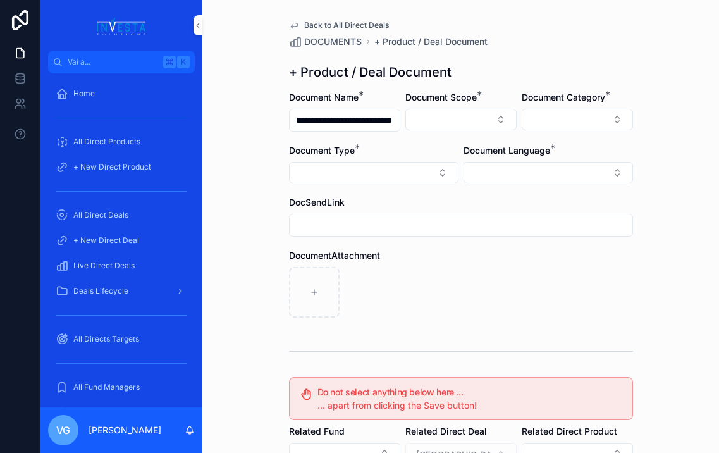
scroll to position [0, 0]
click at [430, 123] on button "Select Button" at bounding box center [461, 120] width 111 height 22
click at [438, 164] on div "Direct Equity" at bounding box center [461, 169] width 176 height 20
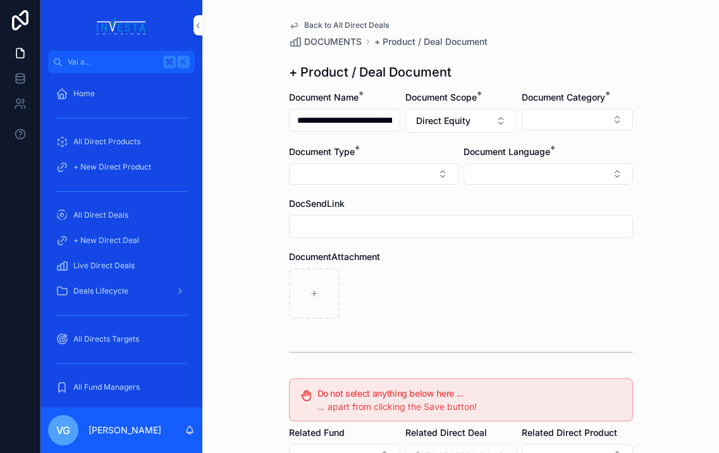
click at [587, 125] on button "Select Button" at bounding box center [577, 120] width 111 height 22
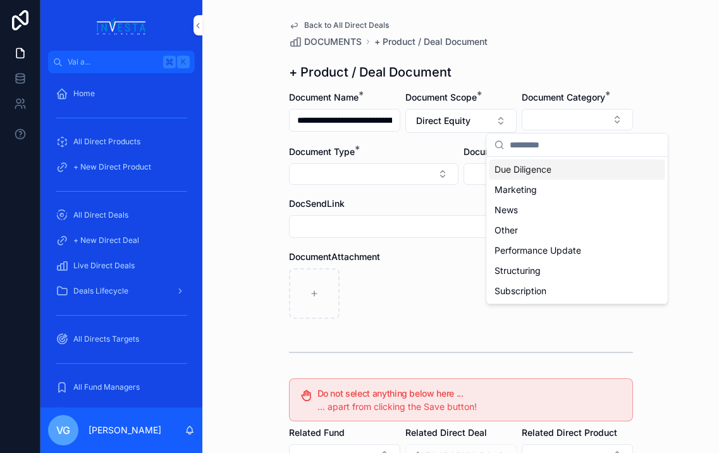
click at [542, 168] on span "Due Diligence" at bounding box center [523, 169] width 57 height 13
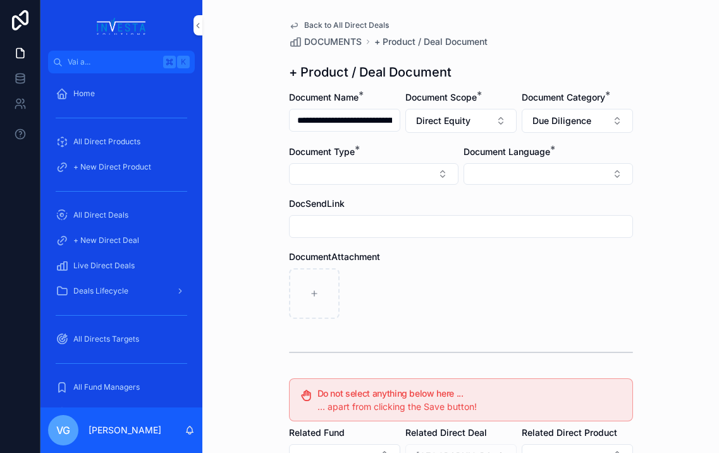
click at [402, 179] on button "Select Button" at bounding box center [374, 174] width 170 height 22
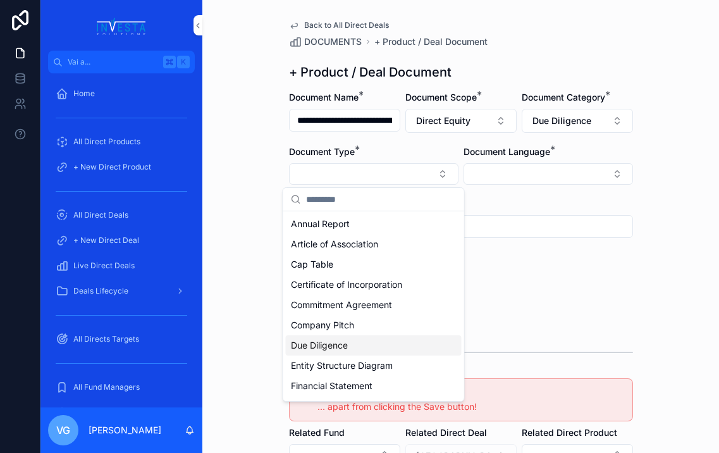
click at [383, 341] on div "Due Diligence" at bounding box center [374, 345] width 176 height 20
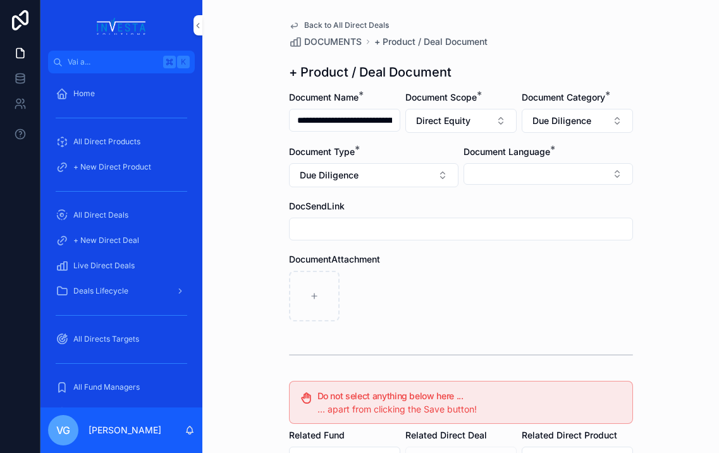
click at [506, 178] on button "Select Button" at bounding box center [549, 174] width 170 height 22
click at [487, 259] on span "English" at bounding box center [480, 264] width 29 height 13
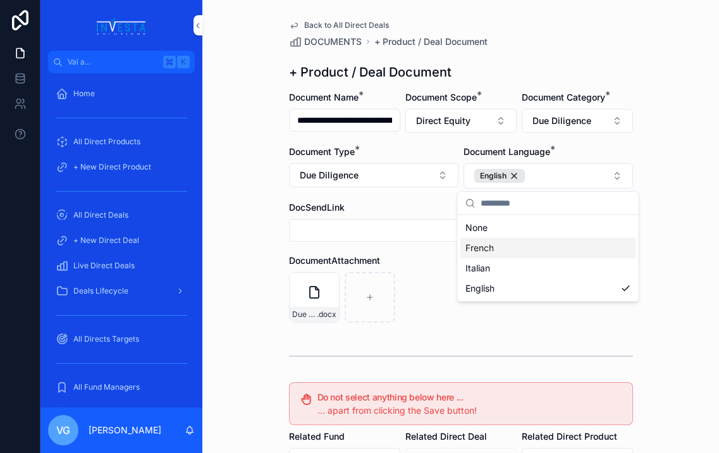
click at [380, 182] on button "Due Diligence" at bounding box center [374, 175] width 170 height 24
type input "***"
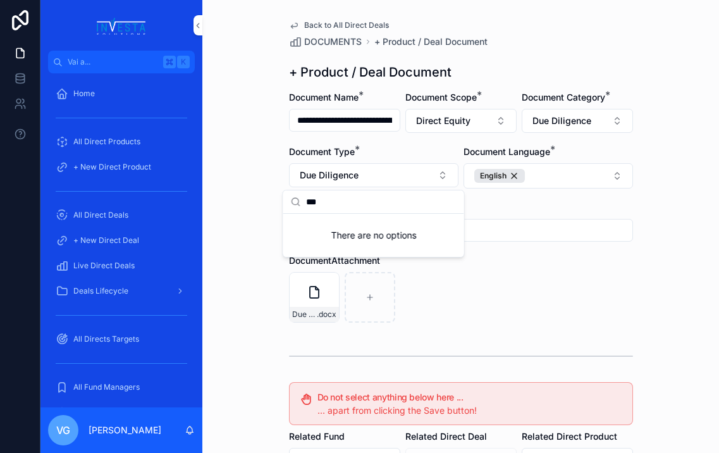
click at [497, 313] on div "Due Diligence Questionnaire for LBW Holding GmbH and Related Entities .docx" at bounding box center [461, 297] width 344 height 51
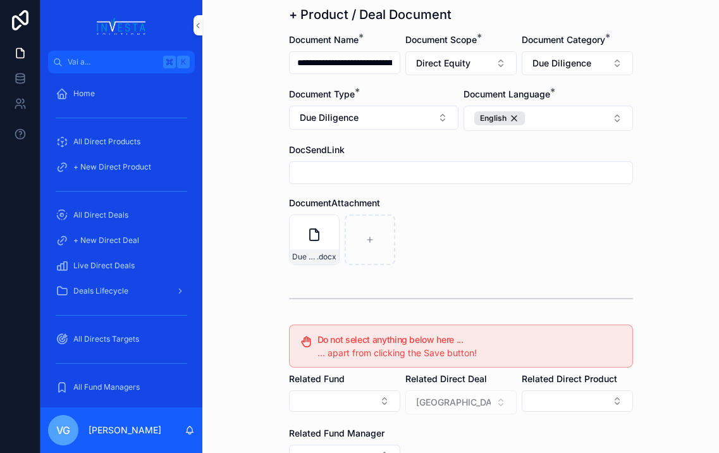
scroll to position [237, 0]
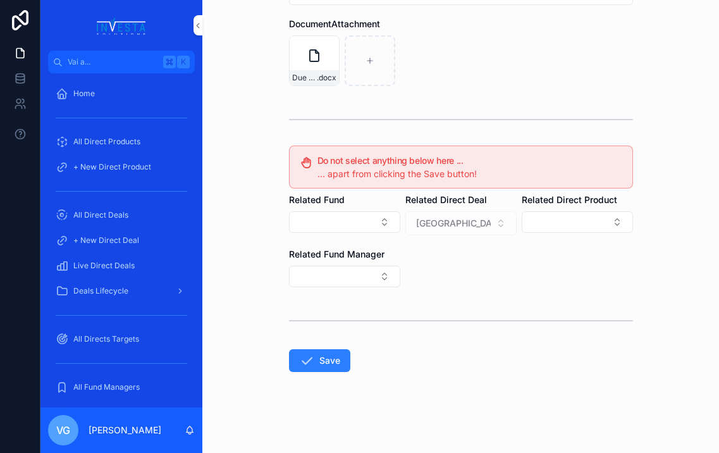
click at [330, 363] on button "Save" at bounding box center [319, 360] width 61 height 23
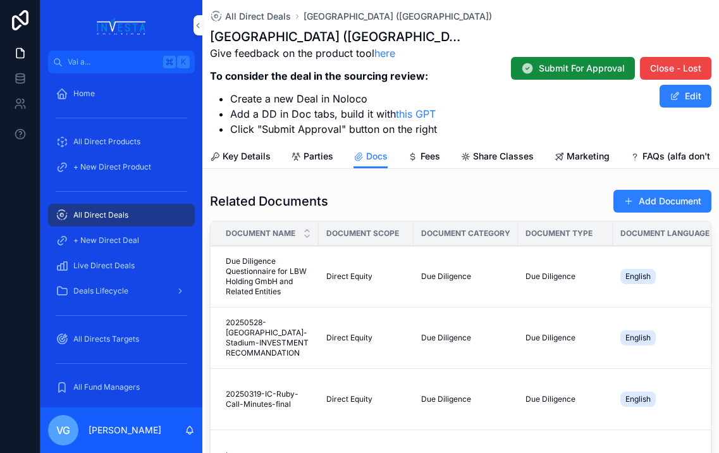
click at [631, 199] on button "Add Document" at bounding box center [663, 201] width 98 height 23
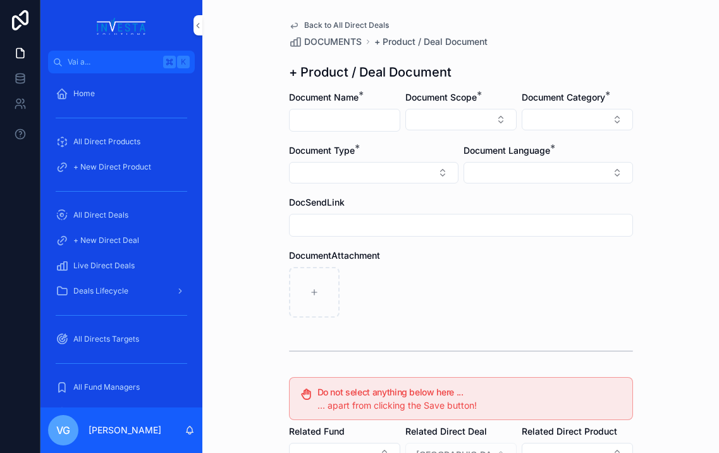
click at [318, 125] on input "contenuto scorrevole" at bounding box center [345, 120] width 110 height 18
paste input "**********"
type input "**********"
click at [399, 84] on div "**********" at bounding box center [461, 342] width 364 height 685
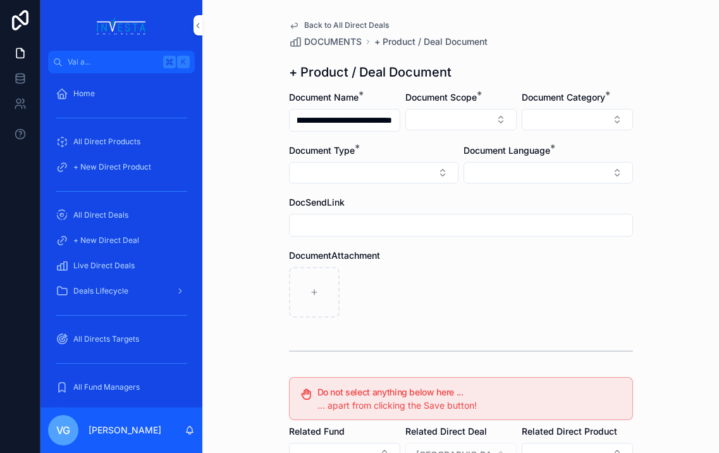
scroll to position [0, 0]
click at [433, 122] on button "Select Button" at bounding box center [461, 120] width 111 height 22
click at [433, 168] on div "Direct Equity" at bounding box center [461, 169] width 176 height 20
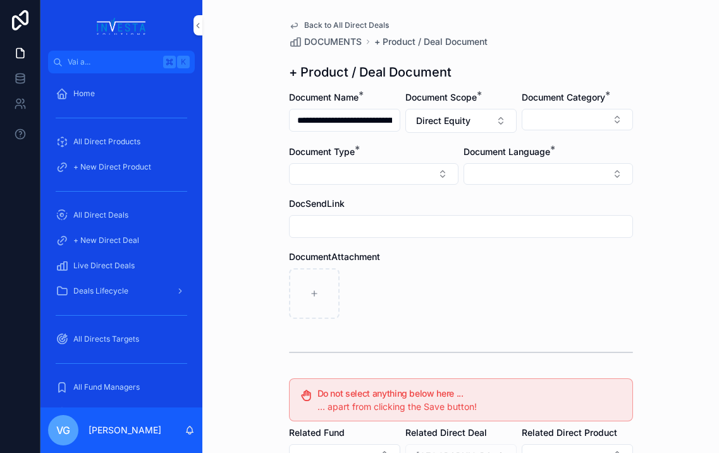
click at [540, 129] on button "Select Button" at bounding box center [577, 120] width 111 height 22
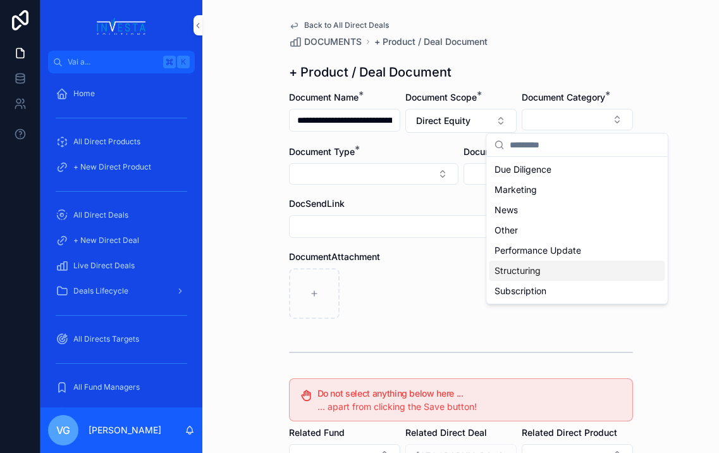
click at [536, 276] on span "Structuring" at bounding box center [518, 270] width 46 height 13
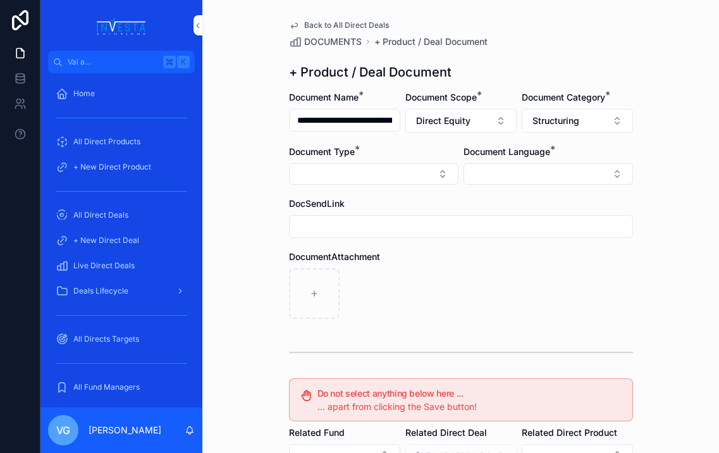
click at [421, 178] on button "Select Button" at bounding box center [374, 174] width 170 height 22
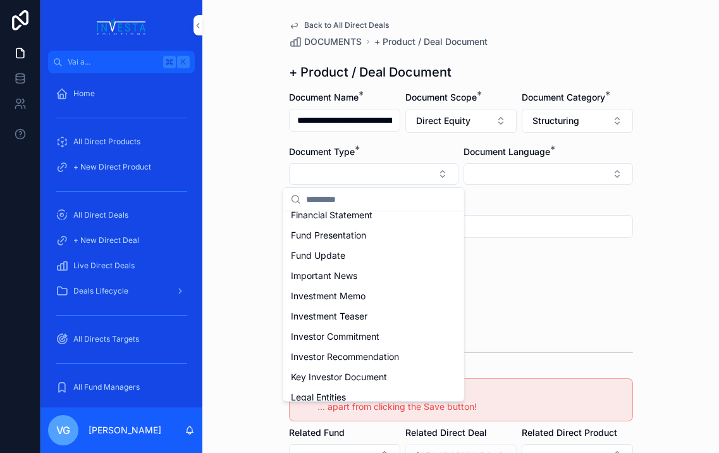
scroll to position [511, 0]
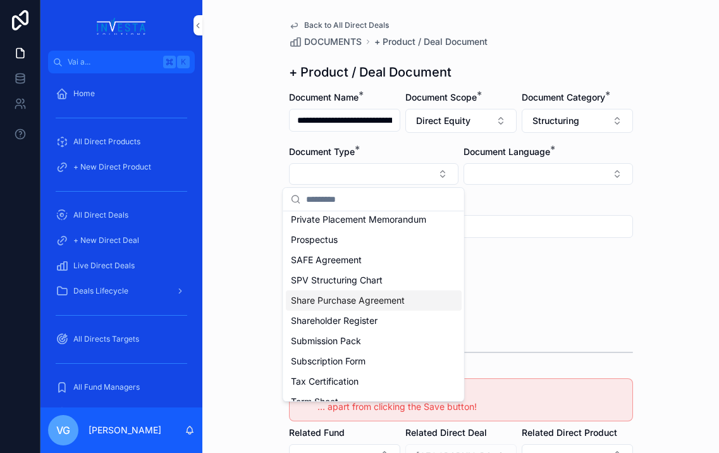
click at [342, 295] on span "Share Purchase Agreement" at bounding box center [348, 300] width 114 height 13
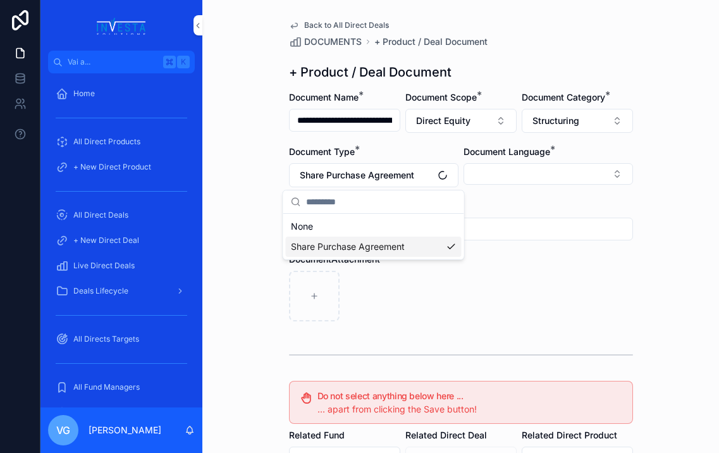
scroll to position [0, 0]
click at [481, 152] on span "Document Language" at bounding box center [507, 151] width 87 height 11
click at [481, 173] on button "Select Button" at bounding box center [549, 174] width 170 height 22
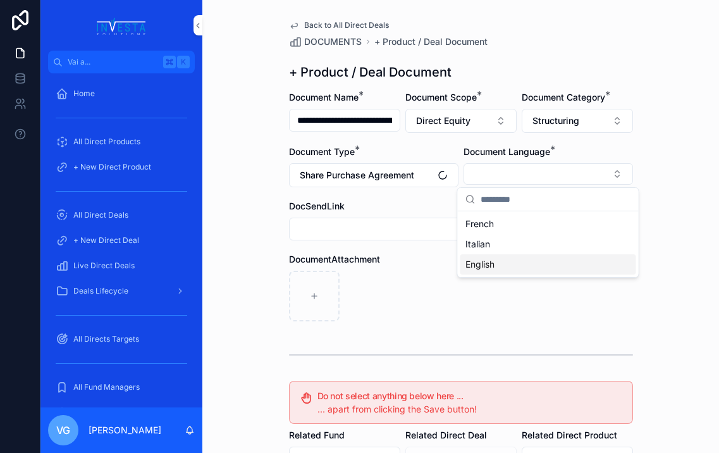
click at [488, 263] on span "English" at bounding box center [480, 264] width 29 height 13
click at [402, 273] on div "contenuto scorrevole" at bounding box center [461, 297] width 344 height 51
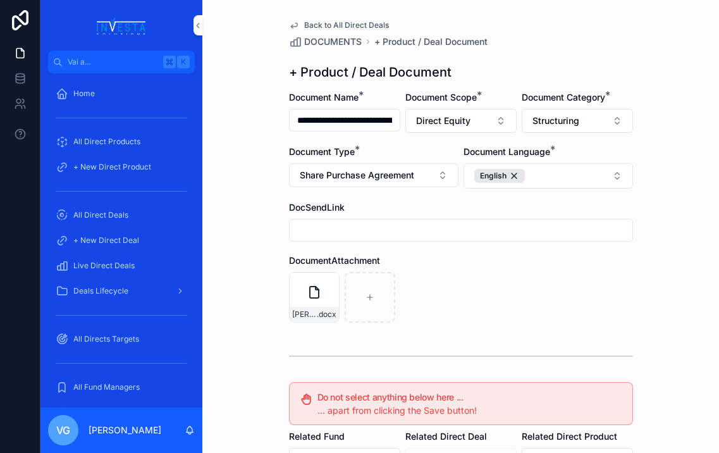
scroll to position [237, 0]
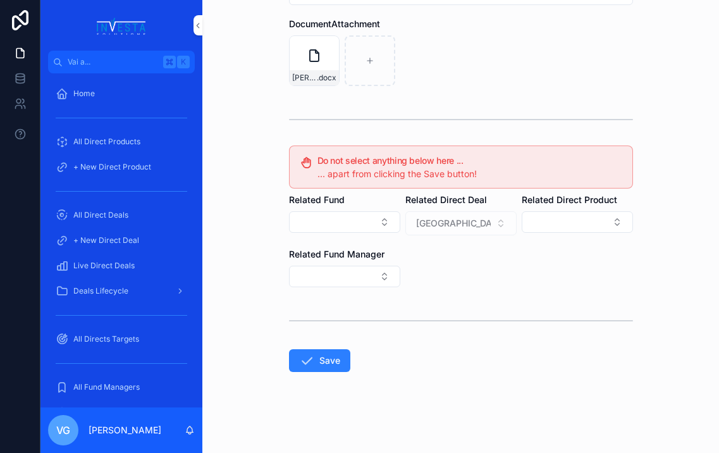
click at [318, 363] on button "Save" at bounding box center [319, 360] width 61 height 23
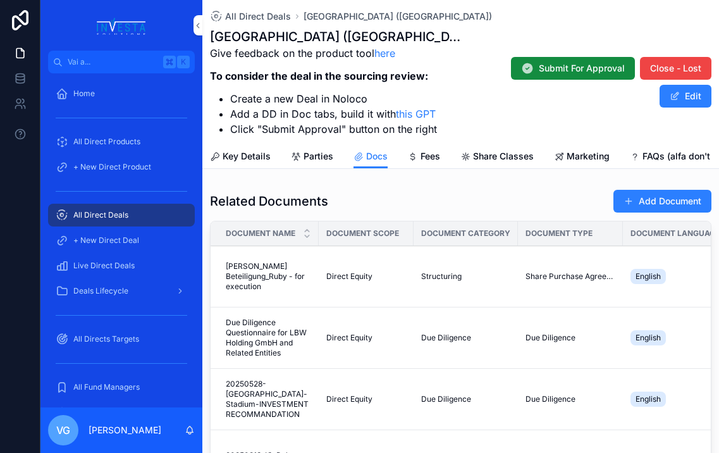
click at [631, 204] on button "Add Document" at bounding box center [663, 201] width 98 height 23
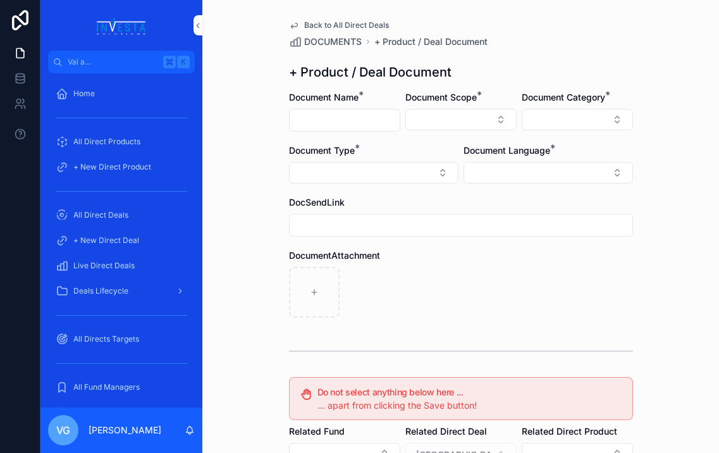
click at [330, 119] on input "contenuto scorrevole" at bounding box center [345, 120] width 110 height 18
click at [452, 125] on button "Select Button" at bounding box center [461, 120] width 111 height 22
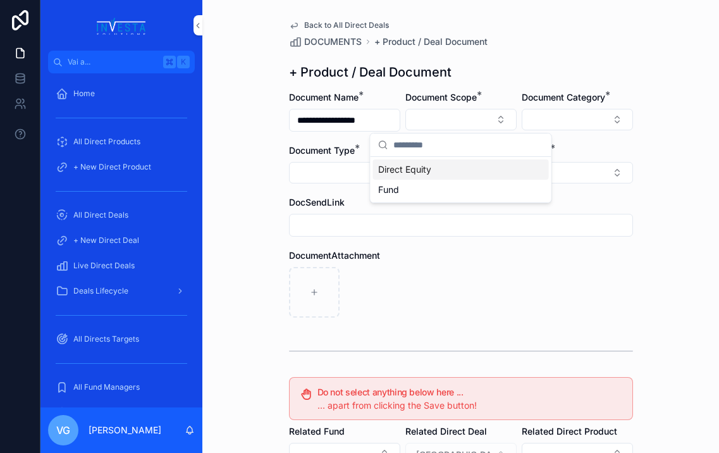
click at [441, 168] on div "Direct Equity" at bounding box center [461, 169] width 176 height 20
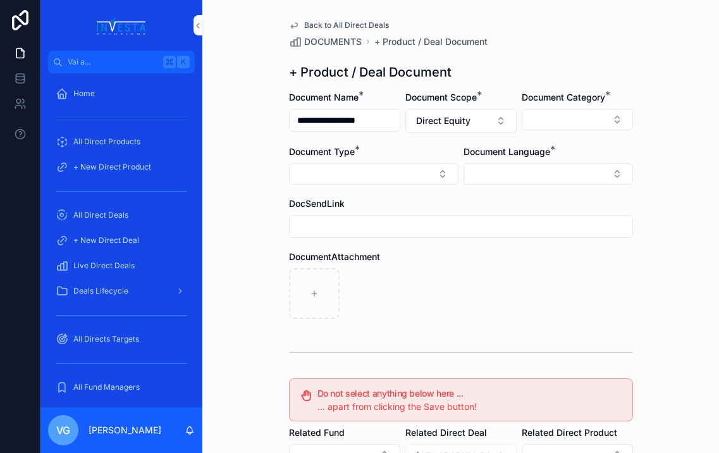
click at [567, 133] on form "**********" at bounding box center [461, 388] width 344 height 595
click at [570, 125] on button "Select Button" at bounding box center [577, 120] width 111 height 22
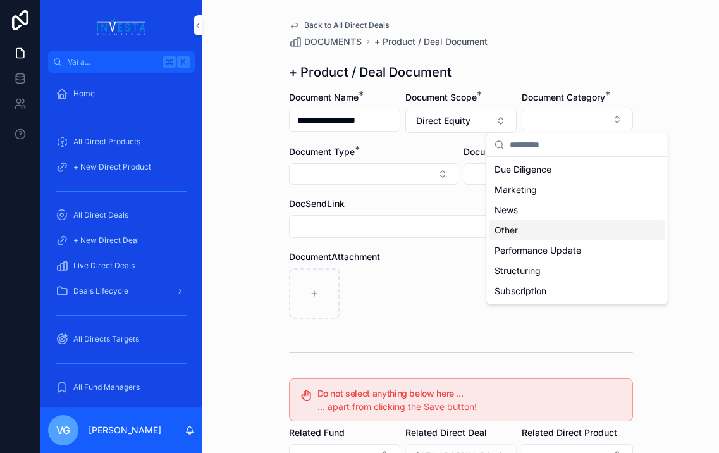
click at [538, 226] on div "Other" at bounding box center [578, 230] width 176 height 20
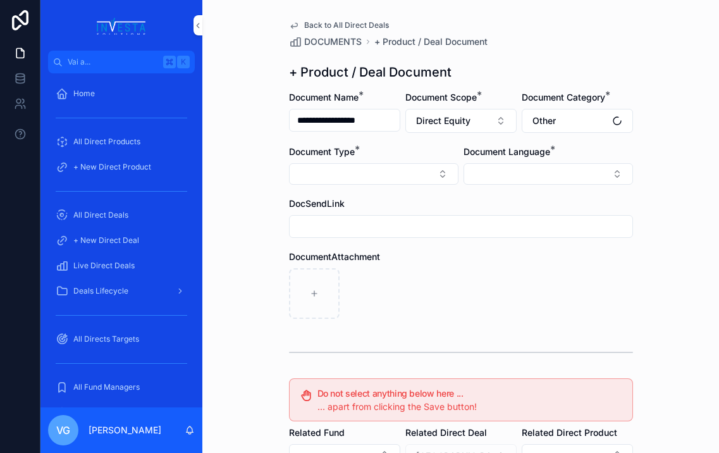
click at [413, 173] on button "Select Button" at bounding box center [374, 174] width 170 height 22
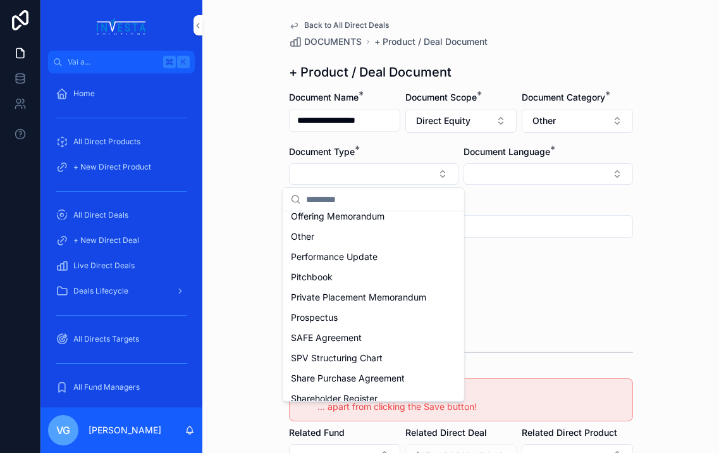
scroll to position [376, 0]
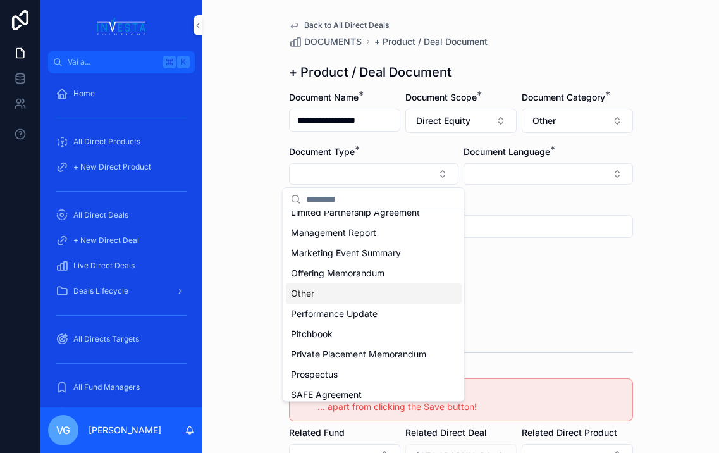
click at [345, 292] on div "Other" at bounding box center [374, 293] width 176 height 20
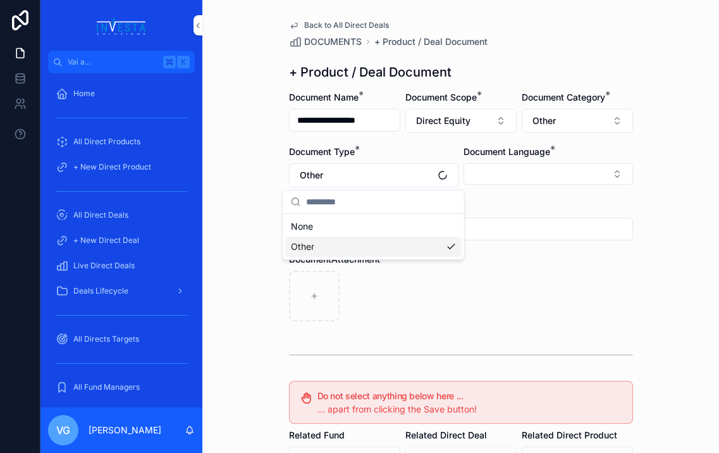
scroll to position [0, 0]
click at [500, 167] on button "Select Button" at bounding box center [549, 174] width 170 height 22
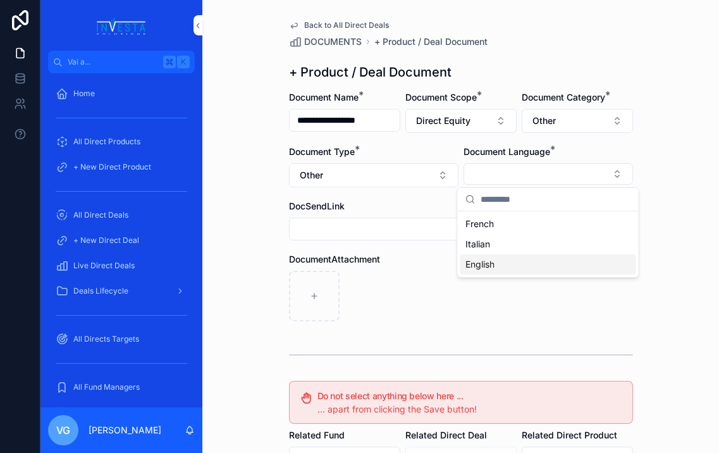
click at [483, 264] on span "English" at bounding box center [480, 264] width 29 height 13
click at [430, 264] on div "DocumentAttachment" at bounding box center [461, 260] width 344 height 13
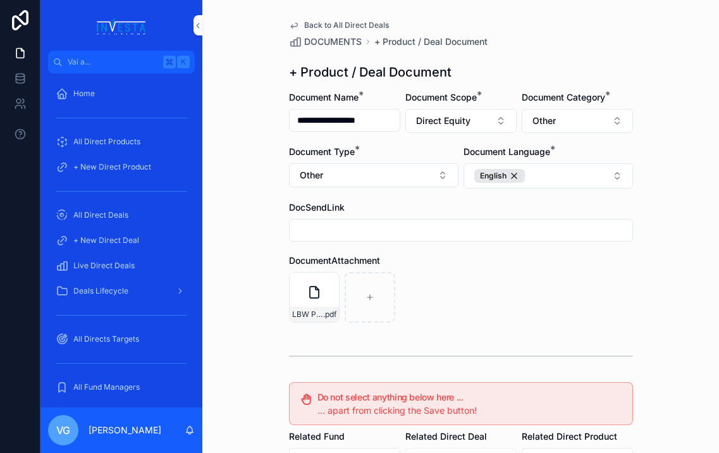
click at [372, 118] on input "**********" at bounding box center [345, 120] width 110 height 18
type input "**********"
click at [550, 120] on span "Other" at bounding box center [544, 121] width 23 height 13
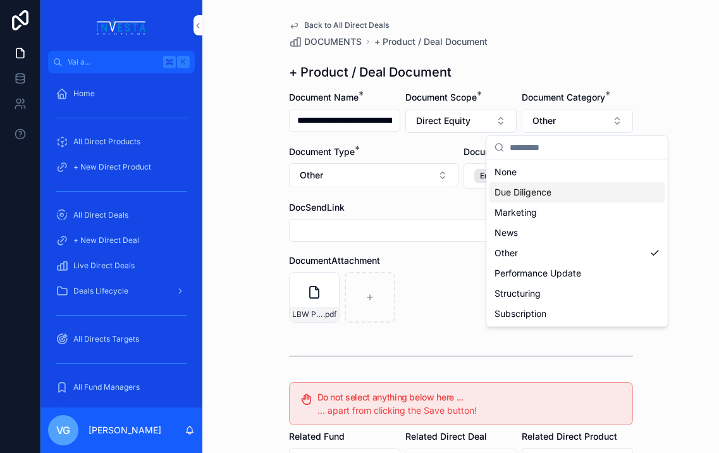
click at [528, 183] on div "Due Diligence" at bounding box center [578, 192] width 176 height 20
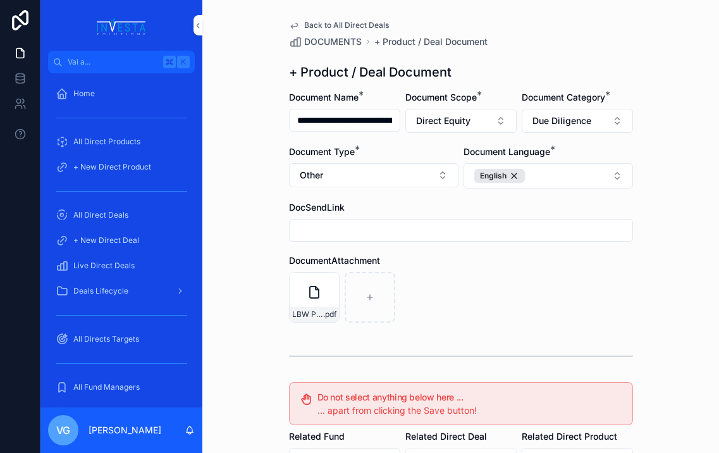
click at [395, 173] on button "Other" at bounding box center [374, 175] width 170 height 24
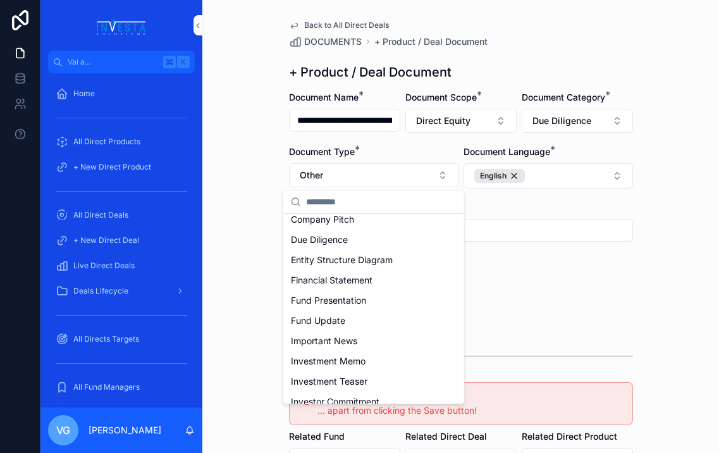
scroll to position [134, 0]
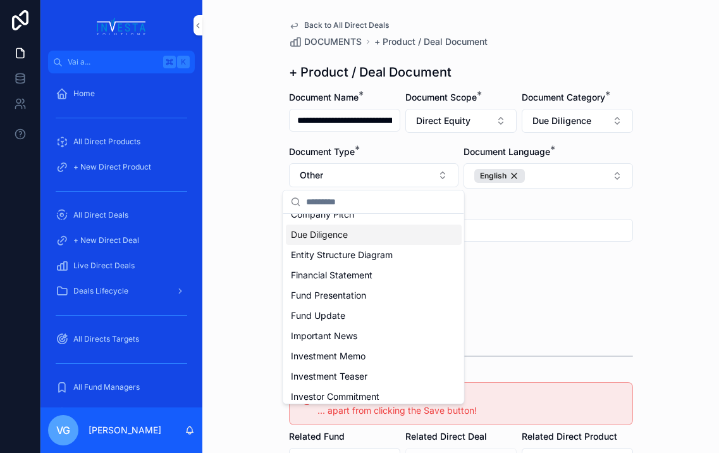
click at [357, 242] on div "Due Diligence" at bounding box center [374, 235] width 176 height 20
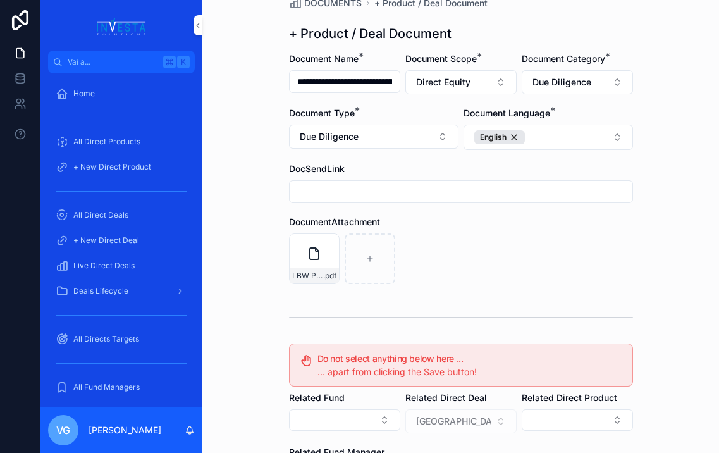
scroll to position [237, 0]
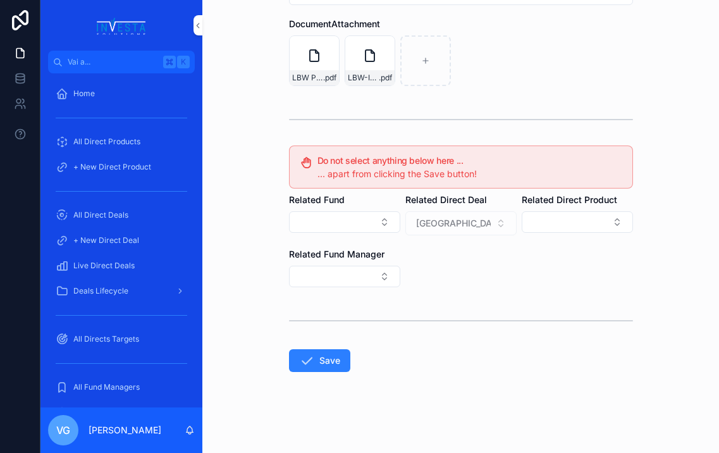
click at [323, 359] on button "Save" at bounding box center [319, 360] width 61 height 23
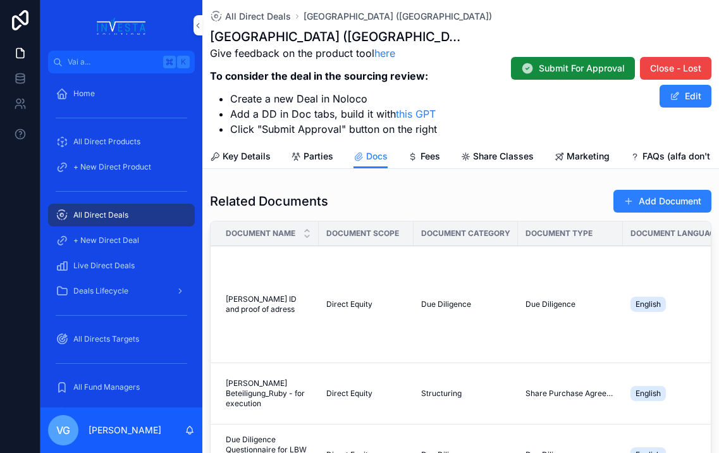
click at [631, 211] on button "Add Document" at bounding box center [663, 201] width 98 height 23
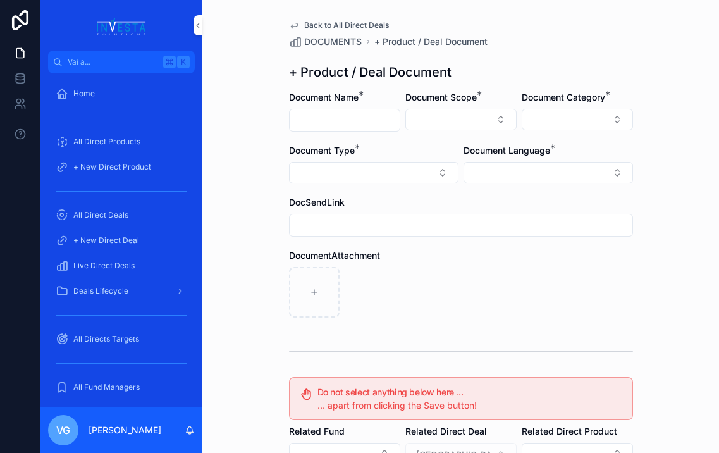
click at [349, 119] on input "contenuto scorrevole" at bounding box center [345, 120] width 110 height 18
paste input "**********"
type input "**********"
click at [455, 121] on button "Select Button" at bounding box center [461, 120] width 111 height 22
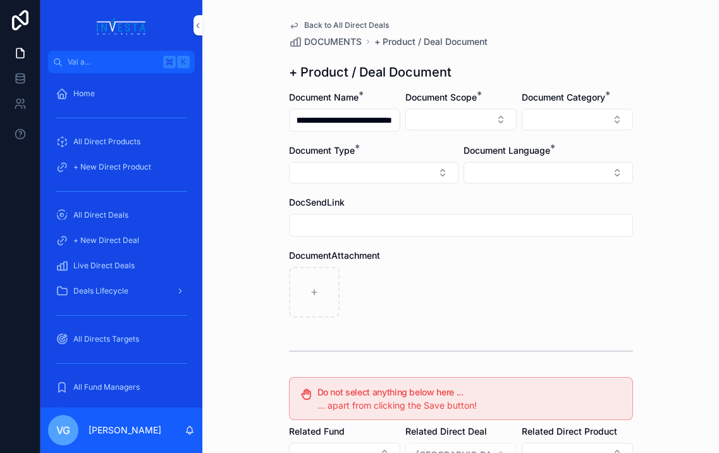
scroll to position [0, 0]
click at [437, 173] on div "Direct Equity" at bounding box center [461, 169] width 176 height 20
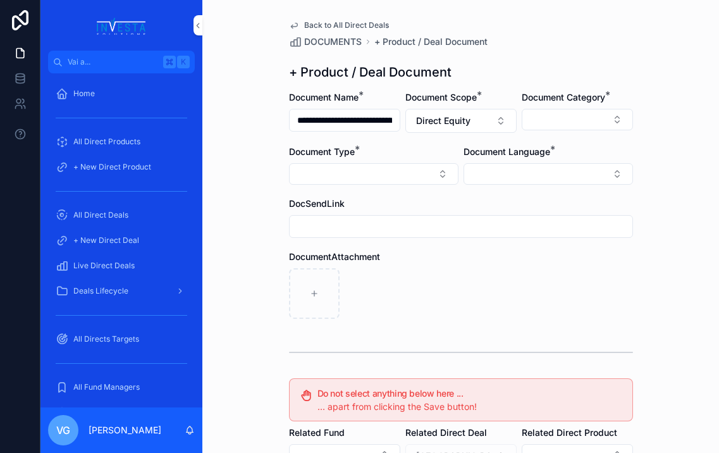
click at [602, 117] on button "Select Button" at bounding box center [577, 120] width 111 height 22
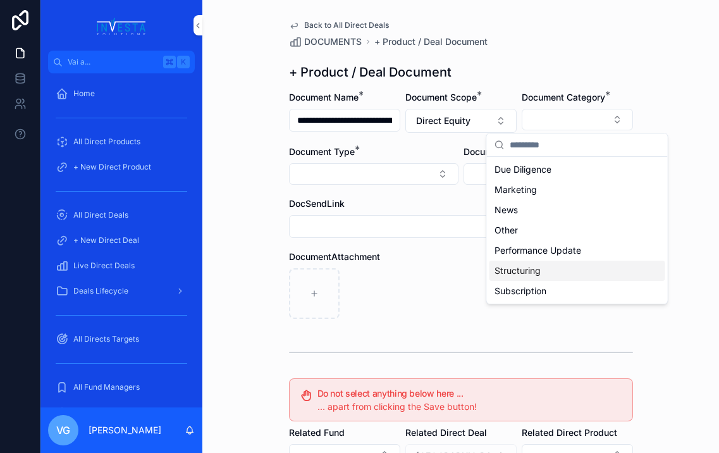
click at [533, 264] on span "Structuring" at bounding box center [518, 270] width 46 height 13
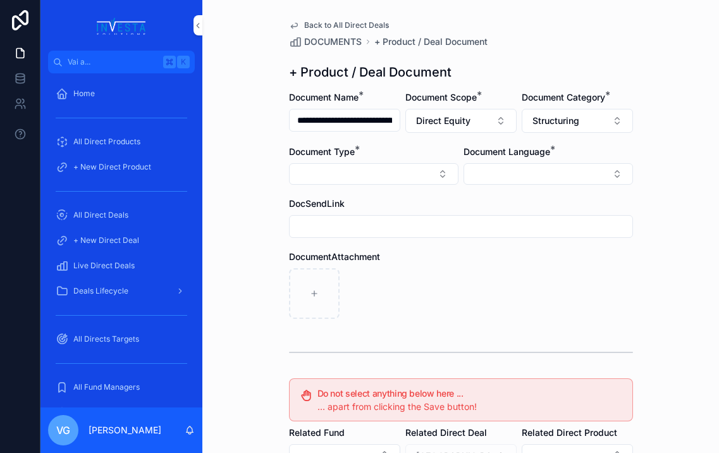
click at [421, 177] on button "Select Button" at bounding box center [374, 174] width 170 height 22
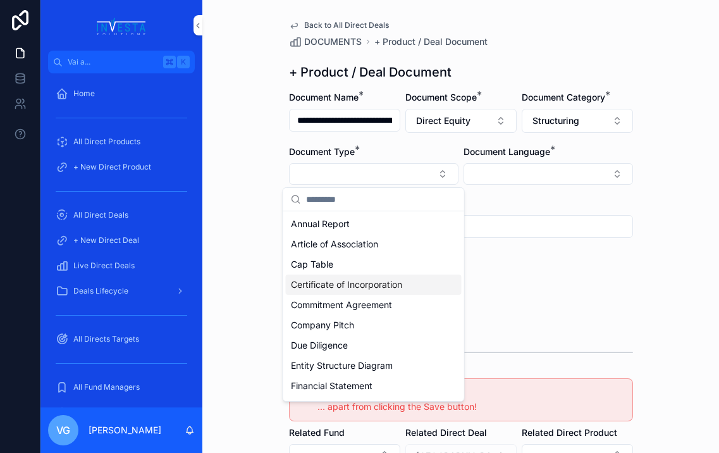
click at [380, 290] on span "Certificate of Incorporation" at bounding box center [346, 284] width 111 height 13
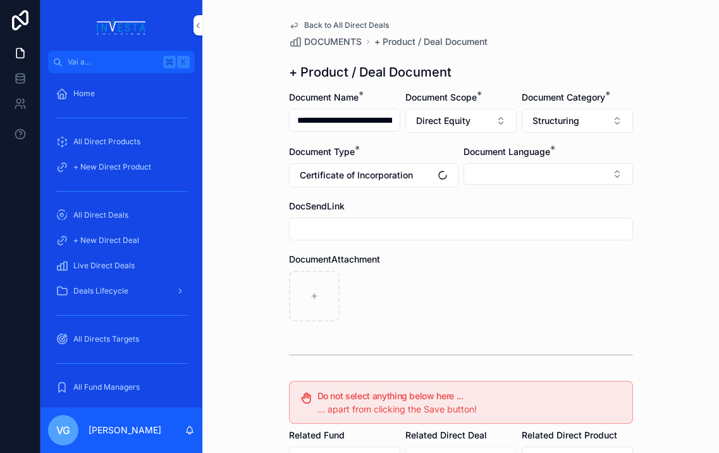
click at [531, 176] on button "Select Button" at bounding box center [549, 174] width 170 height 22
click at [511, 266] on div "English" at bounding box center [549, 264] width 176 height 20
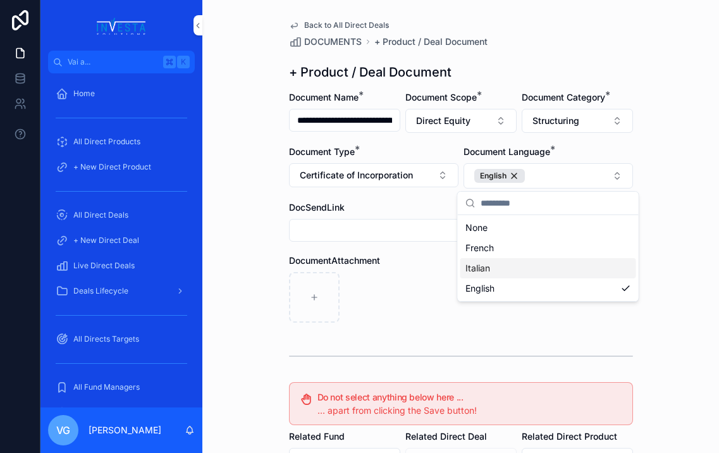
click at [413, 278] on div "contenuto scorrevole" at bounding box center [461, 297] width 344 height 51
click at [413, 229] on input "contenuto scorrevole" at bounding box center [461, 230] width 343 height 18
type input "**********"
click at [456, 303] on div "contenuto scorrevole" at bounding box center [461, 297] width 344 height 51
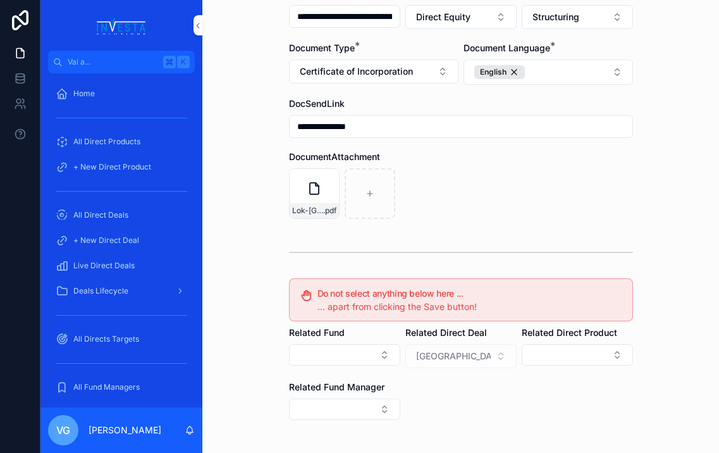
scroll to position [237, 0]
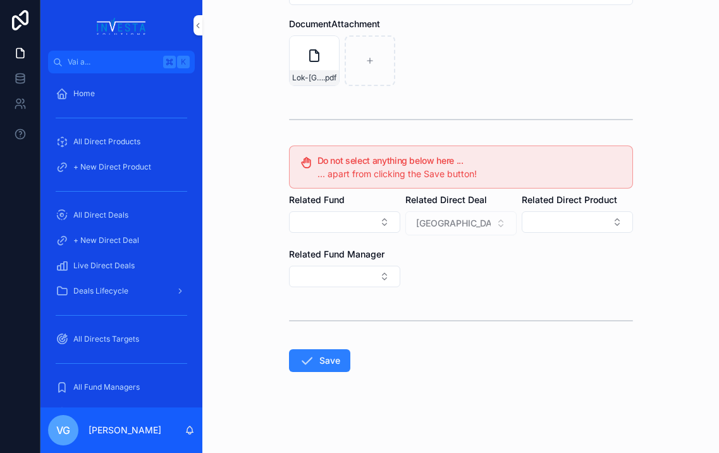
click at [319, 364] on button "Save" at bounding box center [319, 360] width 61 height 23
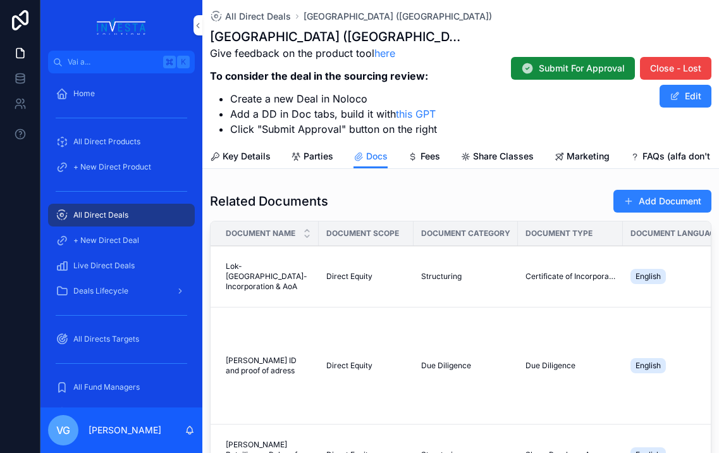
click at [631, 197] on button "Add Document" at bounding box center [663, 201] width 98 height 23
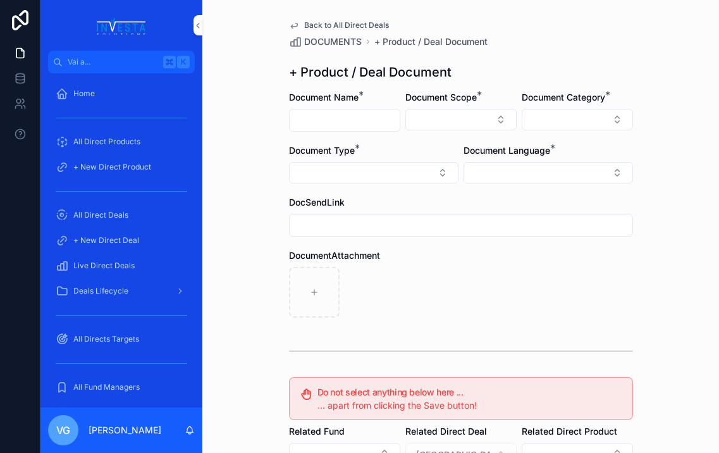
click at [358, 123] on input "contenuto scorrevole" at bounding box center [345, 120] width 110 height 18
paste input "**********"
type input "**********"
click at [427, 116] on button "Select Button" at bounding box center [461, 120] width 111 height 22
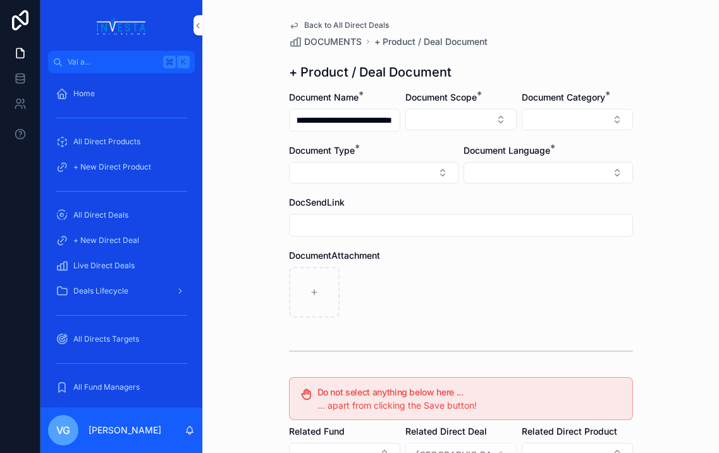
scroll to position [0, 0]
click at [435, 168] on div "Direct Equity" at bounding box center [461, 169] width 176 height 20
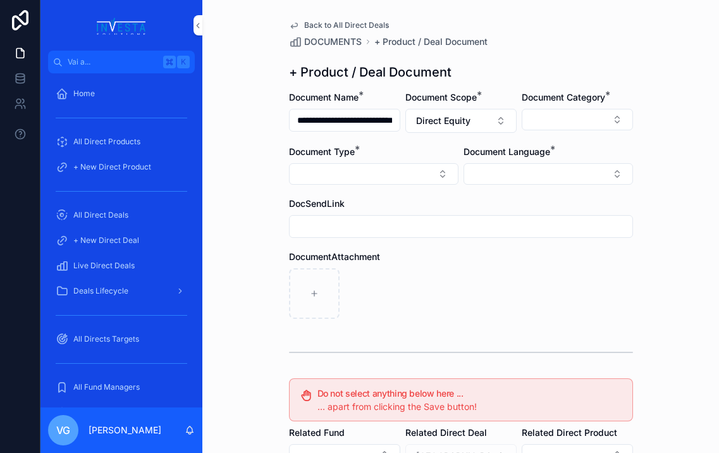
click at [498, 173] on button "Select Button" at bounding box center [549, 174] width 170 height 22
click at [488, 264] on span "English" at bounding box center [480, 264] width 29 height 13
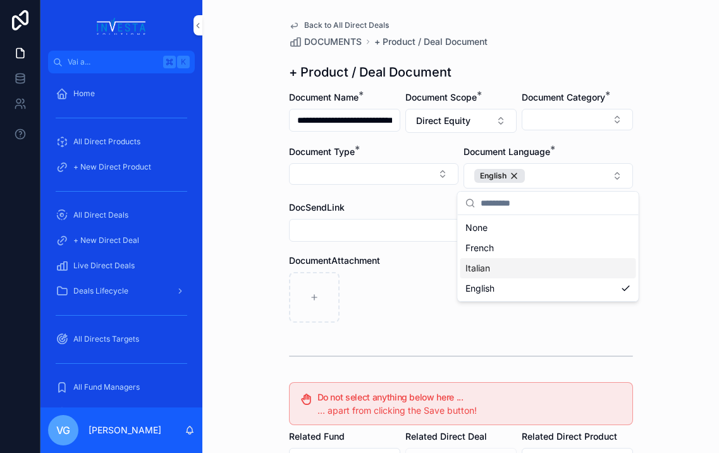
click at [399, 273] on div "contenuto scorrevole" at bounding box center [461, 297] width 344 height 51
click at [361, 228] on input "contenuto scorrevole" at bounding box center [461, 230] width 343 height 18
type input "**********"
click at [384, 165] on button "Select Button" at bounding box center [374, 174] width 170 height 22
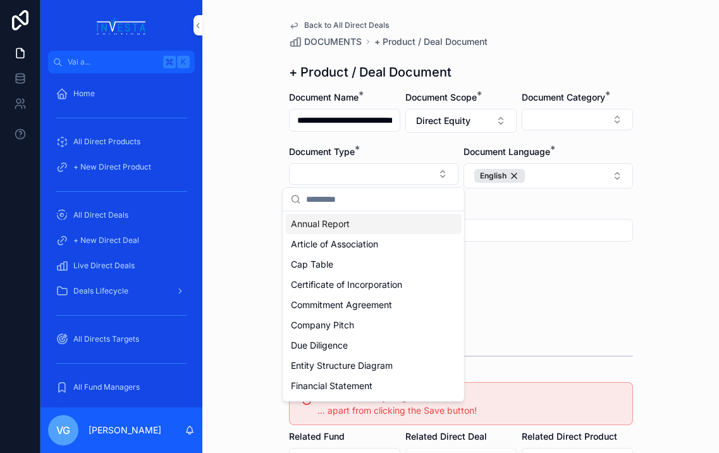
click at [394, 135] on form "**********" at bounding box center [461, 390] width 344 height 599
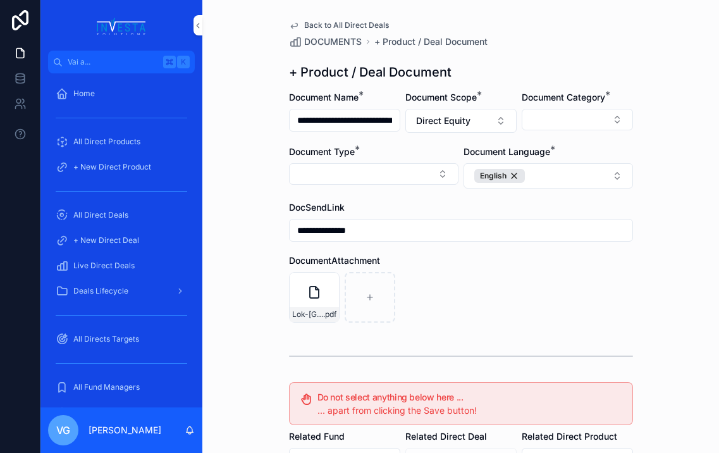
click at [542, 111] on button "Select Button" at bounding box center [577, 120] width 111 height 22
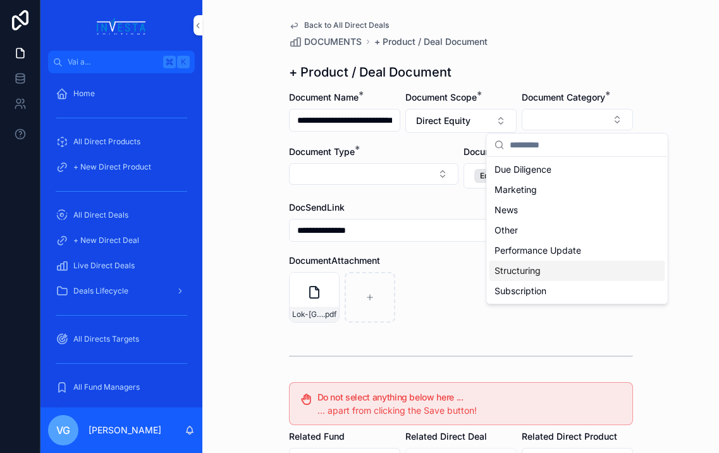
click at [530, 275] on span "Structuring" at bounding box center [518, 270] width 46 height 13
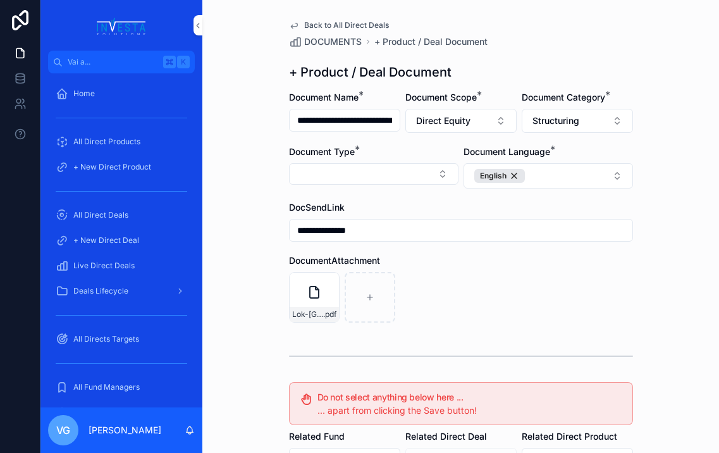
click at [407, 169] on button "Select Button" at bounding box center [374, 174] width 170 height 22
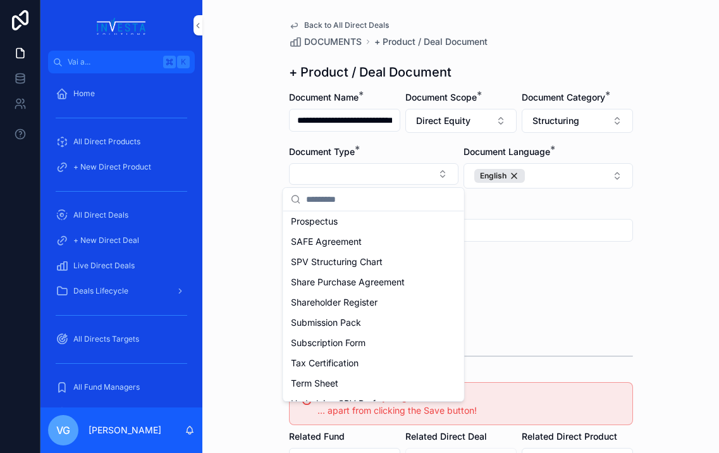
scroll to position [557, 0]
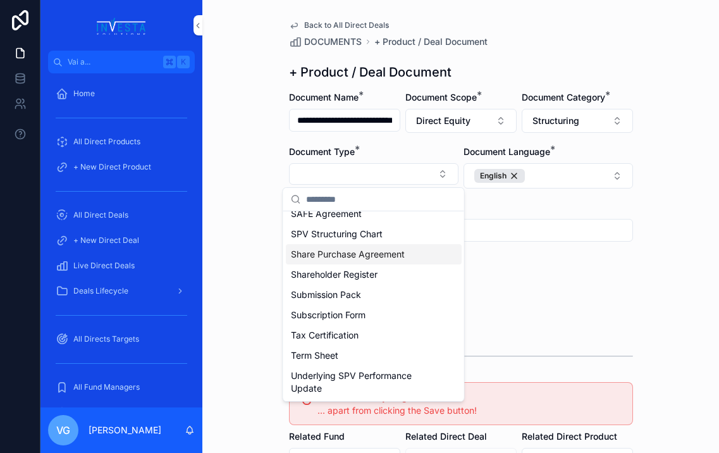
click at [351, 256] on span "Share Purchase Agreement" at bounding box center [348, 254] width 114 height 13
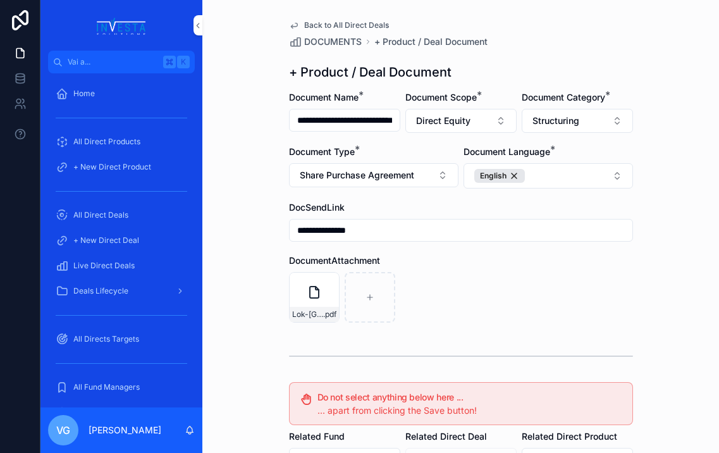
scroll to position [237, 0]
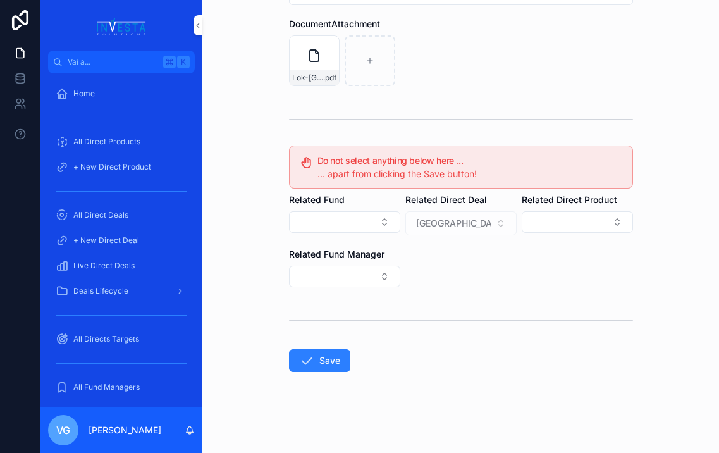
click at [319, 361] on button "Save" at bounding box center [319, 360] width 61 height 23
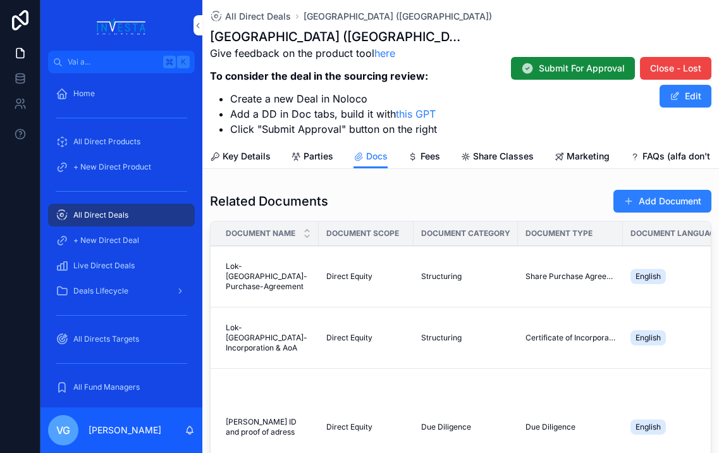
click at [631, 213] on div "Add Document" at bounding box center [658, 201] width 108 height 24
click at [631, 212] on button "Add Document" at bounding box center [663, 201] width 98 height 23
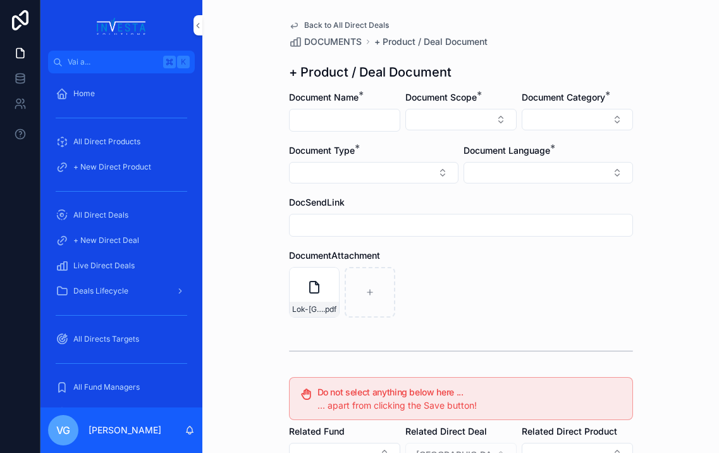
click at [354, 116] on input "contenuto scorrevole" at bounding box center [345, 120] width 110 height 18
paste input "**********"
type input "**********"
click at [503, 122] on button "Select Button" at bounding box center [461, 120] width 111 height 22
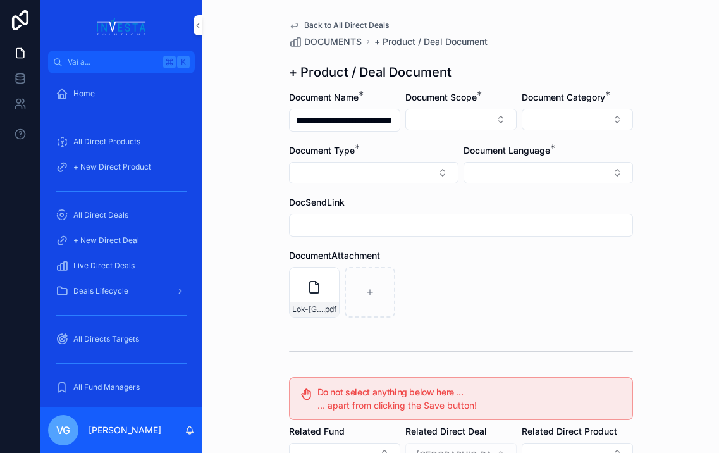
scroll to position [0, 0]
click at [468, 169] on div "Direct Equity" at bounding box center [461, 169] width 176 height 20
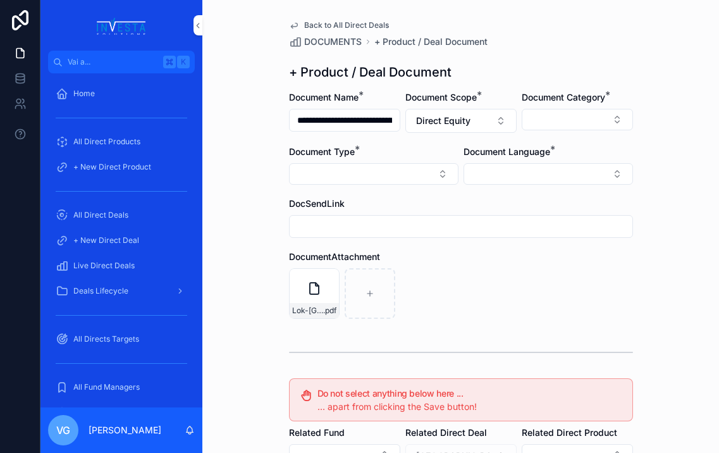
click at [395, 227] on input "contenuto scorrevole" at bounding box center [461, 227] width 343 height 18
type input "**********"
click at [593, 128] on button "Select Button" at bounding box center [577, 120] width 111 height 22
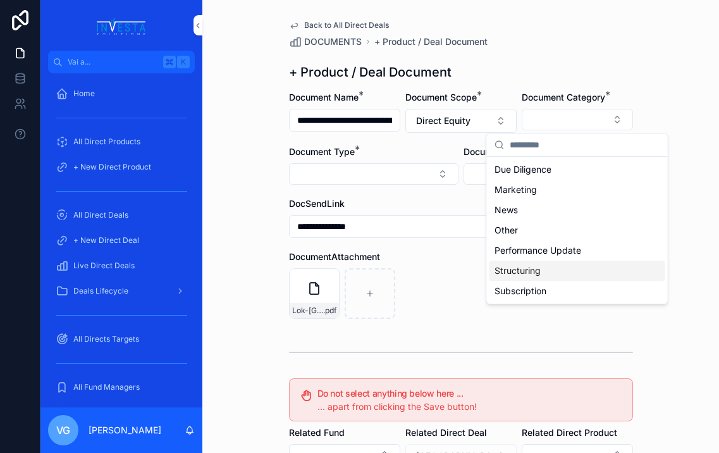
click at [545, 274] on div "Structuring" at bounding box center [578, 271] width 176 height 20
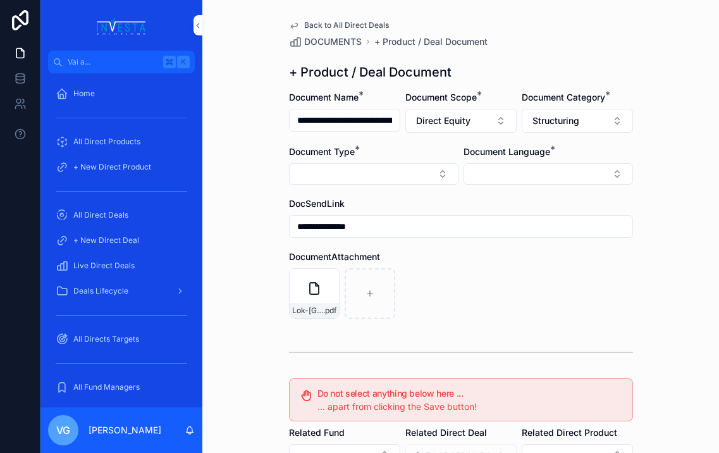
click at [420, 171] on button "Select Button" at bounding box center [374, 174] width 170 height 22
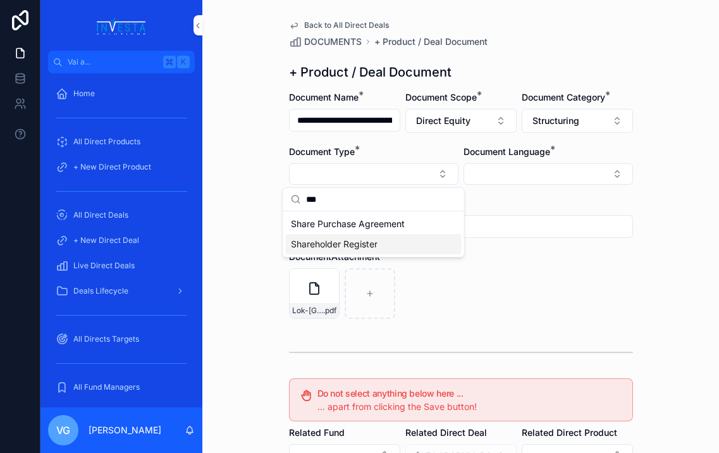
type input "***"
click at [359, 243] on span "Shareholder Register" at bounding box center [334, 244] width 87 height 13
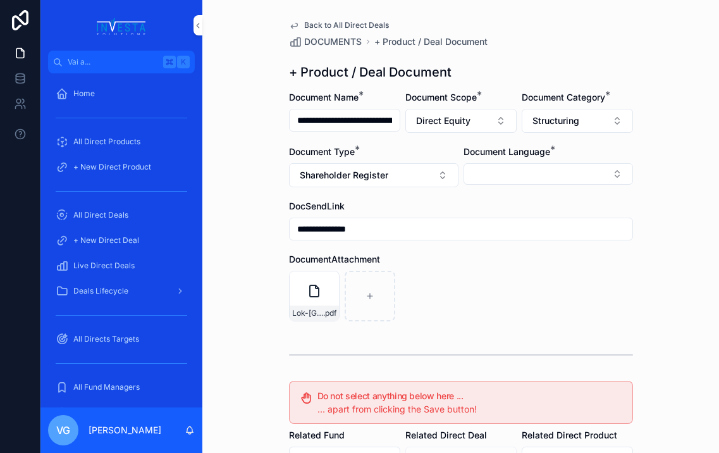
click at [525, 185] on div "Document Language *" at bounding box center [549, 167] width 170 height 42
click at [515, 168] on button "Select Button" at bounding box center [549, 174] width 170 height 22
click at [502, 221] on div "French" at bounding box center [549, 224] width 176 height 20
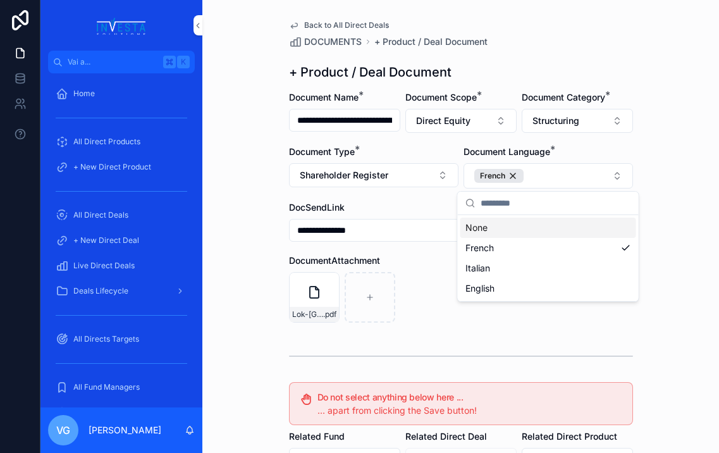
click at [511, 171] on div "French" at bounding box center [499, 176] width 49 height 14
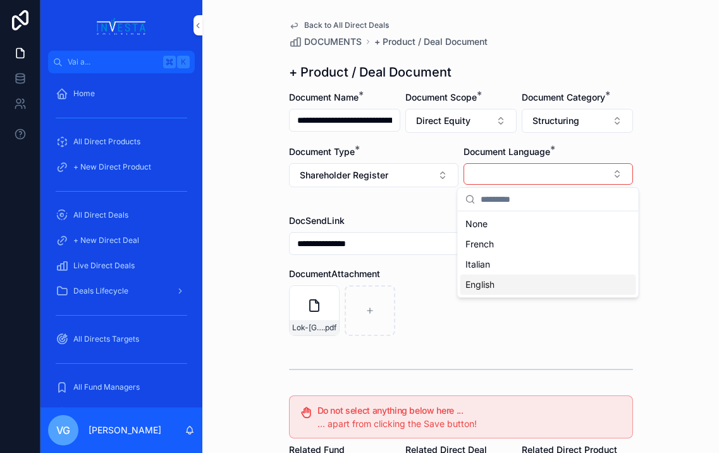
click at [486, 280] on span "English" at bounding box center [480, 284] width 29 height 13
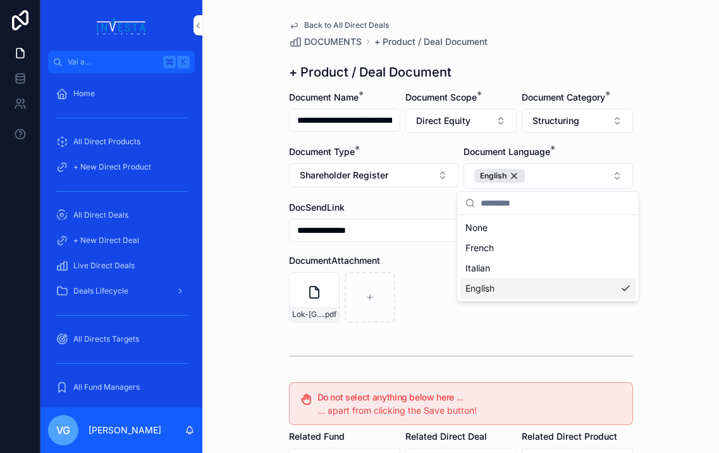
click at [447, 282] on div "Lok-Leipzig-Shareholder Register .pdf" at bounding box center [461, 297] width 344 height 51
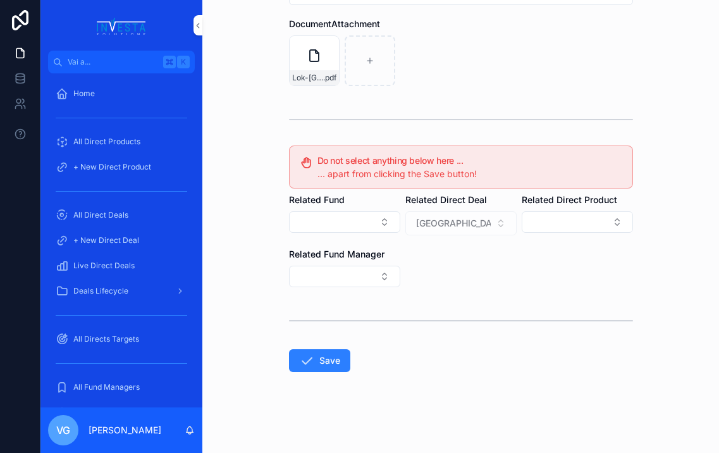
click at [303, 367] on icon "contenuto scorrevole" at bounding box center [306, 360] width 15 height 15
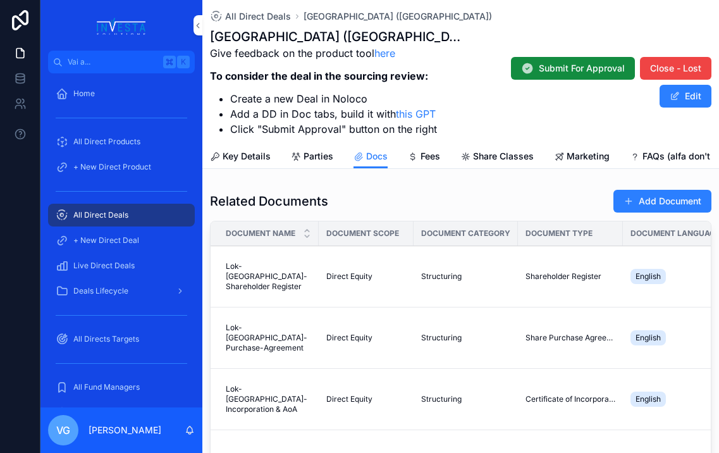
click at [631, 203] on button "Add Document" at bounding box center [663, 201] width 98 height 23
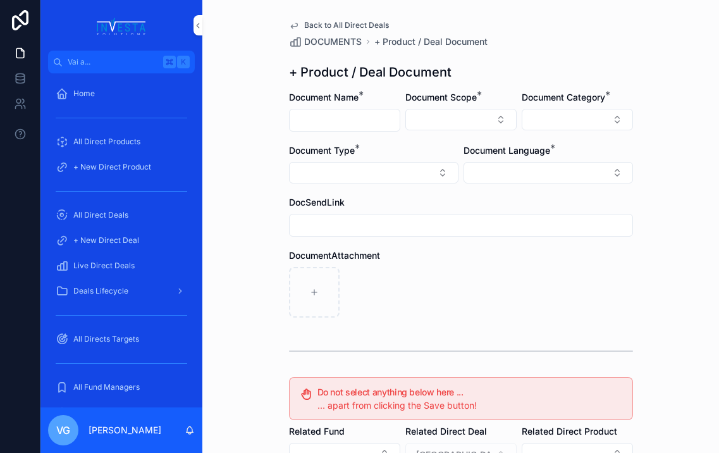
click at [355, 122] on input "contenuto scorrevole" at bounding box center [345, 120] width 110 height 18
paste input "**********"
type input "**********"
click at [265, 144] on div "**********" at bounding box center [460, 226] width 517 height 453
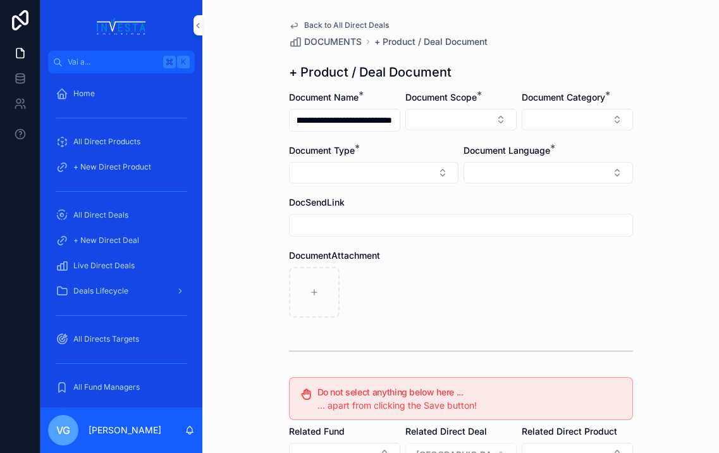
scroll to position [0, 0]
click at [447, 126] on button "Select Button" at bounding box center [461, 120] width 111 height 22
click at [438, 168] on div "Direct Equity" at bounding box center [461, 169] width 176 height 20
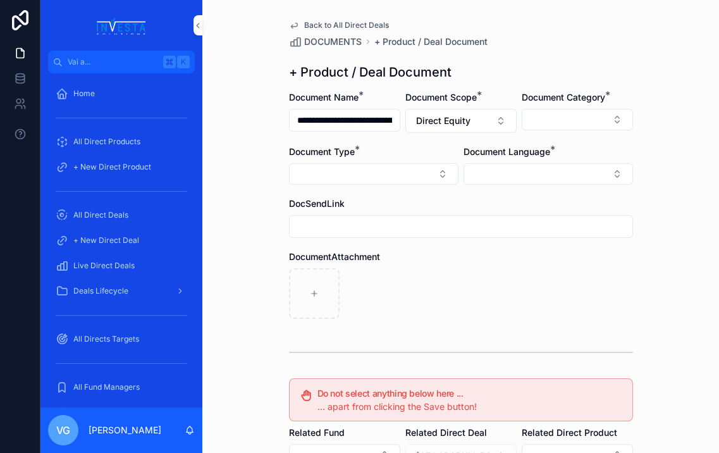
click at [564, 112] on button "Select Button" at bounding box center [577, 120] width 111 height 22
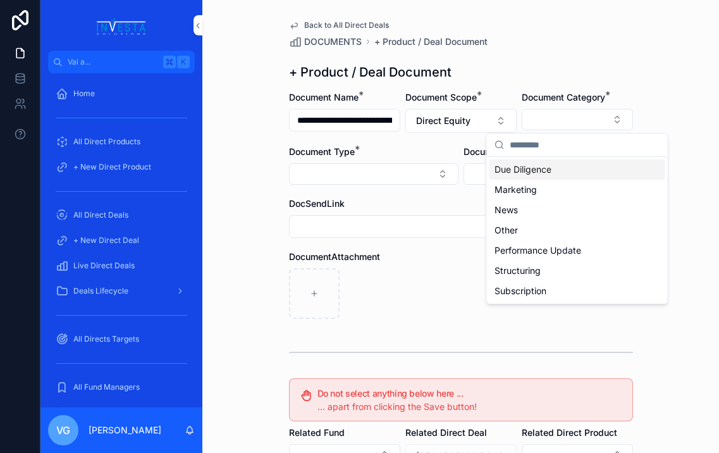
click at [558, 63] on div "**********" at bounding box center [461, 343] width 364 height 686
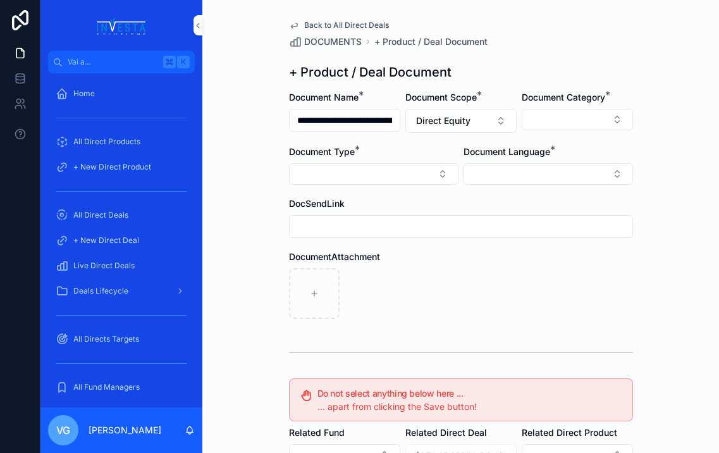
click at [516, 172] on button "Select Button" at bounding box center [549, 174] width 170 height 22
click at [494, 263] on span "English" at bounding box center [480, 264] width 29 height 13
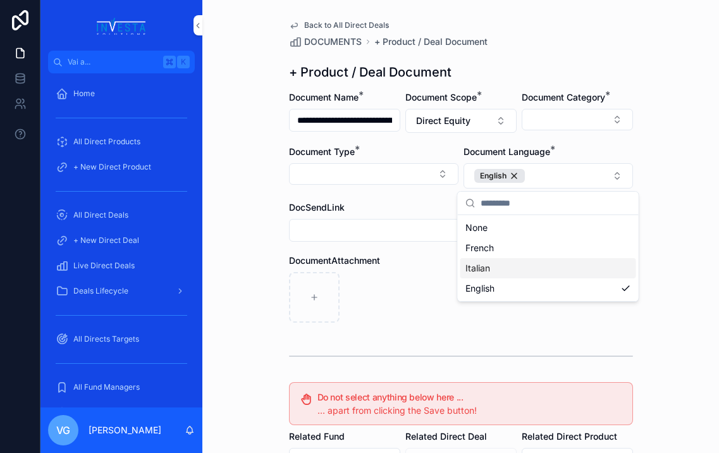
click at [411, 272] on div "contenuto scorrevole" at bounding box center [461, 297] width 344 height 51
click at [593, 115] on button "Select Button" at bounding box center [577, 120] width 111 height 22
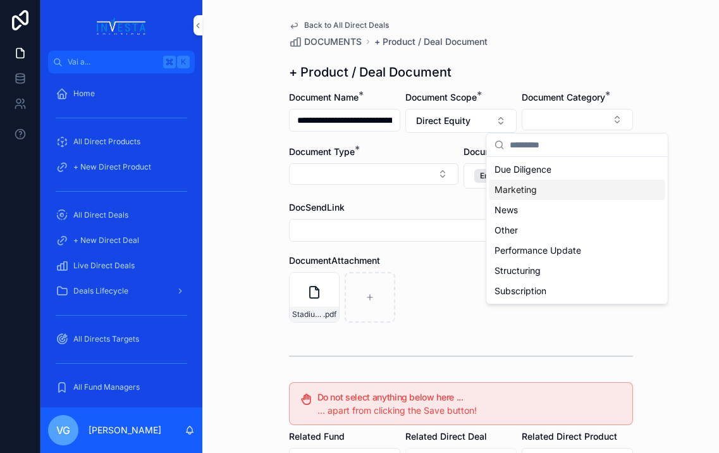
click at [558, 187] on div "Marketing" at bounding box center [578, 190] width 176 height 20
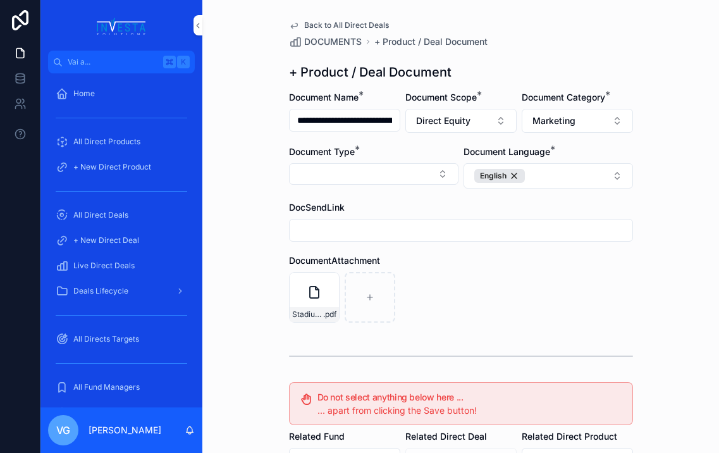
click at [351, 175] on button "Select Button" at bounding box center [374, 174] width 170 height 22
type input "****"
click at [342, 227] on span "Fund Presentation" at bounding box center [328, 224] width 75 height 13
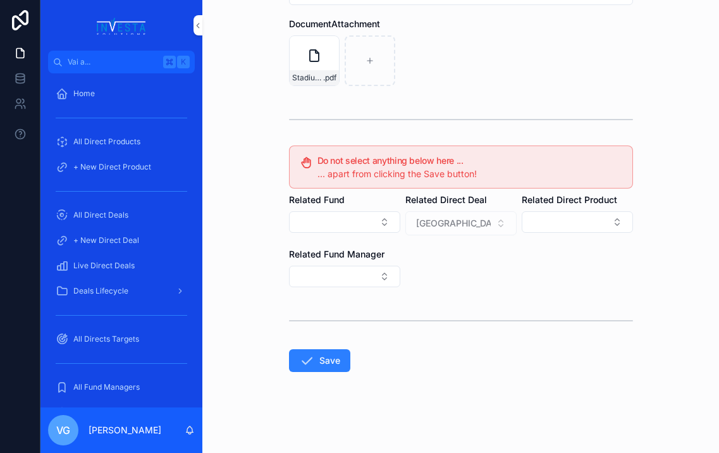
click at [314, 368] on button "Save" at bounding box center [319, 360] width 61 height 23
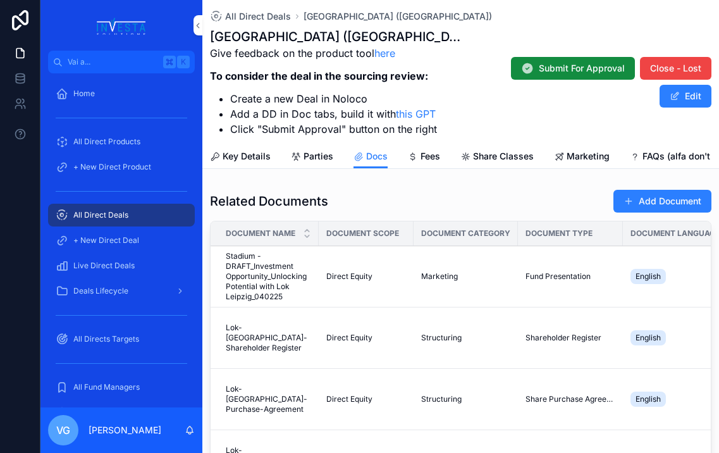
click at [516, 123] on div "Leipzig stadium (Lok Leipzig) Give feedback on the product tool here To conside…" at bounding box center [461, 82] width 502 height 109
click at [235, 15] on span "All Direct Deals" at bounding box center [258, 16] width 66 height 13
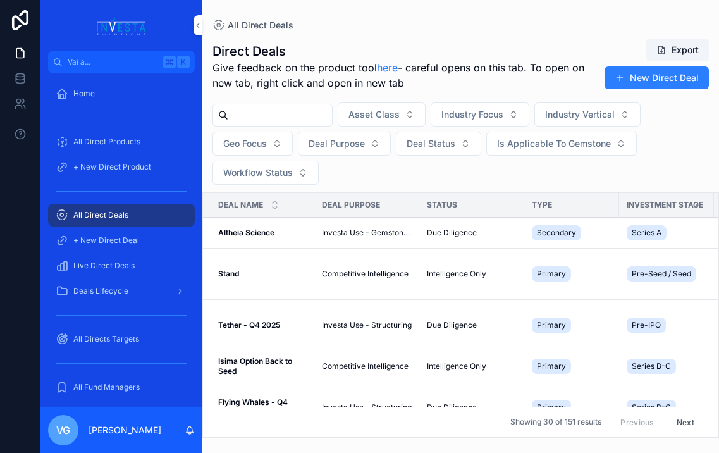
click at [266, 106] on input "contenuto scorrevole" at bounding box center [280, 115] width 104 height 18
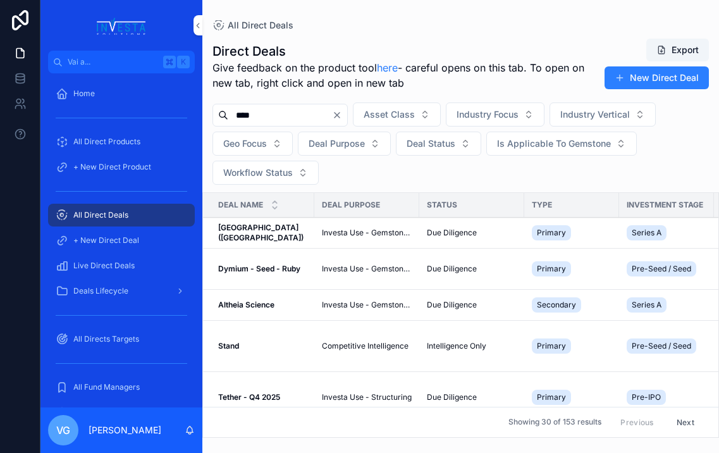
type input "****"
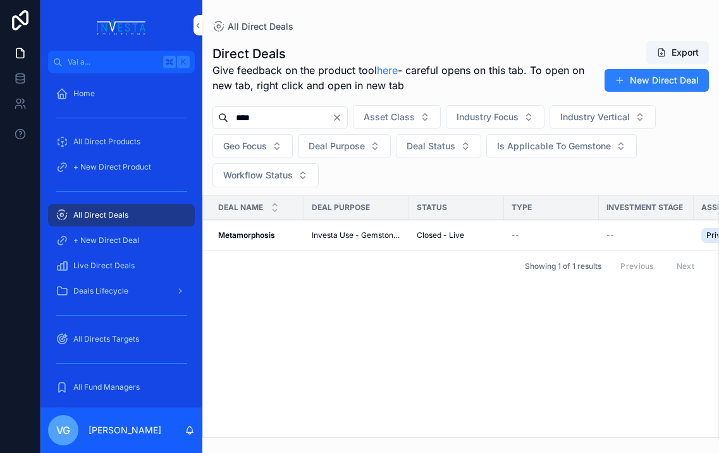
click at [266, 240] on span "Metamorphosis" at bounding box center [246, 235] width 57 height 10
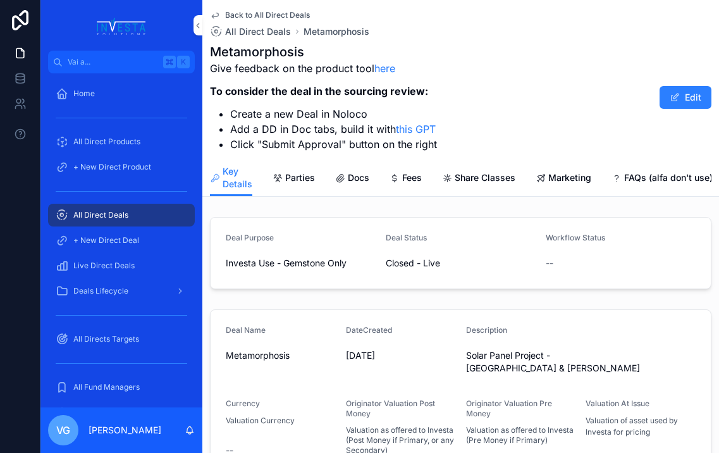
click at [364, 178] on span "Docs" at bounding box center [359, 177] width 22 height 13
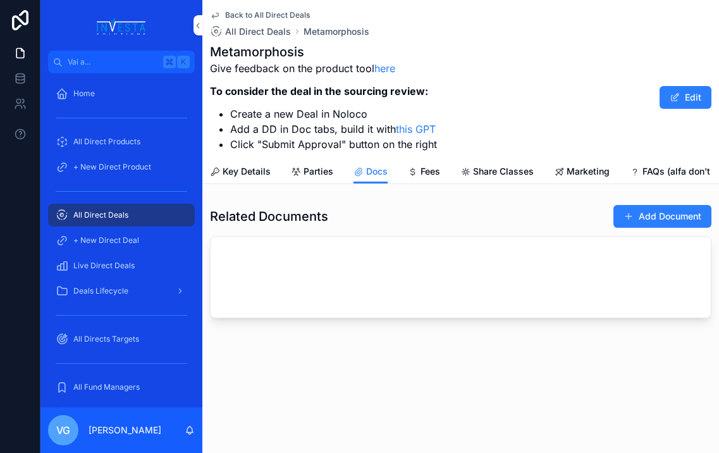
click at [630, 216] on span "contenuto scorrevole" at bounding box center [629, 216] width 10 height 10
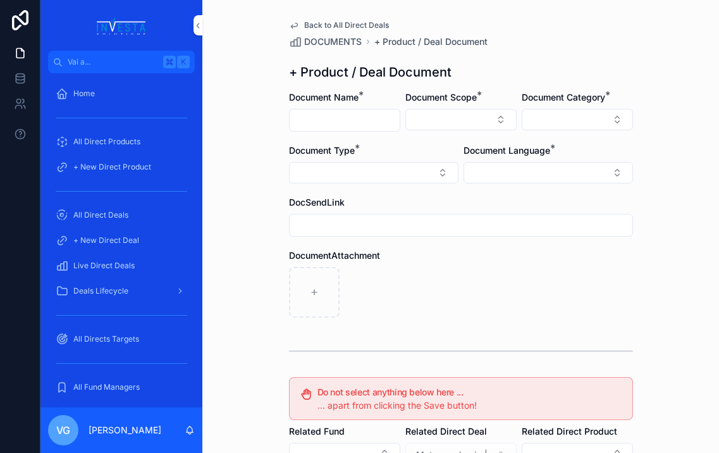
click at [549, 176] on button "Select Button" at bounding box center [549, 173] width 170 height 22
click at [514, 249] on div "Italian" at bounding box center [549, 243] width 176 height 20
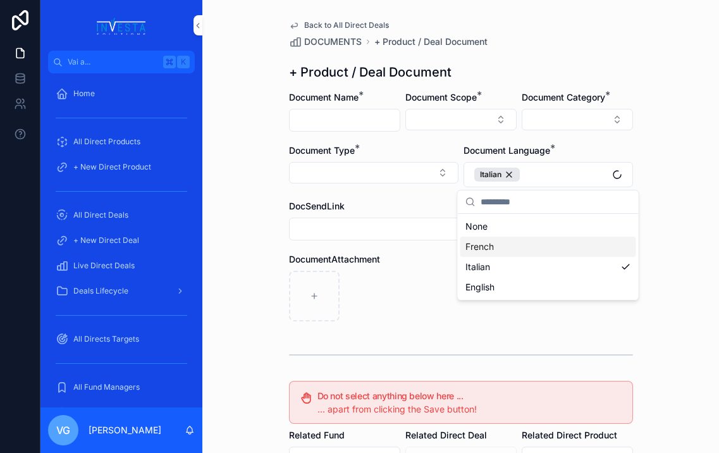
click at [384, 202] on div "DocSendLink" at bounding box center [461, 206] width 344 height 13
click at [386, 175] on button "Select Button" at bounding box center [374, 173] width 170 height 22
click at [413, 152] on div "Document Type *" at bounding box center [374, 150] width 170 height 13
click at [449, 118] on button "Select Button" at bounding box center [461, 120] width 111 height 22
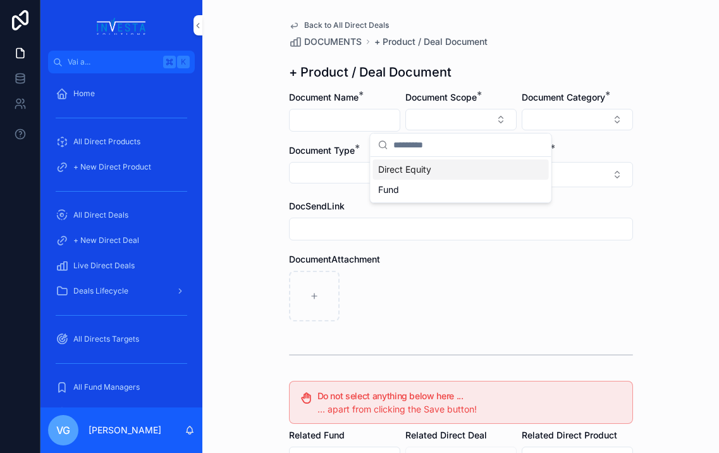
click at [448, 169] on div "Direct Equity" at bounding box center [461, 169] width 176 height 20
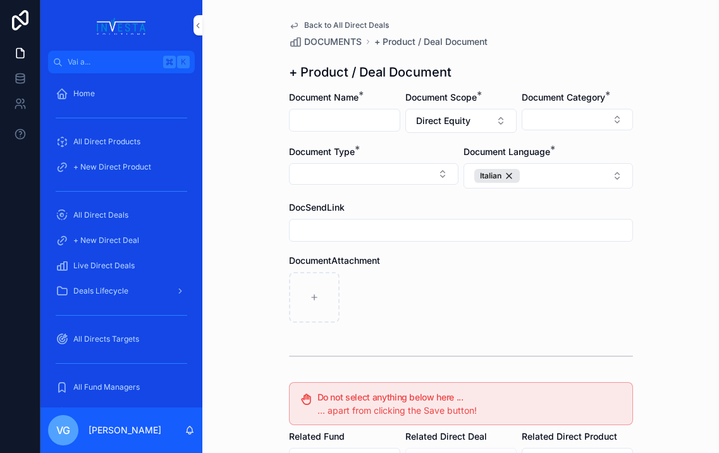
click at [368, 123] on input "contenuto scorrevole" at bounding box center [345, 120] width 110 height 18
paste input "**********"
type input "**********"
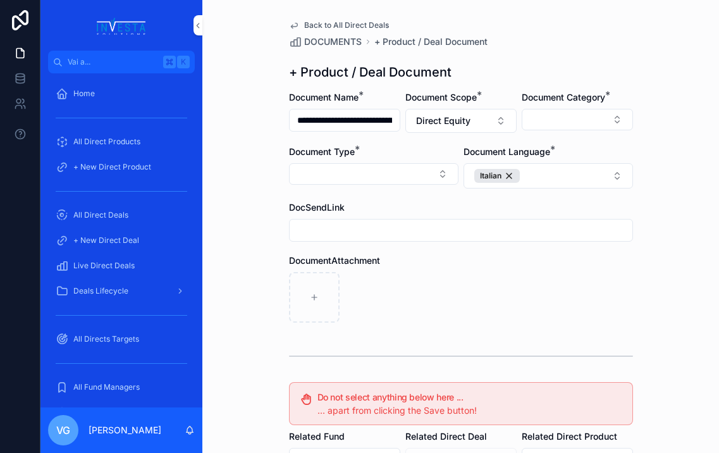
click at [578, 120] on button "Select Button" at bounding box center [577, 120] width 111 height 22
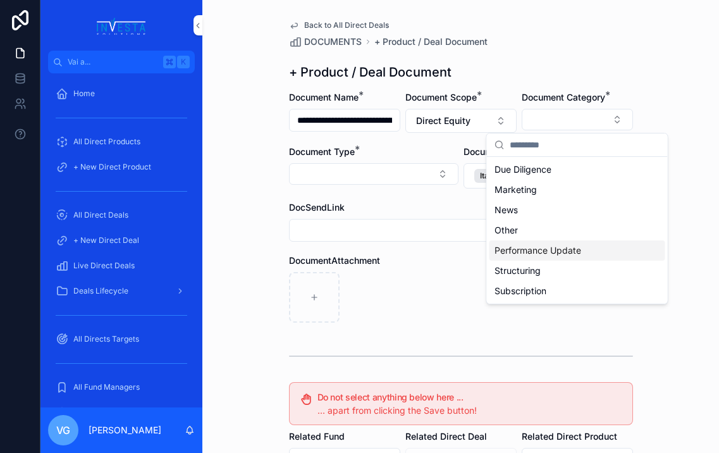
click at [548, 251] on span "Performance Update" at bounding box center [538, 250] width 87 height 13
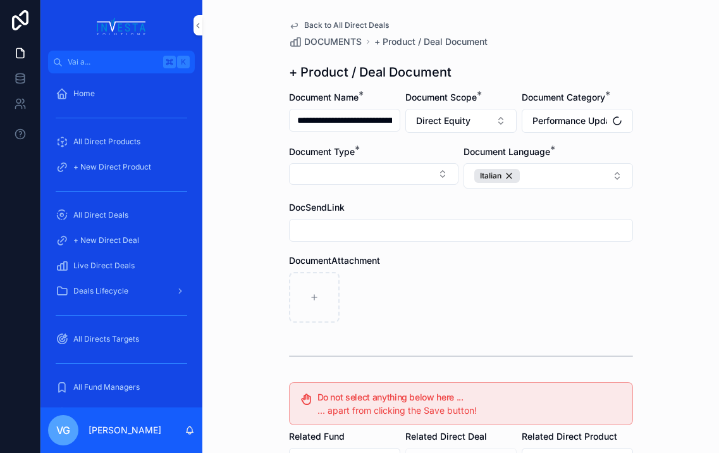
click at [426, 173] on button "Select Button" at bounding box center [374, 174] width 170 height 22
type input "****"
click at [364, 238] on div "Fund Update" at bounding box center [374, 244] width 176 height 20
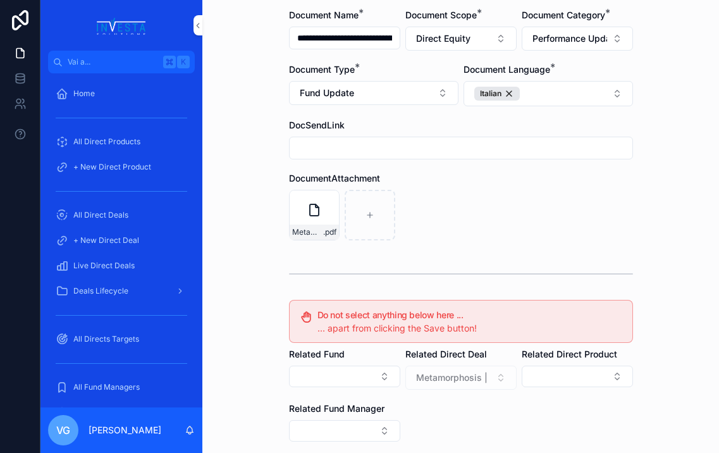
scroll to position [237, 0]
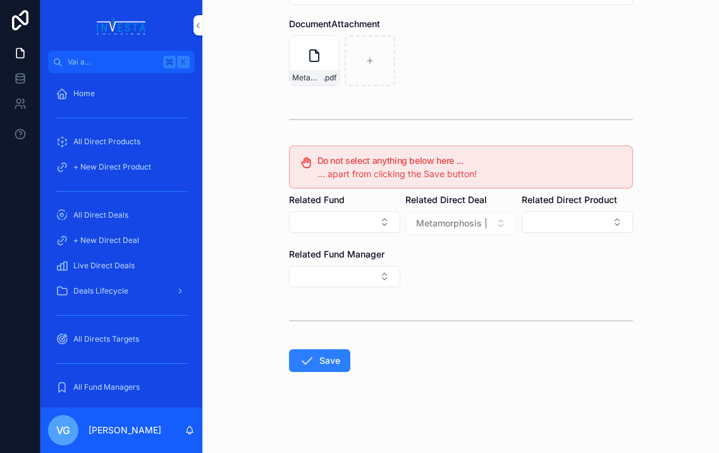
click at [316, 360] on button "Save" at bounding box center [319, 360] width 61 height 23
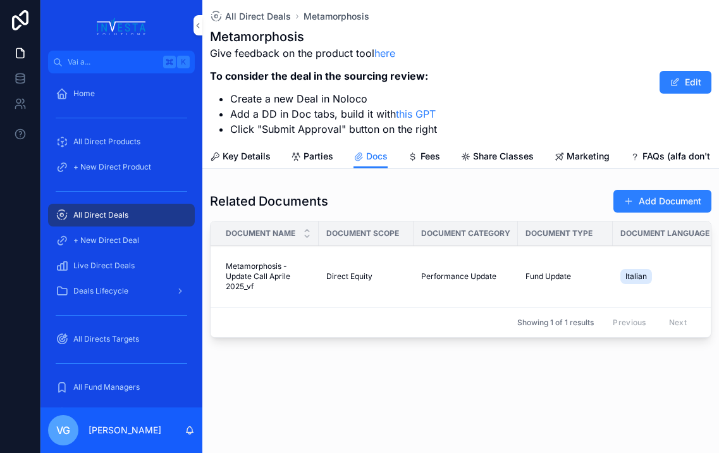
click at [631, 206] on button "Add Document" at bounding box center [663, 201] width 98 height 23
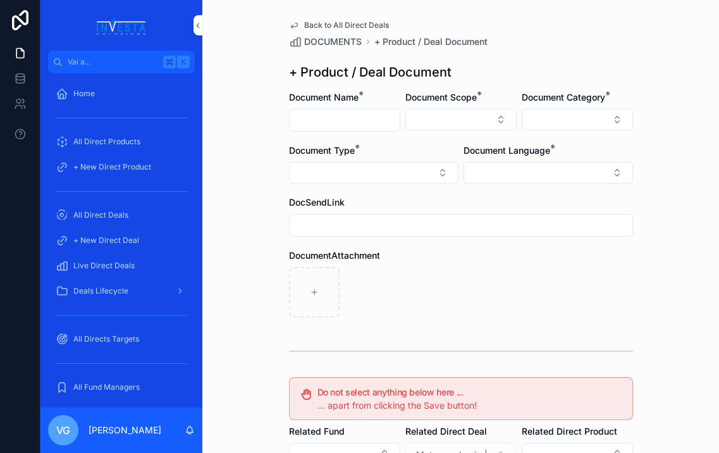
click at [359, 127] on input "contenuto scorrevole" at bounding box center [345, 120] width 110 height 18
paste input "**********"
type input "**********"
click at [435, 119] on button "Select Button" at bounding box center [461, 120] width 111 height 22
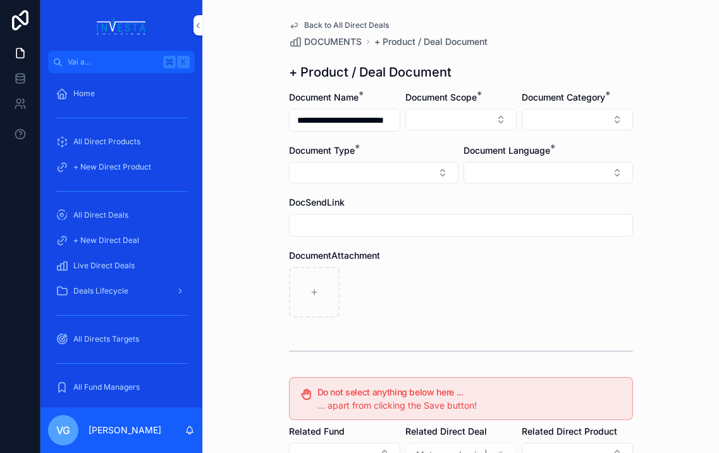
scroll to position [0, 0]
click at [437, 171] on div "Direct Equity" at bounding box center [461, 169] width 176 height 20
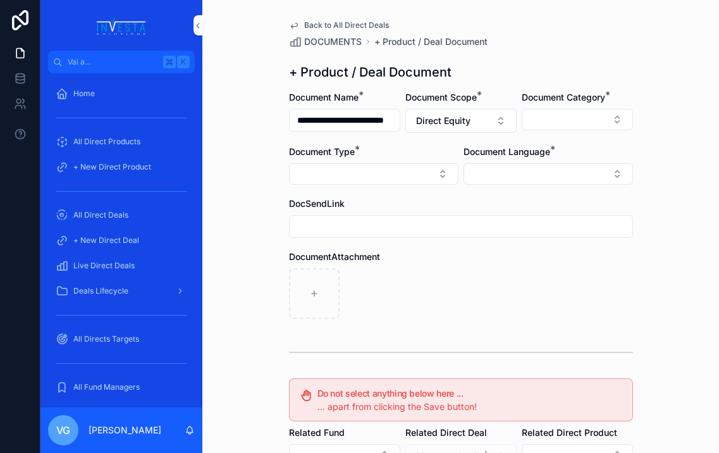
click at [571, 125] on button "Select Button" at bounding box center [577, 120] width 111 height 22
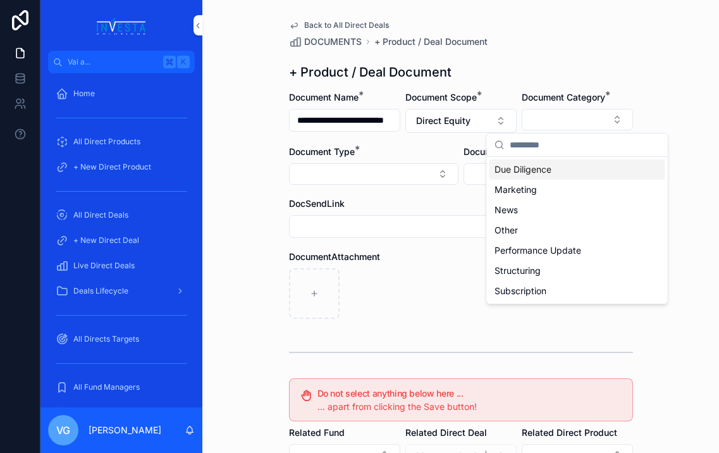
click at [529, 175] on span "Due Diligence" at bounding box center [523, 169] width 57 height 13
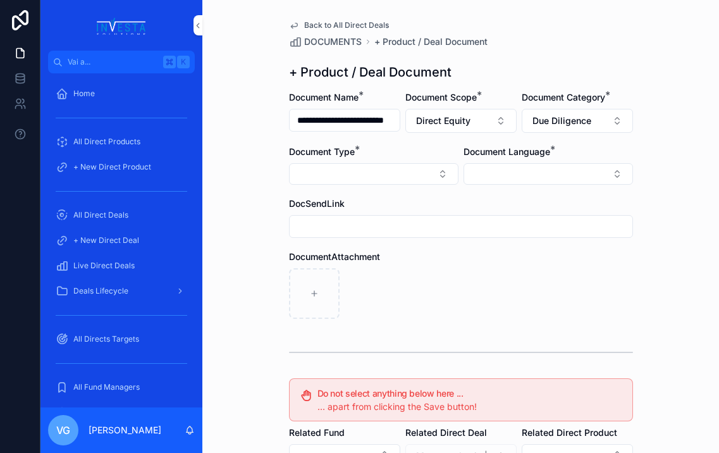
click at [415, 179] on button "Select Button" at bounding box center [374, 174] width 170 height 22
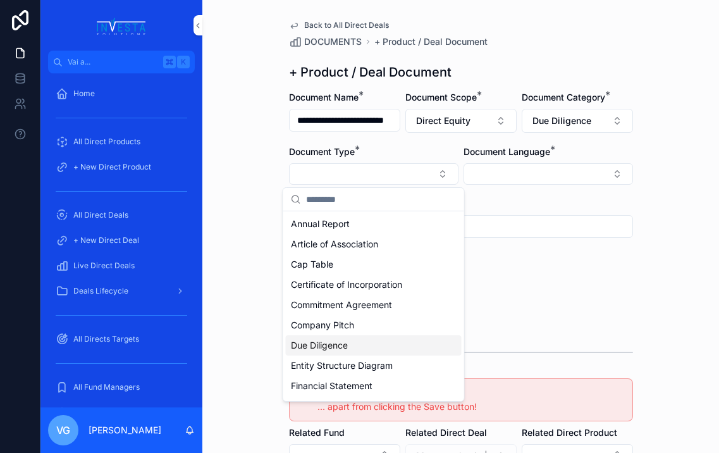
click at [360, 342] on div "Due Diligence" at bounding box center [374, 345] width 176 height 20
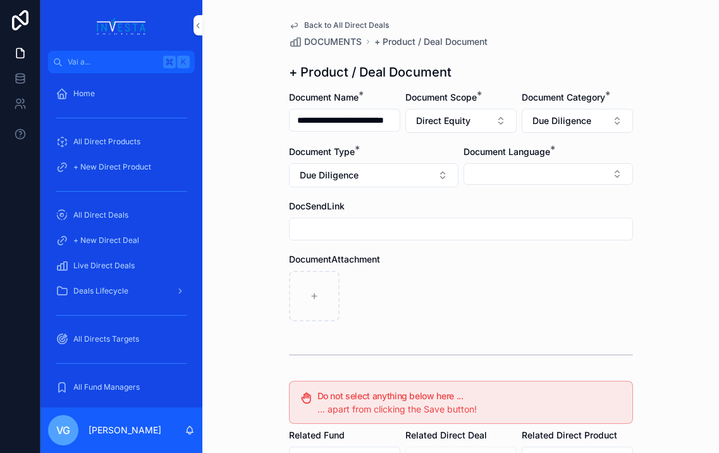
click at [556, 174] on button "Select Button" at bounding box center [549, 174] width 170 height 22
click at [579, 26] on div "Back to All Direct Deals" at bounding box center [461, 25] width 344 height 10
click at [577, 164] on button "Select Button" at bounding box center [549, 174] width 170 height 22
click at [500, 264] on div "English" at bounding box center [549, 264] width 176 height 20
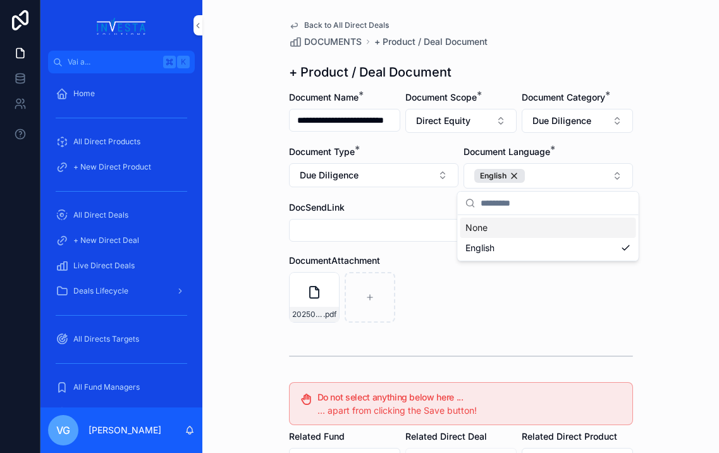
click at [433, 255] on div "DocumentAttachment" at bounding box center [461, 260] width 344 height 13
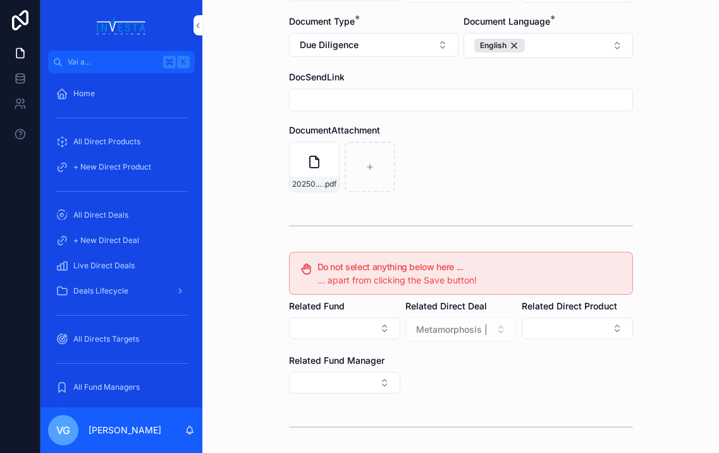
scroll to position [237, 0]
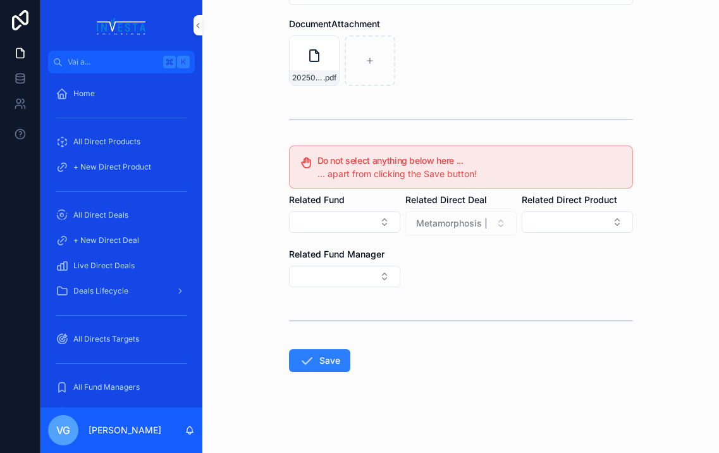
click at [341, 352] on button "Save" at bounding box center [319, 360] width 61 height 23
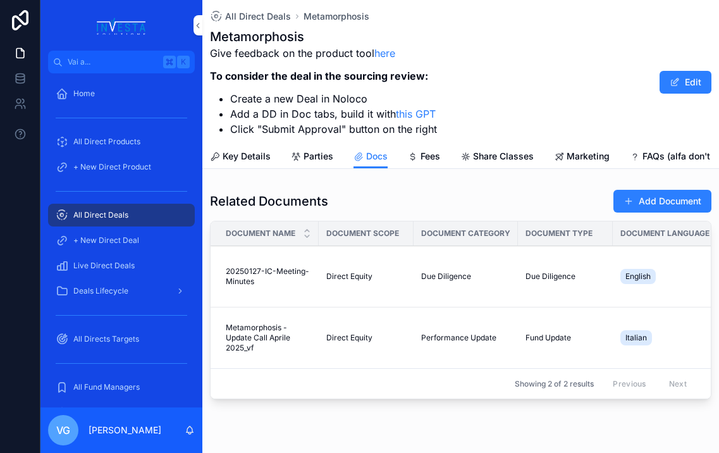
click at [631, 198] on button "Add Document" at bounding box center [663, 201] width 98 height 23
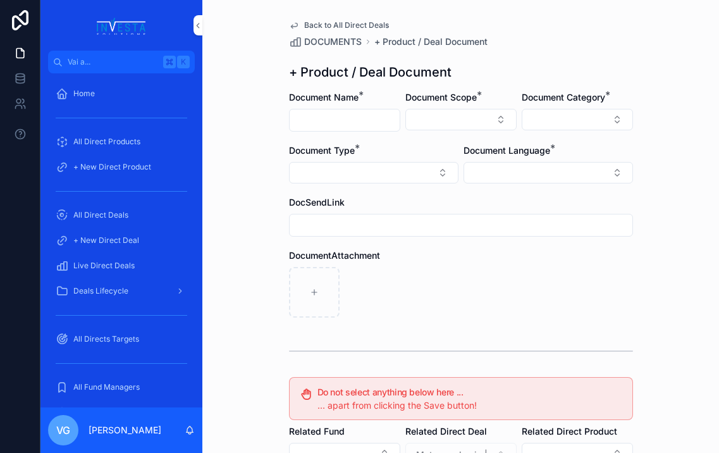
click at [345, 123] on input "contenuto scorrevole" at bounding box center [345, 120] width 110 height 18
paste input "**********"
type input "**********"
click at [436, 118] on button "Select Button" at bounding box center [461, 120] width 111 height 22
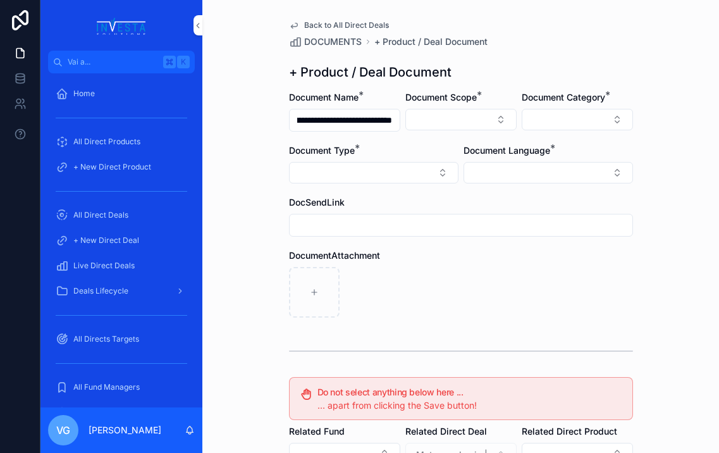
scroll to position [0, 0]
click at [435, 165] on div "Direct Equity" at bounding box center [461, 169] width 176 height 20
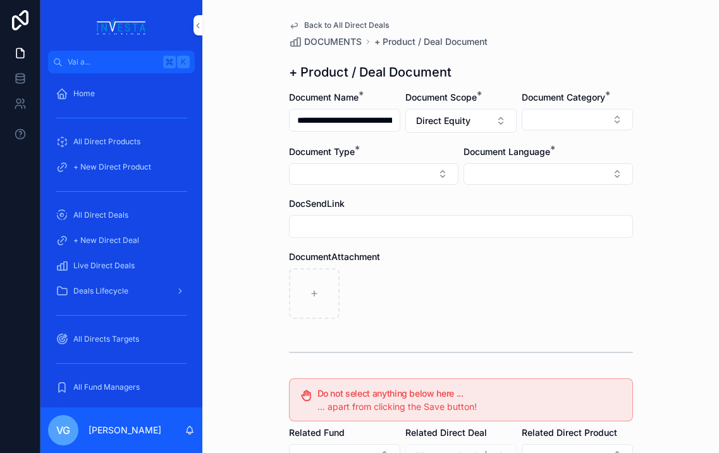
click at [533, 120] on button "Select Button" at bounding box center [577, 120] width 111 height 22
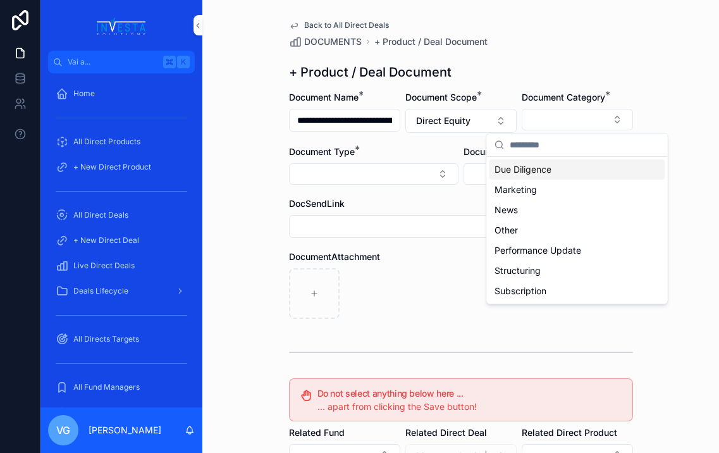
click at [511, 173] on span "Due Diligence" at bounding box center [523, 169] width 57 height 13
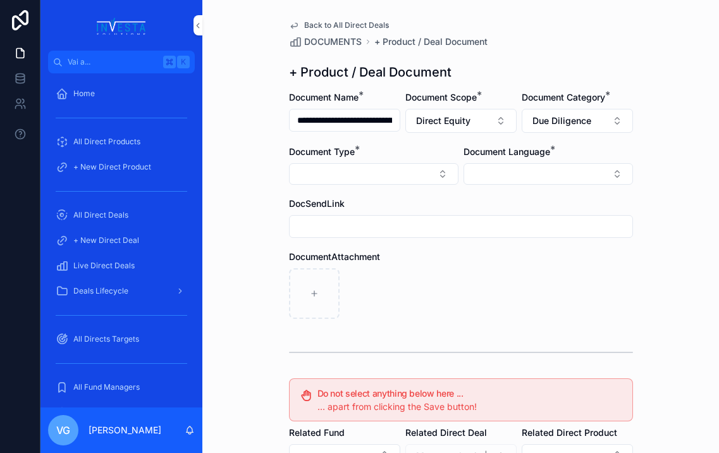
click at [421, 177] on button "Select Button" at bounding box center [374, 174] width 170 height 22
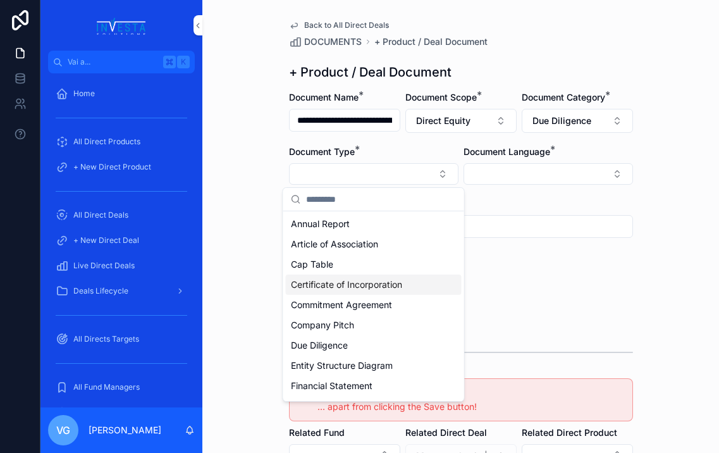
scroll to position [158, 0]
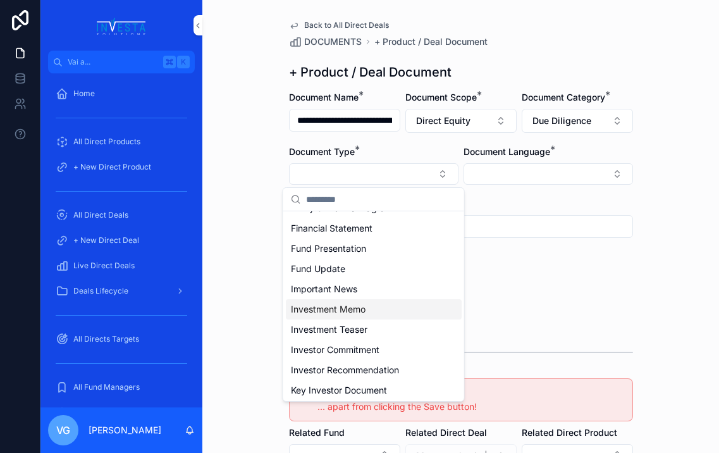
click at [311, 313] on span "Investment Memo" at bounding box center [328, 309] width 75 height 13
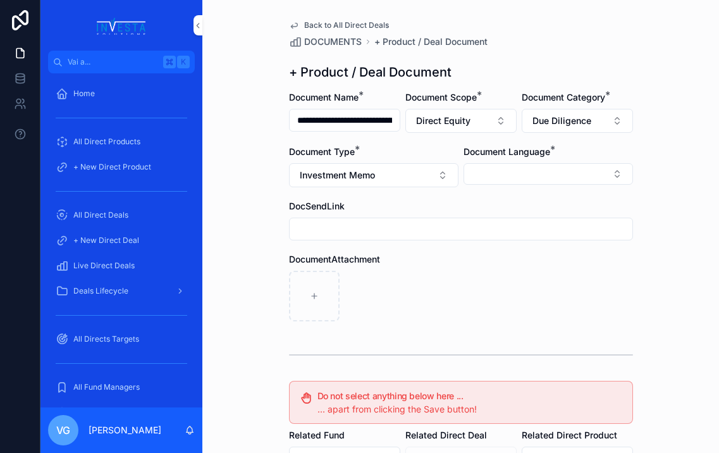
click at [503, 166] on button "Select Button" at bounding box center [549, 174] width 170 height 22
click at [494, 269] on span "English" at bounding box center [480, 264] width 29 height 13
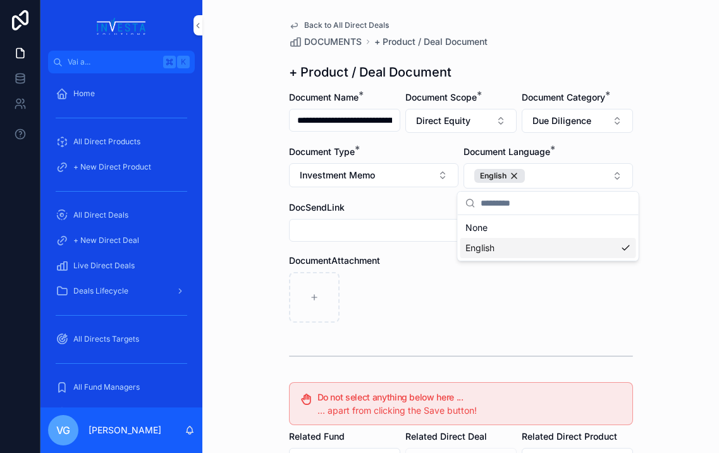
click at [413, 283] on div "contenuto scorrevole" at bounding box center [461, 297] width 344 height 51
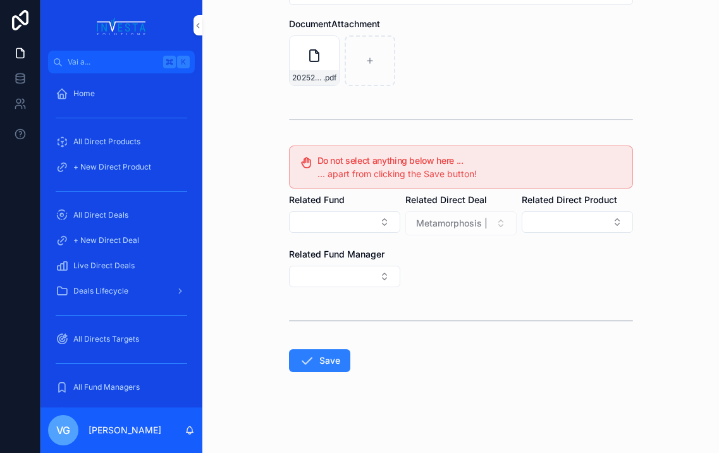
click at [313, 351] on button "Save" at bounding box center [319, 360] width 61 height 23
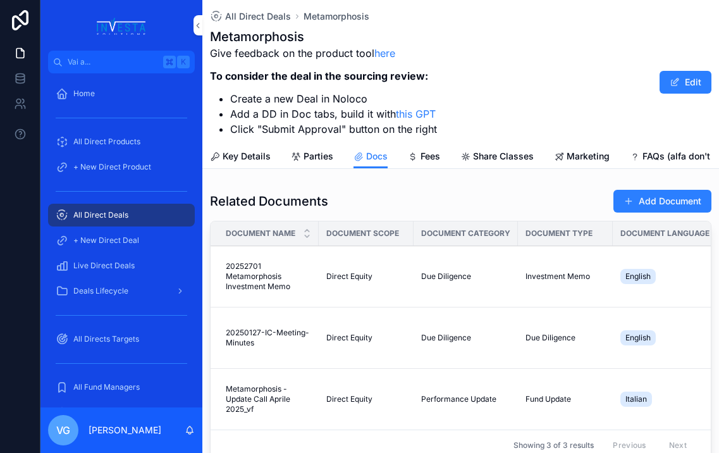
click at [631, 199] on button "Add Document" at bounding box center [663, 201] width 98 height 23
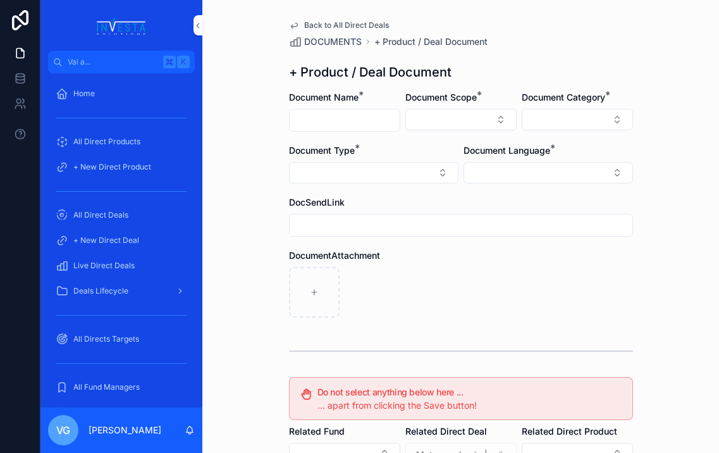
click at [315, 113] on input "contenuto scorrevole" at bounding box center [345, 120] width 110 height 18
paste input "**********"
type input "**********"
click at [470, 118] on button "Select Button" at bounding box center [461, 120] width 111 height 22
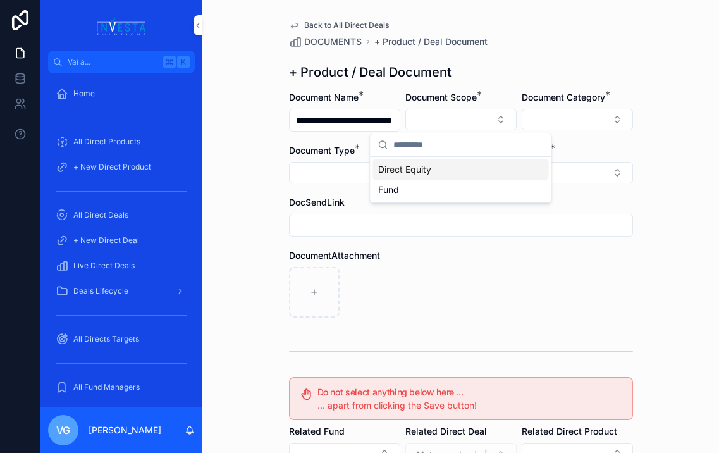
scroll to position [0, 0]
click at [449, 168] on div "Direct Equity" at bounding box center [461, 169] width 176 height 20
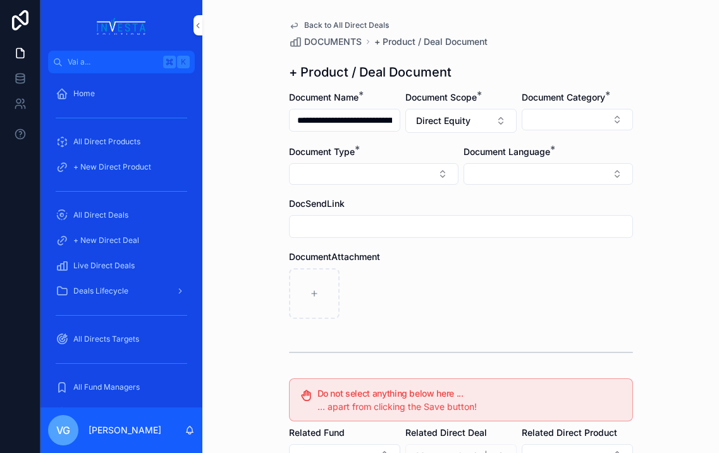
click at [569, 119] on button "Select Button" at bounding box center [577, 120] width 111 height 22
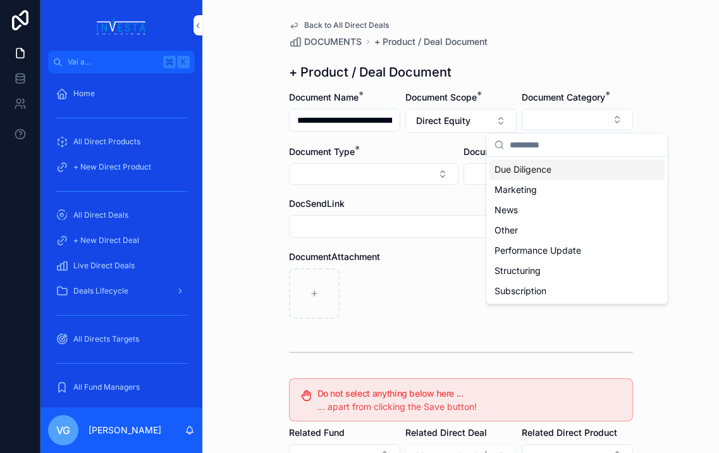
click at [519, 167] on span "Due Diligence" at bounding box center [523, 169] width 57 height 13
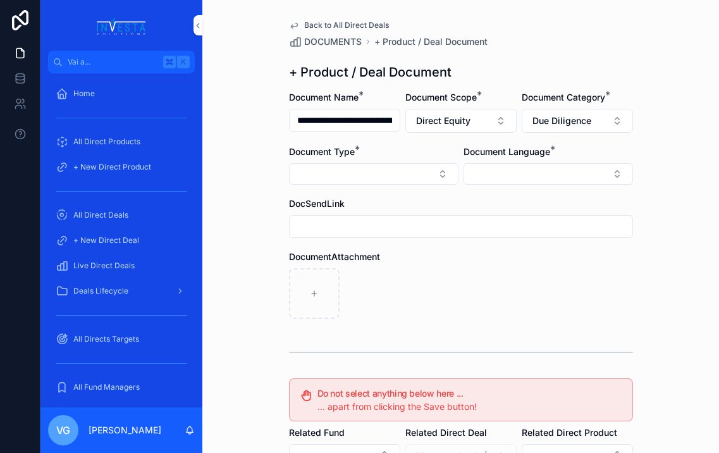
click at [394, 171] on button "Select Button" at bounding box center [374, 174] width 170 height 22
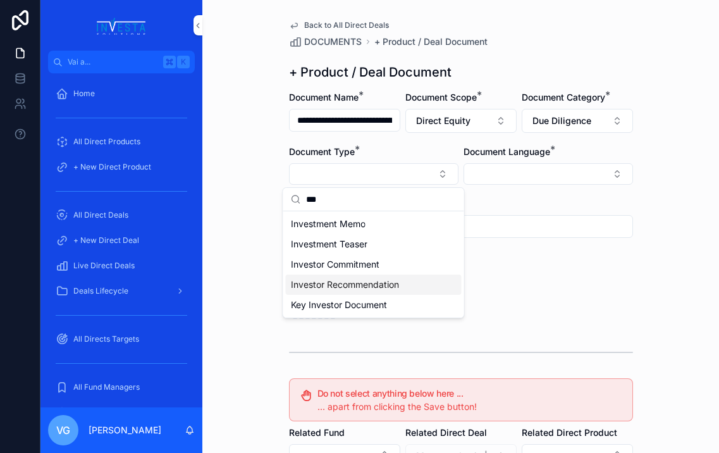
type input "***"
click at [354, 283] on span "Investor Recommendation" at bounding box center [345, 284] width 108 height 13
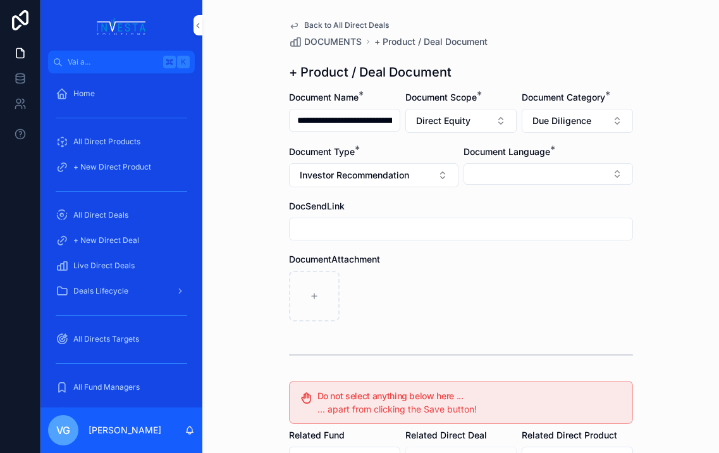
click at [538, 155] on span "Document Language" at bounding box center [507, 151] width 87 height 11
click at [535, 173] on button "Select Button" at bounding box center [549, 174] width 170 height 22
click at [521, 268] on div "English" at bounding box center [549, 264] width 176 height 20
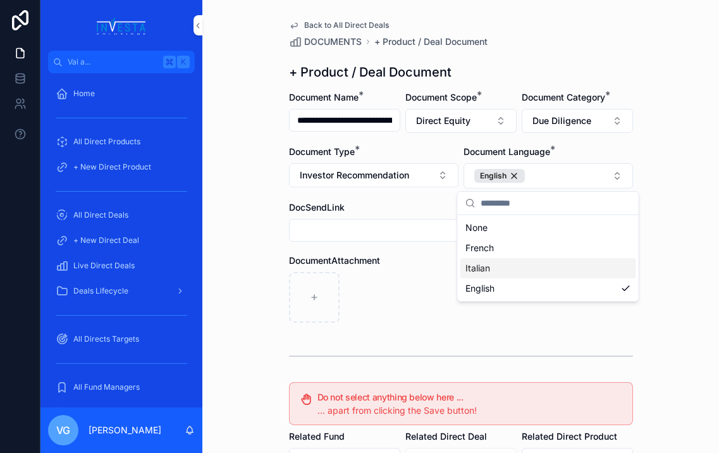
click at [395, 295] on div "contenuto scorrevole" at bounding box center [461, 297] width 344 height 51
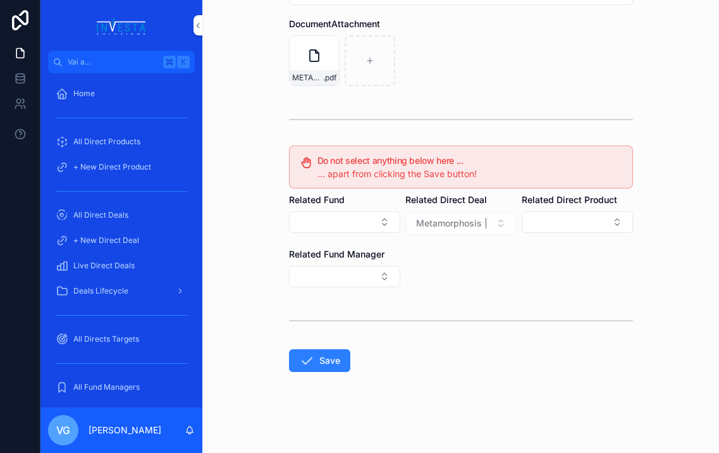
click at [309, 362] on icon "contenuto scorrevole" at bounding box center [306, 360] width 15 height 15
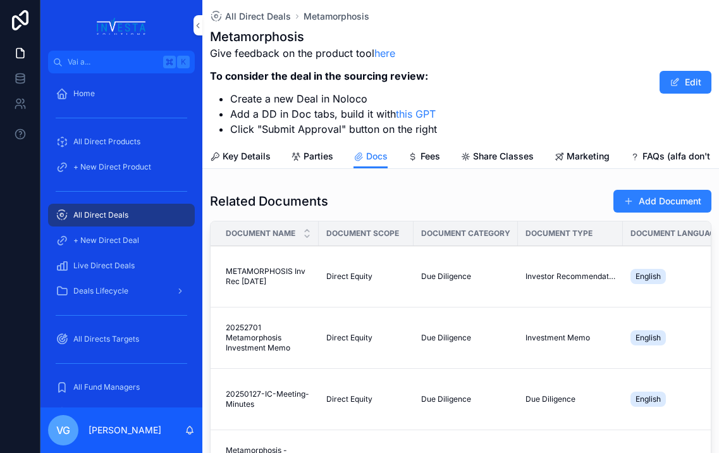
click at [631, 202] on button "Add Document" at bounding box center [663, 201] width 98 height 23
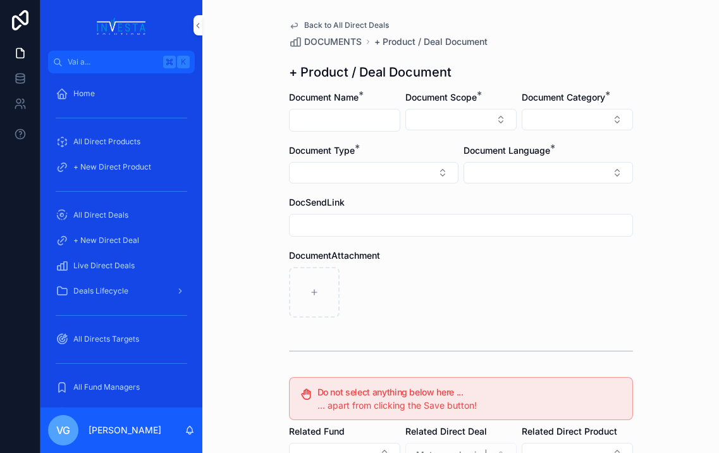
click at [382, 123] on input "contenuto scorrevole" at bounding box center [345, 120] width 110 height 18
click at [485, 122] on button "Select Button" at bounding box center [461, 120] width 111 height 22
click at [366, 118] on input "**********" at bounding box center [345, 120] width 110 height 18
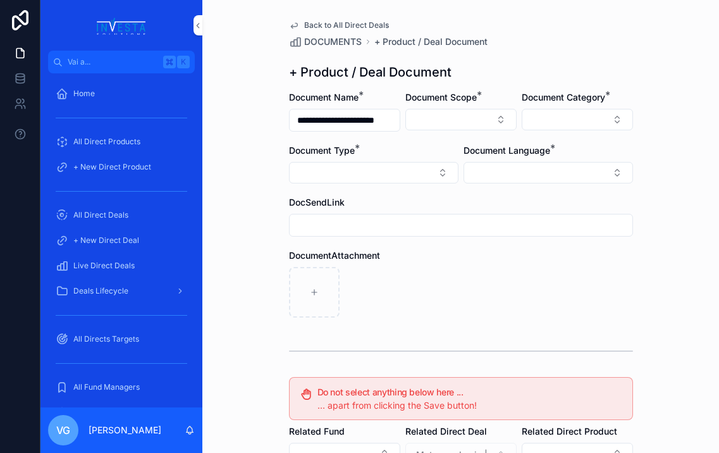
type input "**********"
click at [473, 127] on button "Select Button" at bounding box center [461, 120] width 111 height 22
click at [433, 168] on div "Direct Equity" at bounding box center [461, 169] width 176 height 20
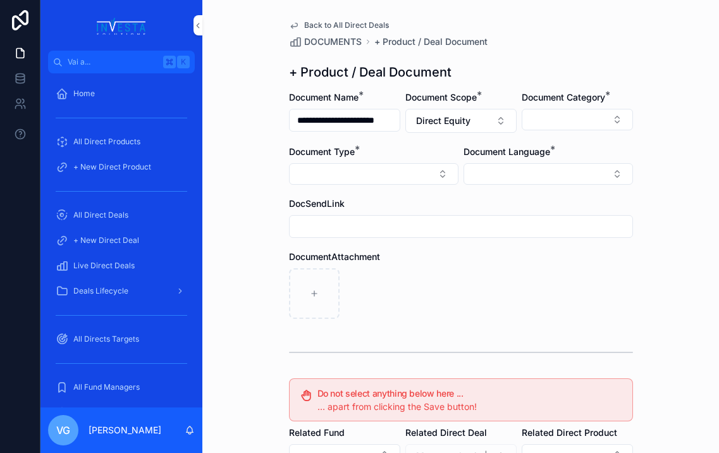
click at [585, 109] on button "Select Button" at bounding box center [577, 120] width 111 height 22
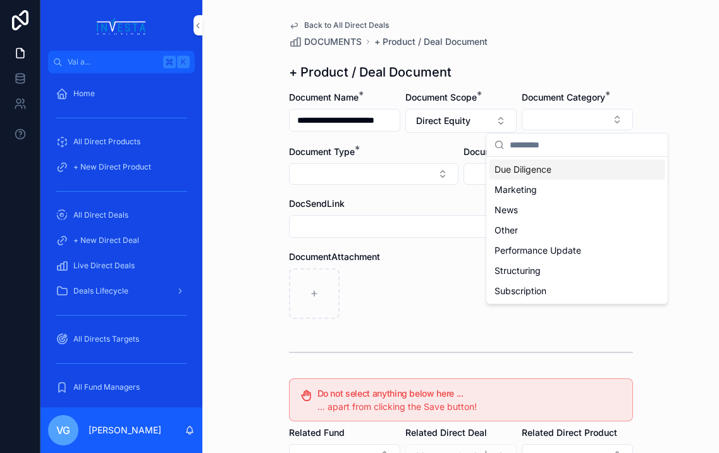
click at [540, 175] on span "Due Diligence" at bounding box center [523, 169] width 57 height 13
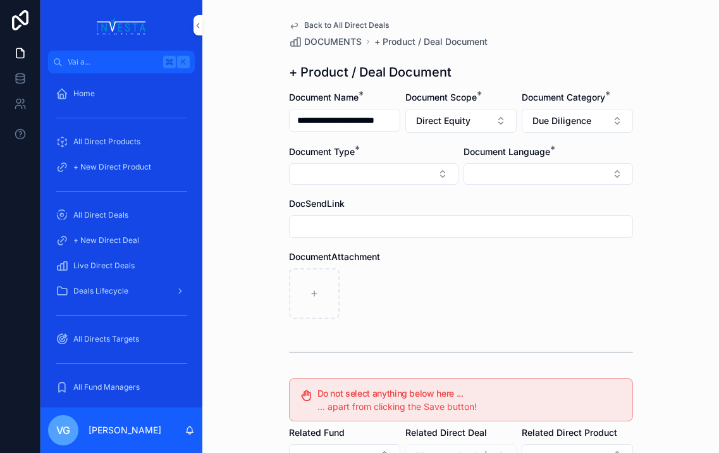
click at [410, 166] on button "Select Button" at bounding box center [374, 174] width 170 height 22
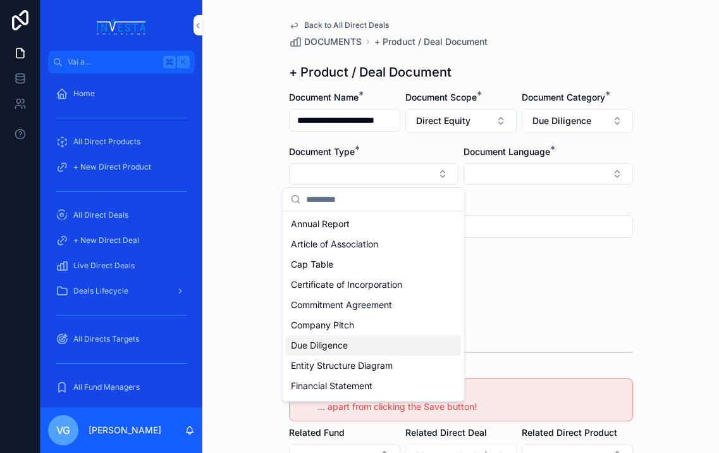
click at [342, 346] on span "Due Diligence" at bounding box center [319, 345] width 57 height 13
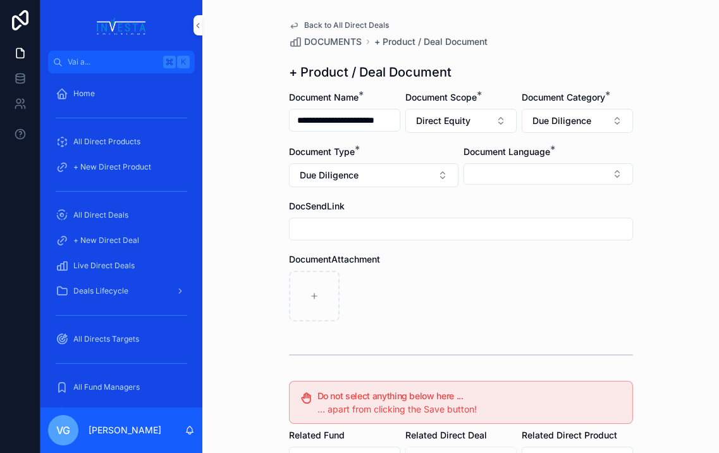
click at [554, 175] on button "Select Button" at bounding box center [549, 174] width 170 height 22
click at [502, 244] on div "Italian" at bounding box center [549, 244] width 176 height 20
click at [414, 274] on div "contenuto scorrevole" at bounding box center [461, 297] width 344 height 51
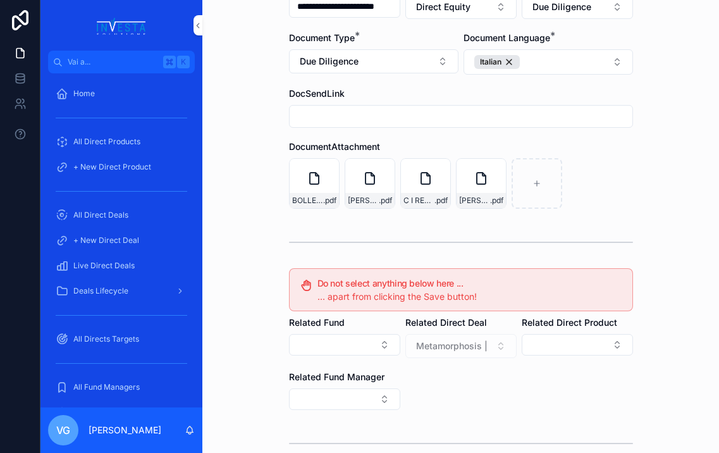
scroll to position [237, 0]
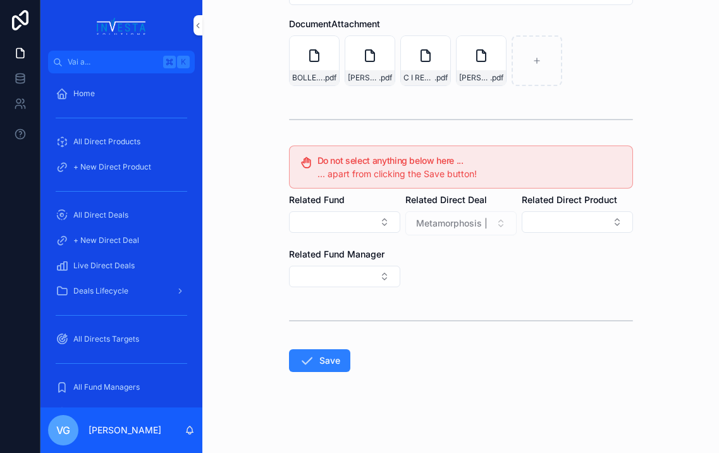
click at [345, 347] on form "**********" at bounding box center [461, 153] width 344 height 599
click at [335, 354] on button "Save" at bounding box center [319, 360] width 61 height 23
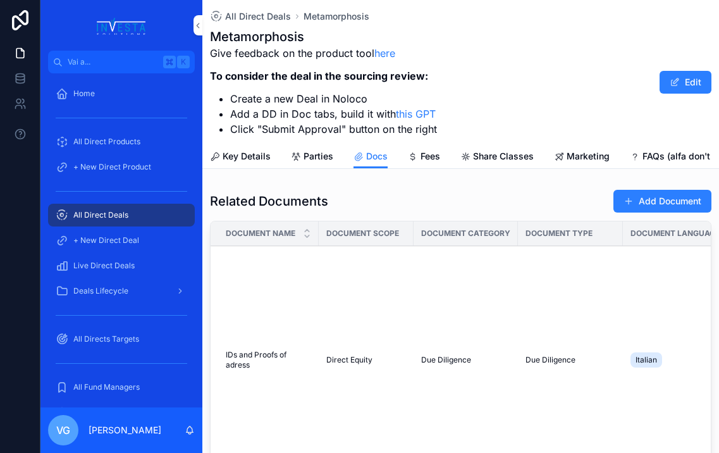
click at [631, 208] on button "Add Document" at bounding box center [663, 201] width 98 height 23
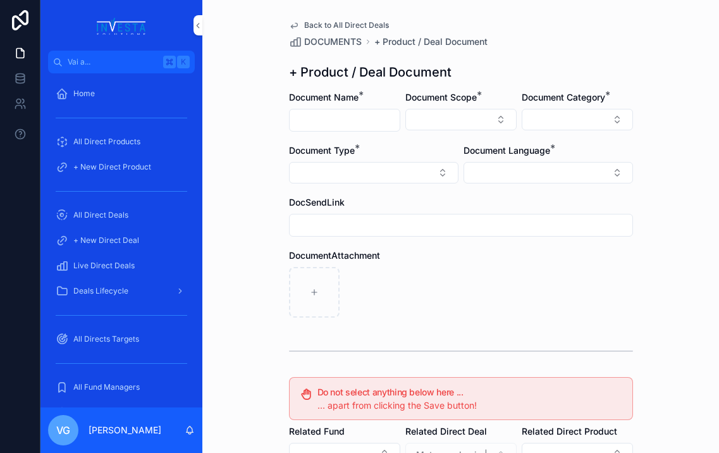
click at [311, 118] on input "contenuto scorrevole" at bounding box center [345, 120] width 110 height 18
paste input "**********"
type input "**********"
click at [422, 116] on button "Select Button" at bounding box center [461, 120] width 111 height 22
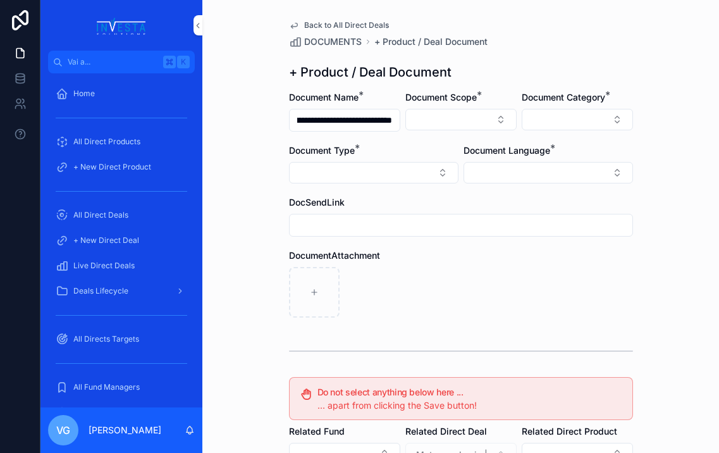
scroll to position [0, 0]
click at [419, 168] on span "Direct Equity" at bounding box center [404, 169] width 53 height 13
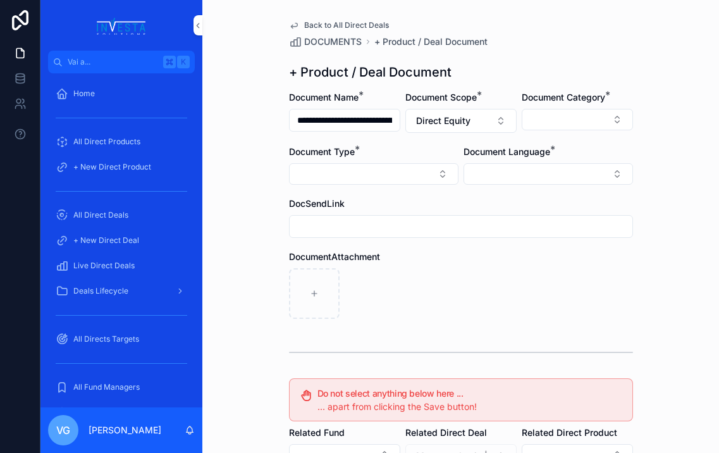
click at [522, 171] on button "Select Button" at bounding box center [549, 174] width 170 height 22
click at [496, 252] on div "Italian" at bounding box center [549, 244] width 176 height 20
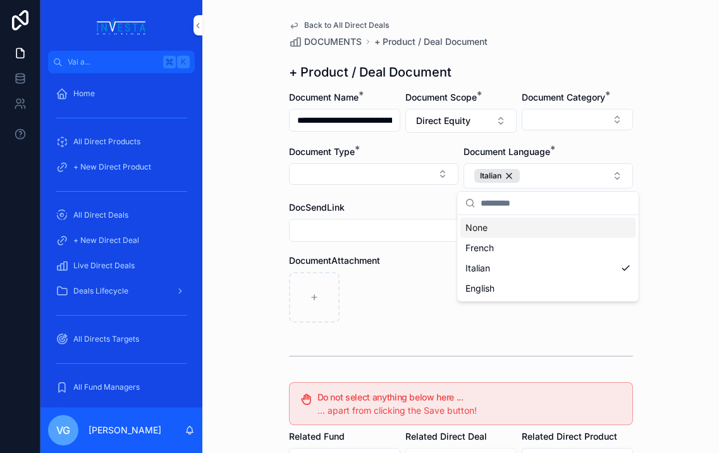
click at [631, 123] on div "**********" at bounding box center [460, 226] width 517 height 453
click at [604, 120] on button "Select Button" at bounding box center [577, 120] width 111 height 22
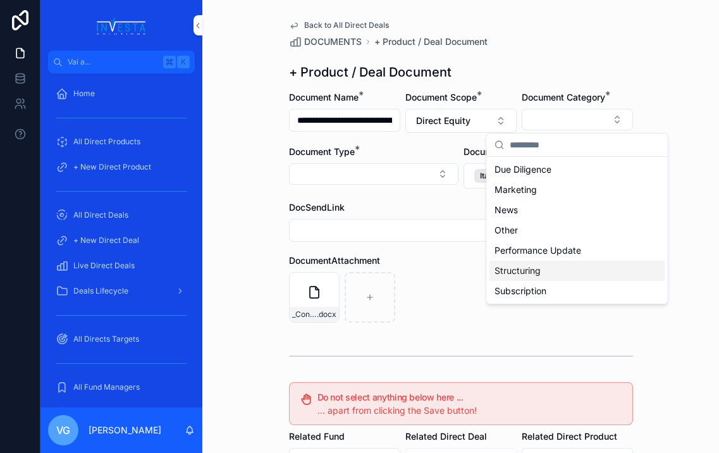
click at [529, 265] on span "Structuring" at bounding box center [518, 270] width 46 height 13
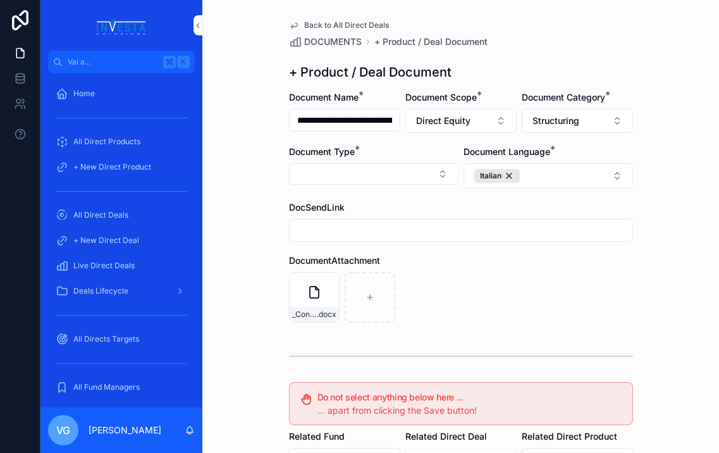
click at [394, 164] on button "Select Button" at bounding box center [374, 174] width 170 height 22
type input "***"
click at [357, 246] on span "Subscription Form" at bounding box center [328, 244] width 75 height 13
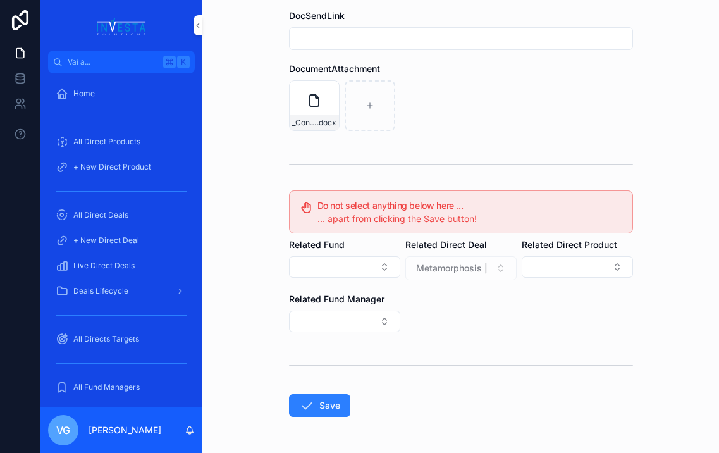
scroll to position [237, 0]
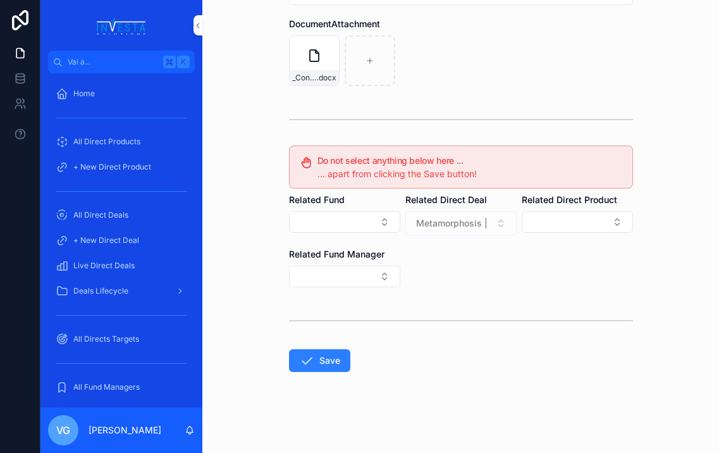
click at [328, 361] on button "Save" at bounding box center [319, 360] width 61 height 23
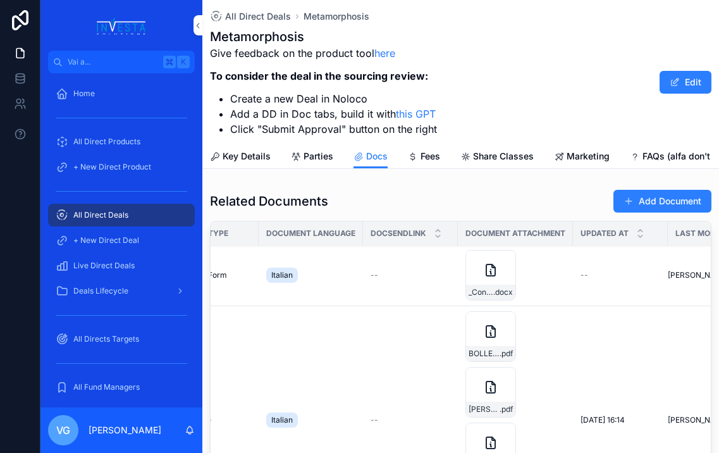
scroll to position [1, 417]
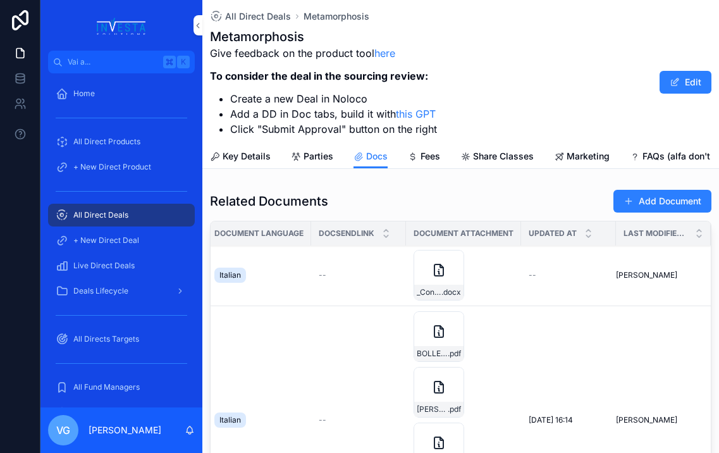
click at [536, 273] on div "--" at bounding box center [569, 275] width 80 height 10
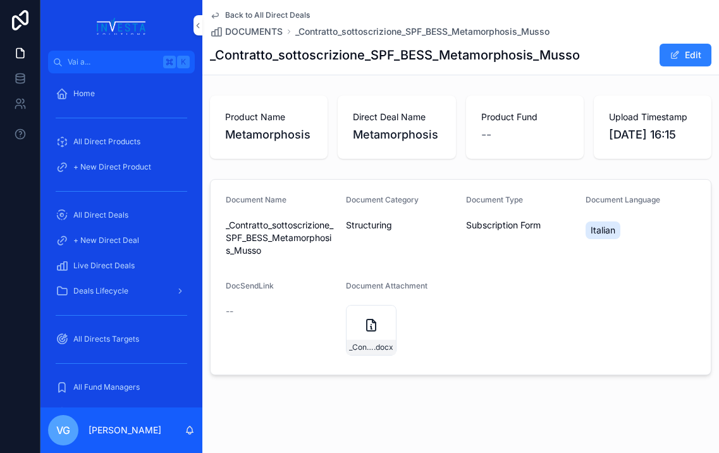
click at [271, 14] on span "Back to All Direct Deals" at bounding box center [267, 15] width 85 height 10
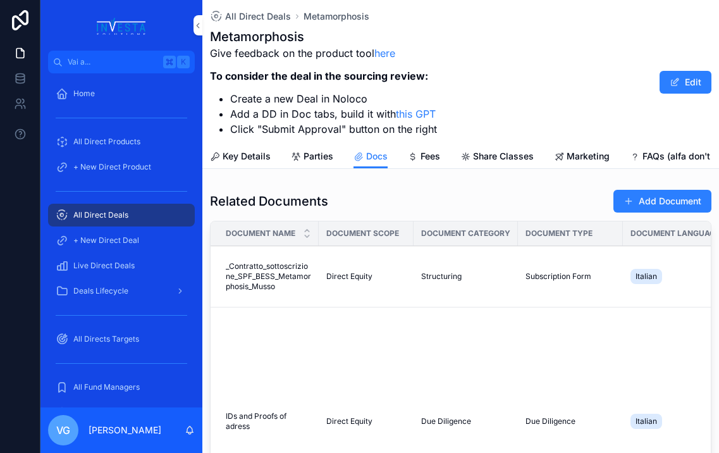
click at [631, 185] on div "Related Documents Add Document Document Name Document Scope Document Category D…" at bounding box center [460, 378] width 517 height 388
click at [630, 194] on button "Add Document" at bounding box center [663, 201] width 98 height 23
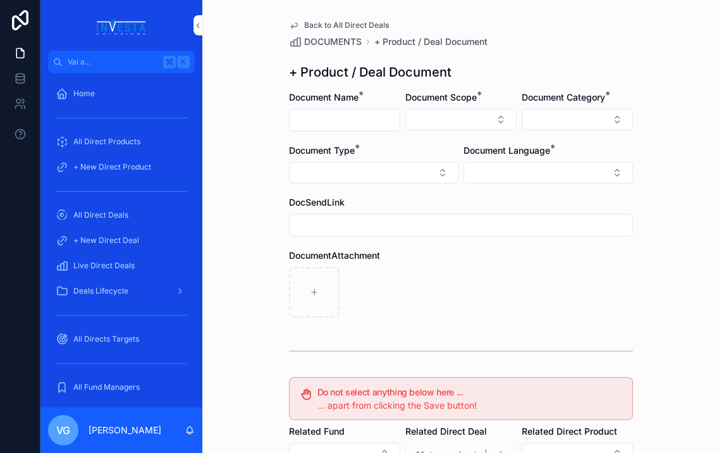
click at [370, 20] on span "Back to All Direct Deals" at bounding box center [346, 25] width 85 height 10
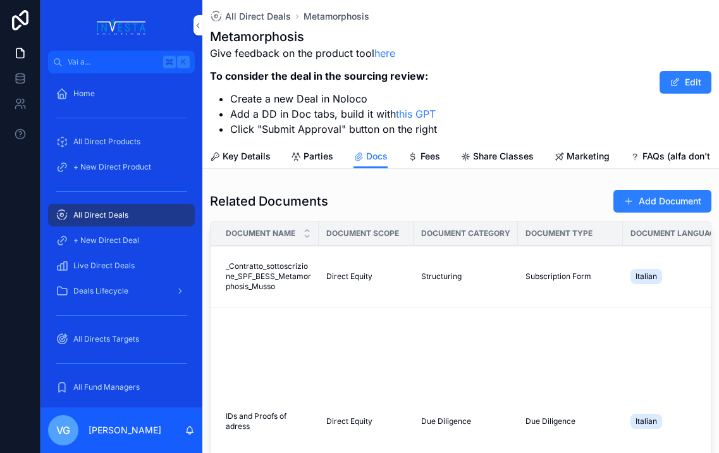
click at [631, 201] on button "Add Document" at bounding box center [663, 201] width 98 height 23
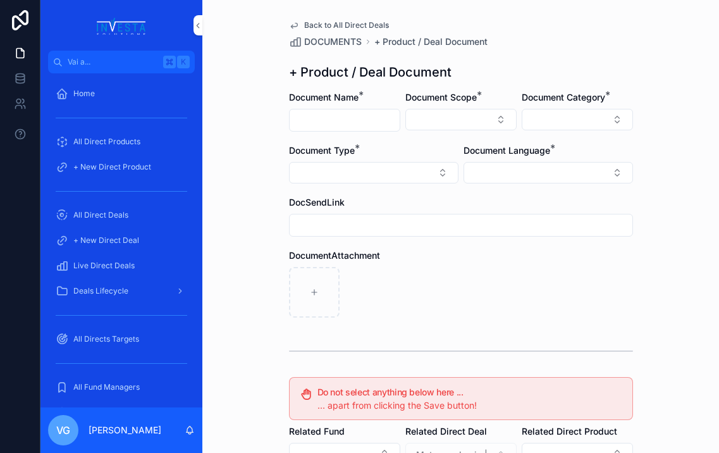
click at [361, 128] on input "contenuto scorrevole" at bounding box center [345, 120] width 110 height 18
paste input "**********"
type input "**********"
click at [422, 114] on button "Select Button" at bounding box center [461, 120] width 111 height 22
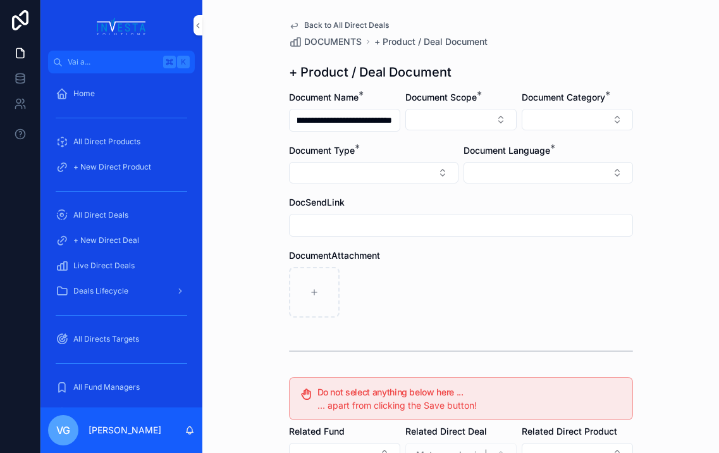
scroll to position [0, 0]
click at [421, 165] on span "Direct Equity" at bounding box center [404, 169] width 53 height 13
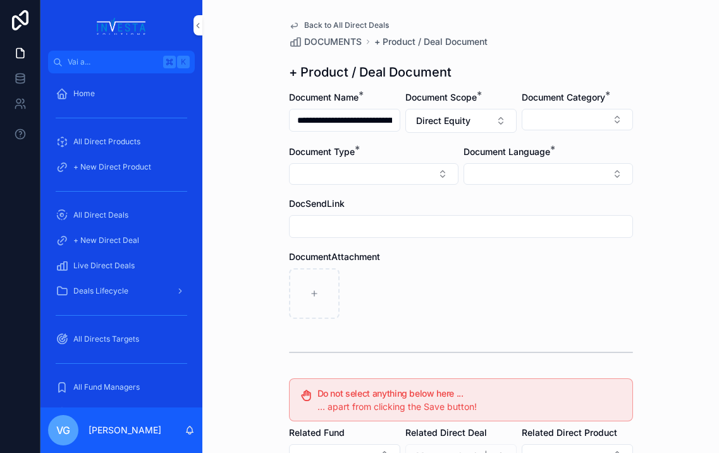
click at [602, 106] on div "Document Category *" at bounding box center [577, 112] width 111 height 42
click at [591, 130] on button "Select Button" at bounding box center [577, 120] width 111 height 22
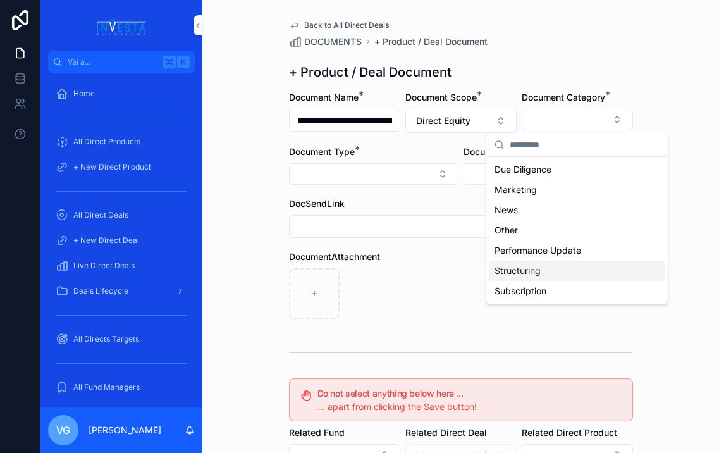
click at [547, 273] on div "Structuring" at bounding box center [578, 271] width 176 height 20
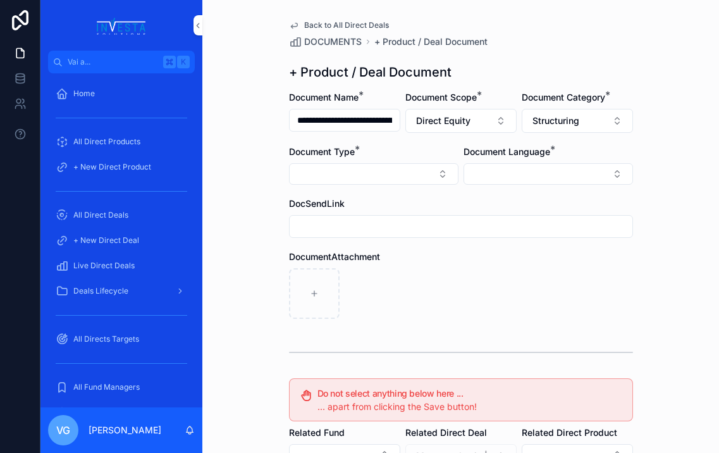
click at [333, 177] on button "Select Button" at bounding box center [374, 174] width 170 height 22
type input "***"
click at [335, 240] on span "Subscription Form" at bounding box center [328, 244] width 75 height 13
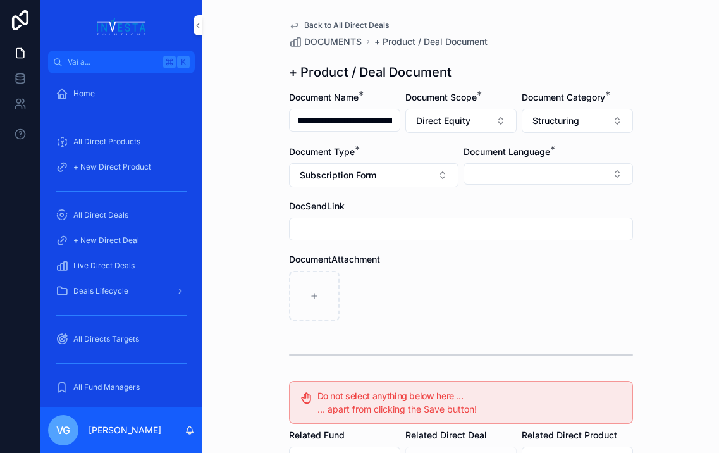
click at [509, 158] on div "Document Language *" at bounding box center [549, 167] width 170 height 42
click at [507, 172] on button "Select Button" at bounding box center [549, 174] width 170 height 22
click at [499, 260] on div "English" at bounding box center [549, 264] width 176 height 20
click at [538, 125] on span "Structuring" at bounding box center [556, 121] width 47 height 13
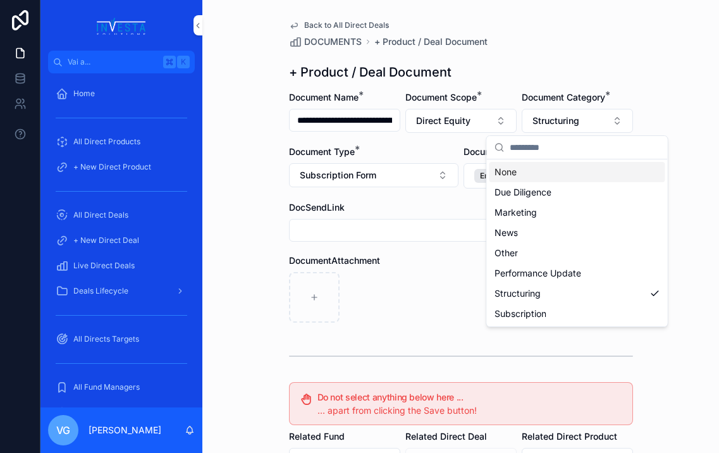
click at [563, 70] on div "+ Product / Deal Document" at bounding box center [461, 72] width 344 height 18
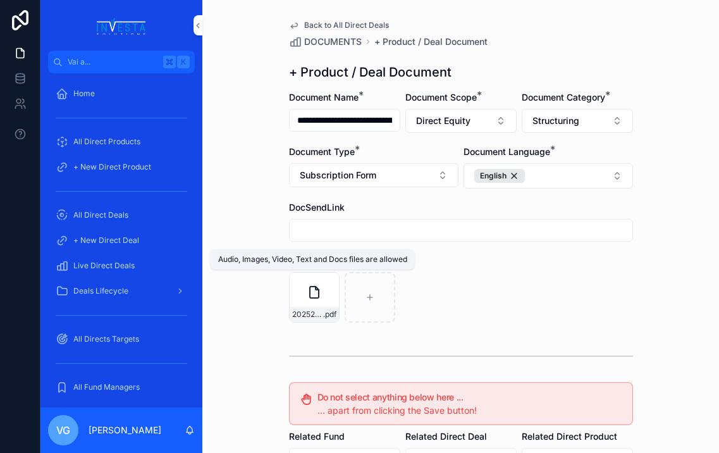
scroll to position [237, 0]
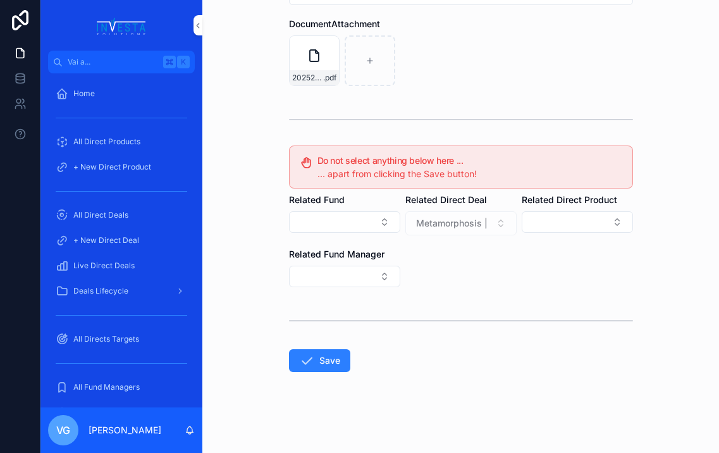
click at [310, 349] on button "Save" at bounding box center [319, 360] width 61 height 23
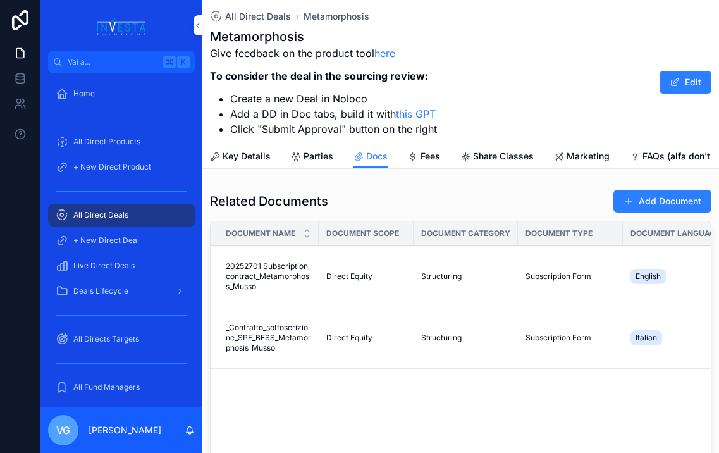
click at [631, 195] on button "Add Document" at bounding box center [663, 201] width 98 height 23
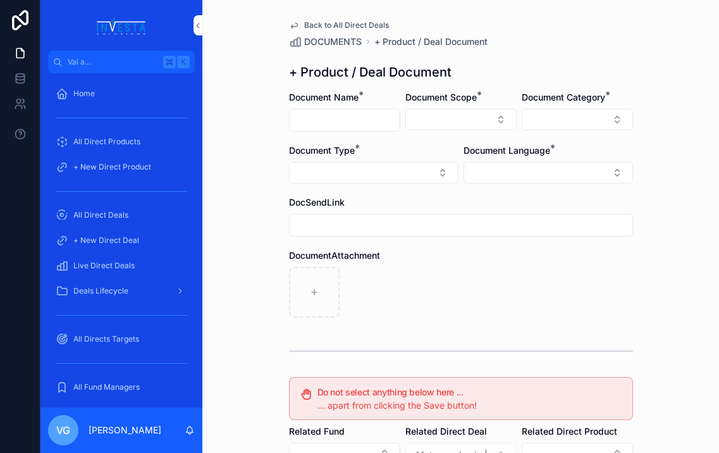
click at [339, 124] on input "contenuto scorrevole" at bounding box center [345, 120] width 110 height 18
paste input "**********"
type input "**********"
click at [450, 107] on div "Document Scope *" at bounding box center [461, 111] width 111 height 40
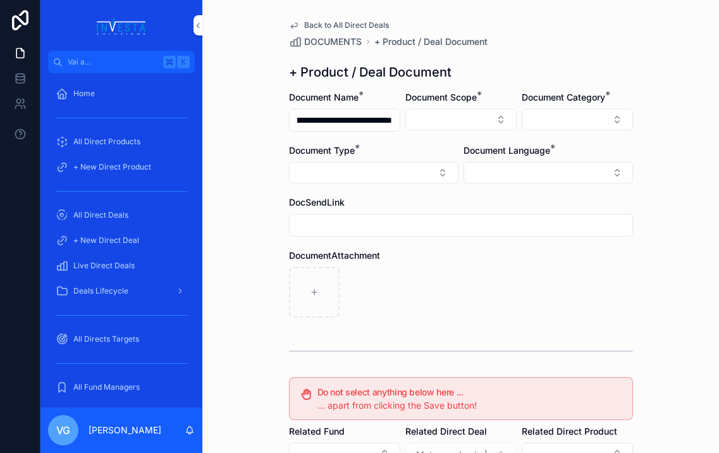
scroll to position [0, 0]
click at [450, 118] on button "Select Button" at bounding box center [461, 120] width 111 height 22
click at [454, 165] on div "Direct Equity" at bounding box center [461, 169] width 176 height 20
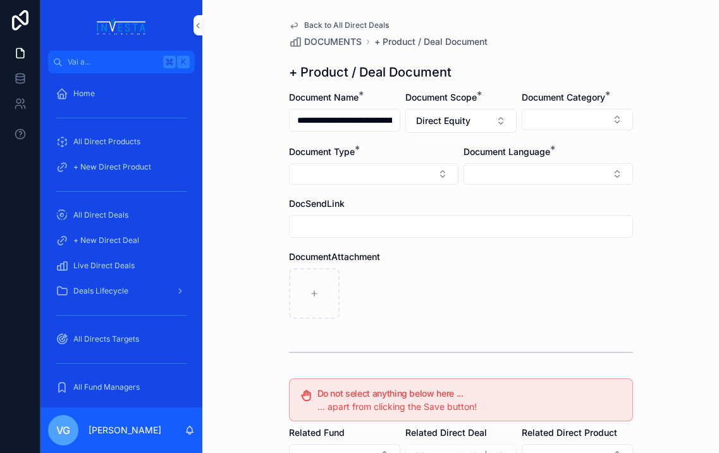
click at [550, 166] on button "Select Button" at bounding box center [549, 174] width 170 height 22
click at [499, 248] on div "Italian" at bounding box center [549, 244] width 176 height 20
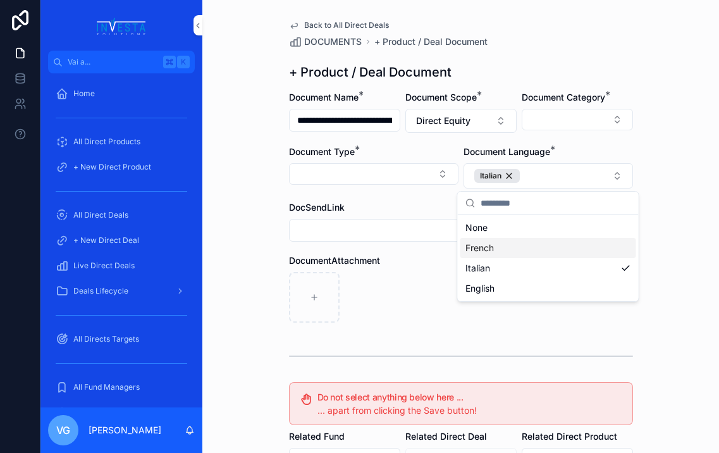
click at [418, 201] on div "DocSendLink" at bounding box center [461, 207] width 344 height 13
click at [568, 127] on button "Select Button" at bounding box center [577, 120] width 111 height 22
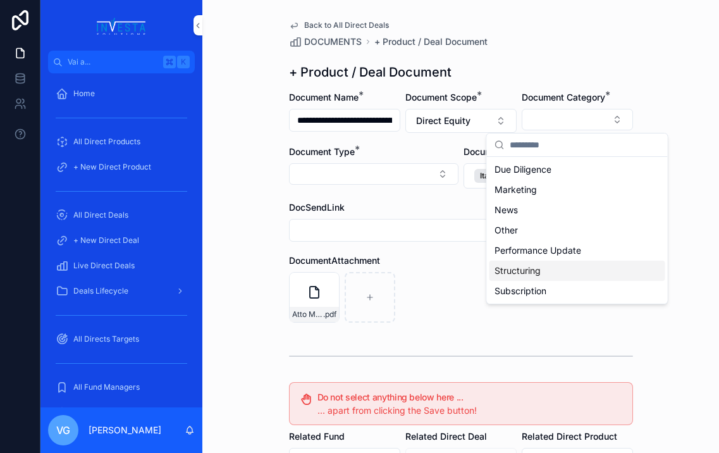
click at [540, 273] on span "Structuring" at bounding box center [518, 270] width 46 height 13
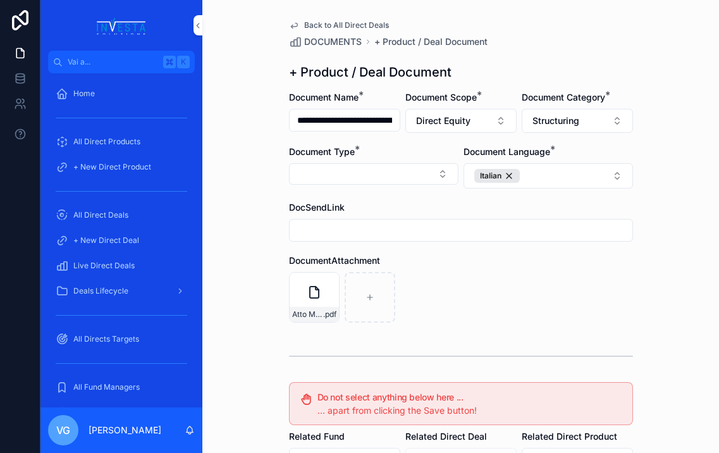
click at [402, 185] on div "Document Type *" at bounding box center [374, 167] width 170 height 43
click at [401, 167] on button "Select Button" at bounding box center [374, 174] width 170 height 22
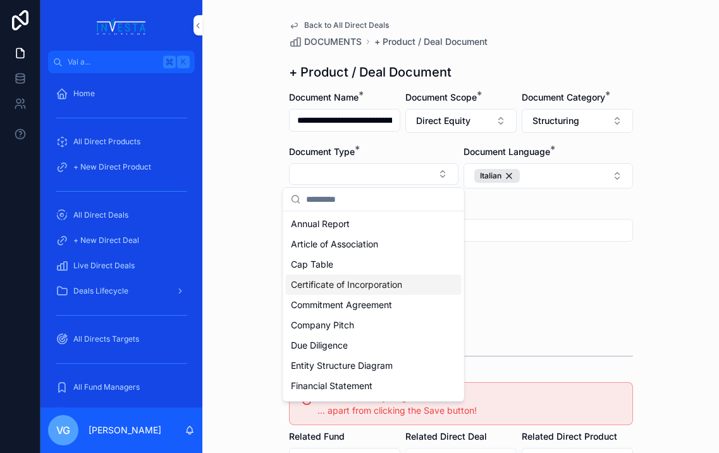
click at [367, 284] on span "Certificate of Incorporation" at bounding box center [346, 284] width 111 height 13
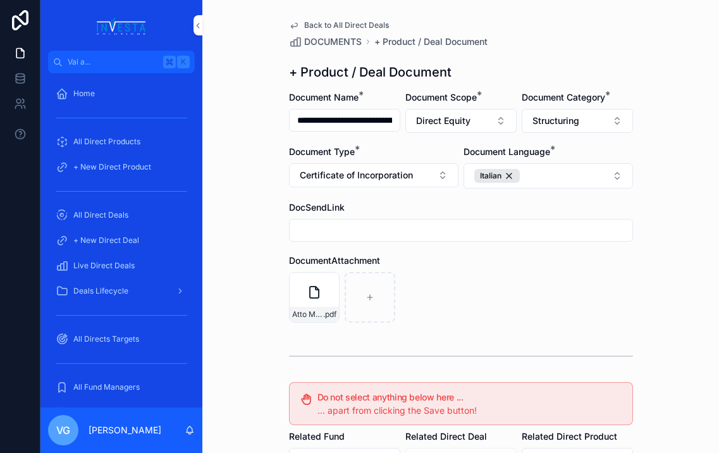
click at [547, 315] on div "Atto Metamorphosis SPA rep. 13.738 .pdf" at bounding box center [461, 297] width 344 height 51
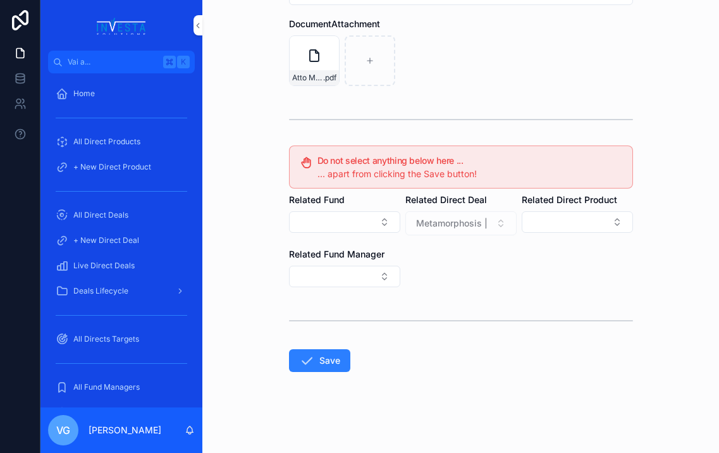
click at [329, 364] on button "Save" at bounding box center [319, 360] width 61 height 23
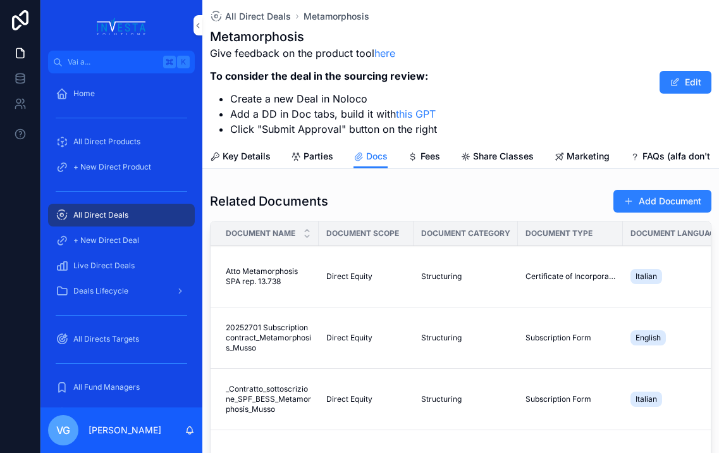
click at [631, 199] on button "Add Document" at bounding box center [663, 201] width 98 height 23
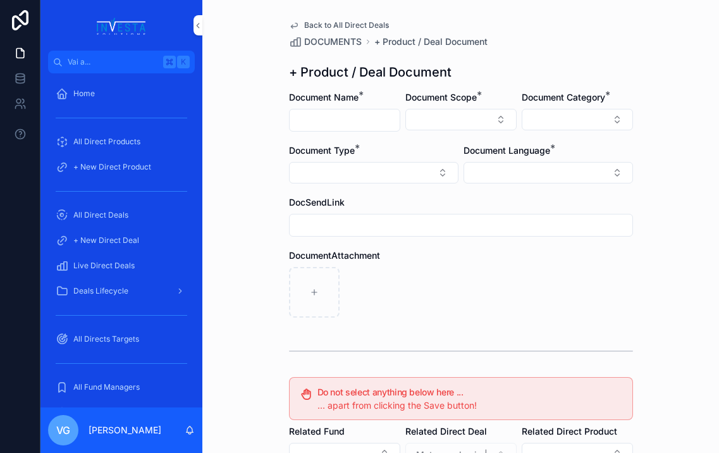
click at [332, 114] on input "contenuto scorrevole" at bounding box center [345, 120] width 110 height 18
paste input "**********"
type input "**********"
click at [447, 266] on div "DocumentAttachment" at bounding box center [461, 283] width 344 height 68
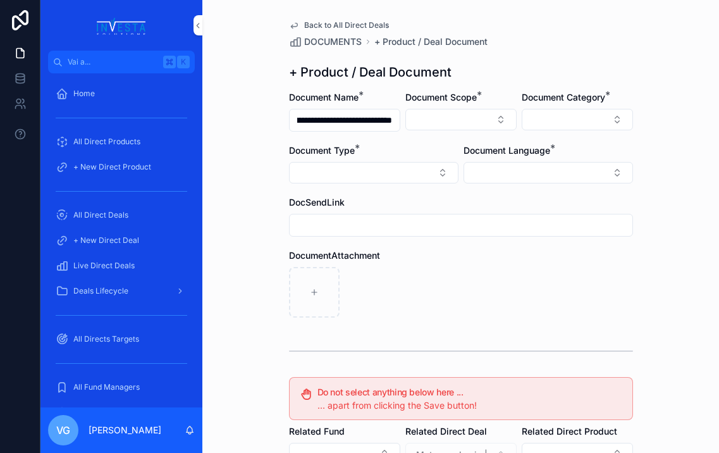
scroll to position [0, 0]
click at [257, 178] on div "**********" at bounding box center [460, 226] width 517 height 453
click at [487, 129] on button "Select Button" at bounding box center [461, 120] width 111 height 22
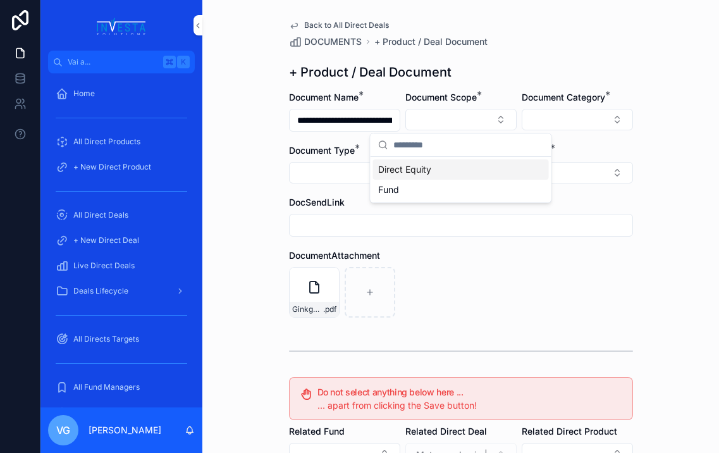
click at [459, 164] on div "Direct Equity" at bounding box center [461, 169] width 176 height 20
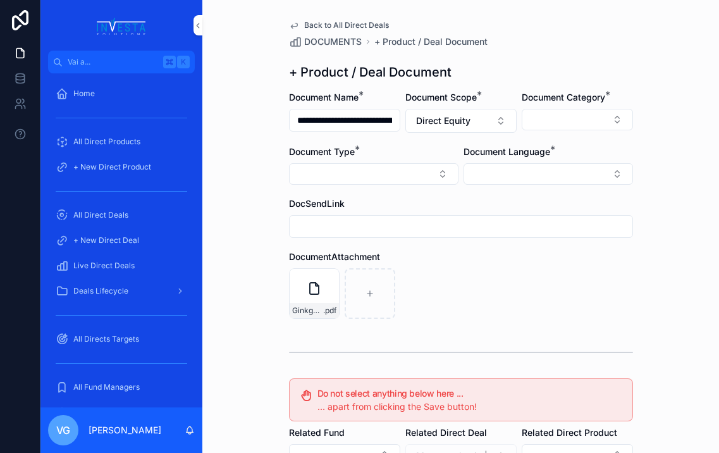
click at [560, 173] on button "Select Button" at bounding box center [549, 174] width 170 height 22
click at [511, 241] on div "Italian" at bounding box center [549, 244] width 176 height 20
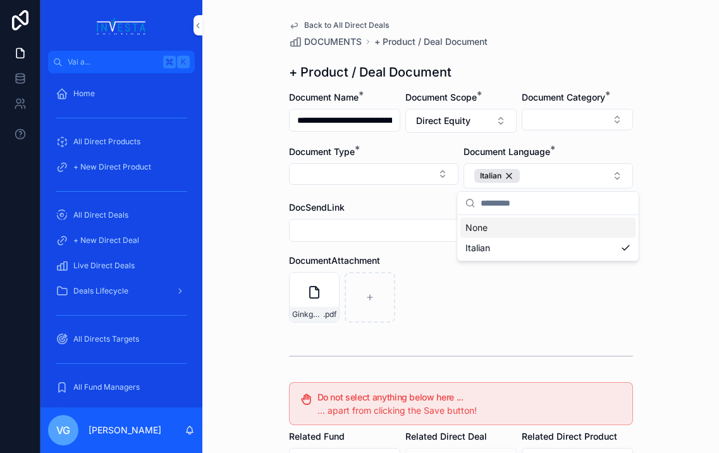
click at [425, 205] on div "DocSendLink" at bounding box center [461, 207] width 344 height 13
click at [542, 120] on button "Select Button" at bounding box center [577, 120] width 111 height 22
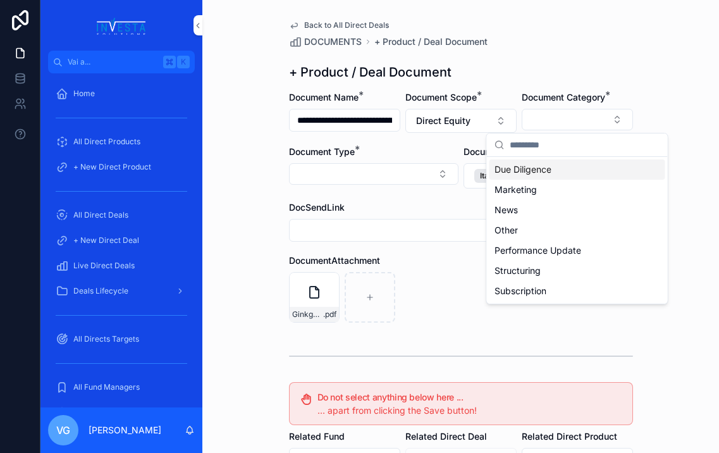
click at [512, 173] on span "Due Diligence" at bounding box center [523, 169] width 57 height 13
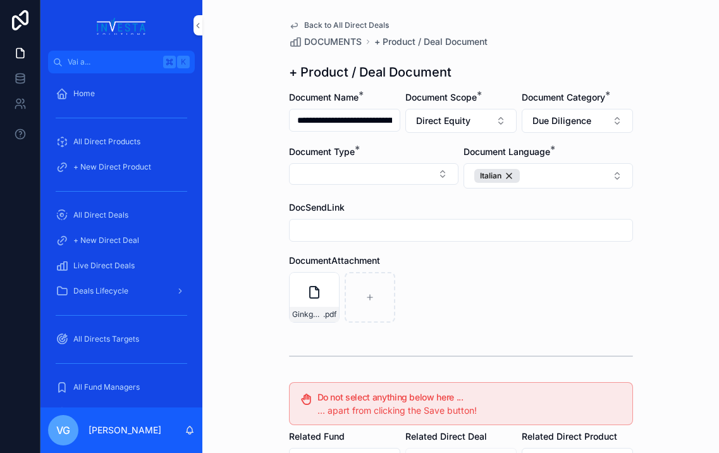
click at [411, 167] on button "Select Button" at bounding box center [374, 174] width 170 height 22
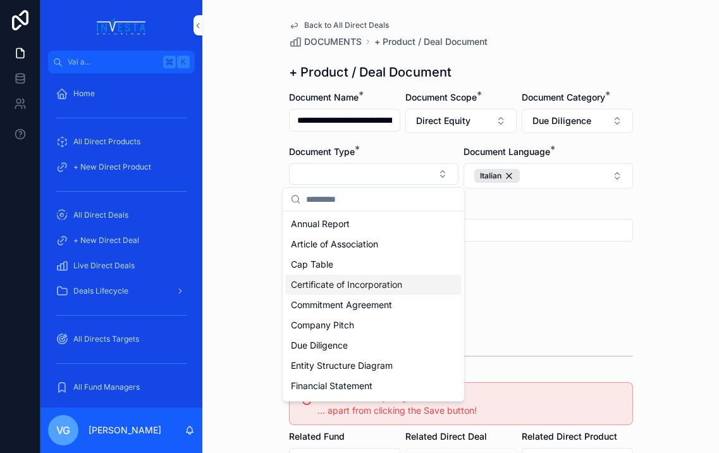
click at [364, 287] on span "Certificate of Incorporation" at bounding box center [346, 284] width 111 height 13
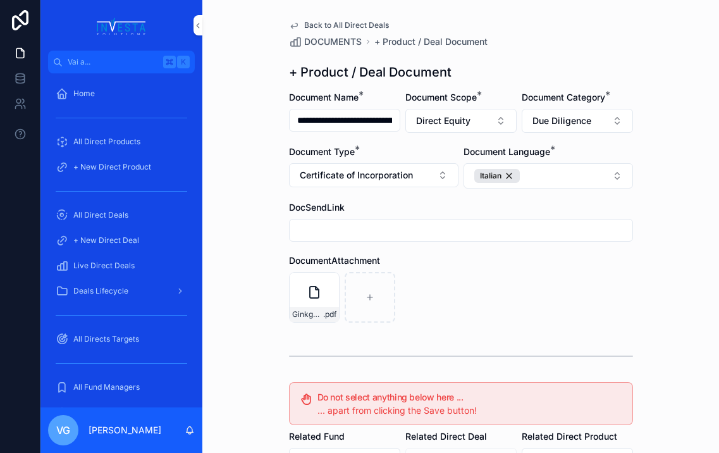
scroll to position [237, 0]
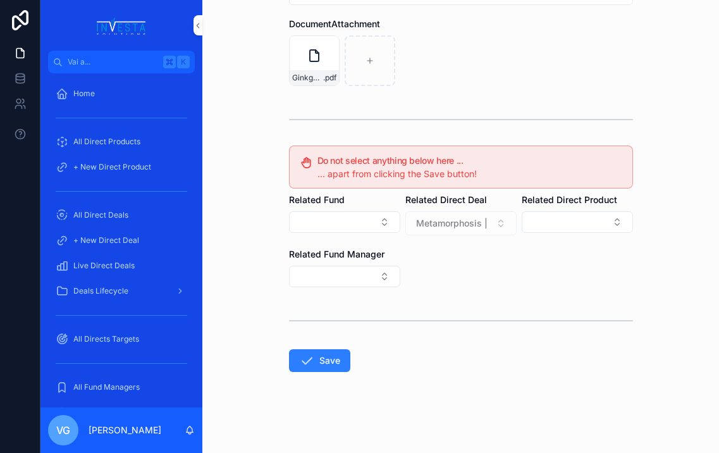
click at [331, 359] on button "Save" at bounding box center [319, 360] width 61 height 23
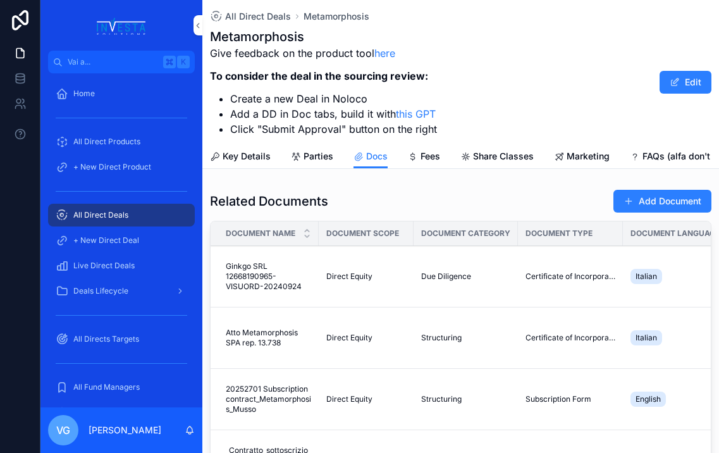
click at [626, 198] on span "contenuto scorrevole" at bounding box center [629, 201] width 10 height 10
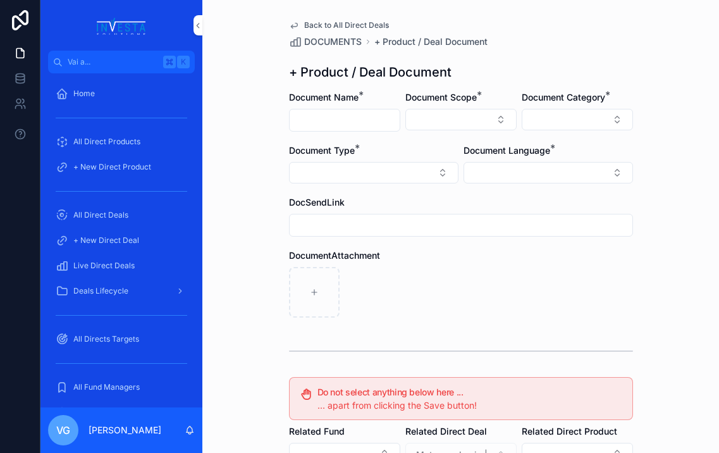
click at [350, 124] on input "contenuto scorrevole" at bounding box center [345, 120] width 110 height 18
type input "**********"
click at [423, 119] on button "Select Button" at bounding box center [461, 120] width 111 height 22
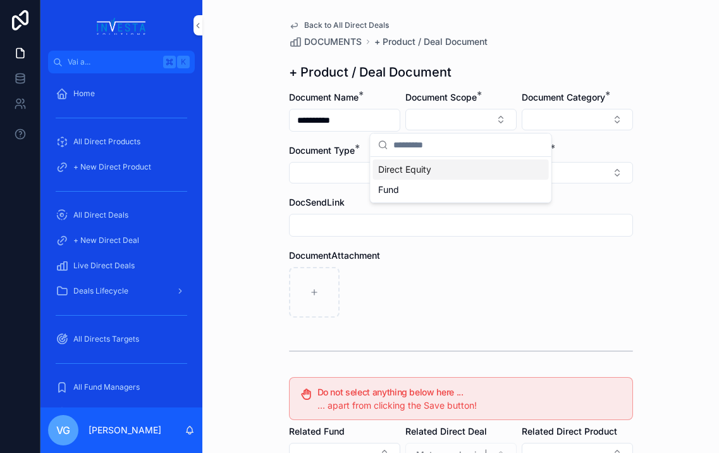
click at [425, 166] on span "Direct Equity" at bounding box center [404, 169] width 53 height 13
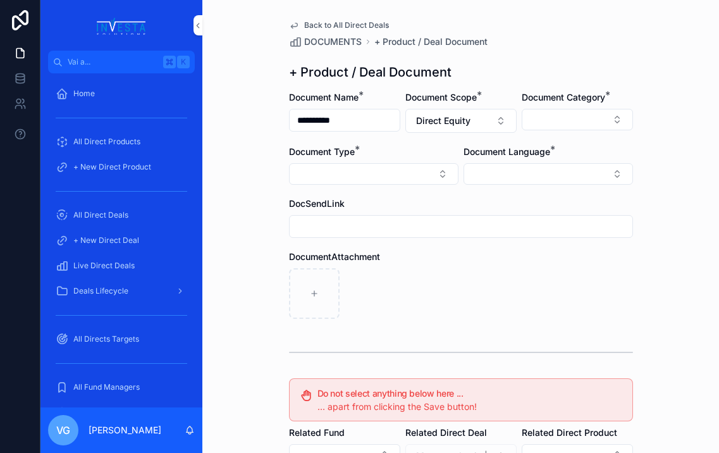
click at [529, 169] on button "Select Button" at bounding box center [549, 174] width 170 height 22
click at [503, 244] on div "Italian" at bounding box center [549, 244] width 176 height 20
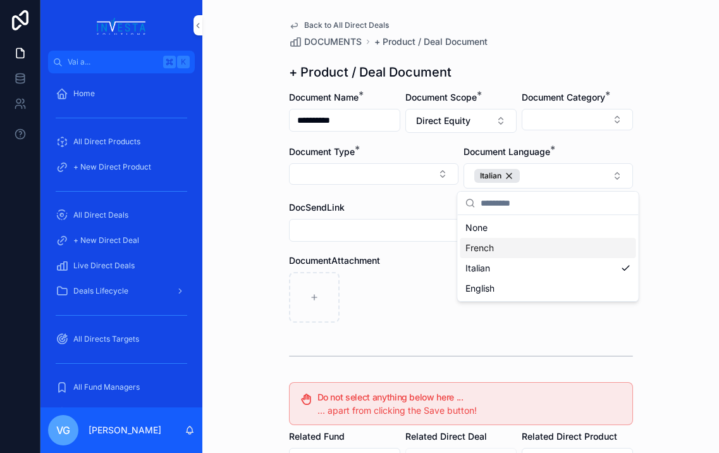
click at [428, 268] on div "DocumentAttachment" at bounding box center [461, 288] width 344 height 68
click at [578, 138] on form "**********" at bounding box center [461, 390] width 344 height 599
click at [578, 122] on button "Select Button" at bounding box center [577, 120] width 111 height 22
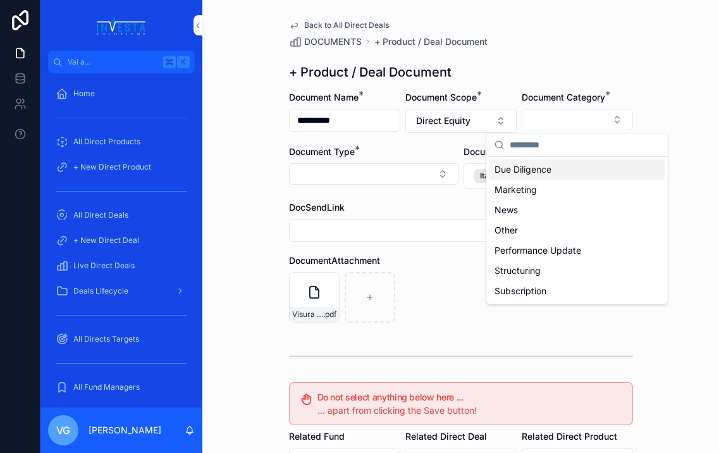
click at [547, 171] on span "Due Diligence" at bounding box center [523, 169] width 57 height 13
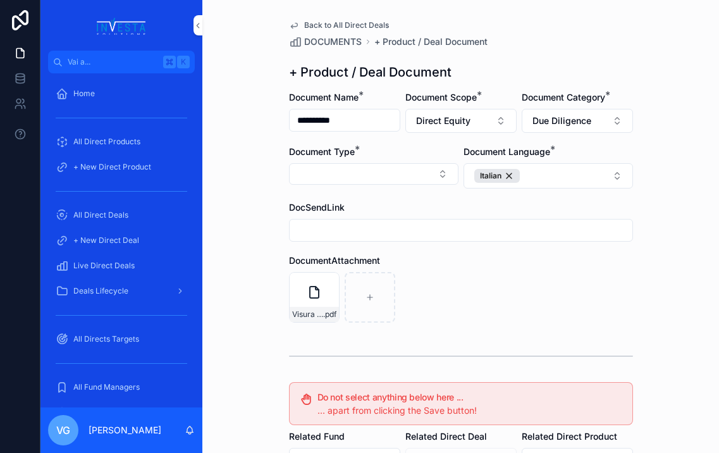
click at [401, 173] on button "Select Button" at bounding box center [374, 174] width 170 height 22
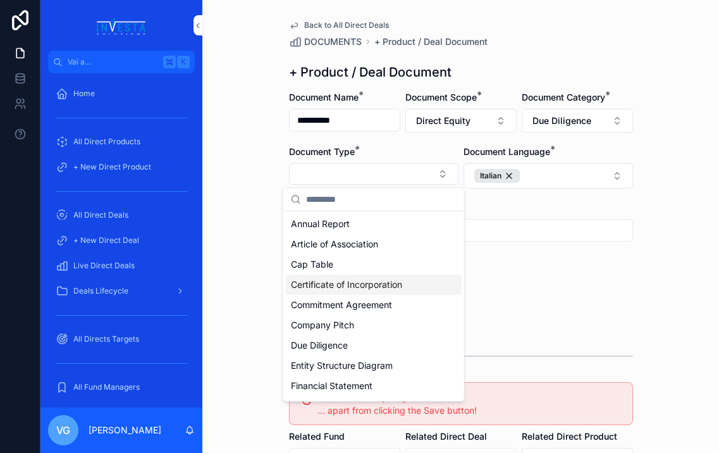
click at [345, 287] on span "Certificate of Incorporation" at bounding box center [346, 284] width 111 height 13
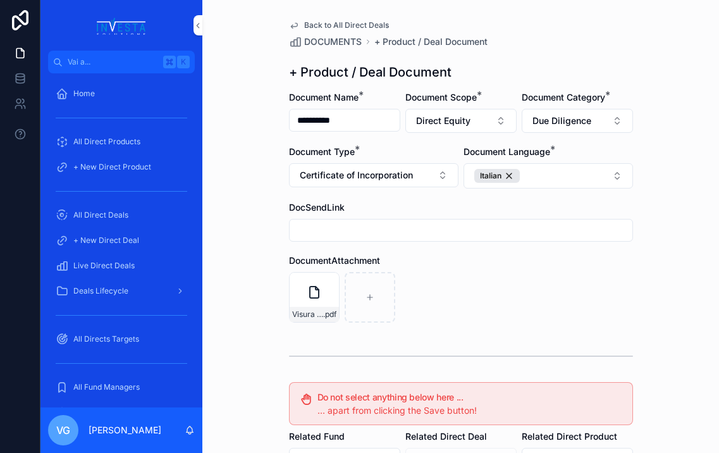
scroll to position [237, 0]
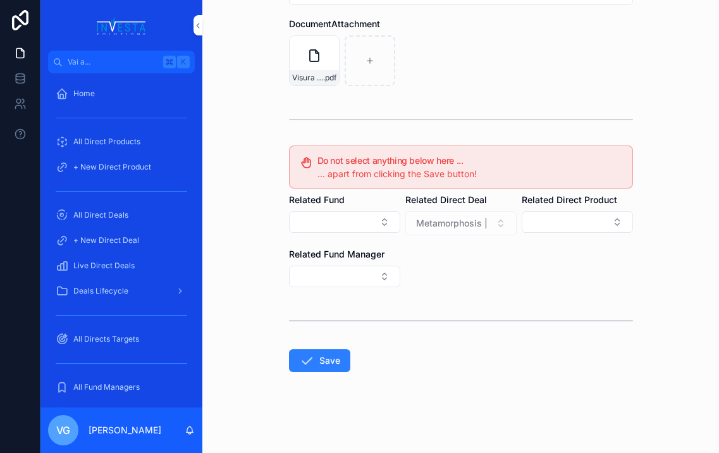
click at [329, 358] on button "Save" at bounding box center [319, 360] width 61 height 23
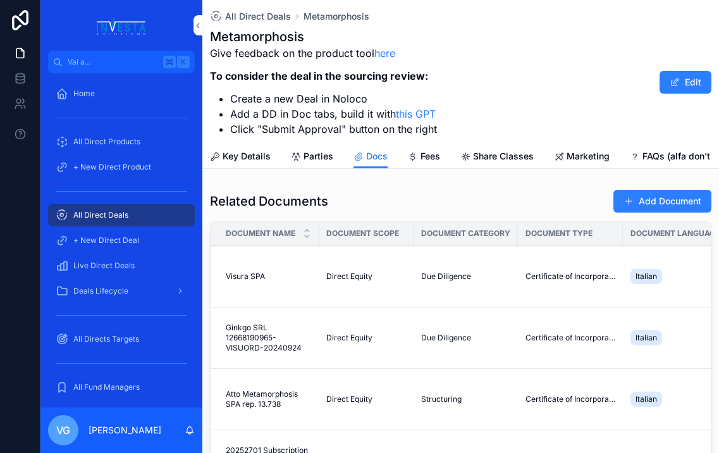
click at [631, 212] on button "Add Document" at bounding box center [663, 201] width 98 height 23
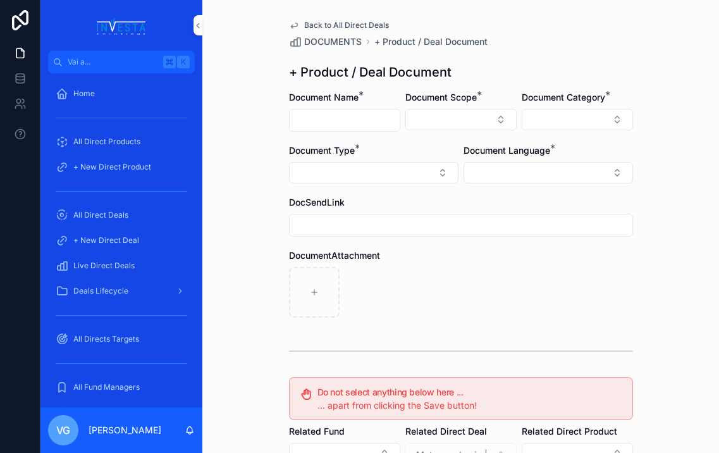
click at [376, 115] on input "contenuto scorrevole" at bounding box center [345, 120] width 110 height 18
type input "**********"
click at [460, 118] on button "Select Button" at bounding box center [461, 120] width 111 height 22
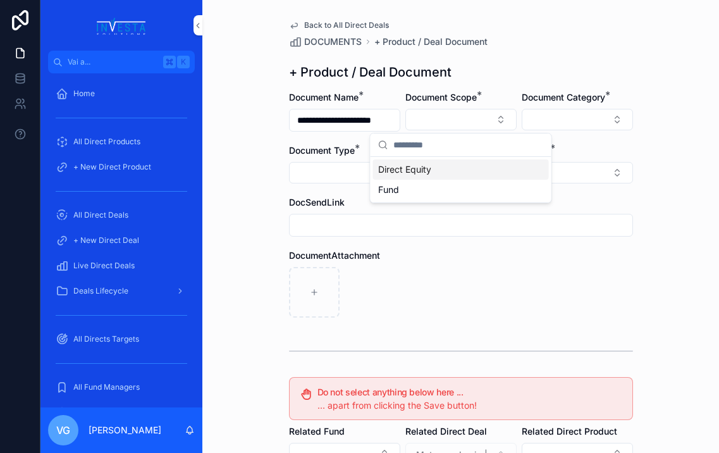
scroll to position [0, 0]
click at [442, 170] on div "Direct Equity" at bounding box center [461, 169] width 176 height 20
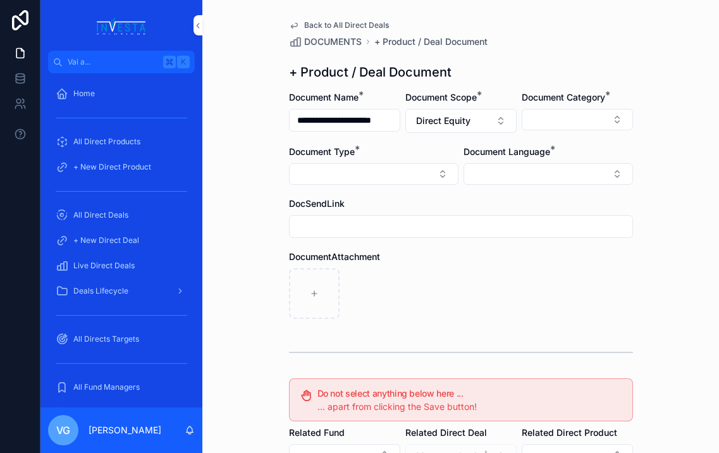
click at [551, 109] on button "Select Button" at bounding box center [577, 120] width 111 height 22
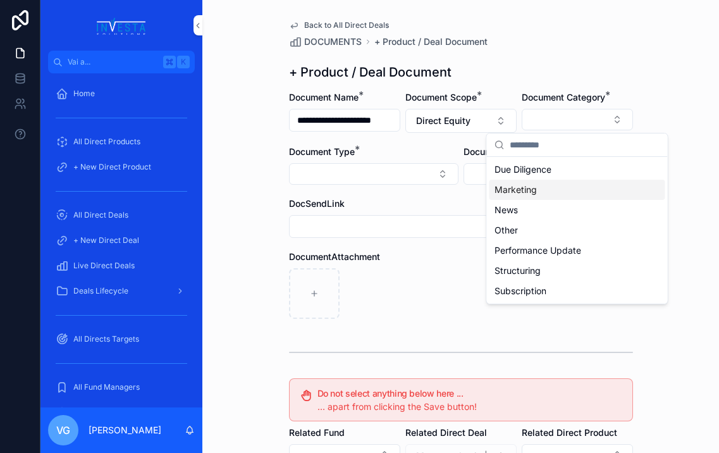
click at [526, 185] on span "Marketing" at bounding box center [516, 189] width 42 height 13
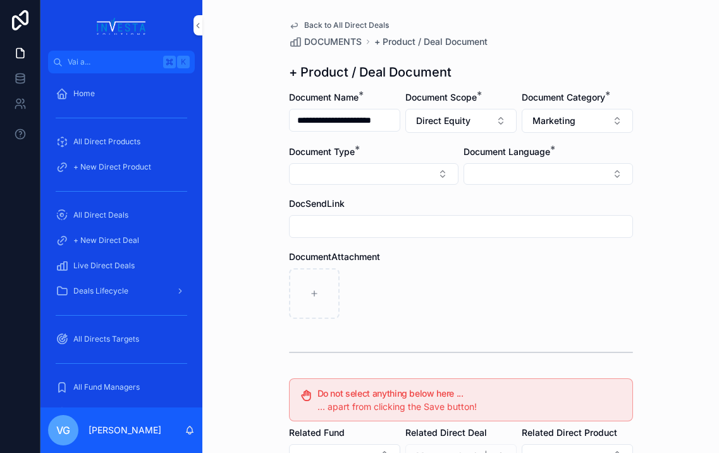
click at [414, 172] on button "Select Button" at bounding box center [374, 174] width 170 height 22
type input "****"
click at [394, 219] on div "Fund Presentation" at bounding box center [374, 224] width 176 height 20
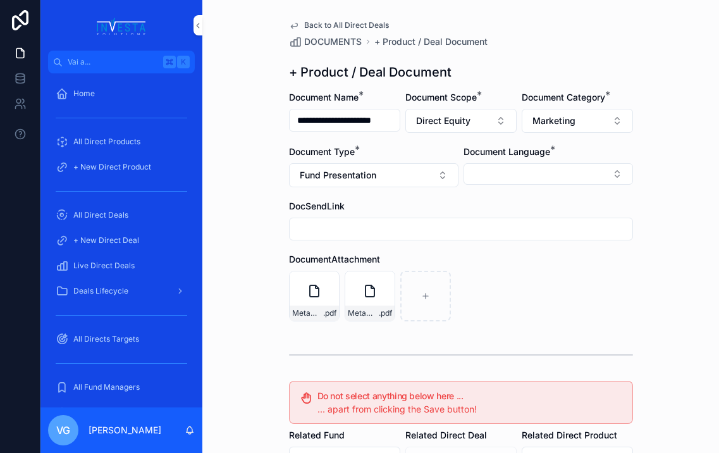
scroll to position [0, 6]
drag, startPoint x: 377, startPoint y: 122, endPoint x: 426, endPoint y: 122, distance: 49.4
click at [426, 122] on form "**********" at bounding box center [461, 389] width 344 height 597
click at [483, 287] on div "Metamorphosis - intro deck - 22.11.2024 .pdf Metamorphosis - BESS approfondimen…" at bounding box center [461, 296] width 344 height 51
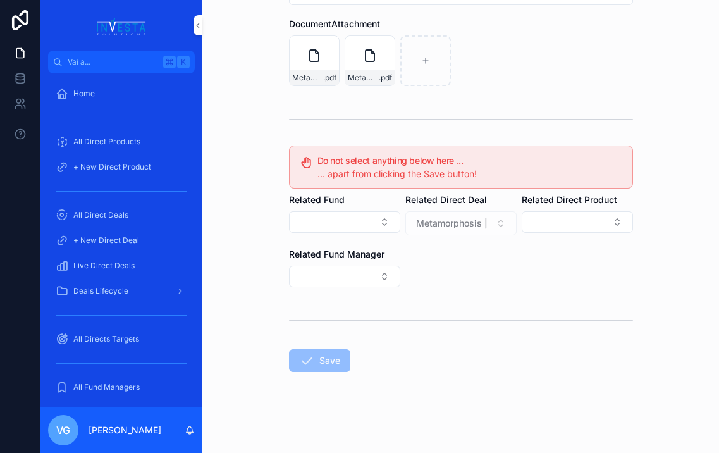
scroll to position [32, 0]
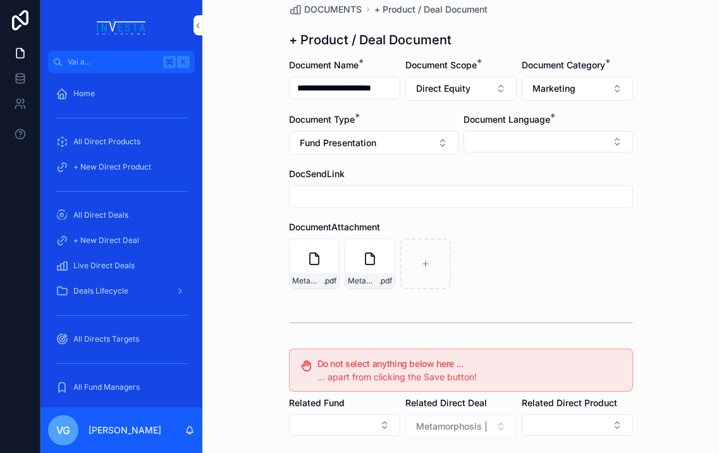
click at [530, 132] on button "Select Button" at bounding box center [549, 142] width 170 height 22
click at [484, 214] on span "Italian" at bounding box center [478, 212] width 25 height 13
click at [217, 233] on div "**********" at bounding box center [460, 194] width 517 height 453
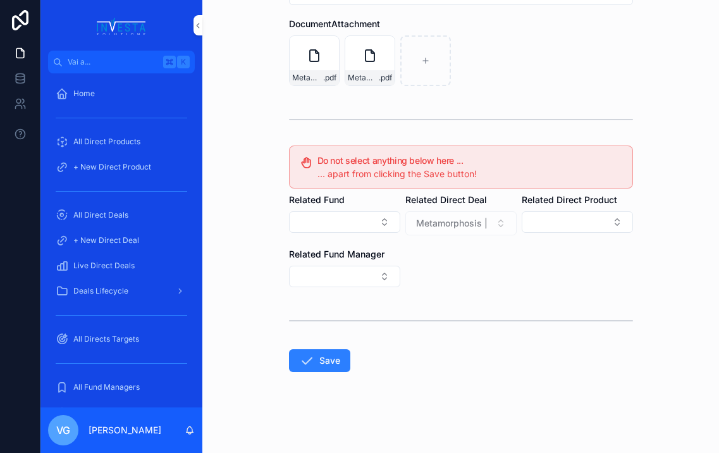
click at [299, 353] on icon "contenuto scorrevole" at bounding box center [306, 360] width 15 height 15
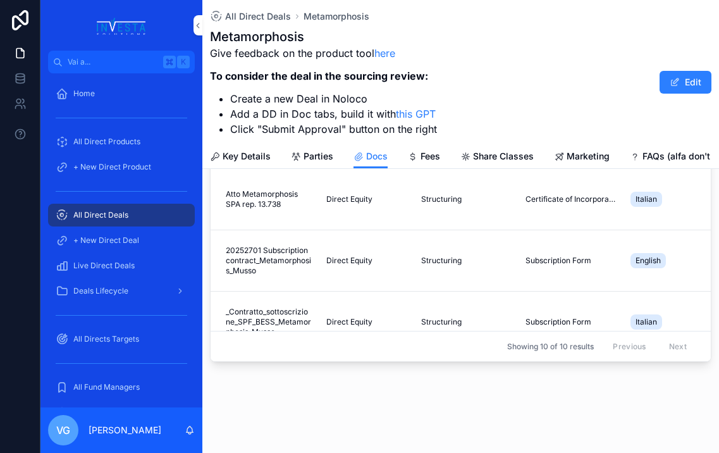
scroll to position [200, 0]
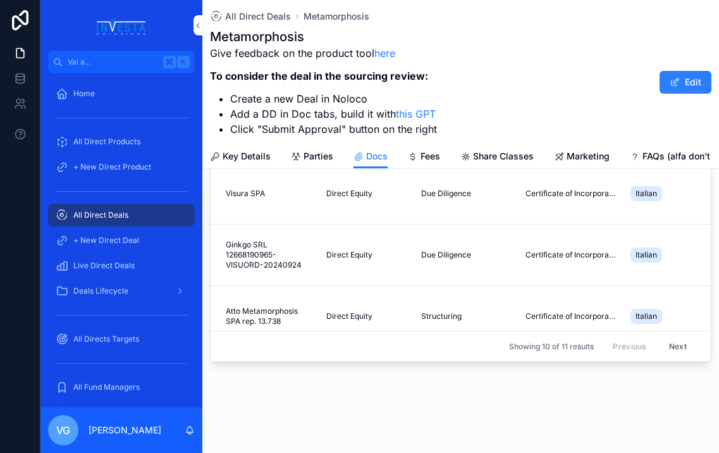
click at [256, 15] on span "All Direct Deals" at bounding box center [258, 16] width 66 height 13
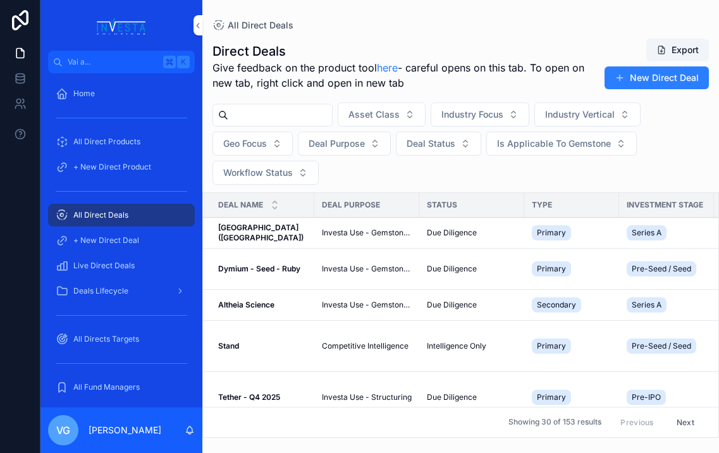
click at [312, 120] on input "contenuto scorrevole" at bounding box center [280, 115] width 104 height 18
type input "*****"
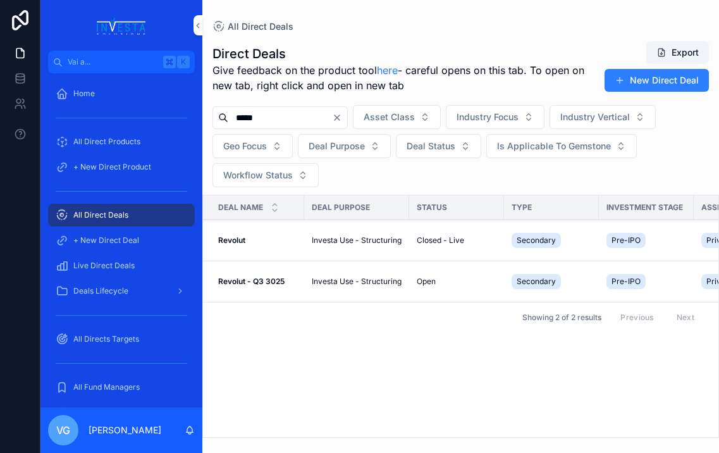
click at [235, 240] on strong "Revolut" at bounding box center [231, 239] width 27 height 9
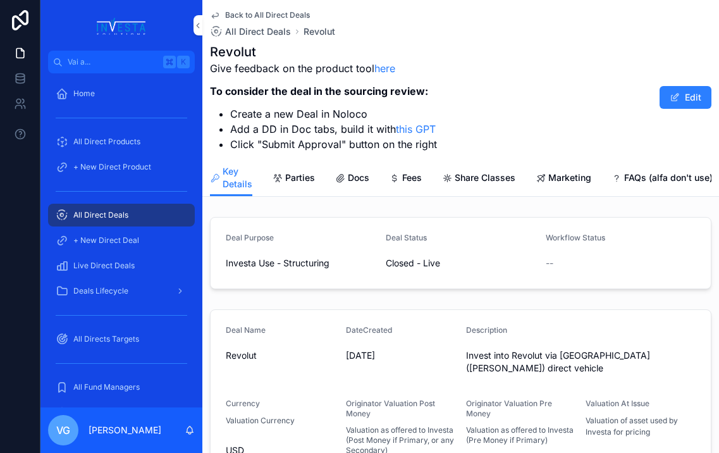
click at [244, 16] on span "Back to All Direct Deals" at bounding box center [267, 15] width 85 height 10
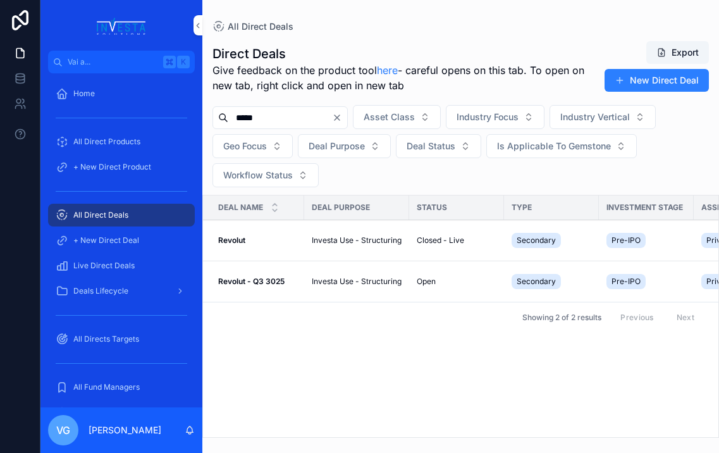
click at [248, 282] on strong "Revolut - Q3 3025" at bounding box center [251, 280] width 66 height 9
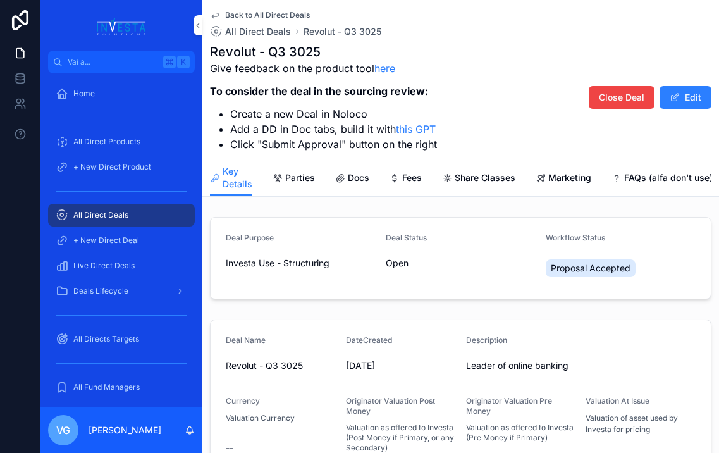
click at [349, 178] on span "Docs" at bounding box center [359, 177] width 22 height 13
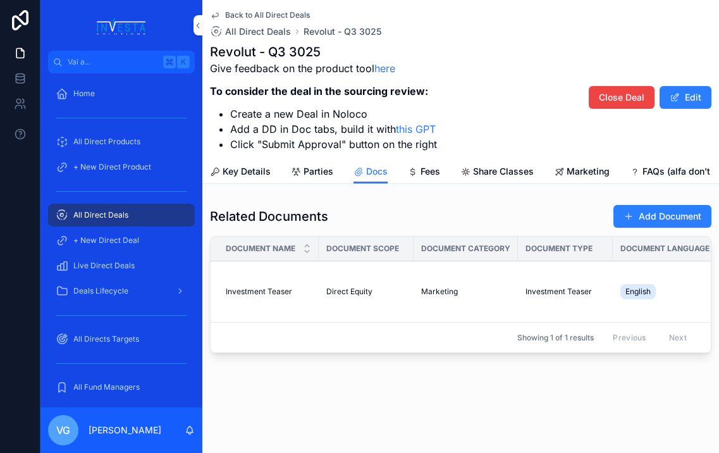
click at [631, 214] on button "Add Document" at bounding box center [663, 216] width 98 height 23
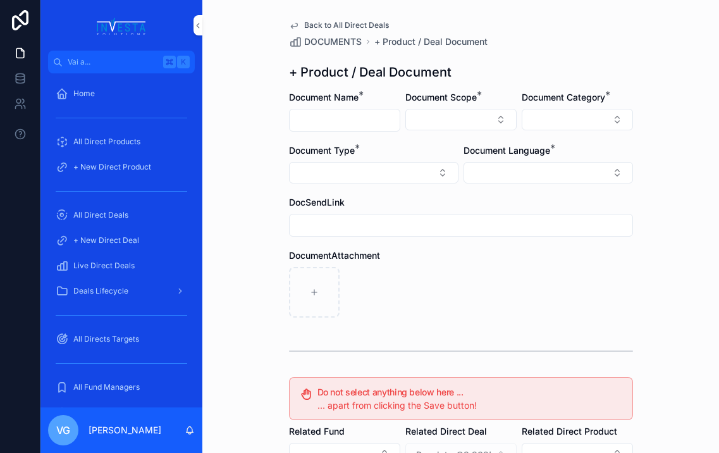
click at [332, 115] on input "contenuto scorrevole" at bounding box center [345, 120] width 110 height 18
paste input "**********"
type input "**********"
click at [442, 125] on button "Select Button" at bounding box center [461, 120] width 111 height 22
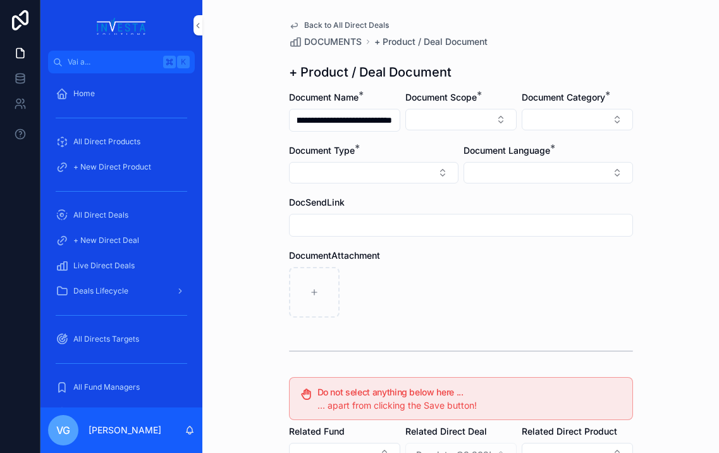
scroll to position [0, 0]
click at [432, 167] on div "Direct Equity" at bounding box center [461, 169] width 176 height 20
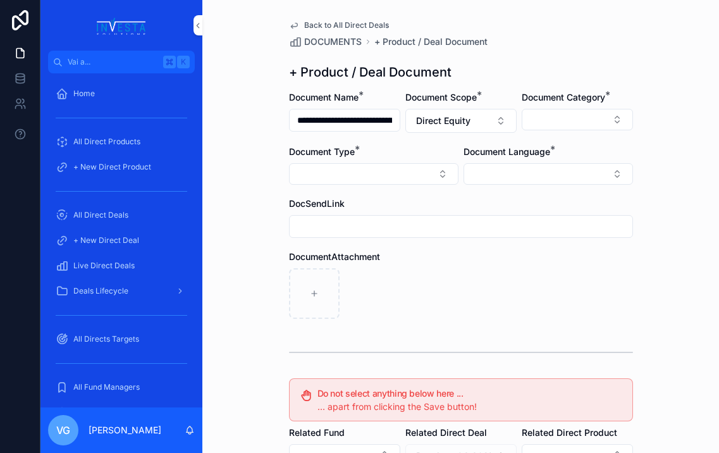
click at [562, 106] on div "Document Category *" at bounding box center [577, 112] width 111 height 42
click at [552, 135] on form "**********" at bounding box center [461, 388] width 344 height 595
click at [556, 125] on button "Select Button" at bounding box center [577, 120] width 111 height 22
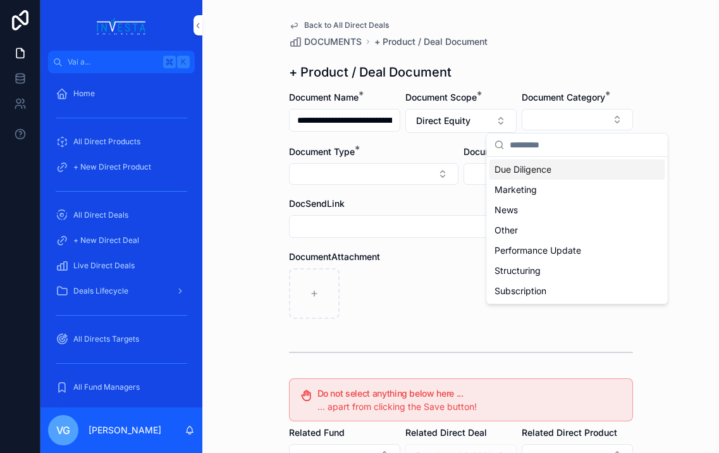
click at [542, 172] on span "Due Diligence" at bounding box center [523, 169] width 57 height 13
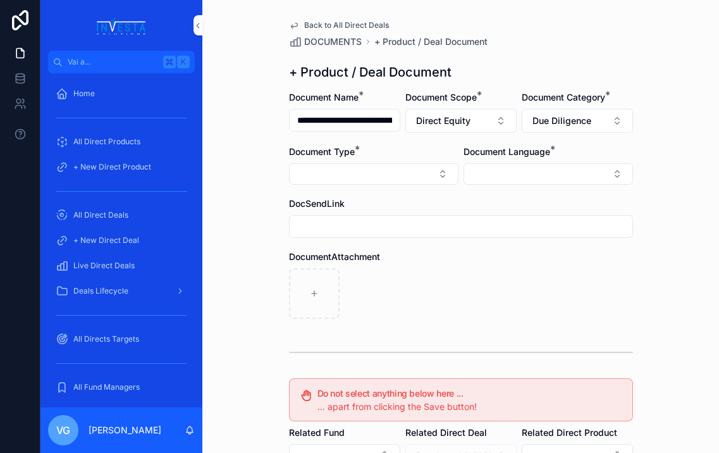
click at [419, 175] on button "Select Button" at bounding box center [374, 174] width 170 height 22
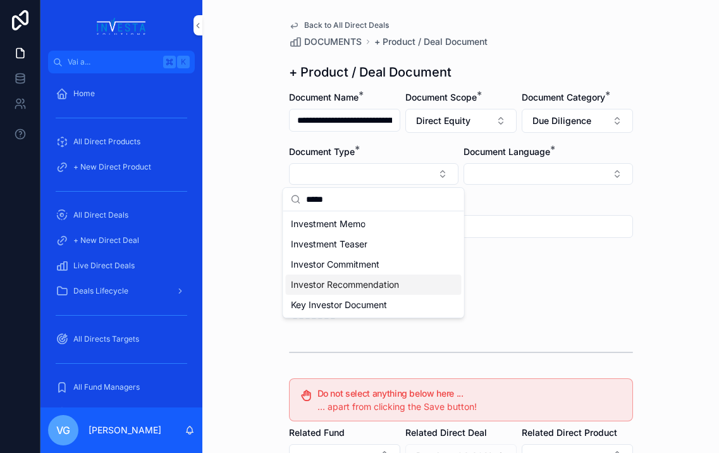
type input "*****"
click at [348, 290] on span "Investor Recommendation" at bounding box center [345, 284] width 108 height 13
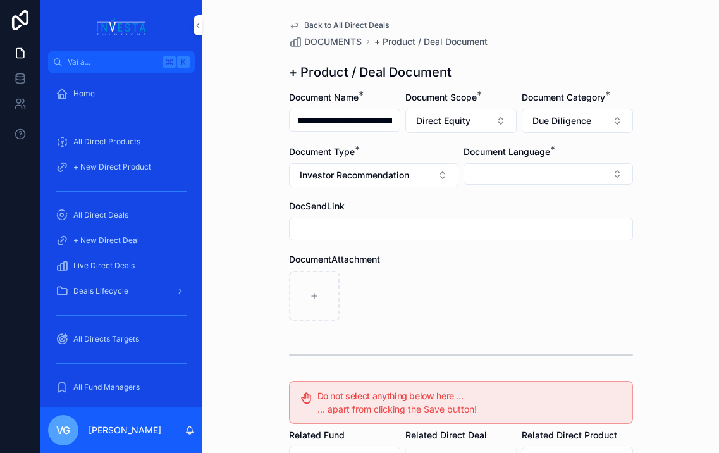
click at [540, 175] on button "Select Button" at bounding box center [549, 174] width 170 height 22
click at [501, 263] on div "English" at bounding box center [549, 264] width 176 height 20
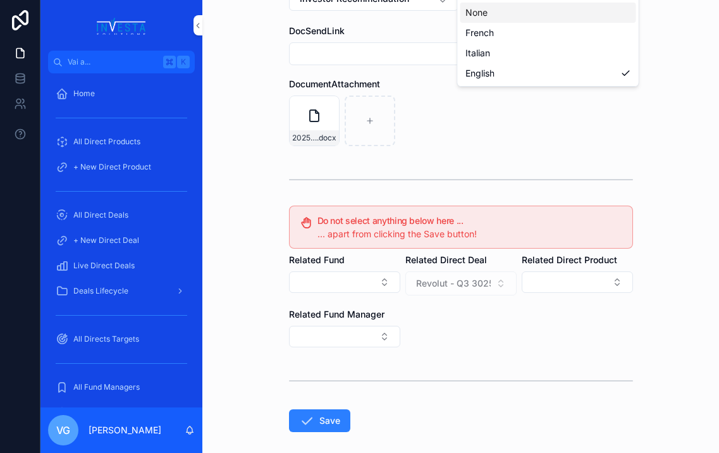
scroll to position [237, 0]
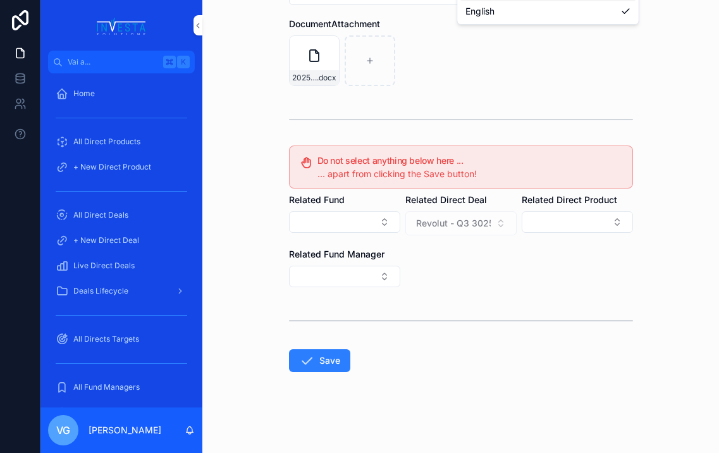
click at [318, 358] on button "Save" at bounding box center [319, 360] width 61 height 23
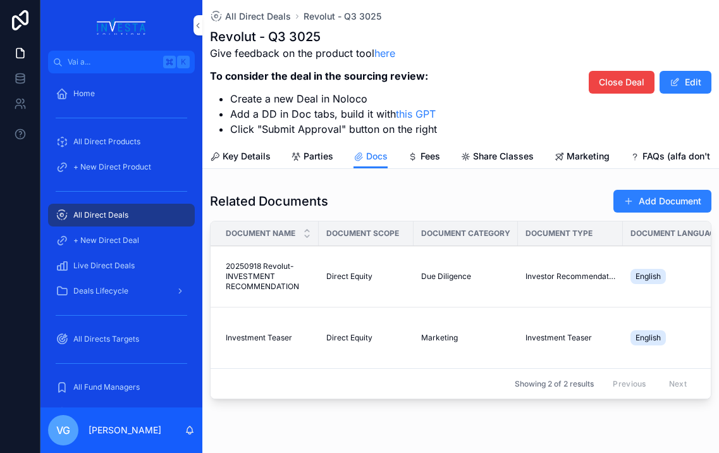
click at [631, 193] on button "Add Document" at bounding box center [663, 201] width 98 height 23
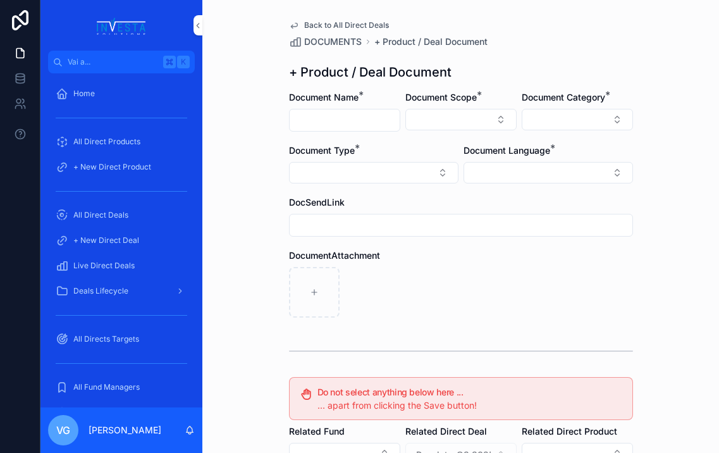
click at [333, 108] on div "Document Name *" at bounding box center [344, 111] width 111 height 40
click at [331, 115] on input "contenuto scorrevole" at bounding box center [345, 120] width 110 height 18
paste input "**********"
type input "**********"
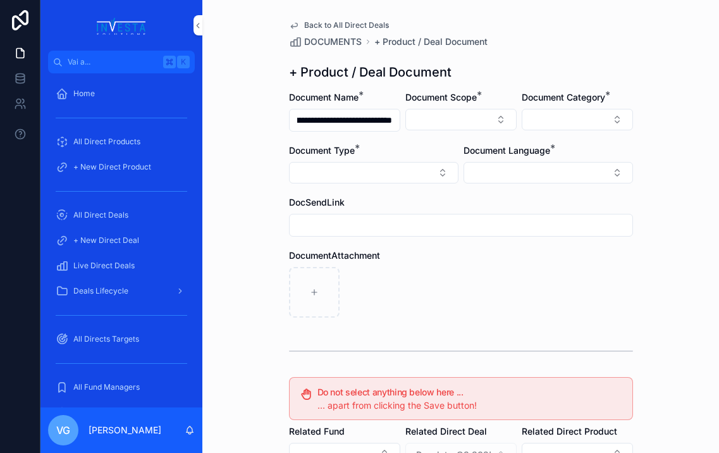
click at [433, 119] on button "Select Button" at bounding box center [461, 120] width 111 height 22
click at [418, 164] on span "Direct Equity" at bounding box center [404, 169] width 53 height 13
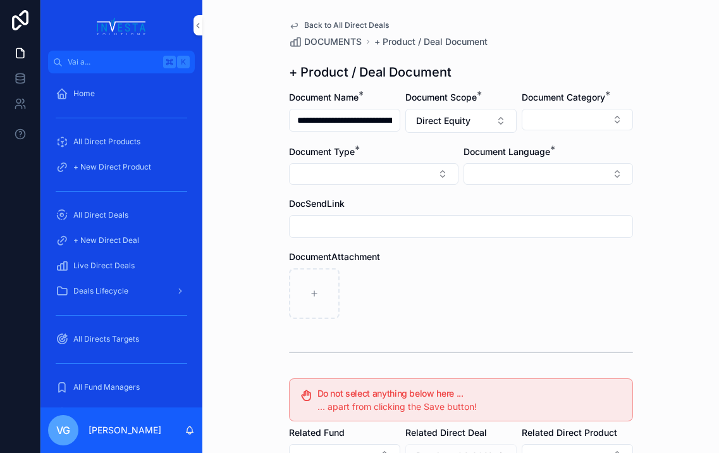
click at [550, 121] on button "Select Button" at bounding box center [577, 120] width 111 height 22
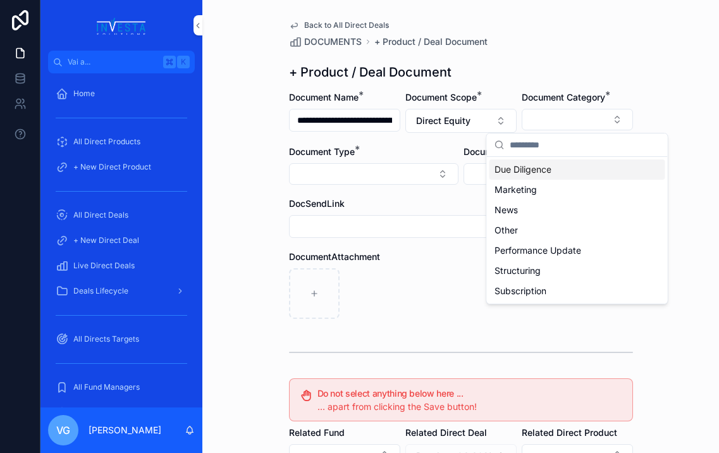
click at [512, 171] on span "Due Diligence" at bounding box center [523, 169] width 57 height 13
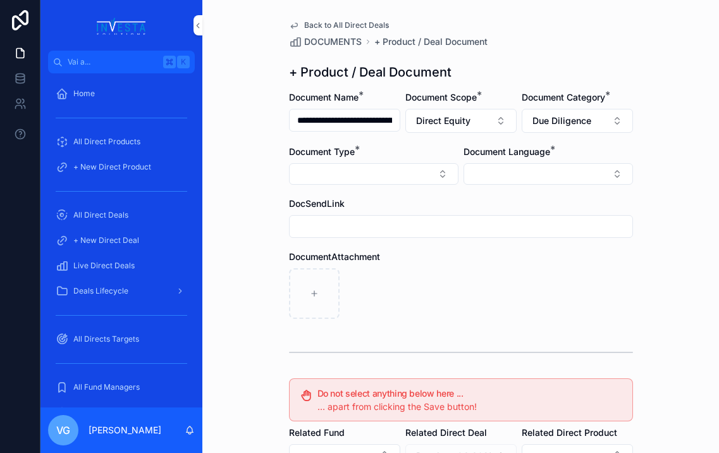
click at [417, 173] on button "Select Button" at bounding box center [374, 174] width 170 height 22
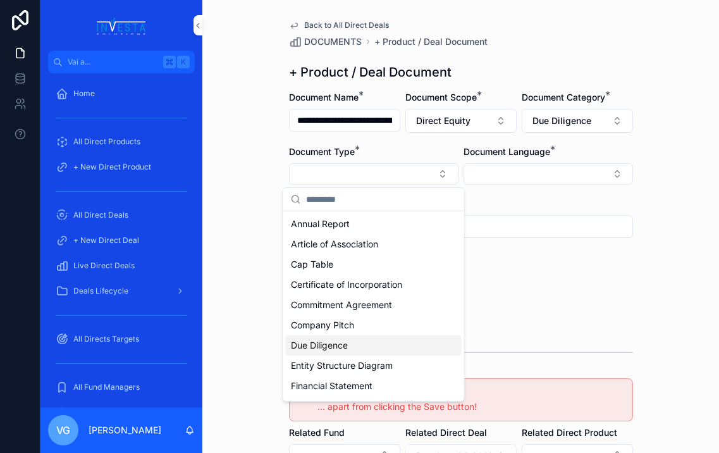
click at [320, 342] on span "Due Diligence" at bounding box center [319, 345] width 57 height 13
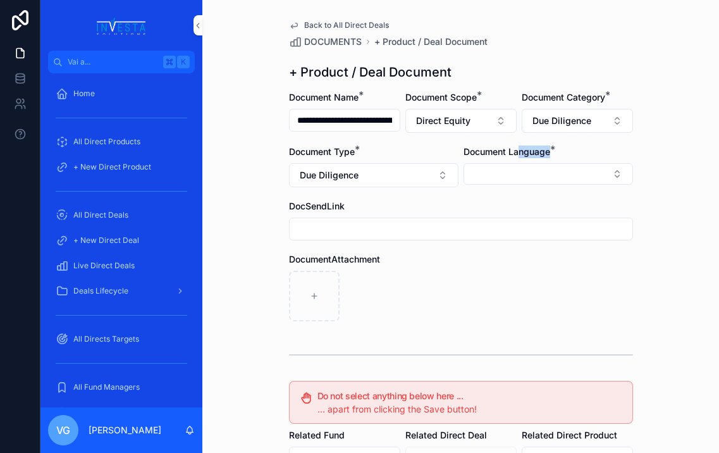
click at [521, 158] on div "Document Language *" at bounding box center [549, 167] width 170 height 42
click at [519, 175] on button "Select Button" at bounding box center [549, 174] width 170 height 22
click at [497, 266] on div "English" at bounding box center [549, 264] width 176 height 20
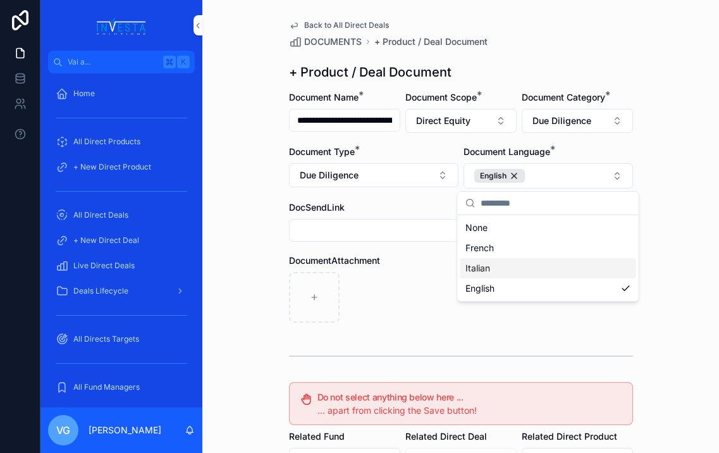
click at [426, 266] on div "DocumentAttachment" at bounding box center [461, 260] width 344 height 13
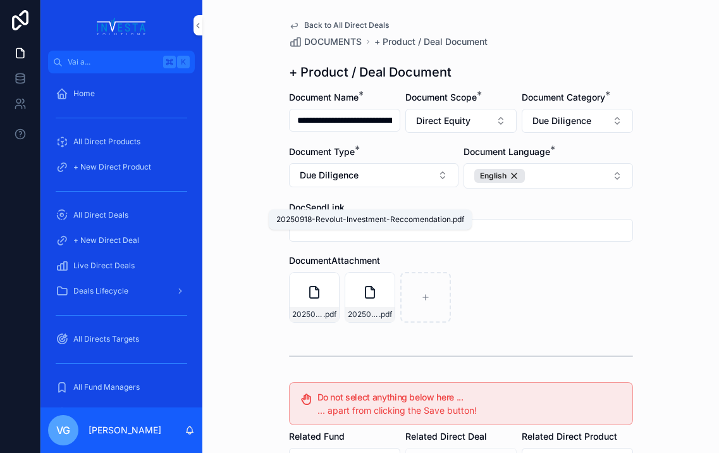
scroll to position [237, 0]
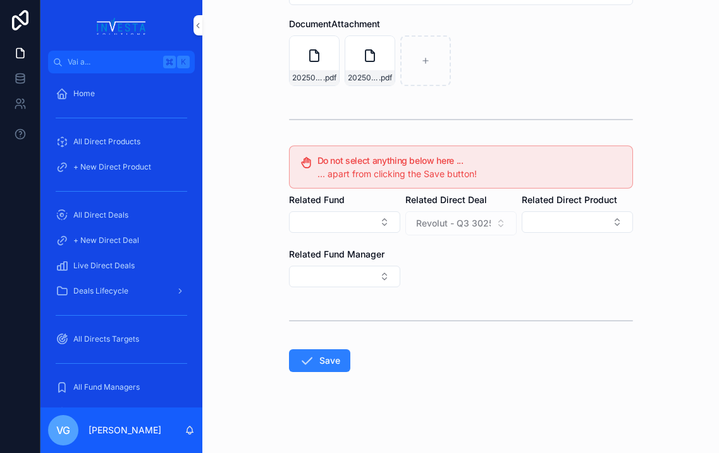
click at [326, 363] on button "Save" at bounding box center [319, 360] width 61 height 23
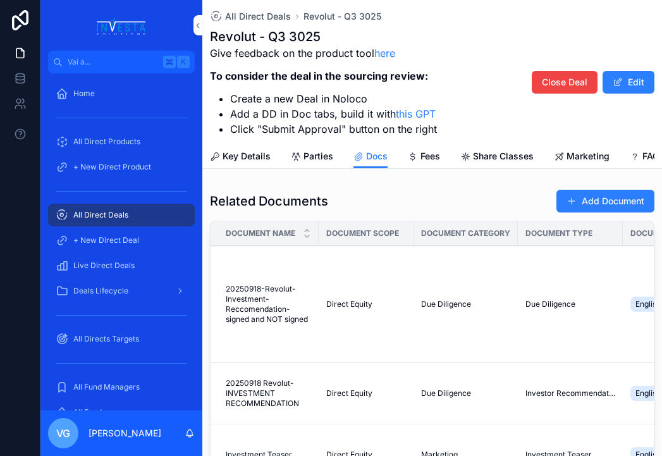
click at [254, 13] on span "All Direct Deals" at bounding box center [258, 16] width 66 height 13
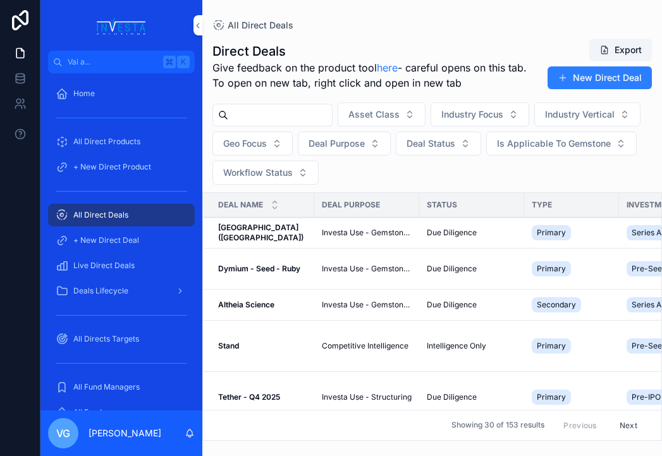
click at [580, 78] on button "New Direct Deal" at bounding box center [600, 77] width 104 height 23
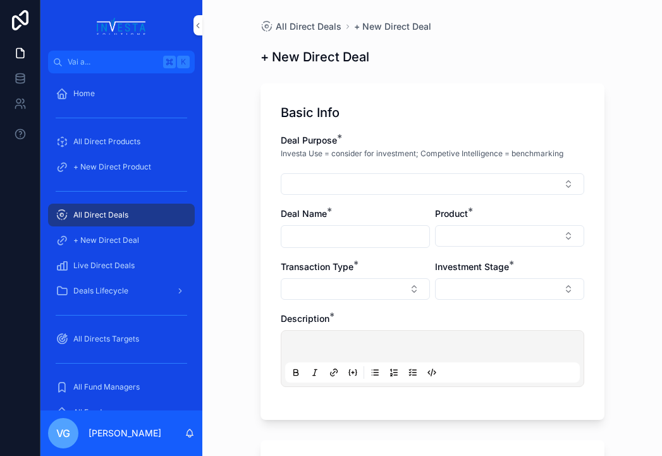
click at [353, 189] on button "Select Button" at bounding box center [433, 184] width 304 height 22
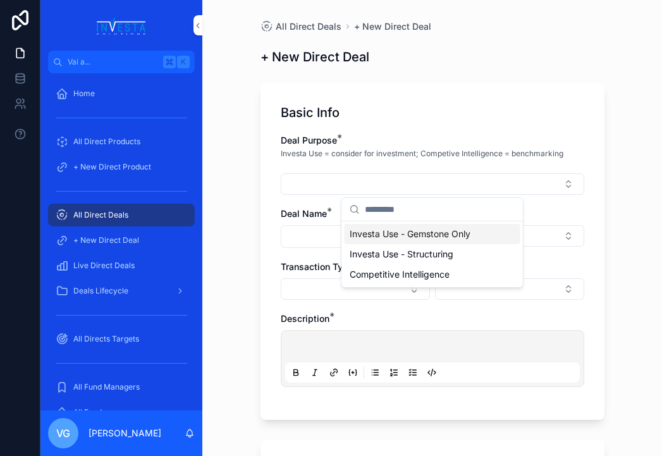
click at [370, 236] on span "Investa Use - Gemstone Only" at bounding box center [410, 234] width 121 height 13
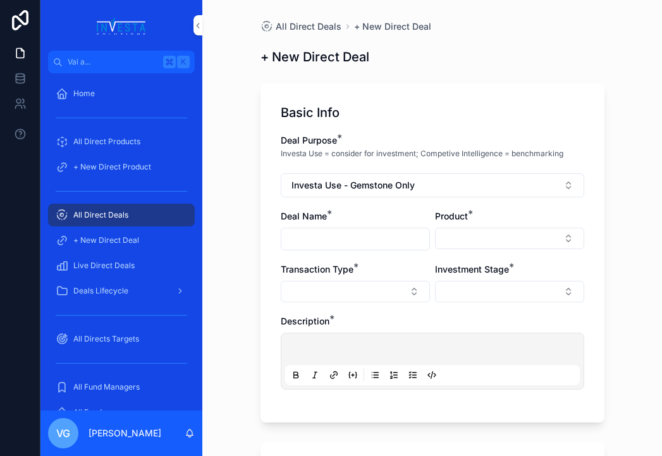
click at [342, 234] on input "contenuto scorrevole" at bounding box center [356, 239] width 148 height 18
type input "**********"
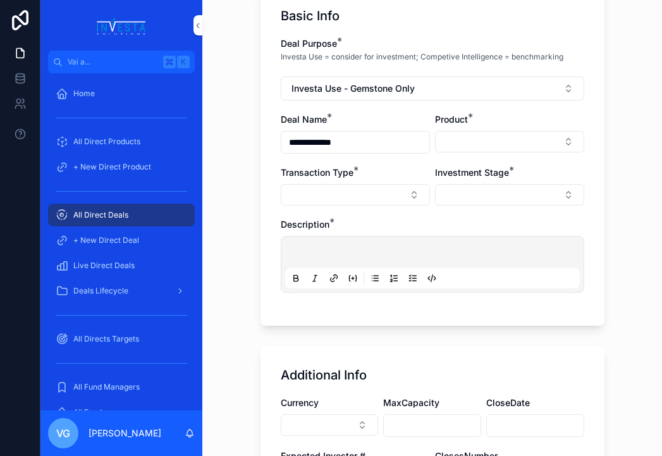
scroll to position [98, 0]
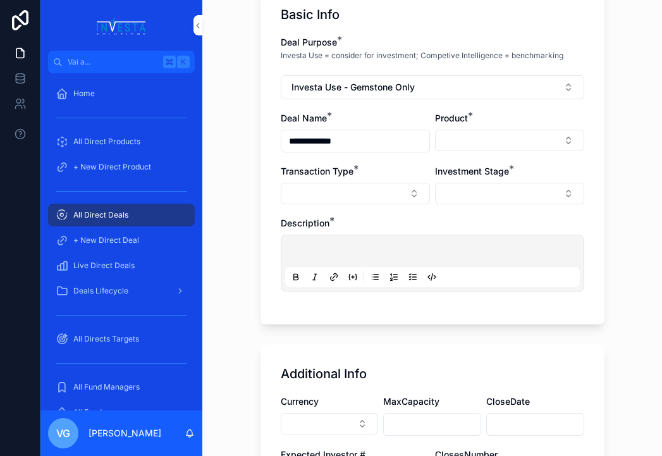
click at [461, 143] on button "Select Button" at bounding box center [509, 141] width 149 height 22
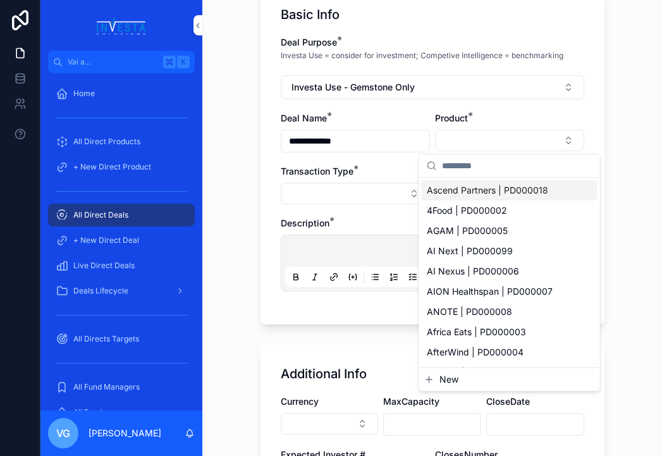
click at [461, 143] on button "Select Button" at bounding box center [509, 141] width 149 height 22
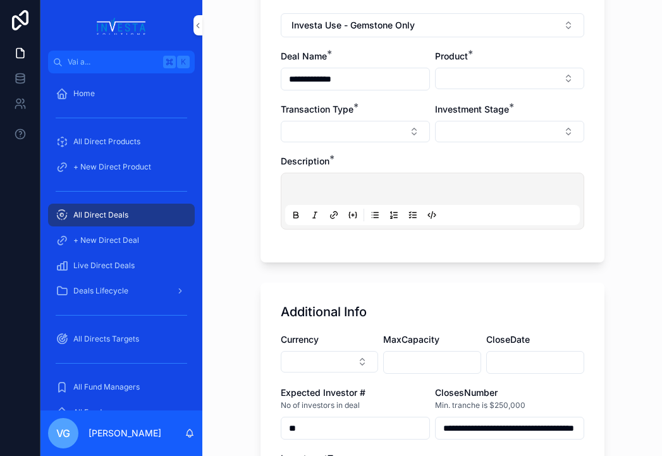
scroll to position [149, 0]
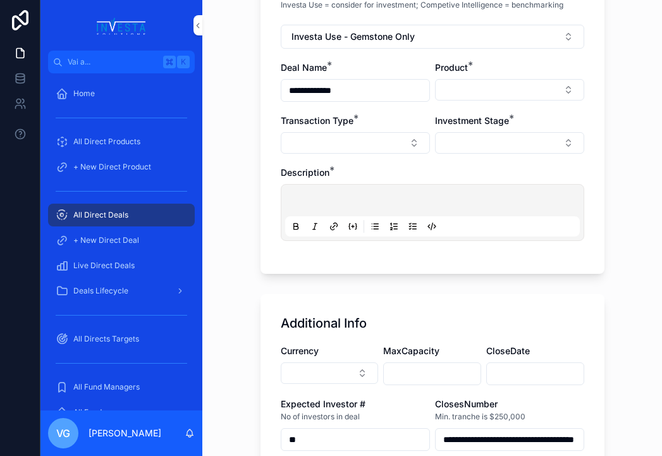
click at [475, 95] on button "Select Button" at bounding box center [509, 90] width 149 height 22
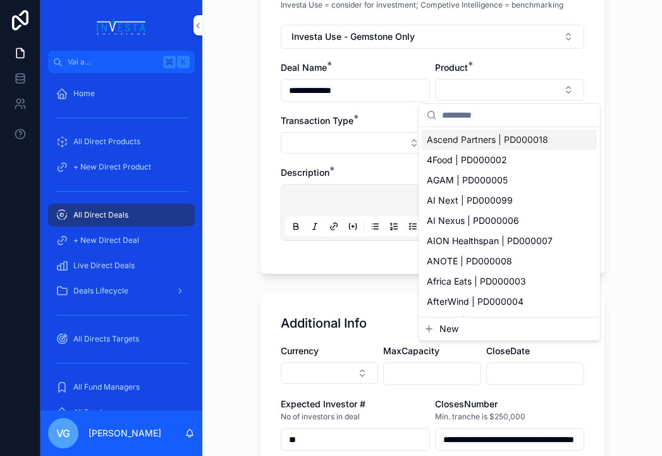
click at [475, 95] on button "Select Button" at bounding box center [509, 90] width 149 height 22
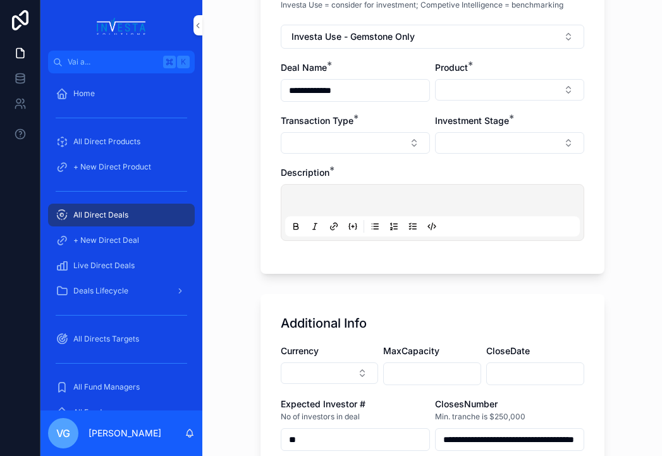
click at [380, 130] on div "Transaction Type *" at bounding box center [355, 134] width 149 height 39
click at [378, 144] on button "Select Button" at bounding box center [355, 143] width 149 height 22
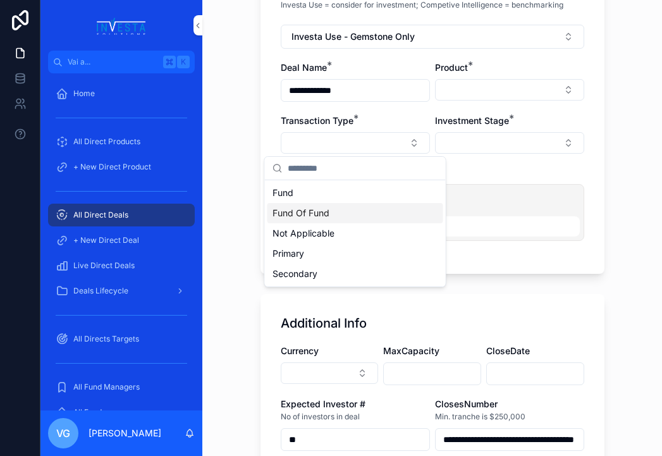
click at [517, 145] on button "Select Button" at bounding box center [509, 143] width 149 height 22
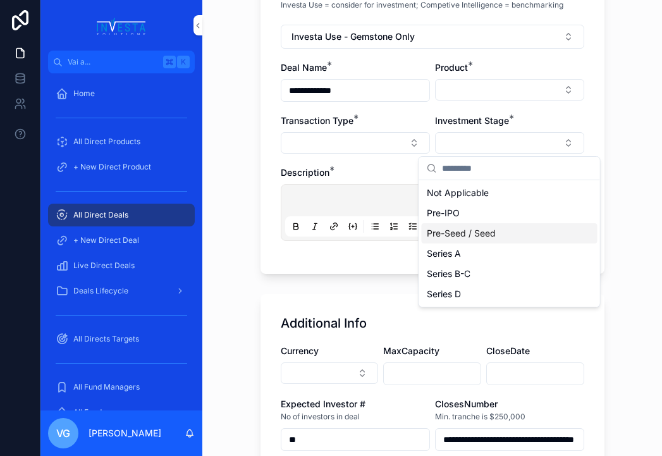
click at [487, 239] on span "Pre-Seed / Seed" at bounding box center [461, 233] width 69 height 13
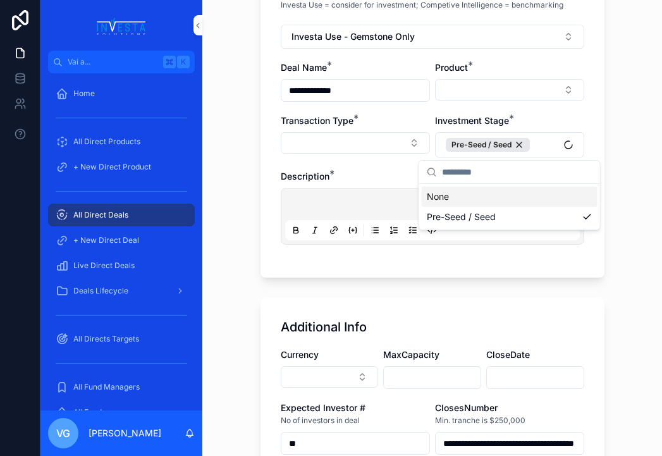
click at [392, 178] on div "Description *" at bounding box center [433, 176] width 304 height 13
click at [375, 151] on button "Select Button" at bounding box center [355, 143] width 149 height 22
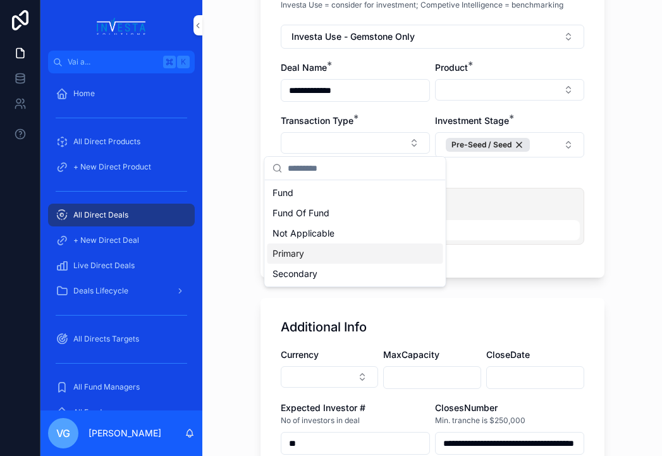
click at [330, 251] on div "Primary" at bounding box center [356, 254] width 176 height 20
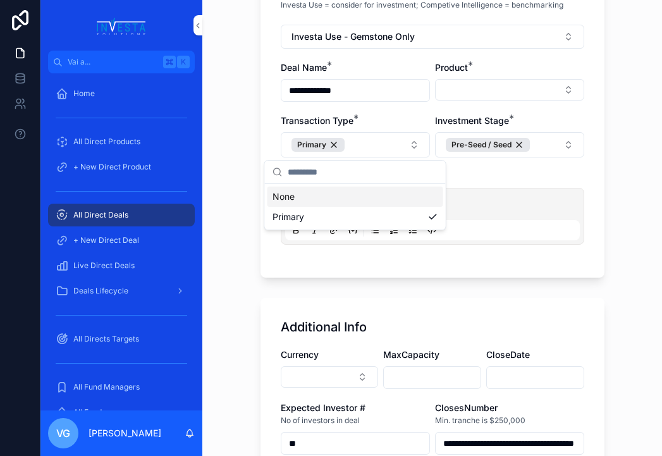
click at [231, 157] on div "**********" at bounding box center [432, 79] width 460 height 456
click at [560, 90] on button "Select Button" at bounding box center [509, 90] width 149 height 22
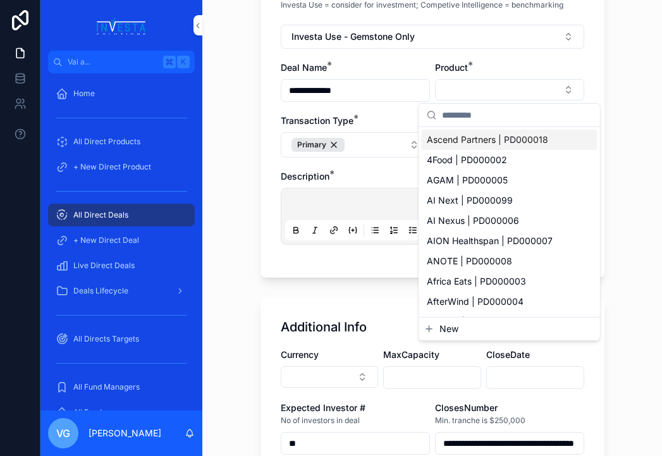
click at [560, 90] on button "Select Button" at bounding box center [509, 90] width 149 height 22
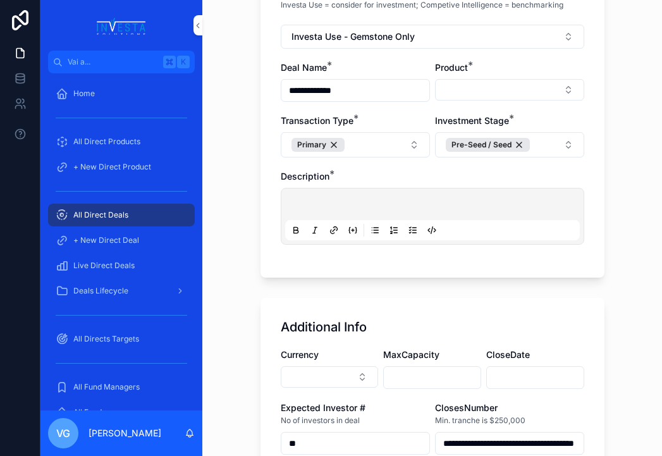
click at [422, 205] on p "contenuto scorrevole" at bounding box center [435, 206] width 295 height 13
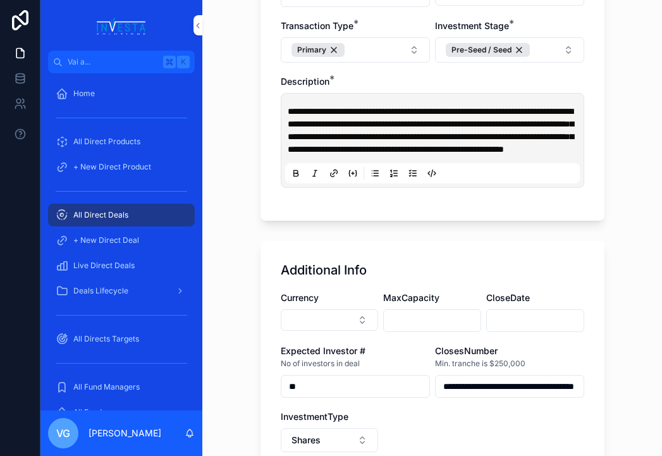
scroll to position [251, 0]
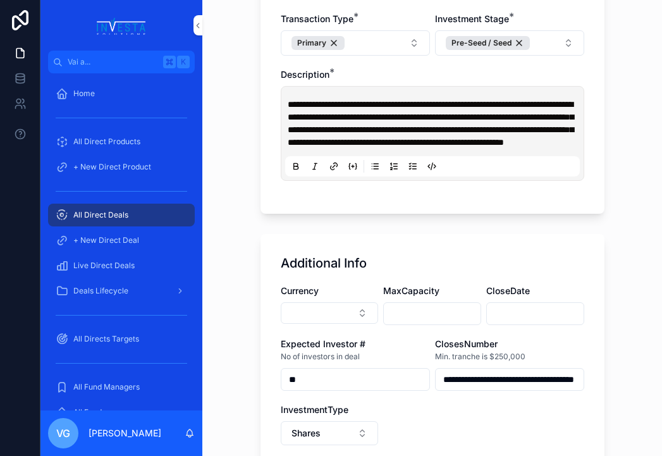
click at [349, 318] on button "Select Button" at bounding box center [330, 313] width 98 height 22
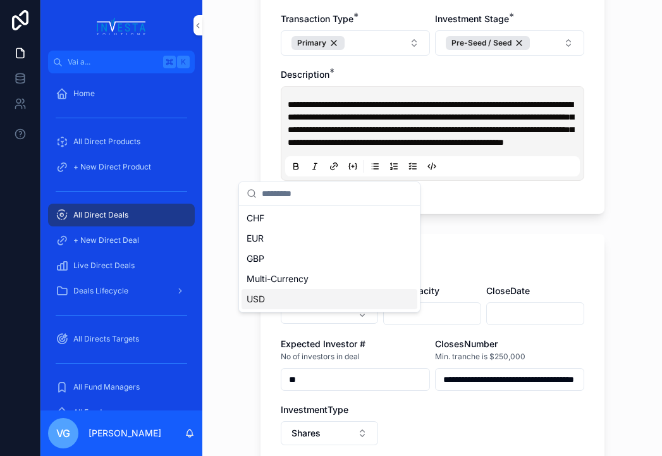
click at [308, 301] on div "USD" at bounding box center [330, 299] width 176 height 20
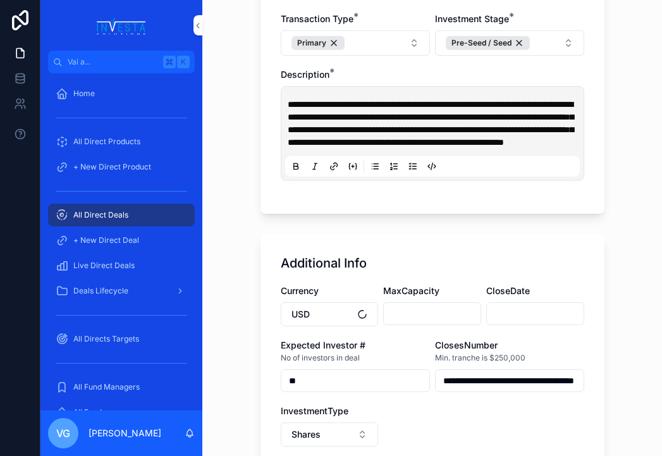
click at [437, 323] on input "contenuto scorrevole" at bounding box center [432, 314] width 97 height 18
type input "**********"
click at [524, 323] on input "contenuto scorrevole" at bounding box center [535, 314] width 97 height 18
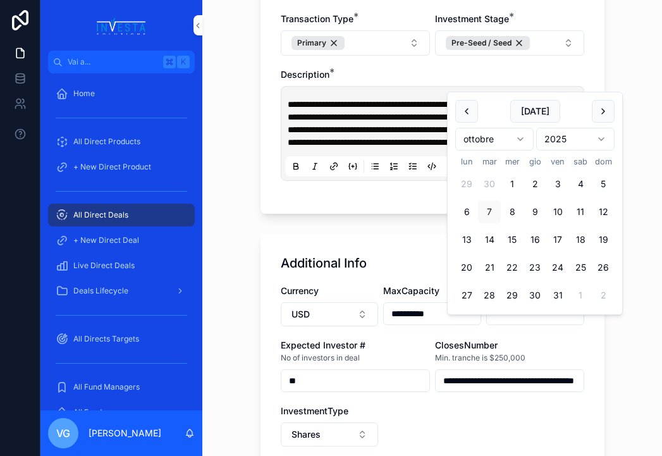
click at [543, 364] on div "Min. tranche is $250,000" at bounding box center [509, 358] width 149 height 13
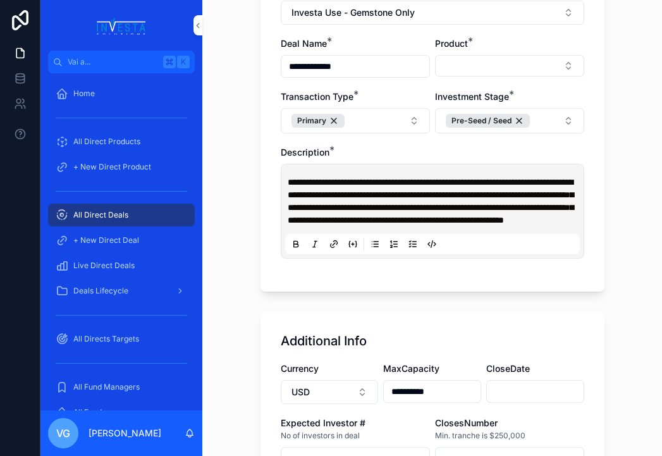
scroll to position [66, 0]
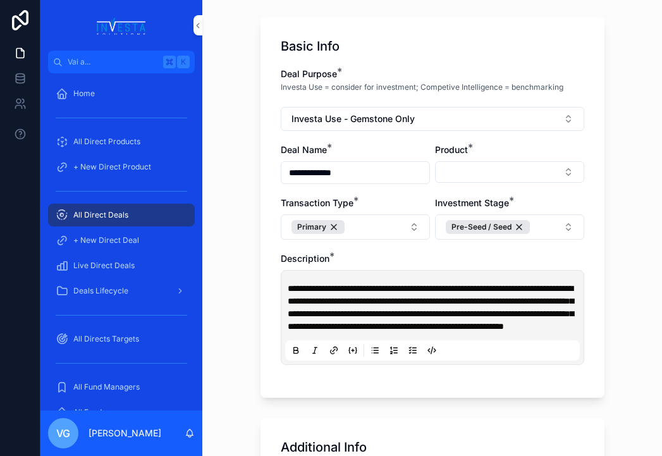
click at [479, 166] on button "Select Button" at bounding box center [509, 172] width 149 height 22
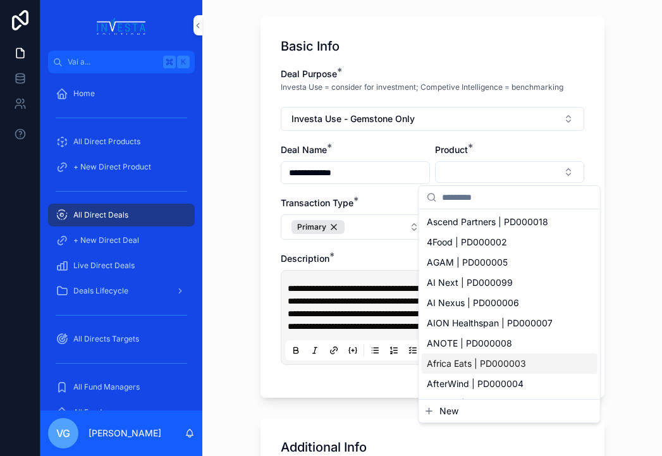
click at [498, 410] on button "New" at bounding box center [510, 411] width 171 height 13
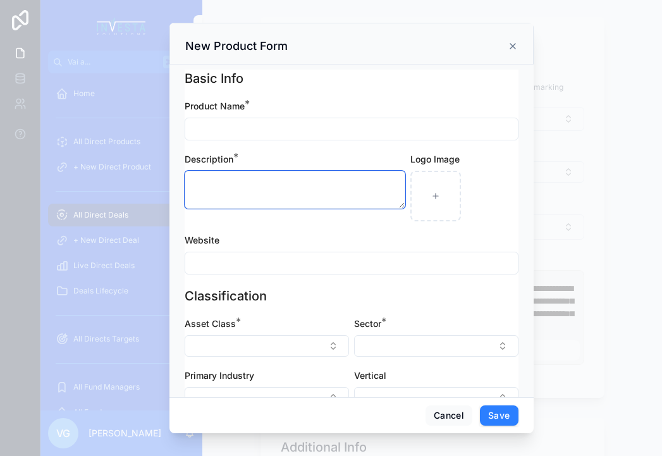
click at [297, 186] on textarea "contenuto scorrevole" at bounding box center [295, 190] width 221 height 38
paste textarea "**********"
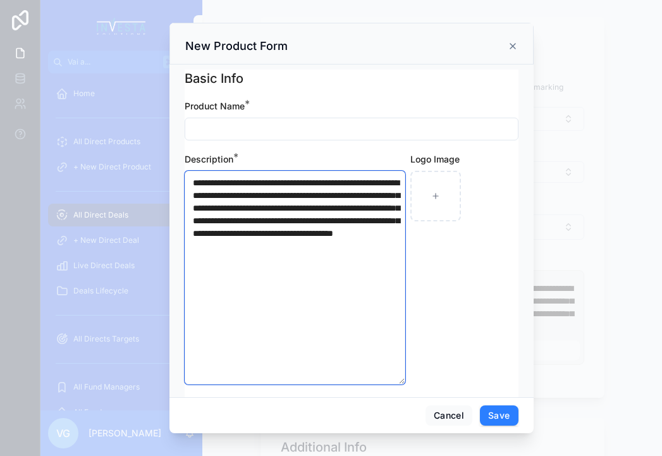
type textarea "**********"
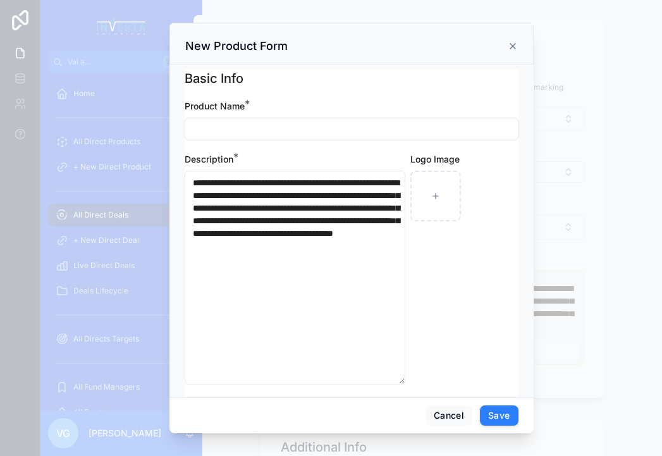
click at [357, 134] on input "contenuto scorrevole" at bounding box center [351, 129] width 333 height 18
type input "*"
type input "**********"
click at [402, 154] on div "Description *" at bounding box center [295, 159] width 221 height 13
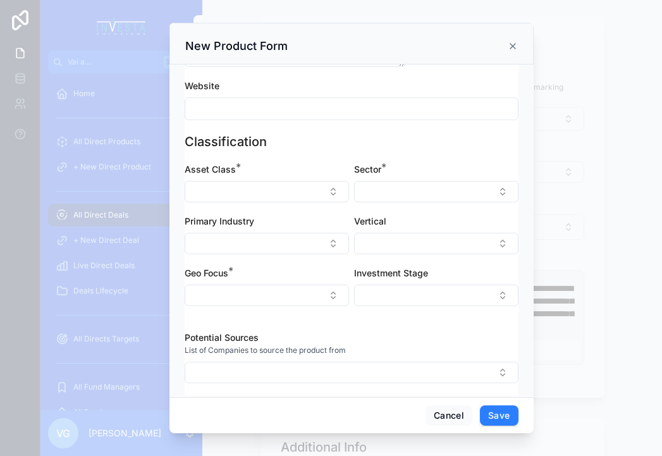
scroll to position [326, 0]
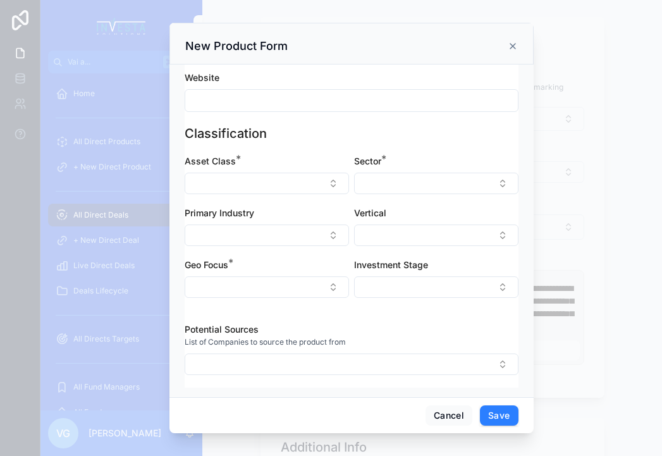
click at [288, 183] on button "Select Button" at bounding box center [267, 184] width 165 height 22
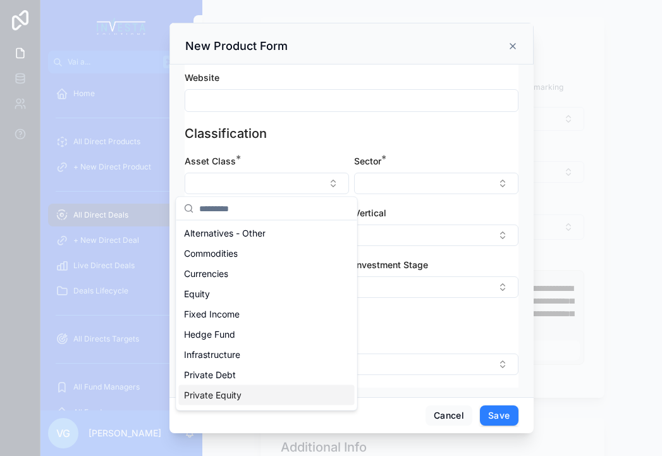
scroll to position [38, 0]
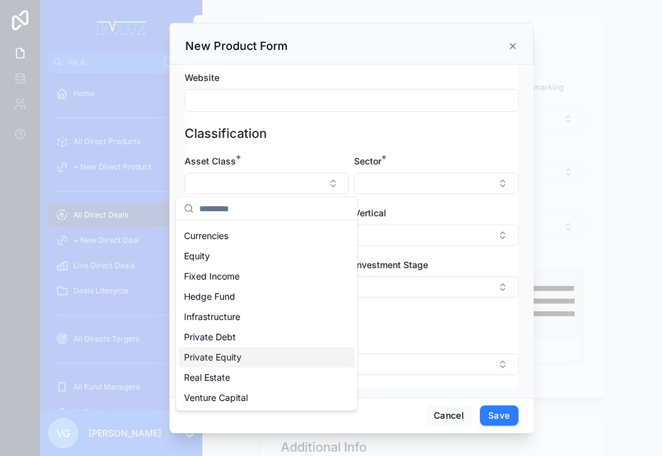
click at [225, 357] on span "Private Equity" at bounding box center [213, 357] width 58 height 13
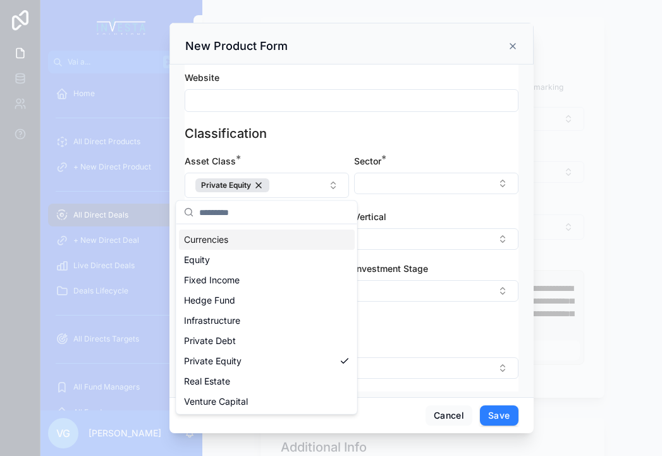
click at [410, 190] on button "Select Button" at bounding box center [436, 184] width 165 height 22
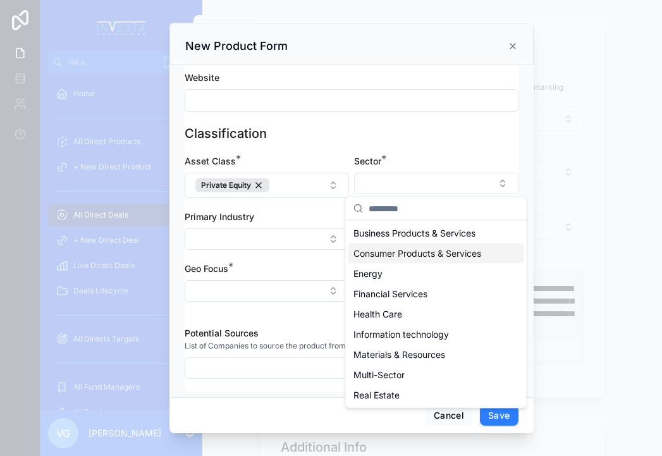
click at [430, 249] on span "Consumer Products & Services" at bounding box center [418, 253] width 128 height 13
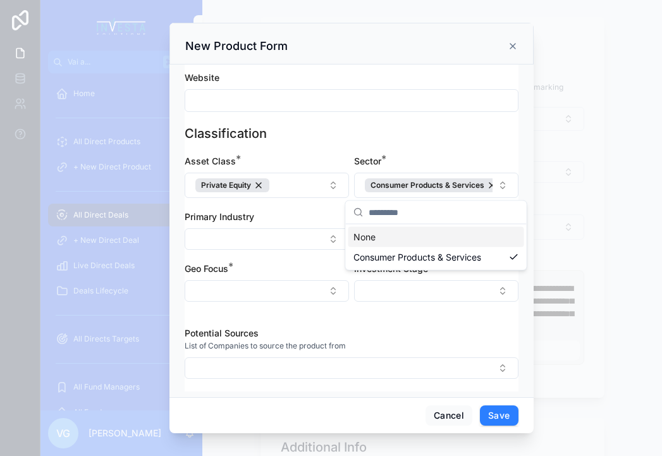
click at [444, 111] on div "contenuto scorrevole" at bounding box center [352, 100] width 334 height 23
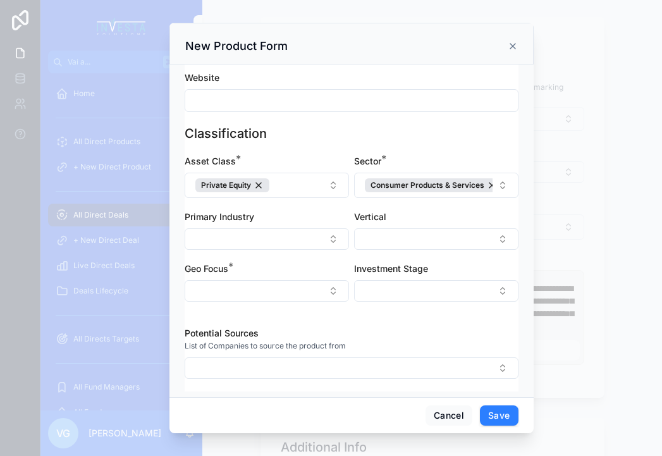
click at [282, 284] on button "Select Button" at bounding box center [267, 291] width 165 height 22
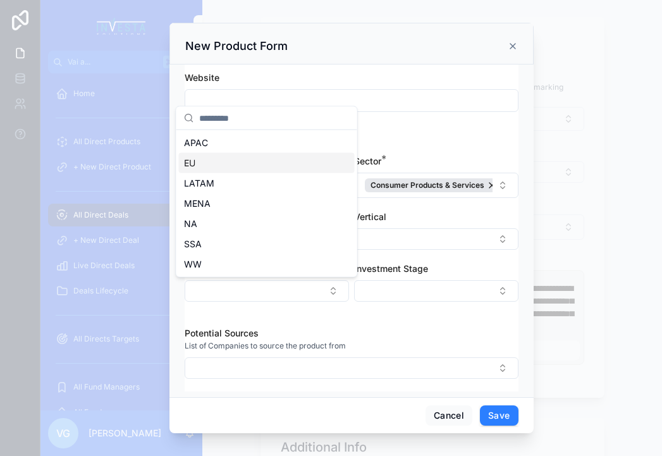
click at [250, 170] on div "EU" at bounding box center [267, 163] width 176 height 20
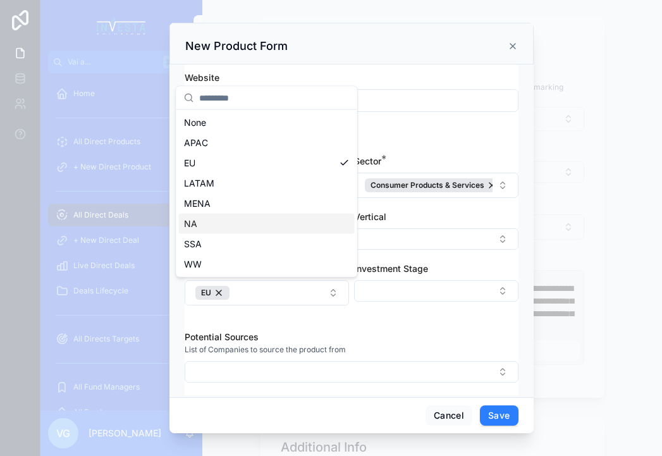
click at [242, 222] on div "NA" at bounding box center [267, 224] width 176 height 20
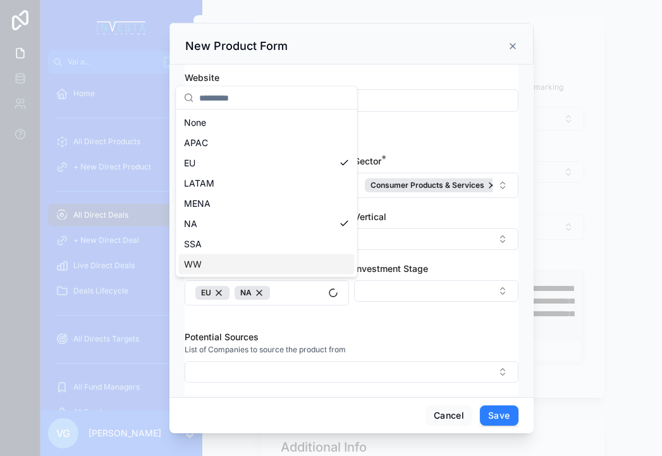
click at [371, 321] on div "Potential Sources List of Companies to source the product from" at bounding box center [352, 356] width 334 height 77
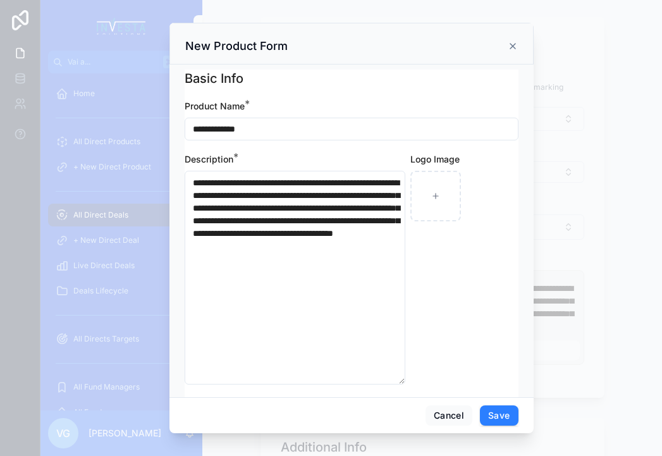
scroll to position [333, 0]
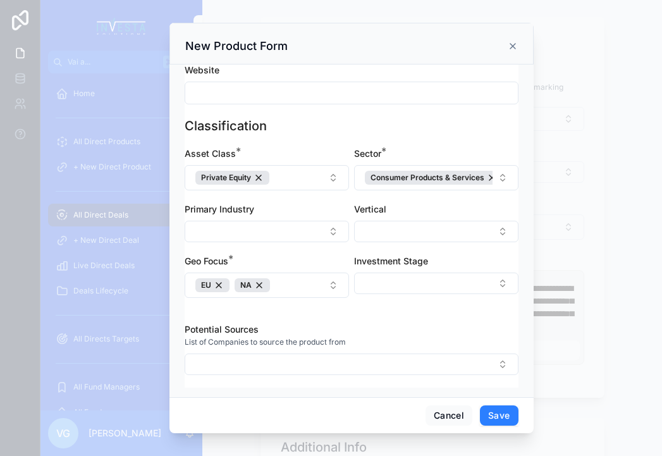
click at [502, 416] on button "Save" at bounding box center [499, 416] width 38 height 20
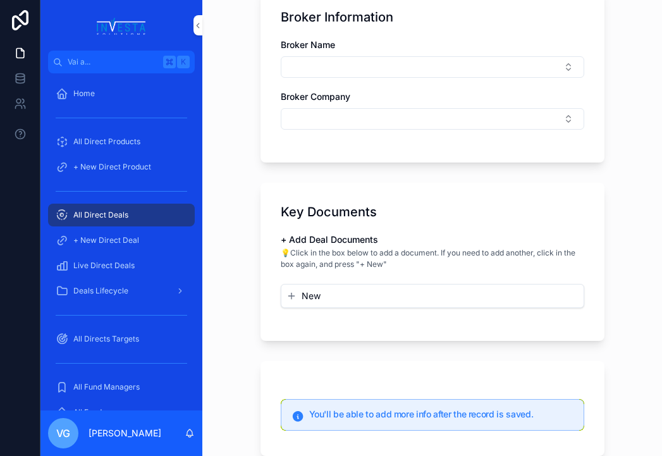
scroll to position [1256, 0]
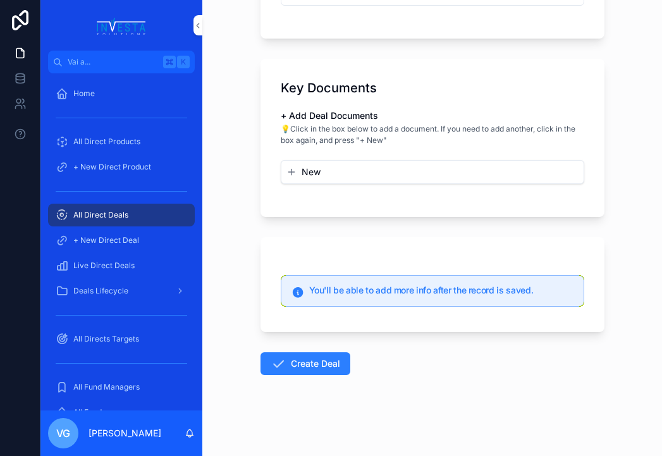
click at [310, 365] on button "Create Deal" at bounding box center [306, 363] width 90 height 23
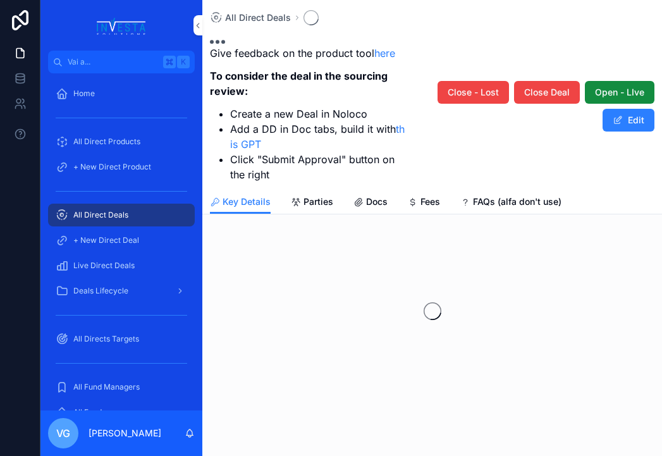
scroll to position [9, 0]
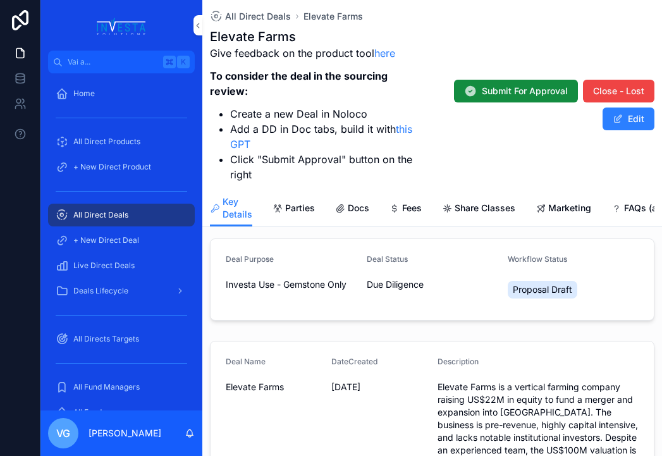
click at [348, 211] on span "Docs" at bounding box center [359, 208] width 22 height 13
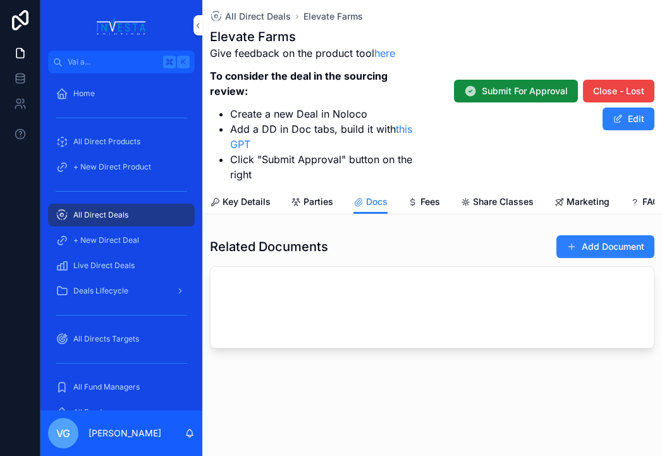
click at [585, 240] on button "Add Document" at bounding box center [606, 246] width 98 height 23
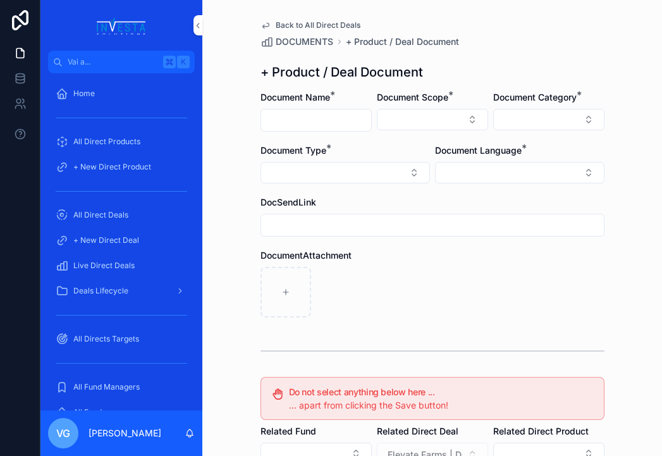
click at [309, 119] on input "contenuto scorrevole" at bounding box center [316, 120] width 110 height 18
type input "**********"
click at [408, 118] on button "Select Button" at bounding box center [432, 120] width 111 height 22
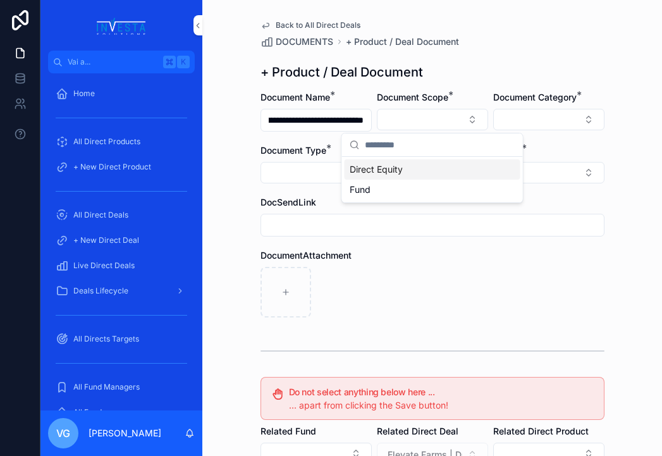
scroll to position [0, 0]
click at [399, 170] on span "Direct Equity" at bounding box center [376, 169] width 53 height 13
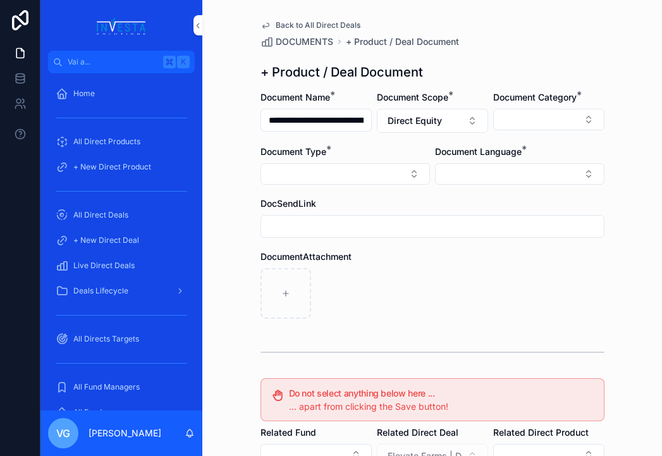
click at [520, 123] on button "Select Button" at bounding box center [549, 120] width 111 height 22
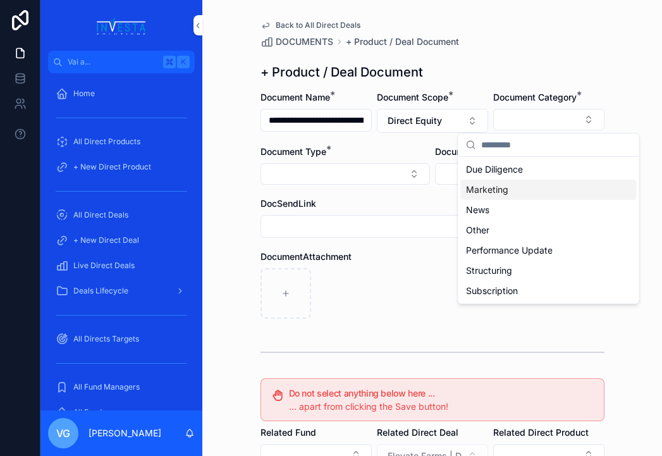
click at [509, 182] on div "Marketing" at bounding box center [549, 190] width 176 height 20
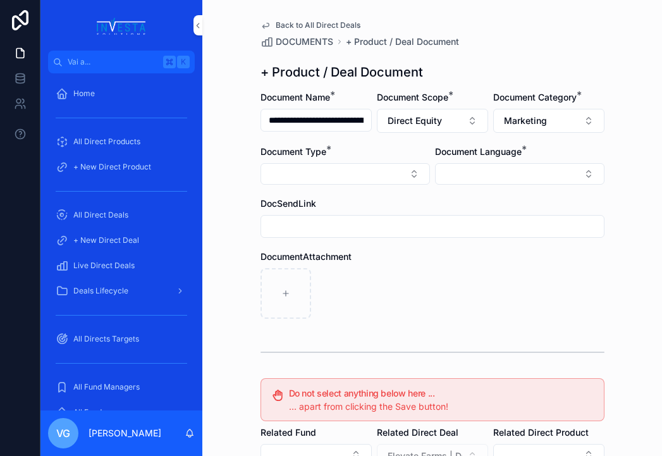
click at [407, 170] on button "Select Button" at bounding box center [346, 174] width 170 height 22
type input "*****"
click at [371, 230] on input "contenuto scorrevole" at bounding box center [432, 227] width 343 height 18
click at [379, 166] on button "Select Button" at bounding box center [346, 174] width 170 height 22
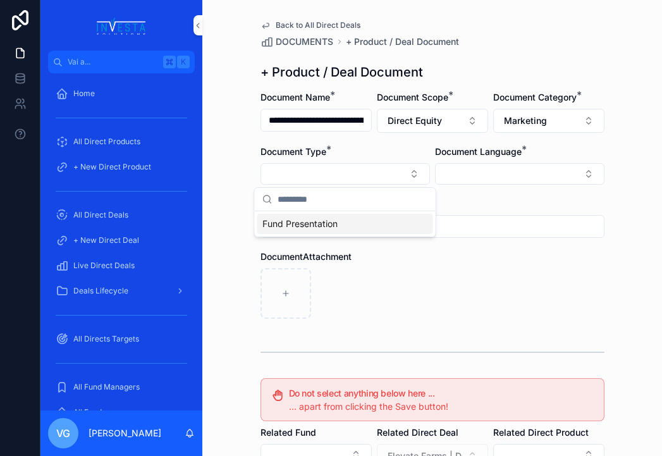
click at [360, 223] on div "Fund Presentation" at bounding box center [346, 224] width 176 height 20
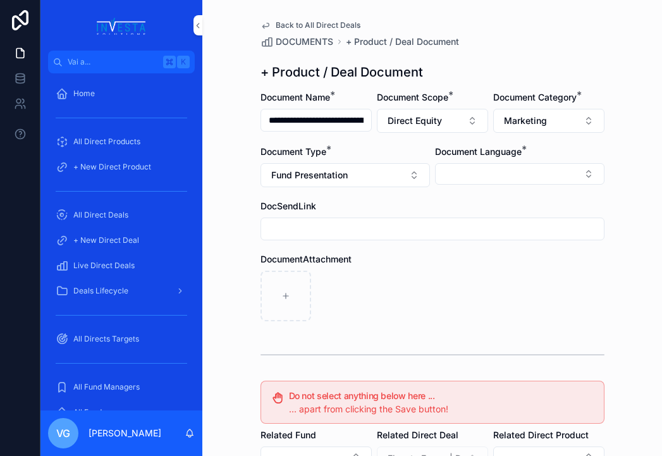
click at [469, 174] on button "Select Button" at bounding box center [520, 174] width 170 height 22
click at [465, 259] on span "English" at bounding box center [451, 264] width 29 height 13
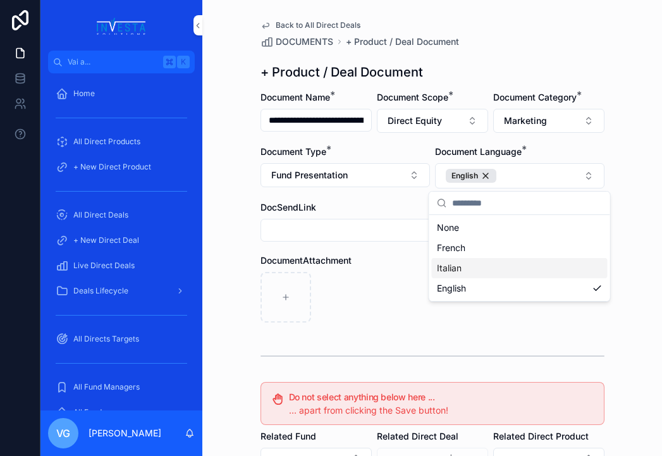
click at [392, 278] on div "contenuto scorrevole" at bounding box center [433, 297] width 344 height 51
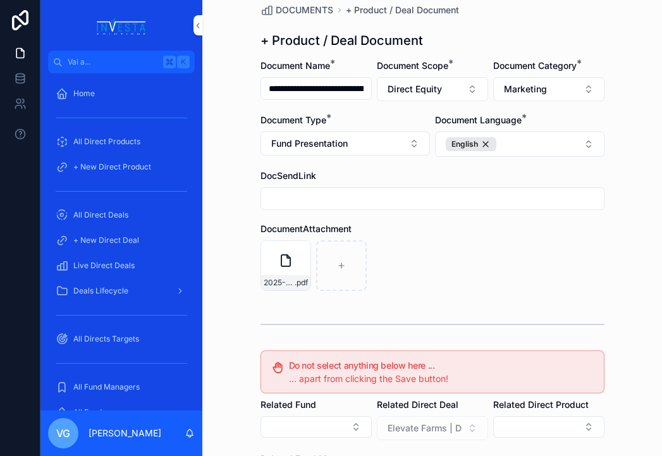
scroll to position [233, 0]
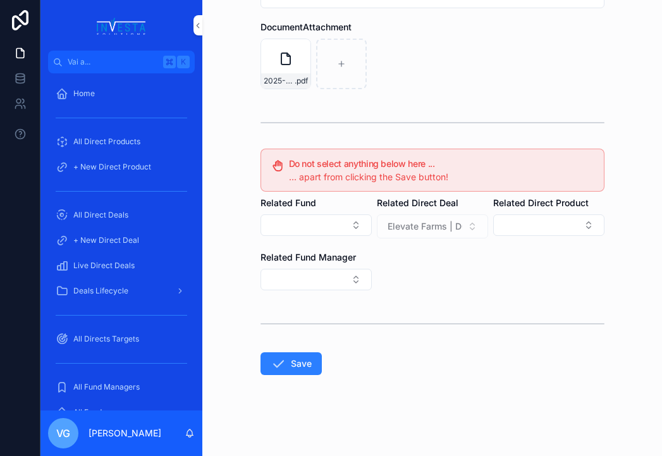
click at [301, 368] on button "Save" at bounding box center [291, 363] width 61 height 23
